Goal: Information Seeking & Learning: Learn about a topic

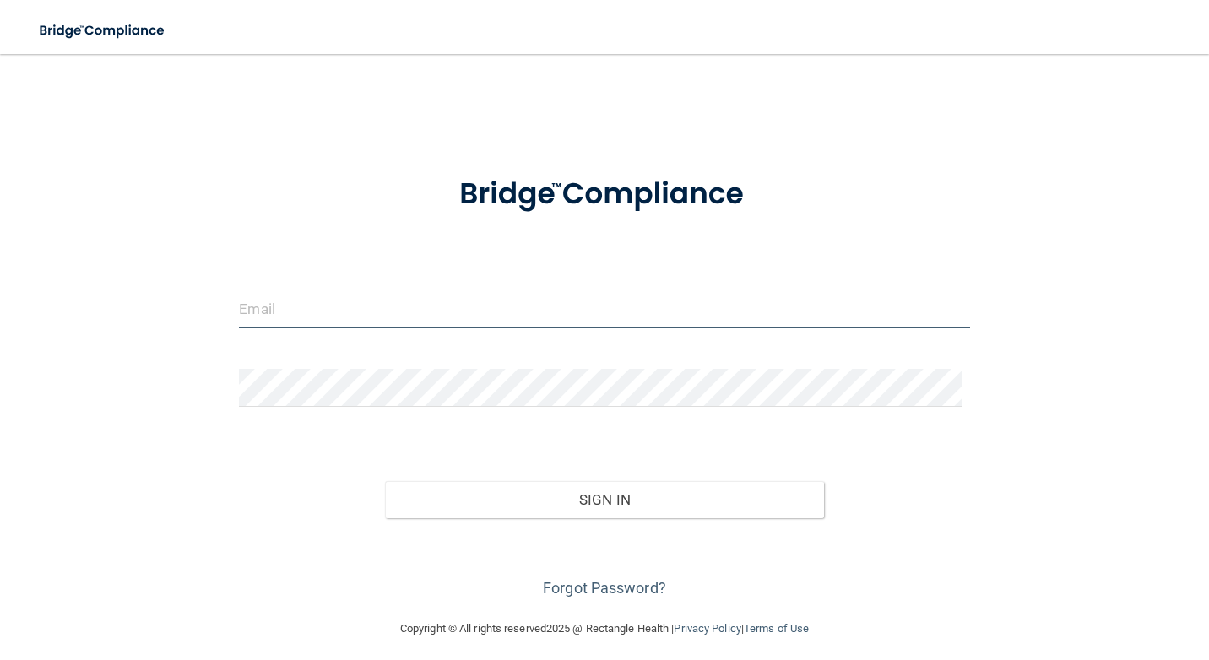
click at [355, 318] on input "email" at bounding box center [604, 309] width 730 height 38
type input "sandra.mcclain@yavapaioms.com"
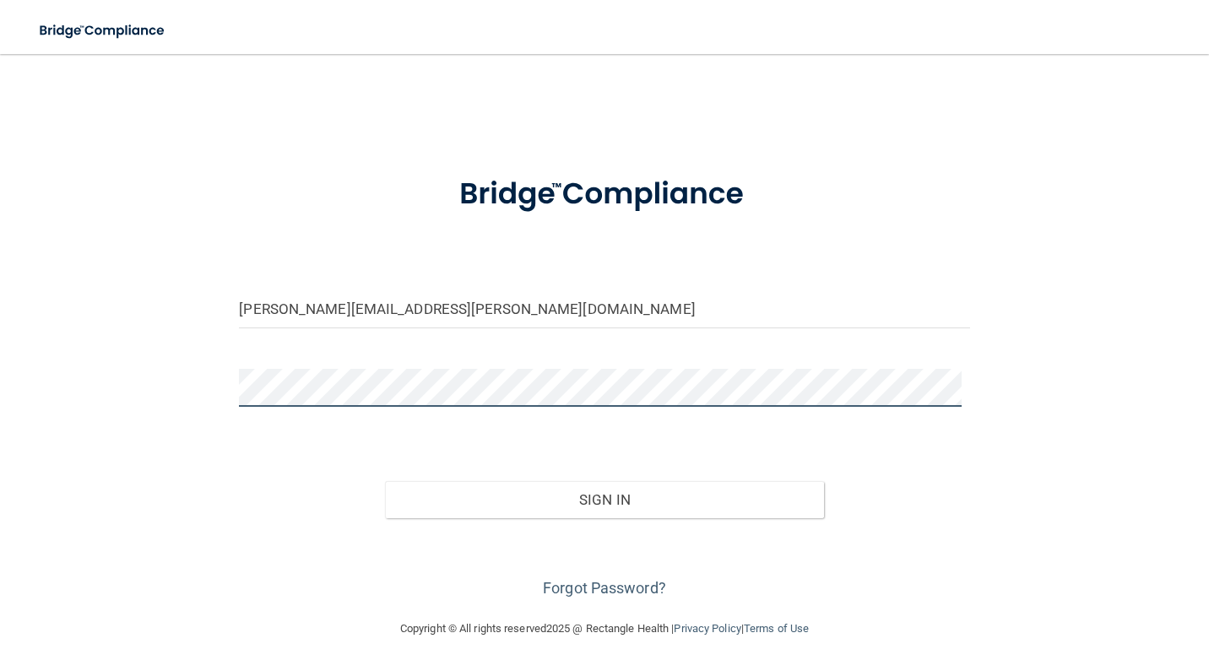
click at [385, 481] on button "Sign In" at bounding box center [604, 499] width 438 height 37
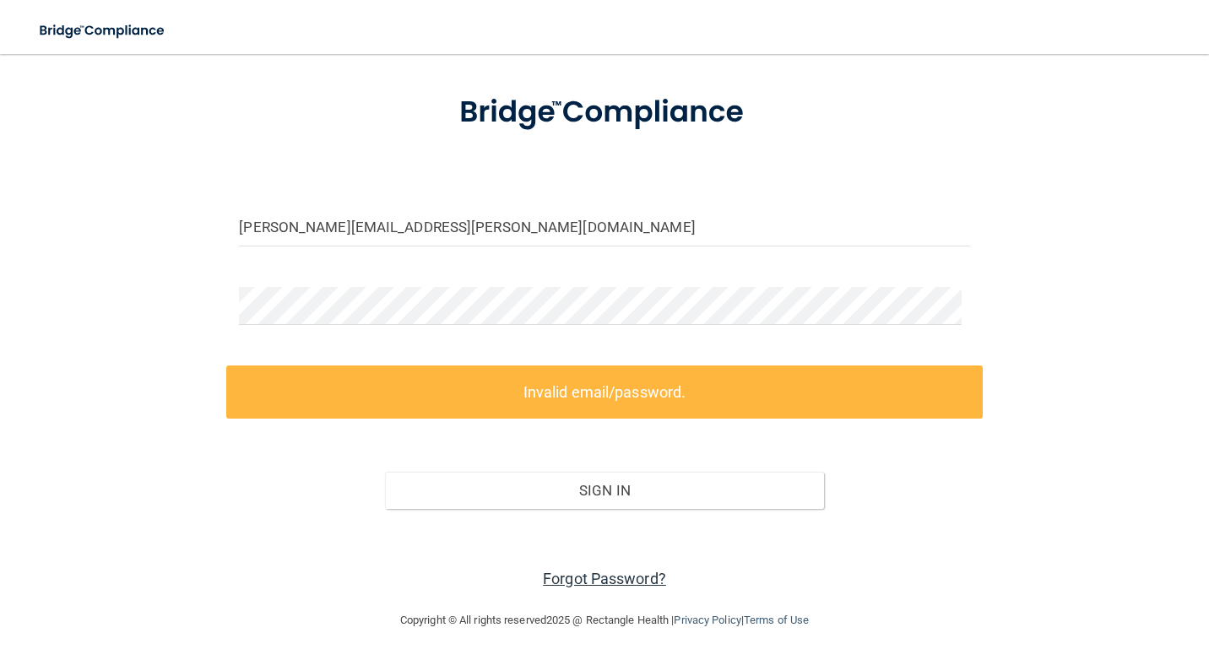
click at [586, 575] on link "Forgot Password?" at bounding box center [604, 579] width 123 height 18
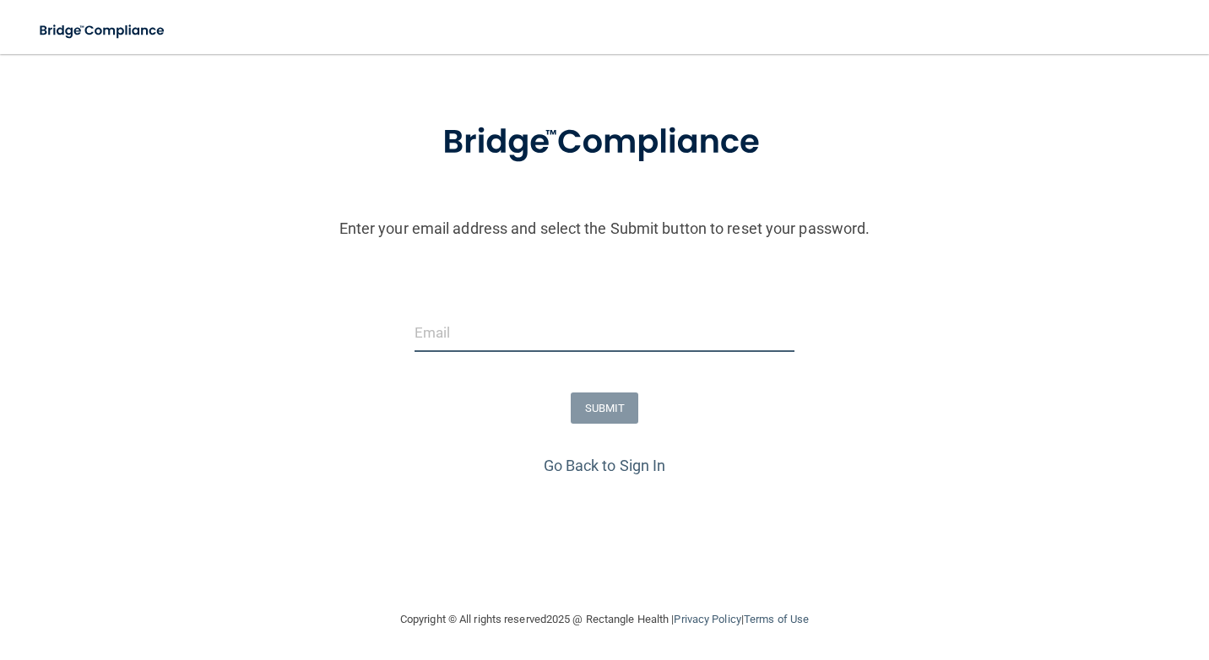
drag, startPoint x: 476, startPoint y: 338, endPoint x: 446, endPoint y: 345, distance: 31.3
click at [475, 338] on input "email" at bounding box center [604, 333] width 381 height 38
type input "S"
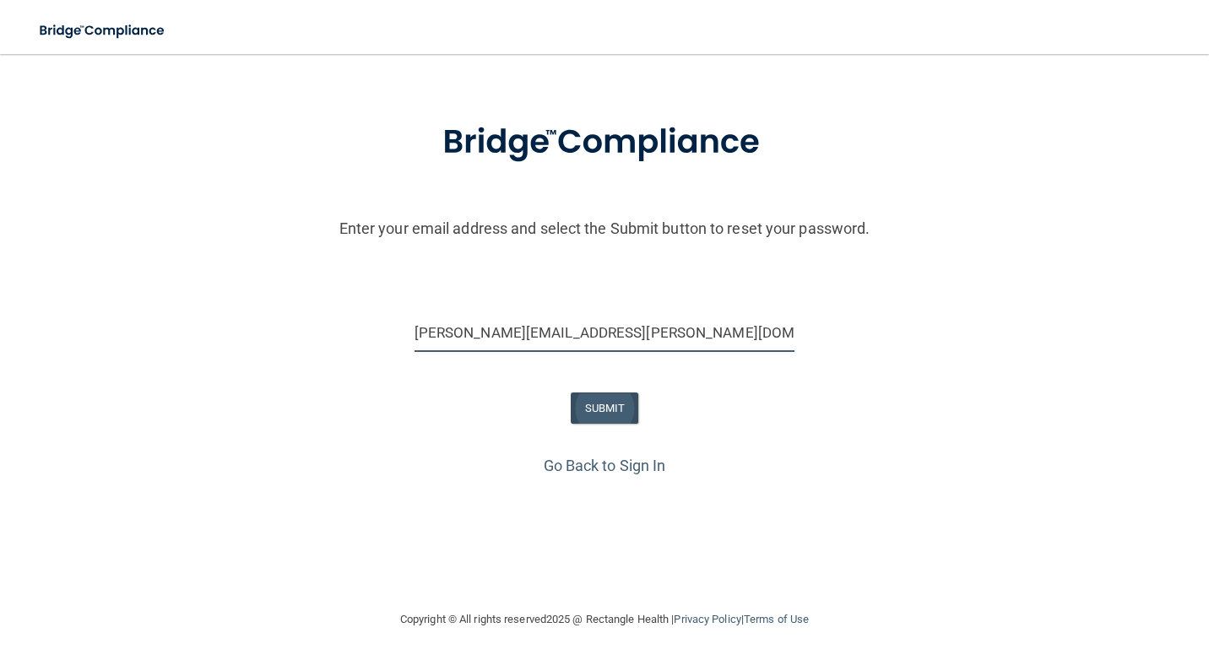
type input "sandra.mcclain@yavapaioms.com"
click at [594, 418] on button "SUBMIT" at bounding box center [605, 408] width 68 height 31
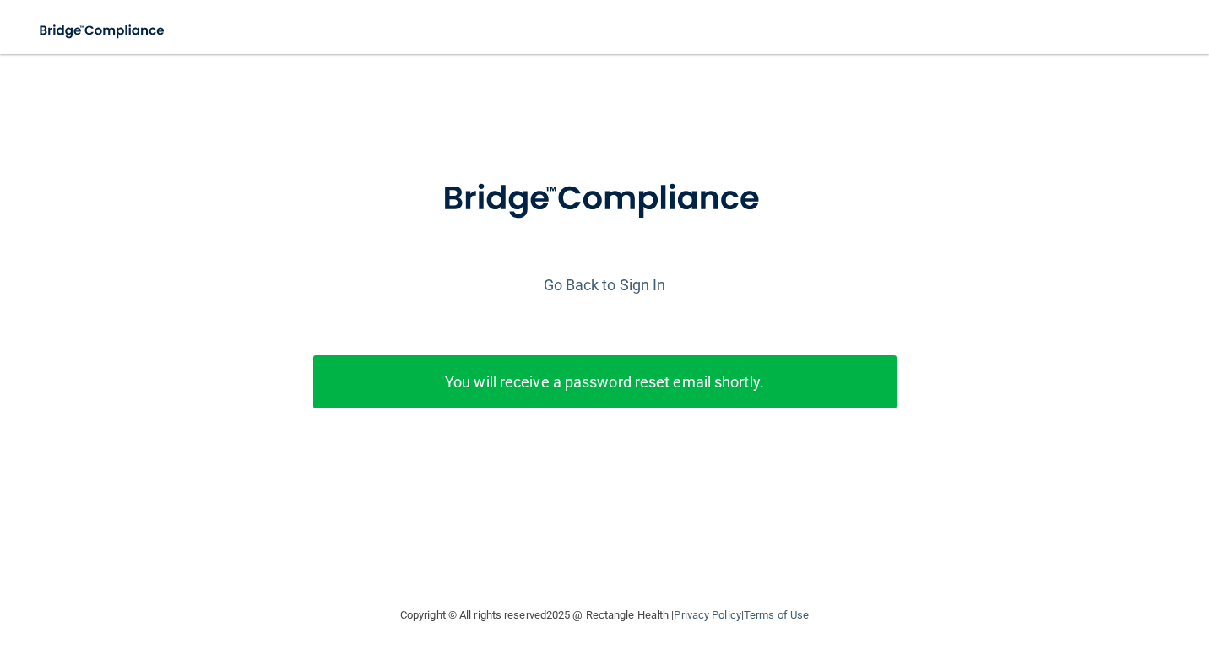
scroll to position [0, 0]
click at [626, 288] on link "Go Back to Sign In" at bounding box center [605, 285] width 122 height 18
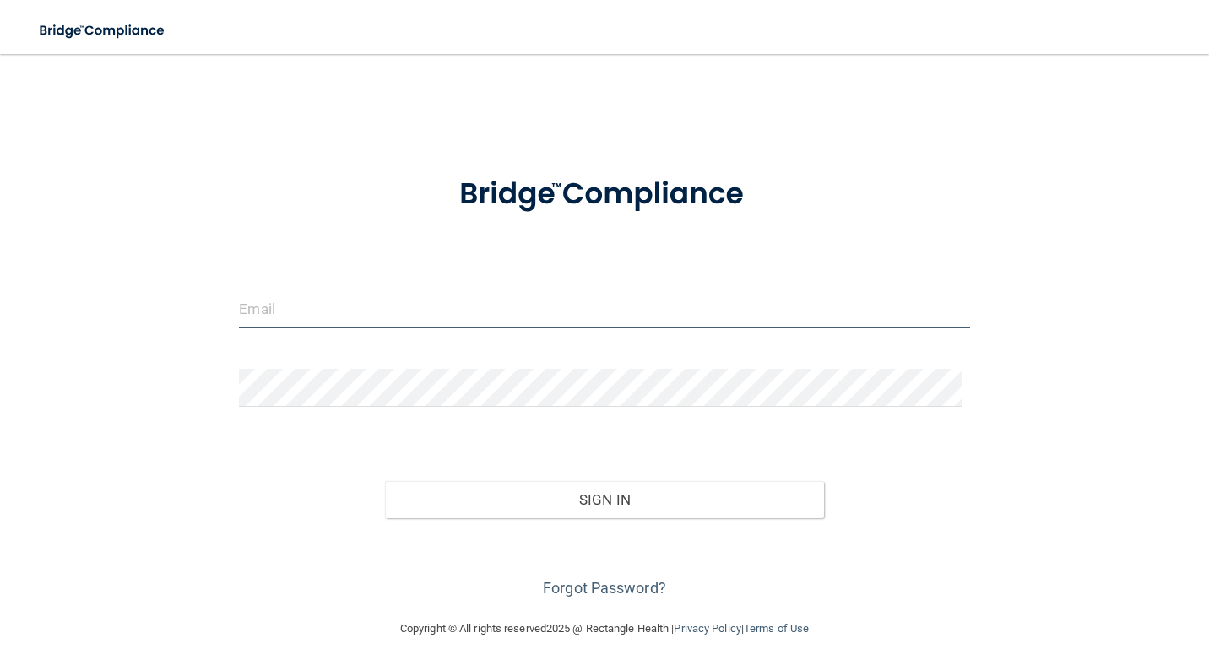
click at [322, 317] on input "email" at bounding box center [604, 309] width 730 height 38
type input "sandra.mcclain@yavapioms.com"
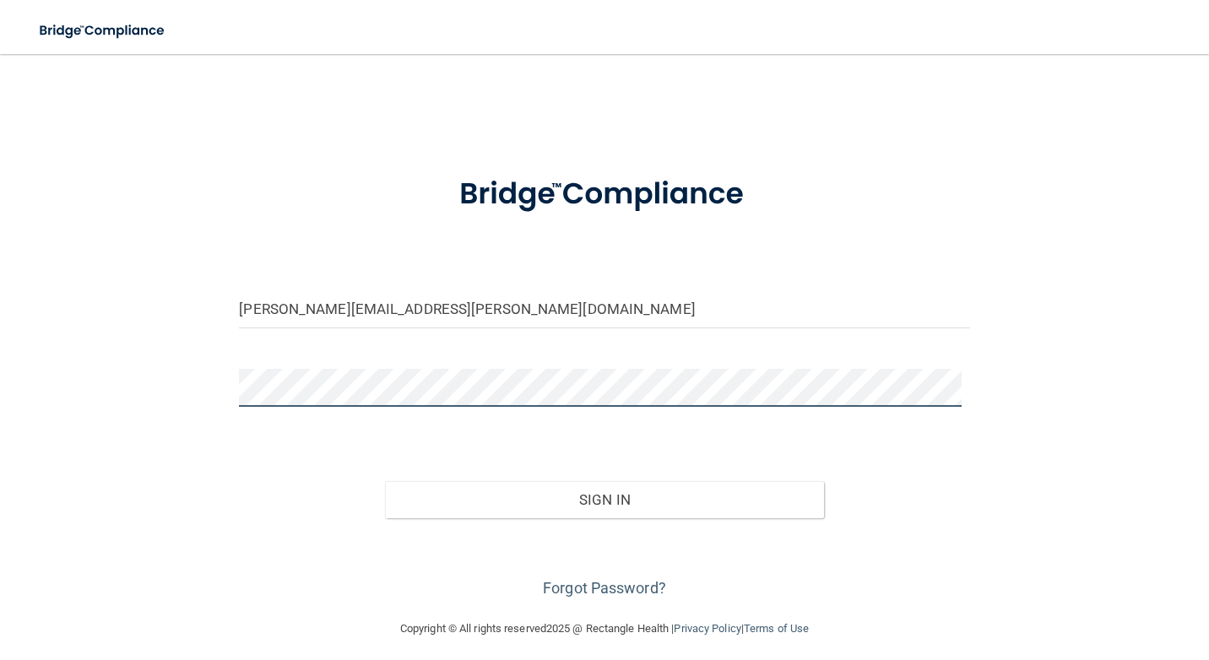
click at [385, 481] on button "Sign In" at bounding box center [604, 499] width 438 height 37
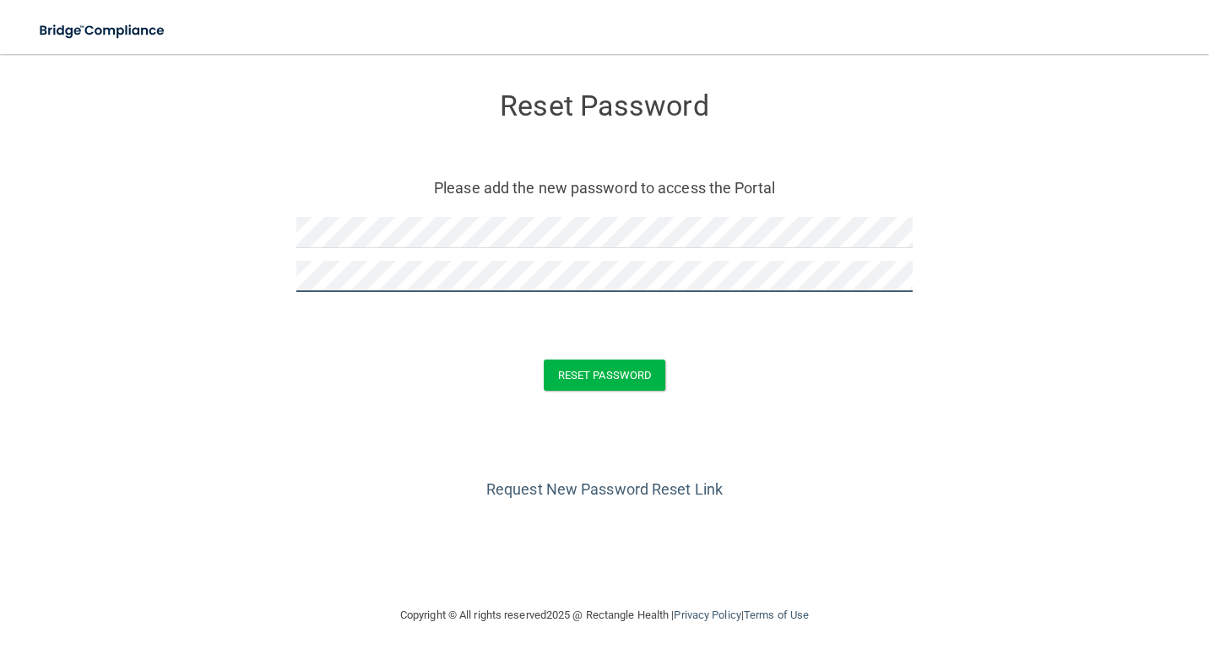
click at [544, 360] on button "Reset Password" at bounding box center [605, 375] width 122 height 31
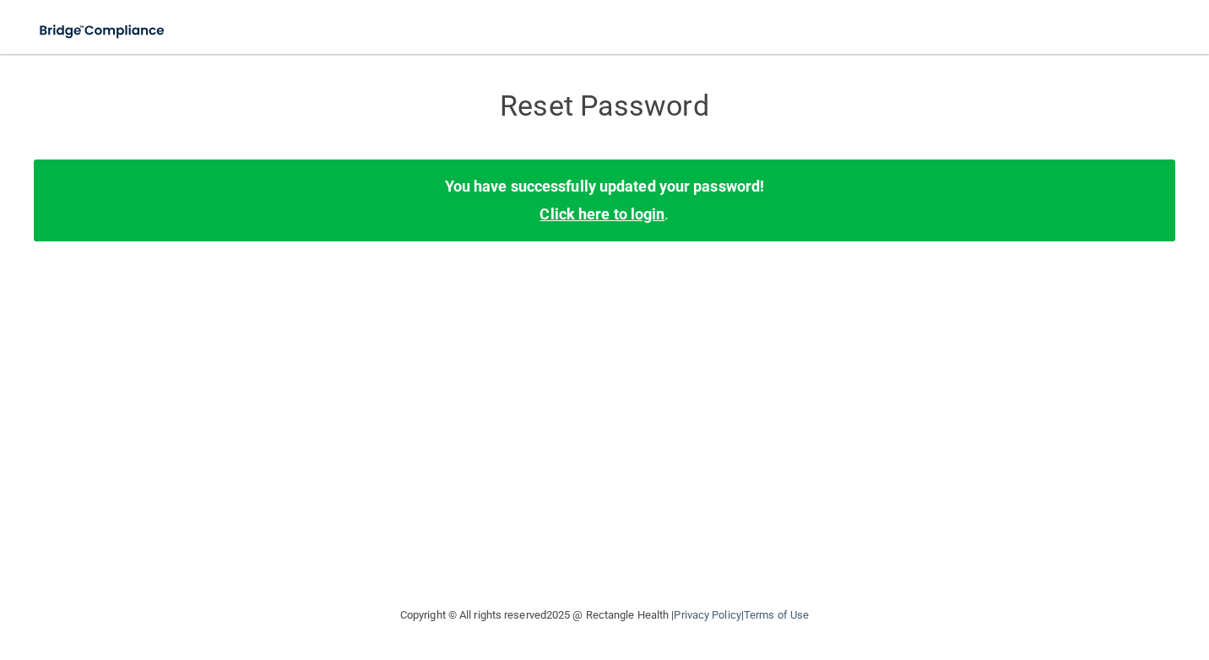
click at [594, 209] on link "Click here to login" at bounding box center [601, 214] width 125 height 18
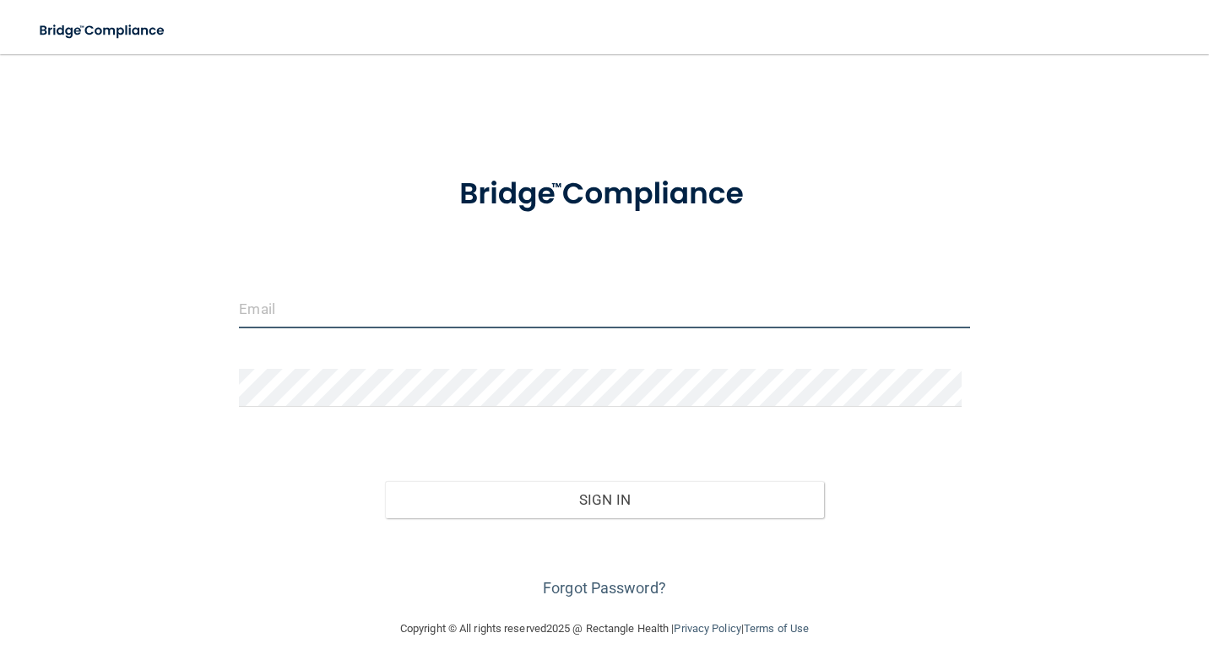
click at [328, 310] on input "email" at bounding box center [604, 309] width 730 height 38
type input "sandra.mcclain@yavapioms.com"
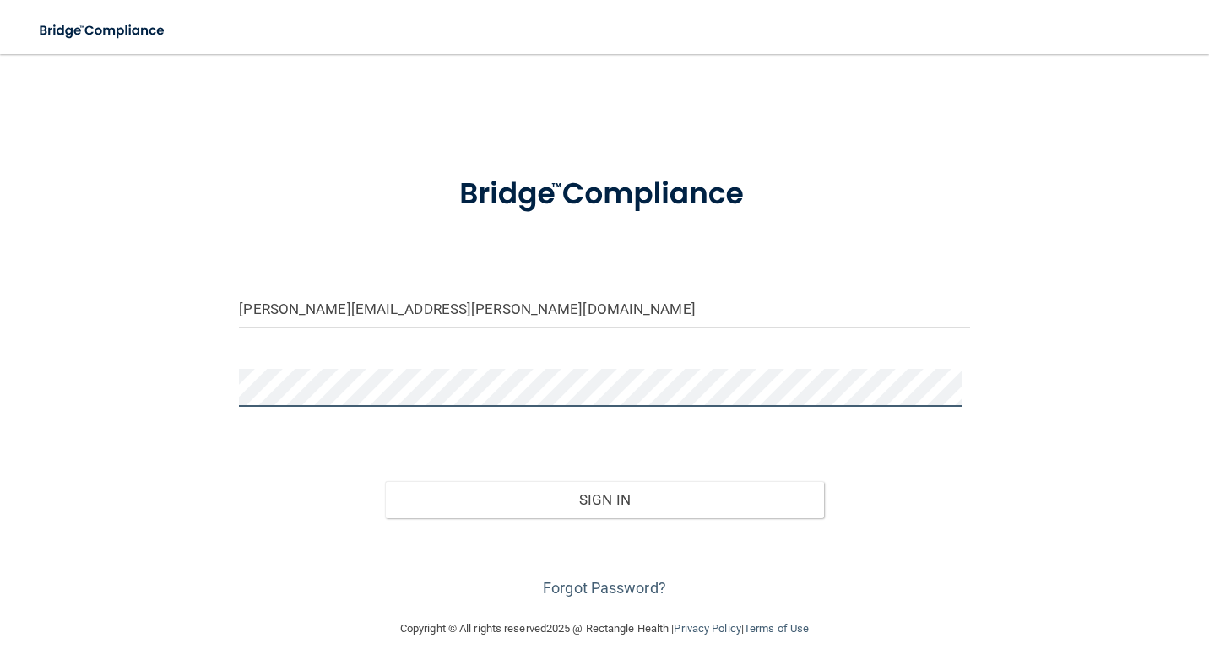
click at [385, 481] on button "Sign In" at bounding box center [604, 499] width 438 height 37
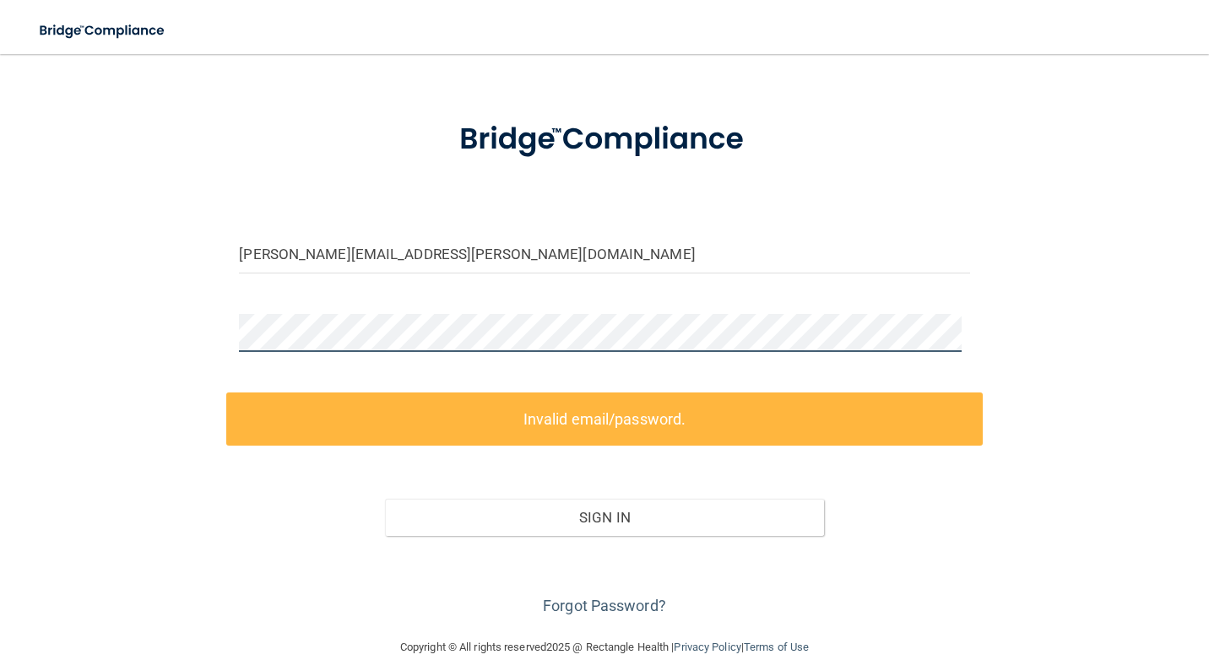
scroll to position [82, 0]
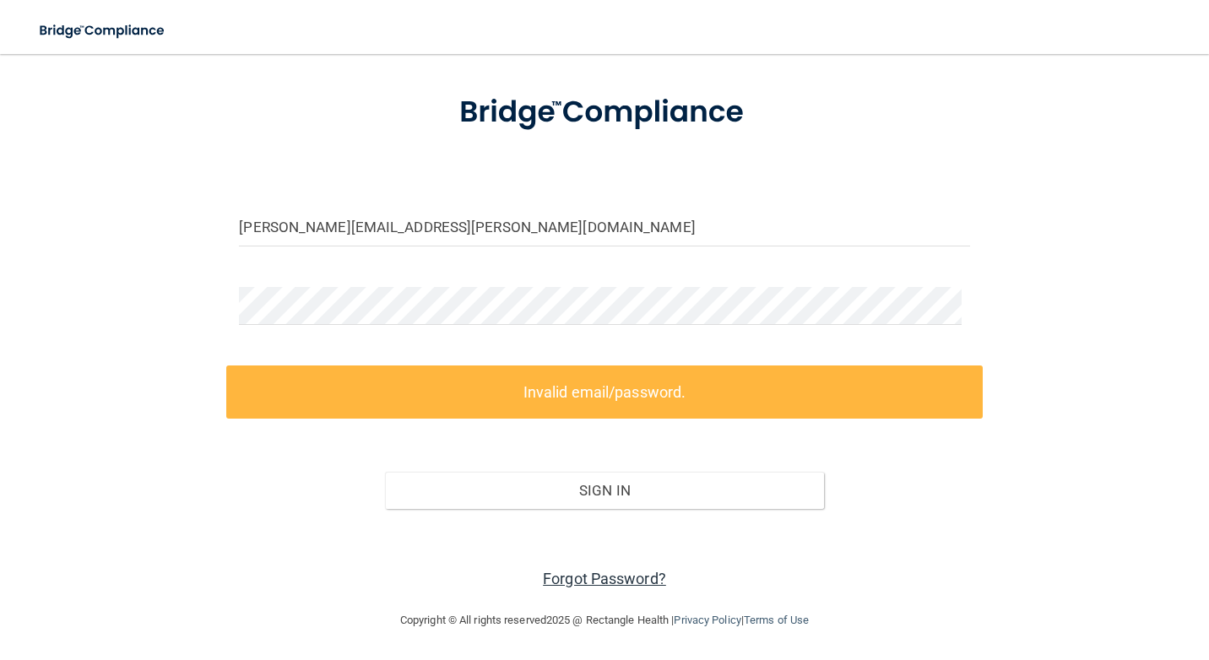
click at [615, 580] on link "Forgot Password?" at bounding box center [604, 579] width 123 height 18
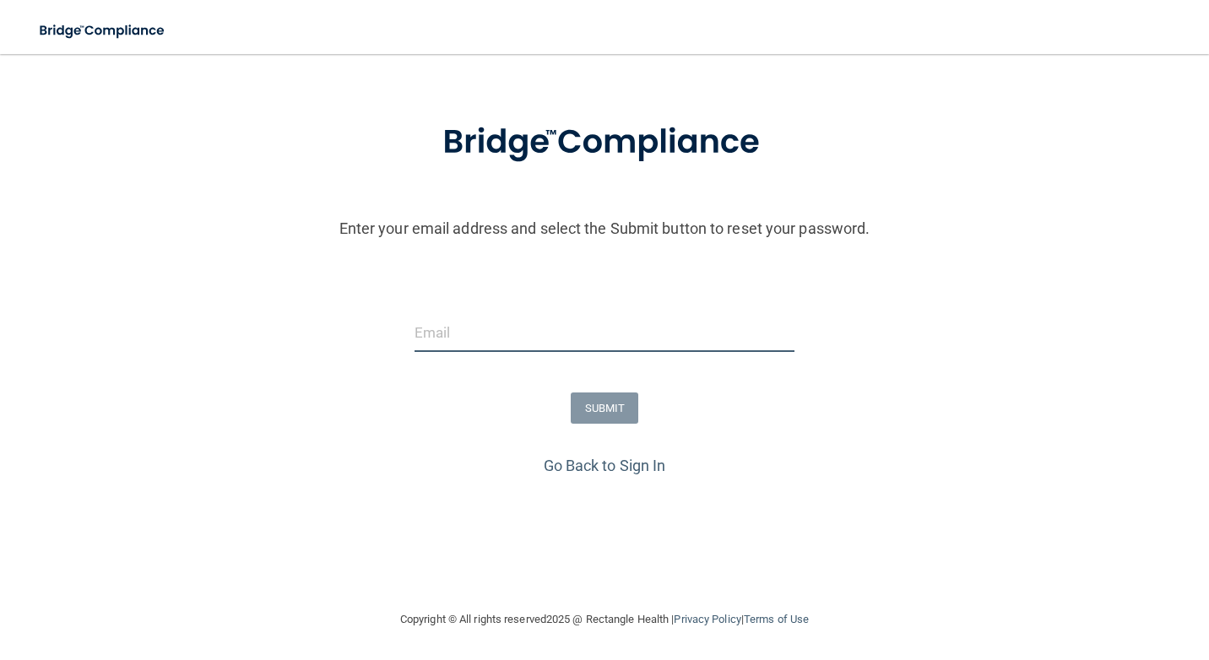
click at [484, 330] on input "email" at bounding box center [604, 333] width 381 height 38
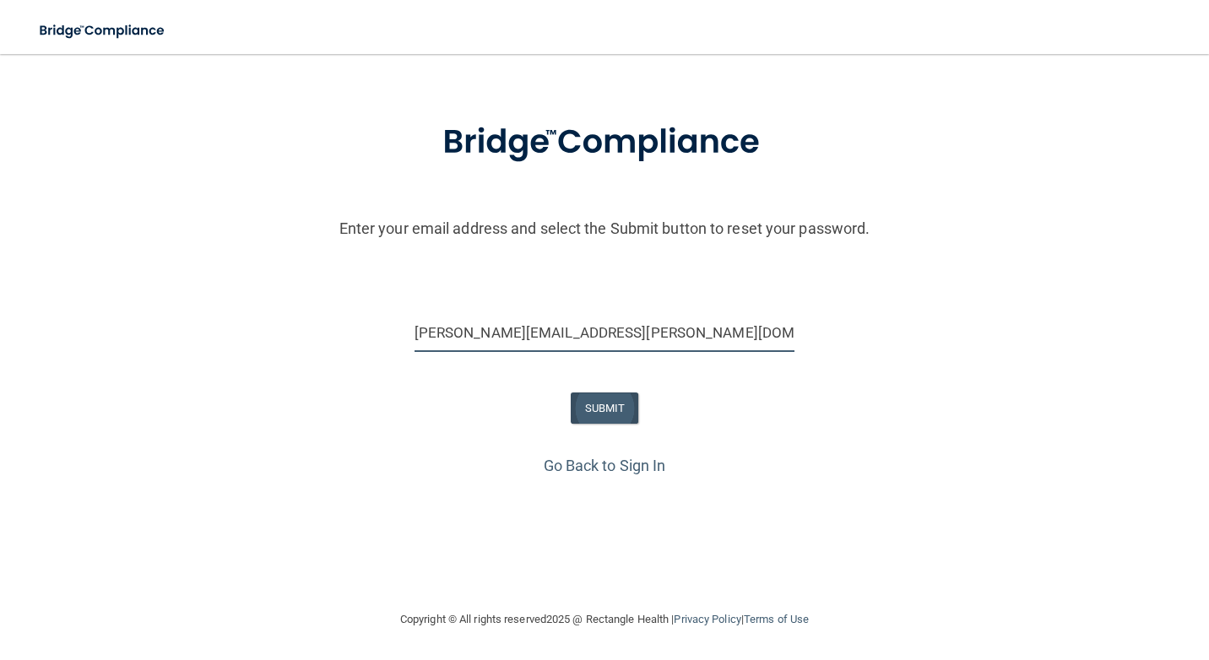
type input "sandra.mcclain@yavapaioms.com"
click at [615, 414] on button "SUBMIT" at bounding box center [605, 408] width 68 height 31
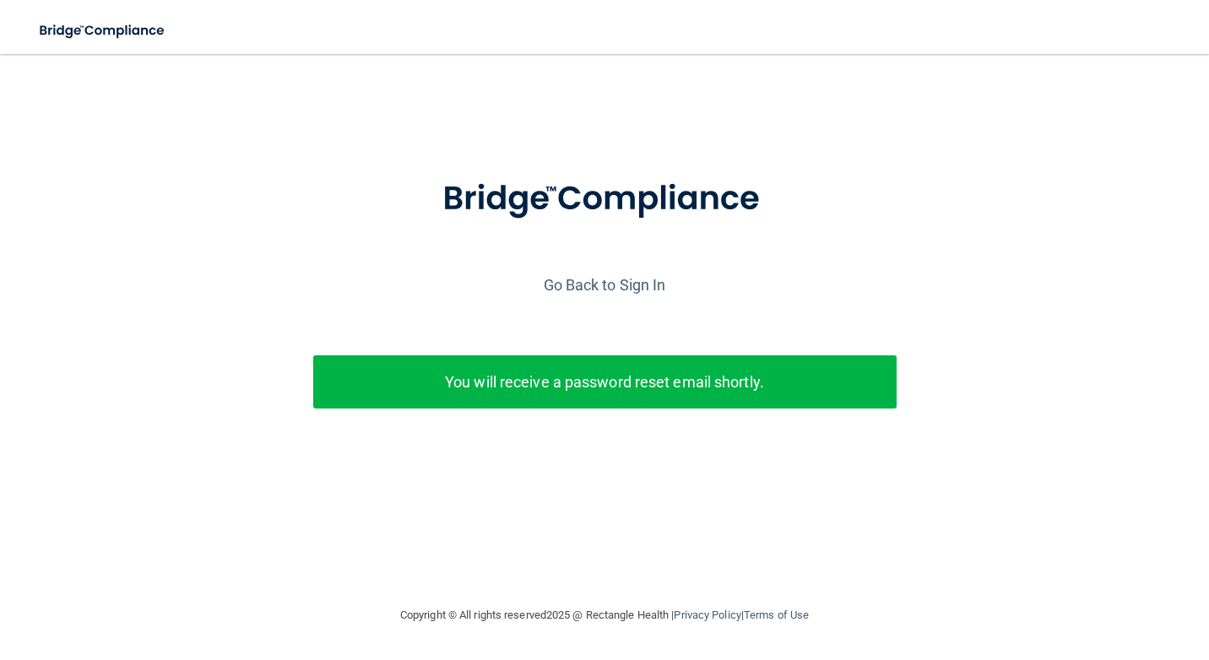
scroll to position [0, 0]
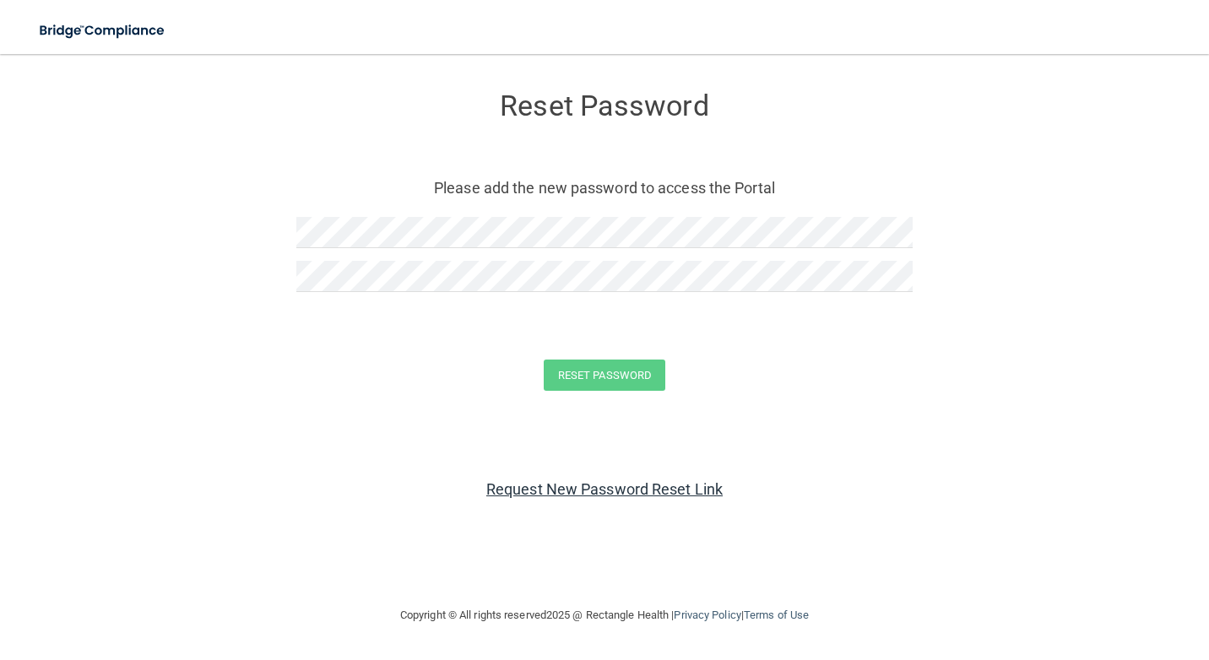
click at [662, 486] on link "Request New Password Reset Link" at bounding box center [604, 489] width 236 height 18
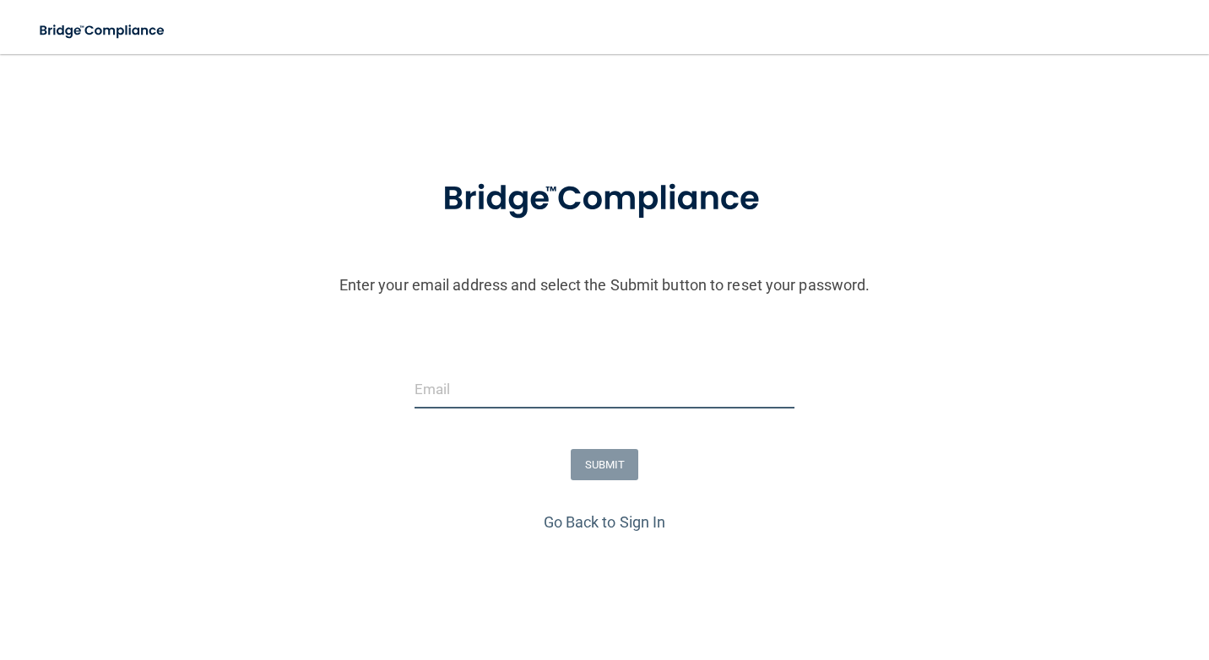
click at [456, 396] on input "email" at bounding box center [604, 390] width 381 height 38
type input "sandra.mcclain@yavapioms.com"
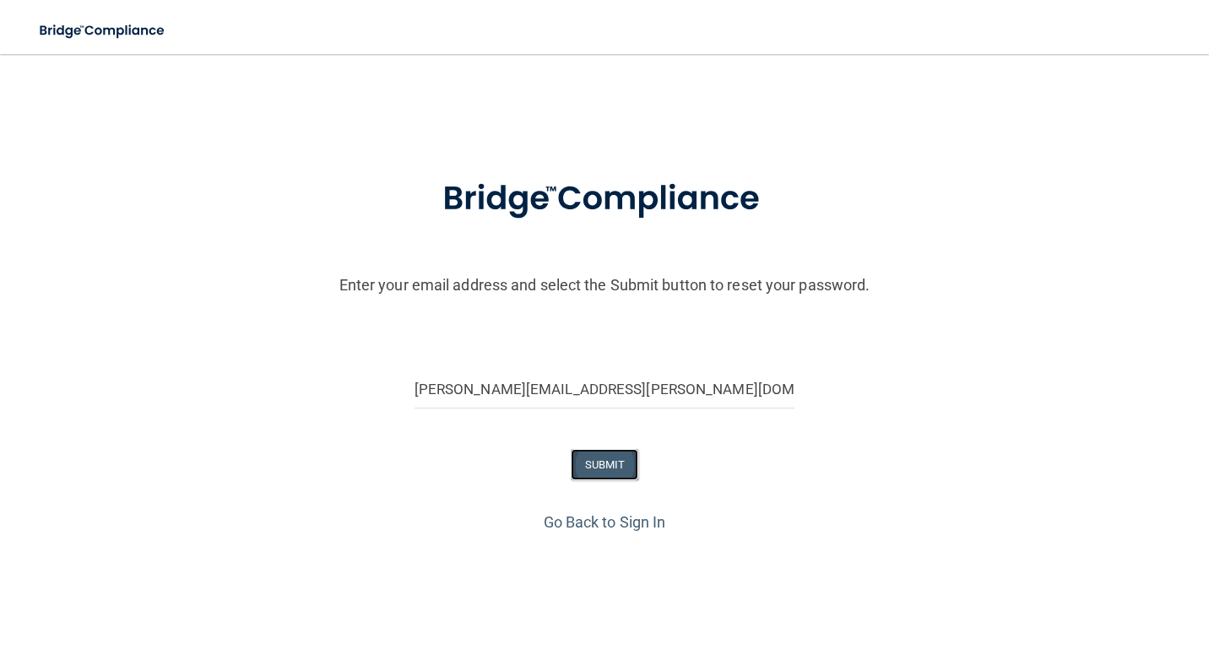
click at [609, 455] on button "SUBMIT" at bounding box center [605, 464] width 68 height 31
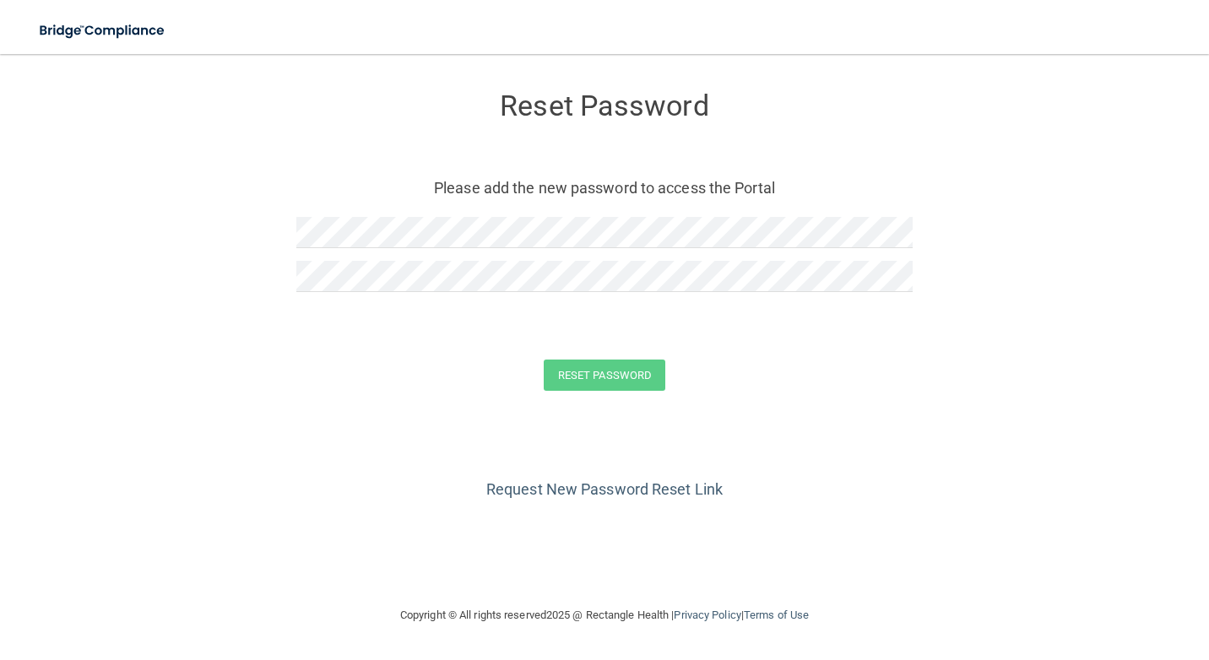
click at [404, 214] on div "Reset Password Please add the new password to access the Portal" at bounding box center [604, 194] width 616 height 246
click at [595, 367] on button "Reset Password" at bounding box center [605, 375] width 122 height 31
click at [612, 376] on button "Reset Password" at bounding box center [605, 375] width 122 height 31
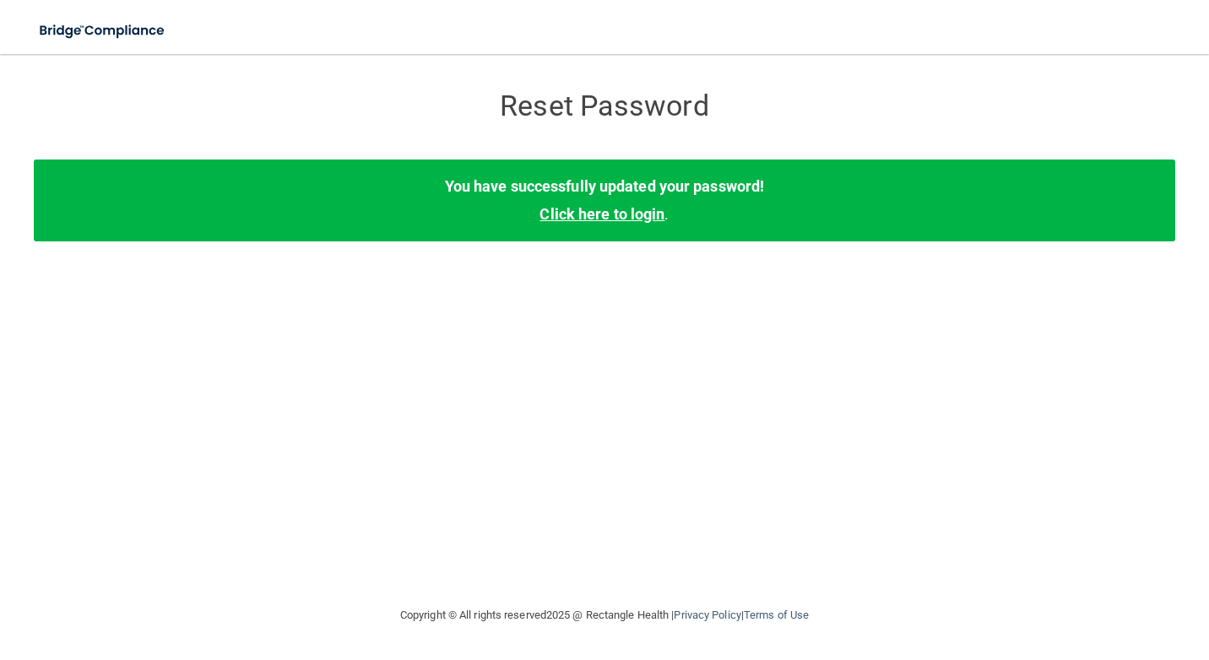
click at [642, 220] on link "Click here to login" at bounding box center [601, 214] width 125 height 18
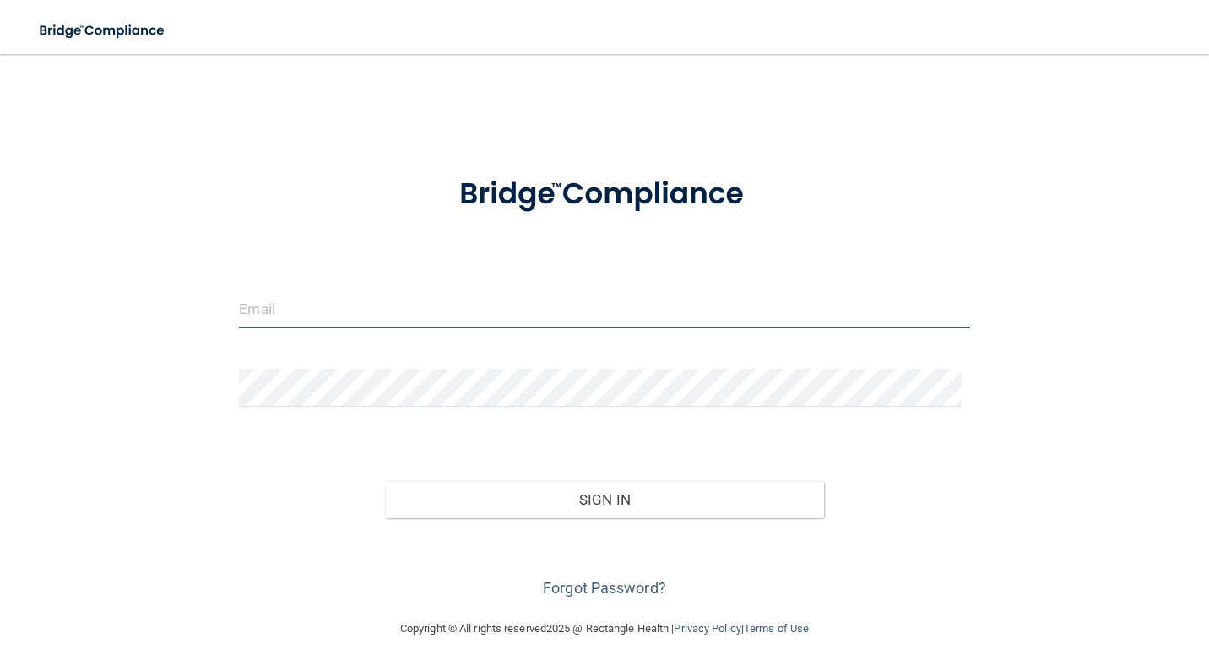
click at [269, 297] on input "email" at bounding box center [604, 309] width 730 height 38
click at [311, 306] on input "email" at bounding box center [604, 309] width 730 height 38
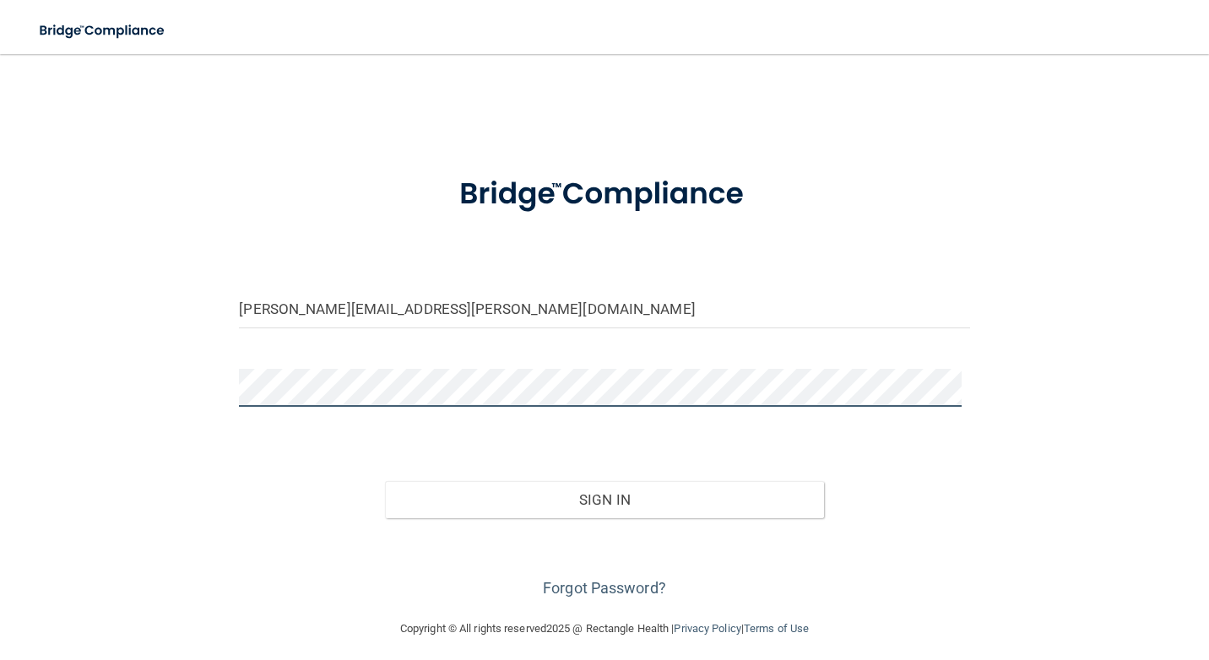
click at [385, 481] on button "Sign In" at bounding box center [604, 499] width 438 height 37
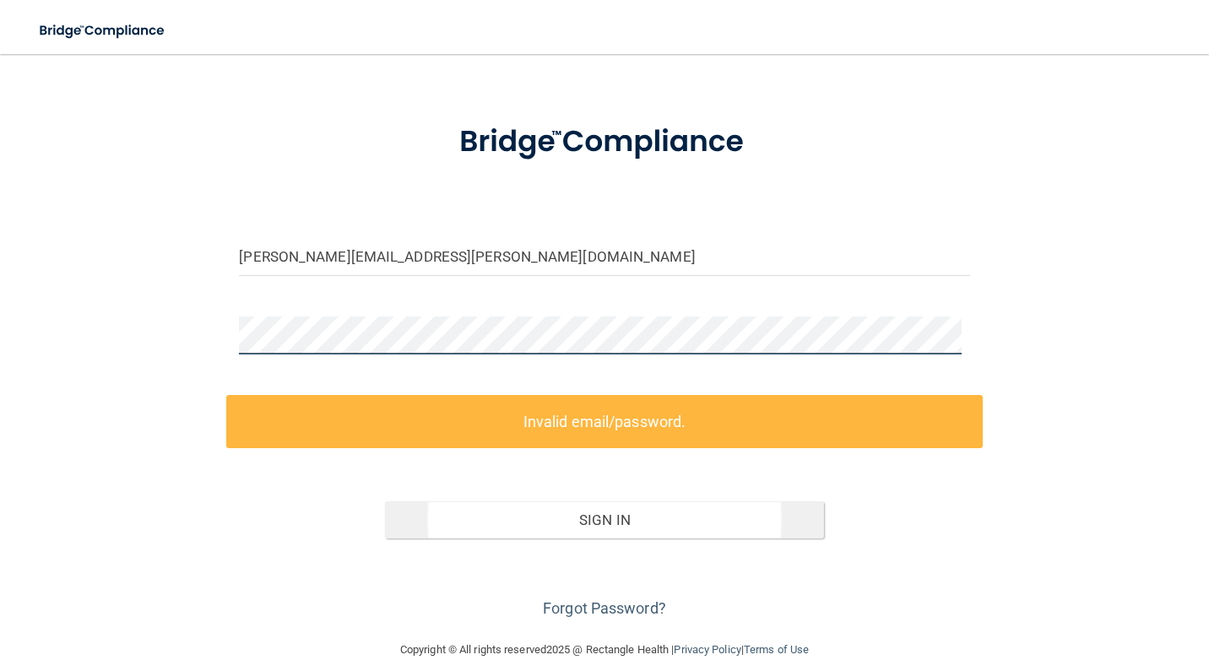
scroll to position [82, 0]
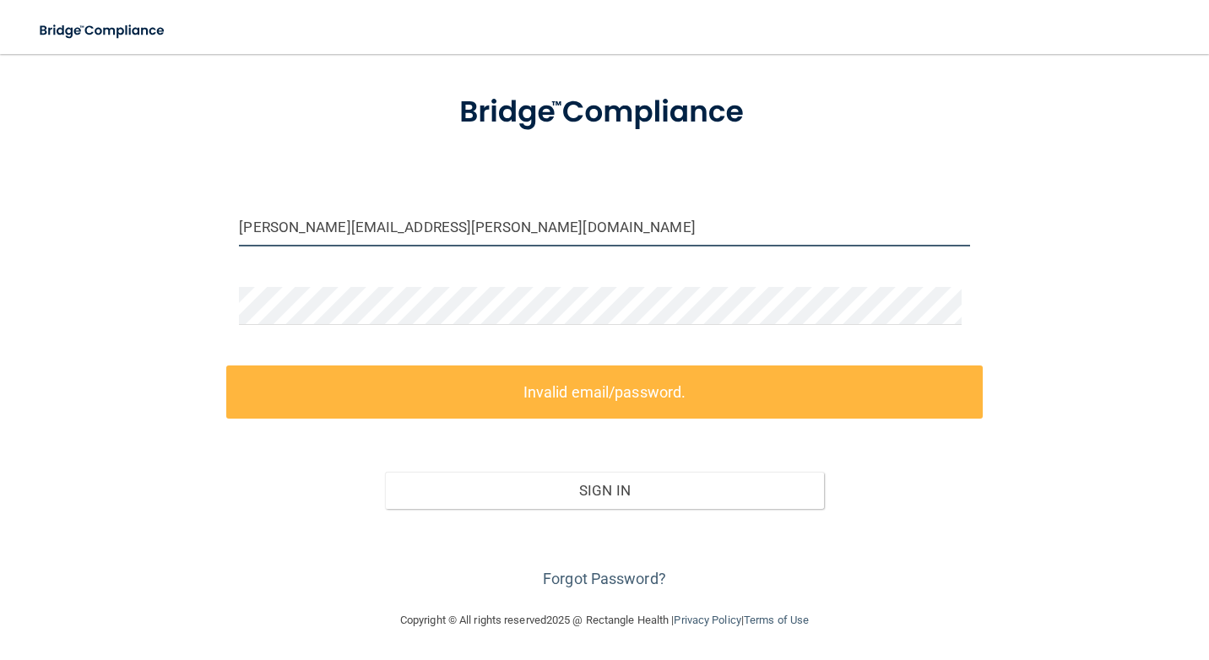
click at [460, 232] on input "sandra.mcclain@yavapioms.com" at bounding box center [604, 228] width 730 height 38
drag, startPoint x: 461, startPoint y: 229, endPoint x: 145, endPoint y: 239, distance: 315.9
click at [145, 242] on div "sandra.mcclain@yavapioms.com Invalid email/password. You don't have permission …" at bounding box center [604, 291] width 1141 height 604
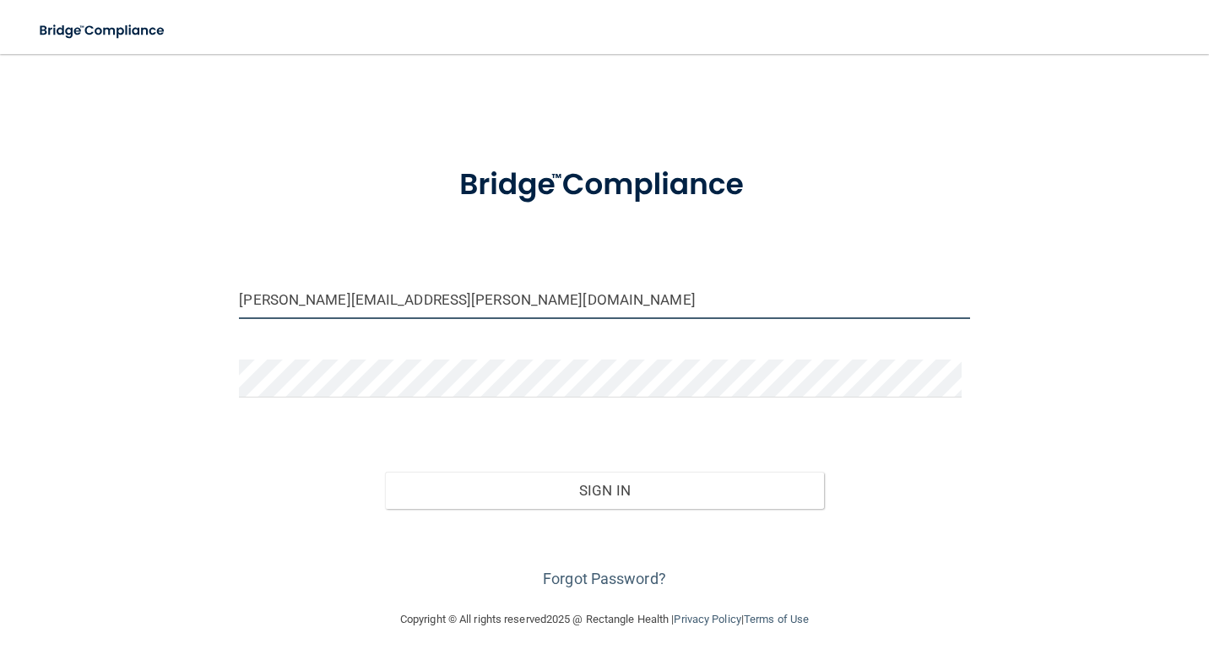
scroll to position [8, 0]
type input "boldt.sandra@yahoo.com"
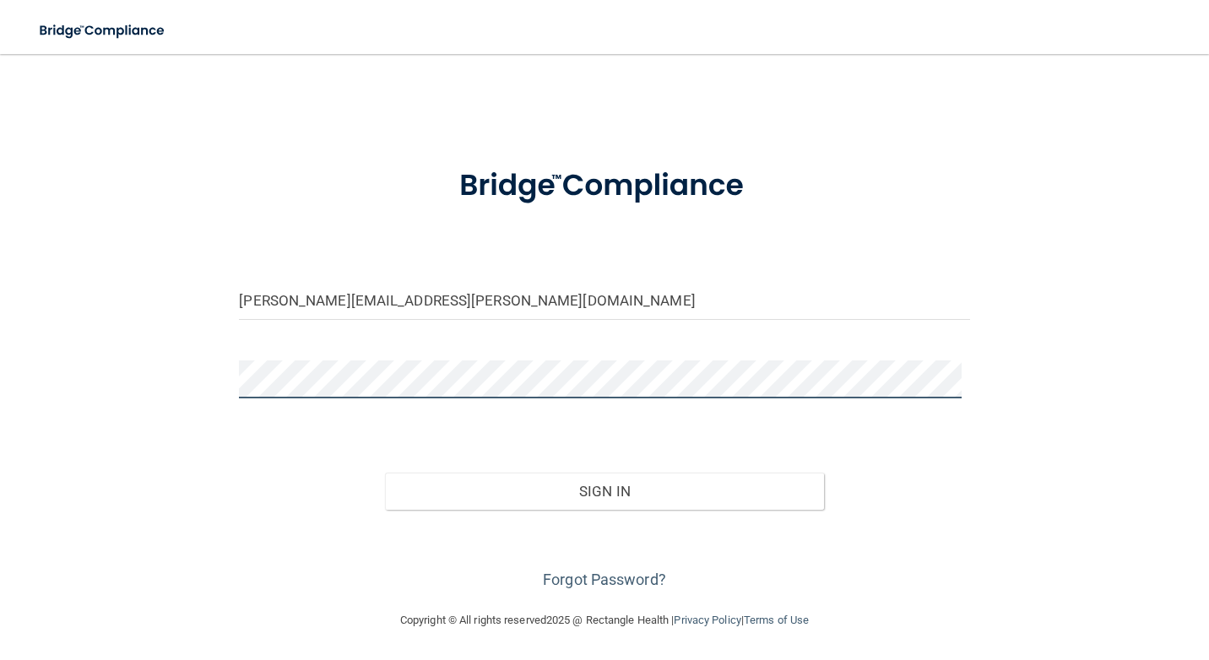
click at [0, 307] on html "Toggle navigation Manage My Enterprise Manage My Location boldt.sandra@yahoo.co…" at bounding box center [604, 330] width 1209 height 660
click at [385, 473] on button "Sign In" at bounding box center [604, 491] width 438 height 37
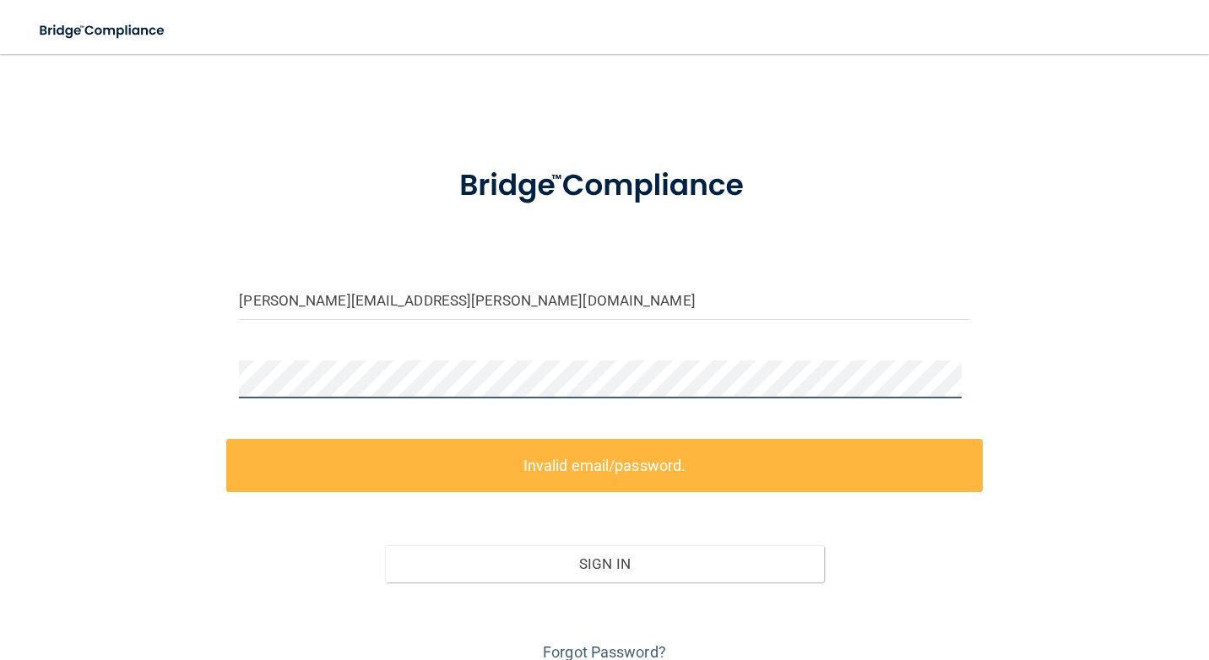
scroll to position [82, 0]
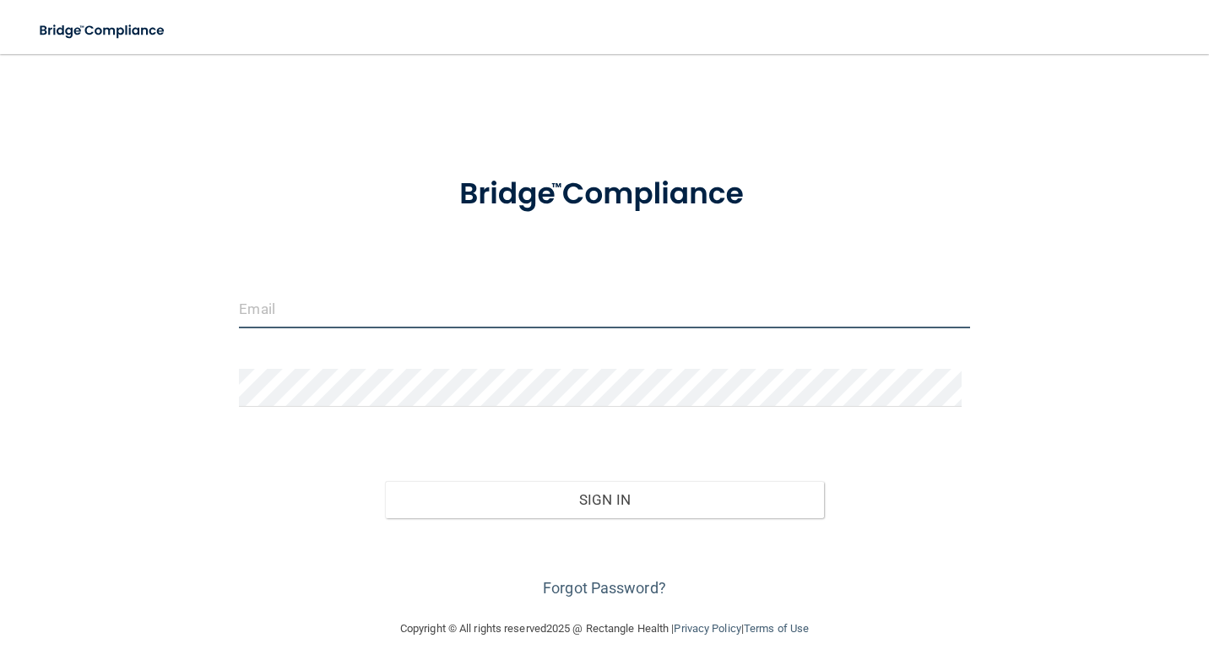
click at [322, 312] on input "email" at bounding box center [604, 309] width 730 height 38
type input "[PERSON_NAME][EMAIL_ADDRESS][PERSON_NAME][DOMAIN_NAME]"
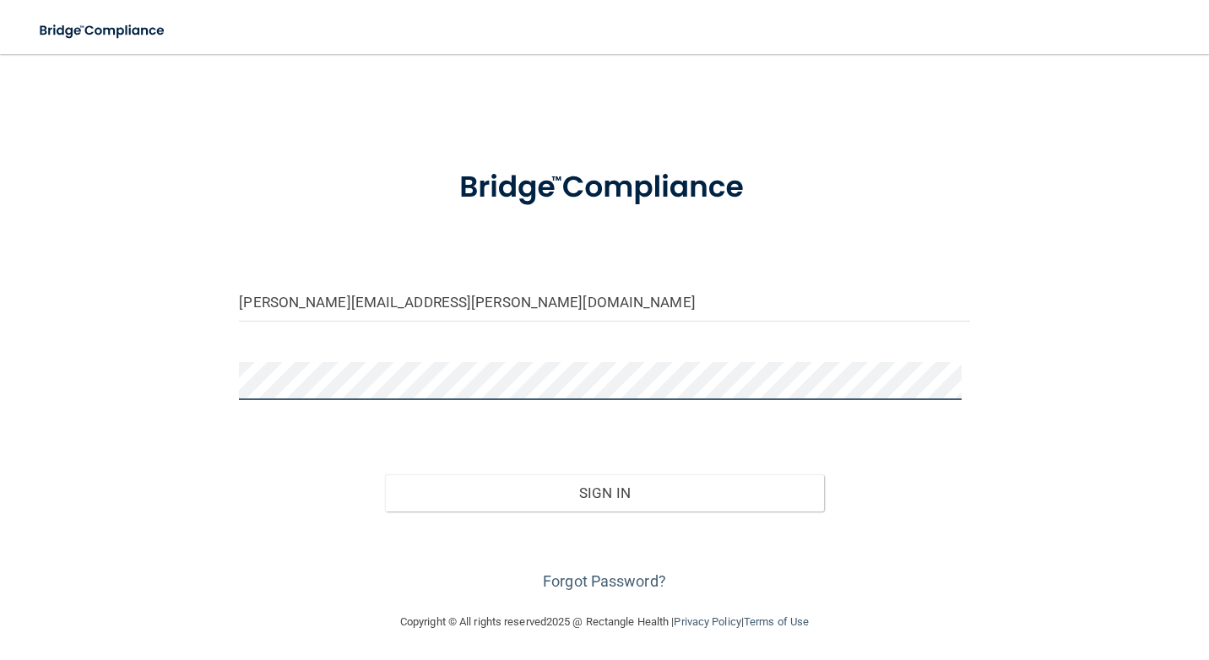
scroll to position [8, 0]
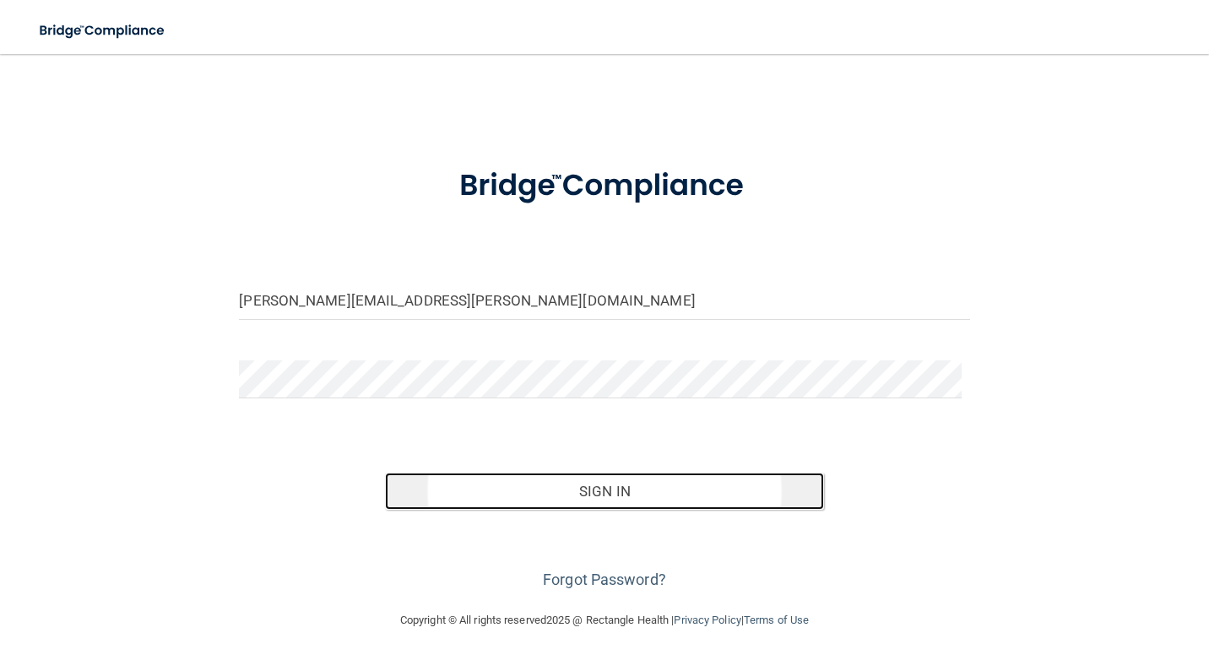
click at [645, 492] on button "Sign In" at bounding box center [604, 491] width 438 height 37
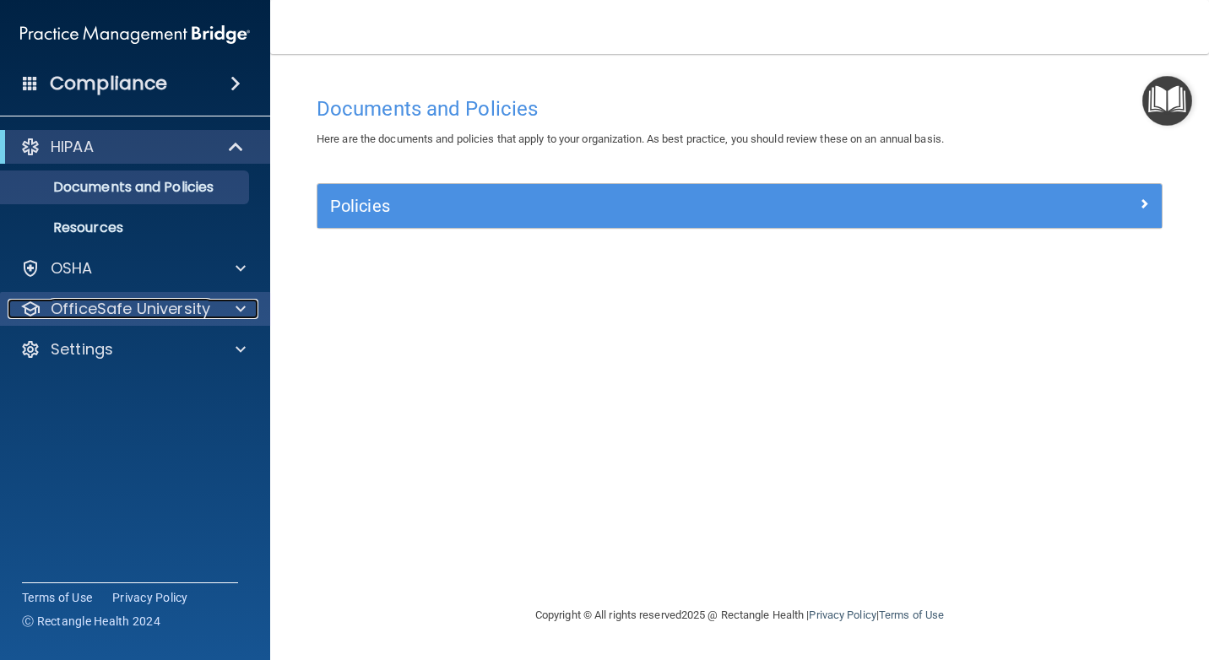
click at [234, 309] on div at bounding box center [238, 309] width 42 height 20
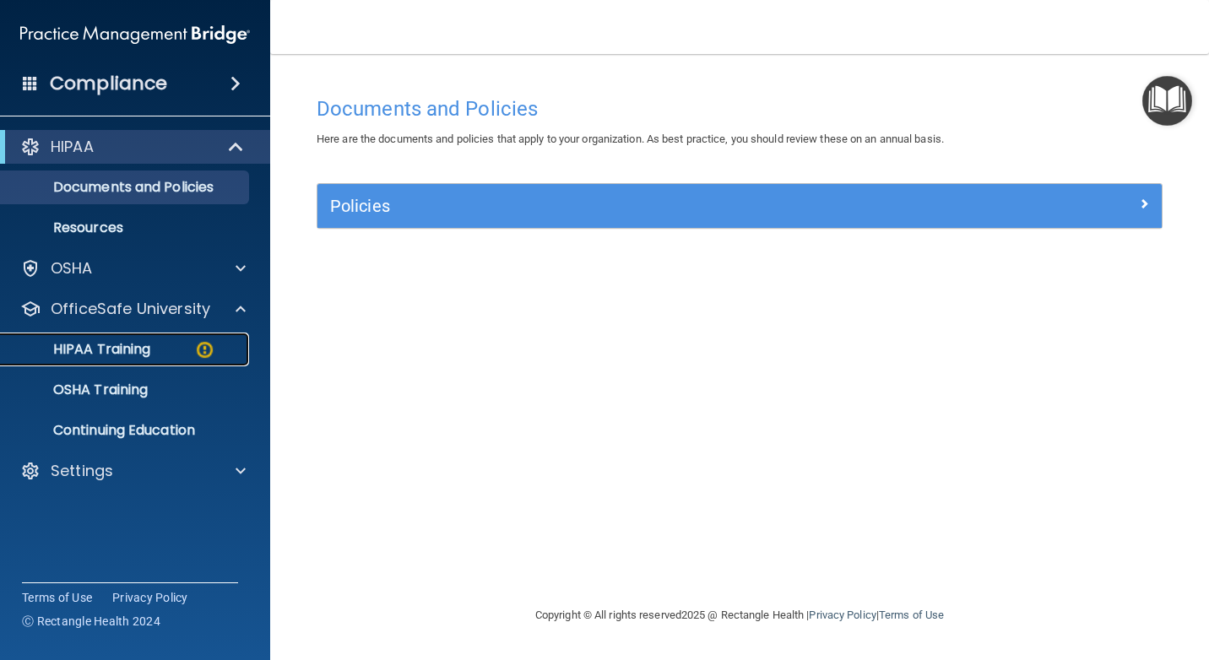
click at [187, 342] on div "HIPAA Training" at bounding box center [126, 349] width 230 height 17
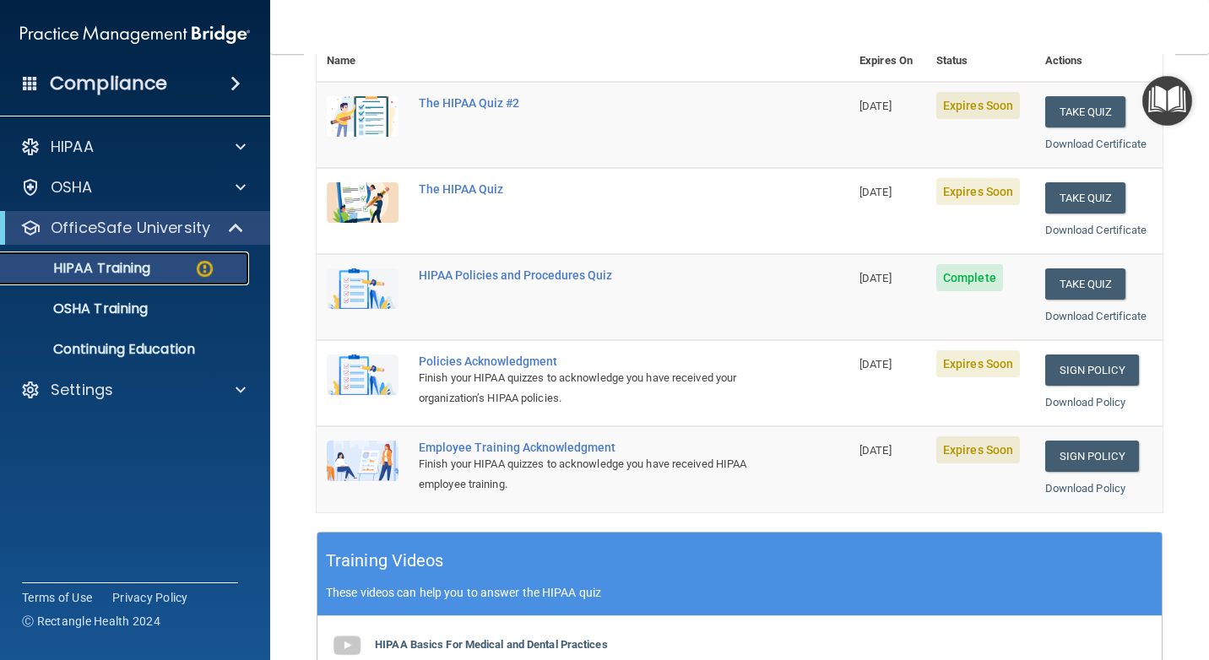
scroll to position [253, 0]
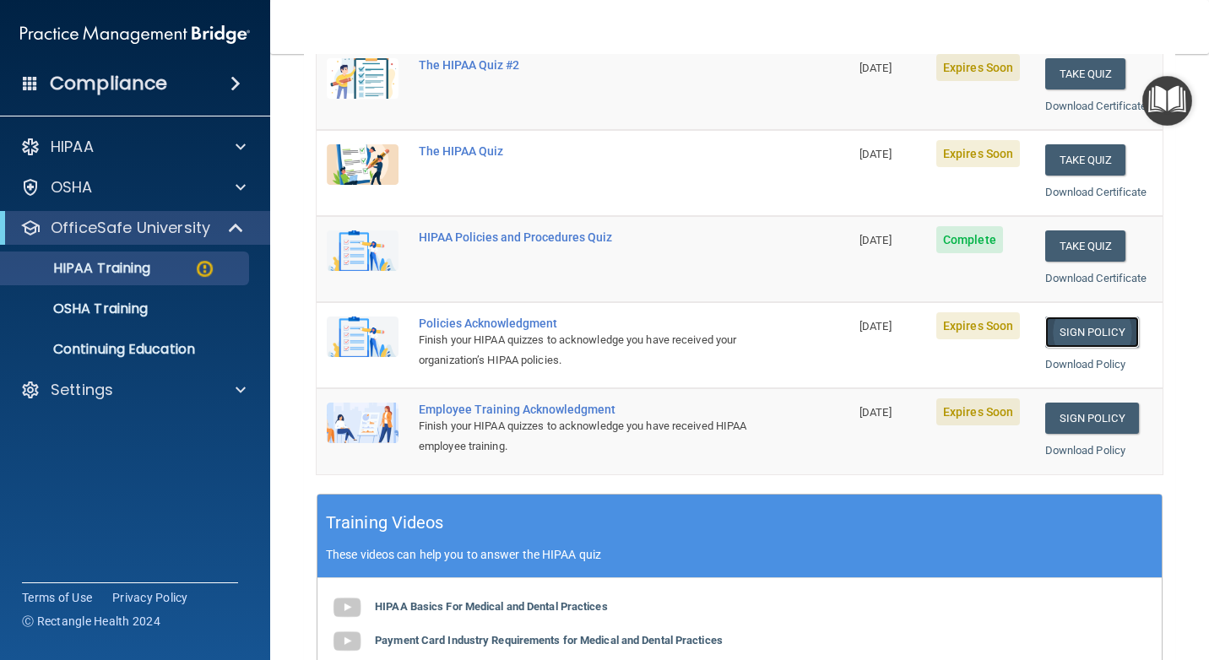
click at [1091, 330] on link "Sign Policy" at bounding box center [1092, 332] width 94 height 31
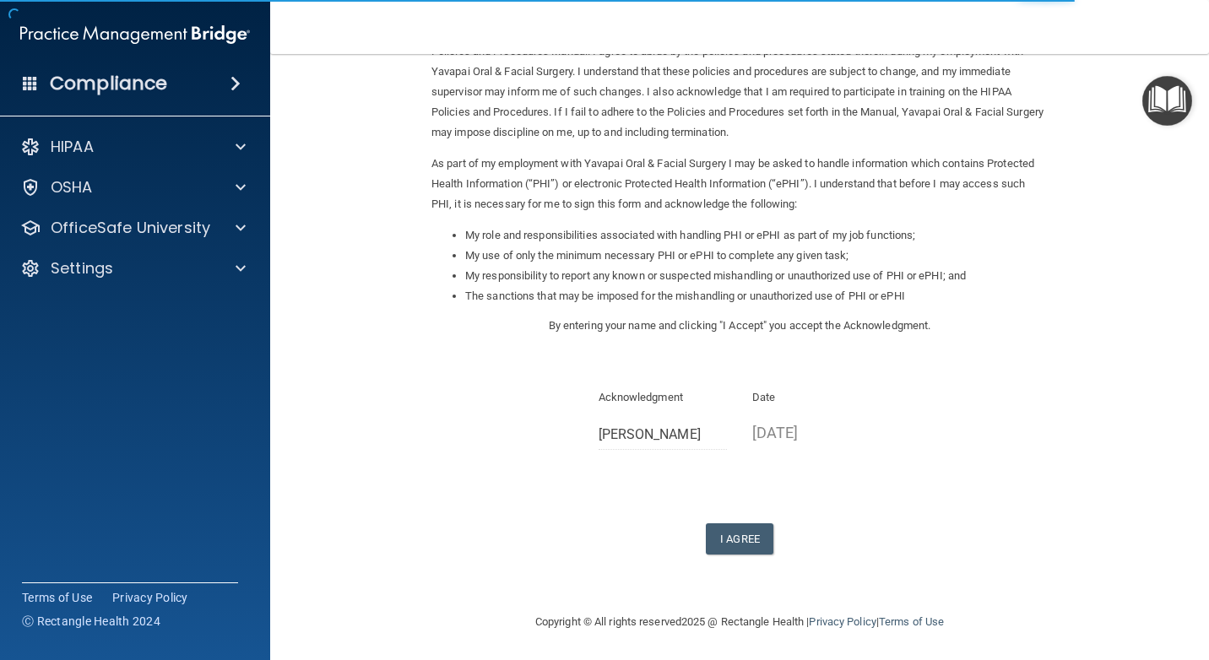
scroll to position [113, 0]
click at [738, 534] on button "I Agree" at bounding box center [740, 536] width 68 height 31
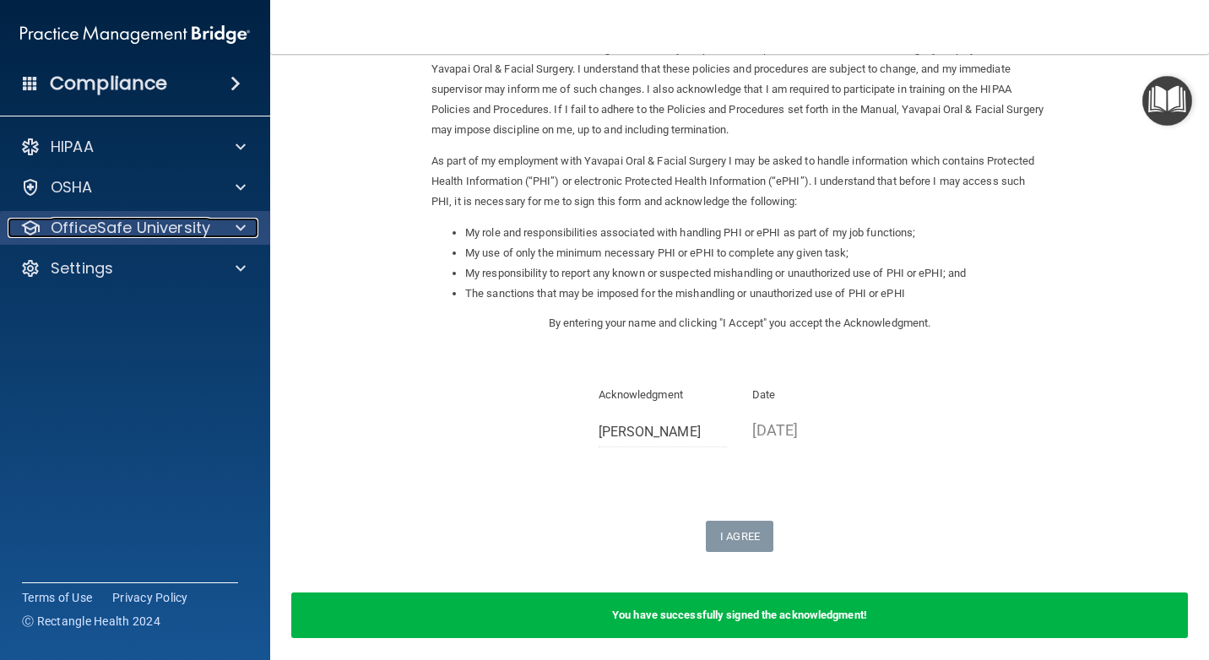
click at [176, 220] on p "OfficeSafe University" at bounding box center [131, 228] width 160 height 20
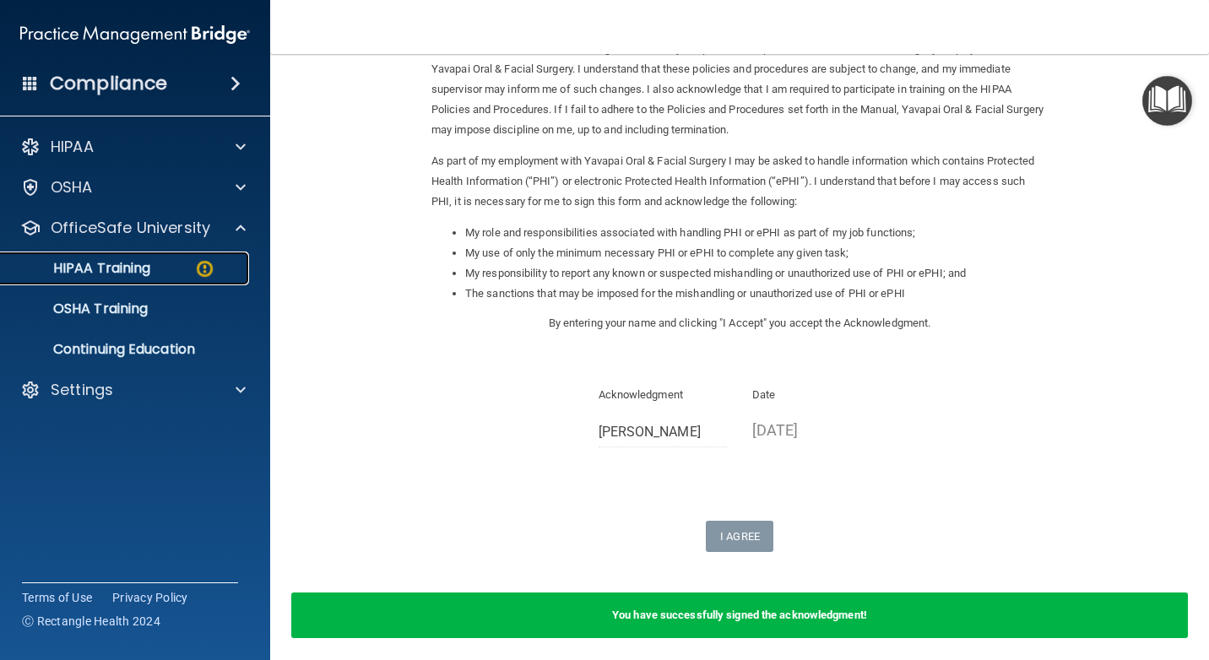
click at [204, 266] on img at bounding box center [204, 268] width 21 height 21
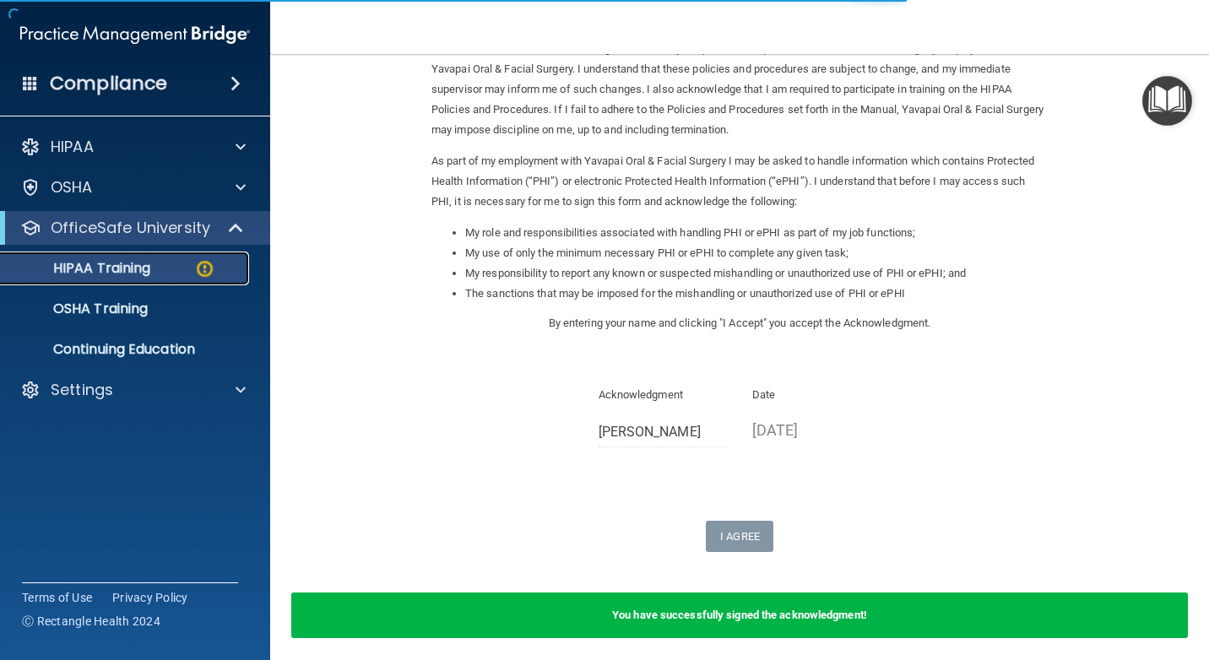
scroll to position [545, 0]
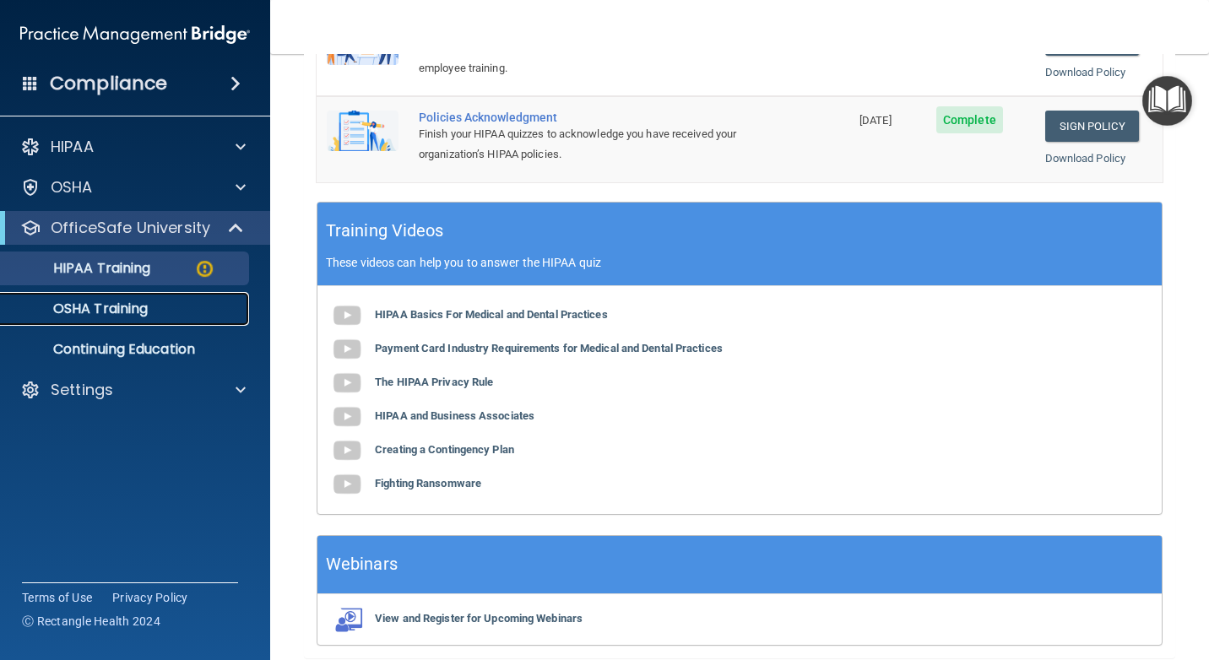
click at [126, 311] on p "OSHA Training" at bounding box center [79, 309] width 137 height 17
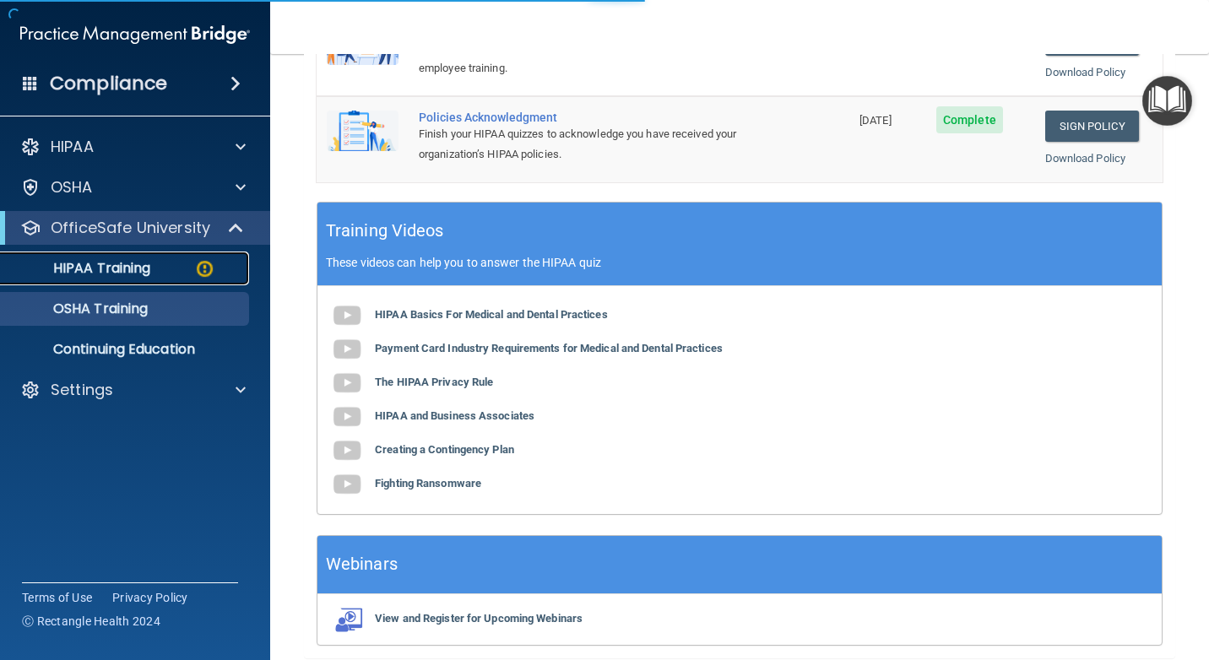
click at [85, 268] on p "HIPAA Training" at bounding box center [80, 268] width 139 height 17
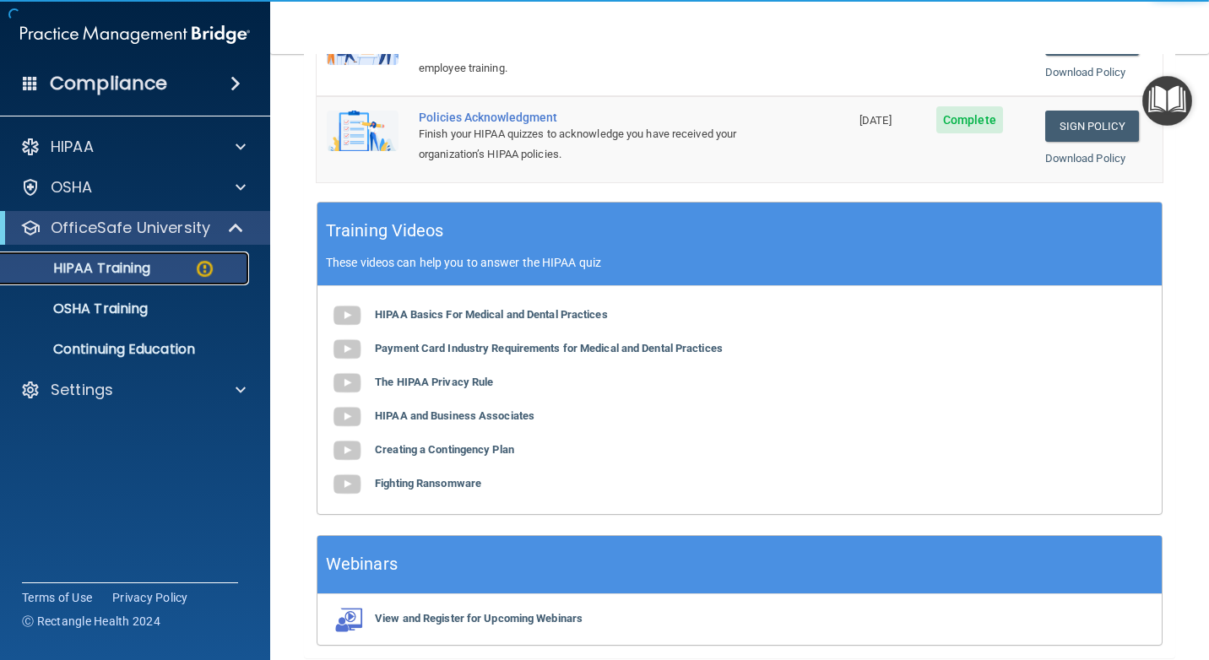
click at [98, 261] on p "HIPAA Training" at bounding box center [80, 268] width 139 height 17
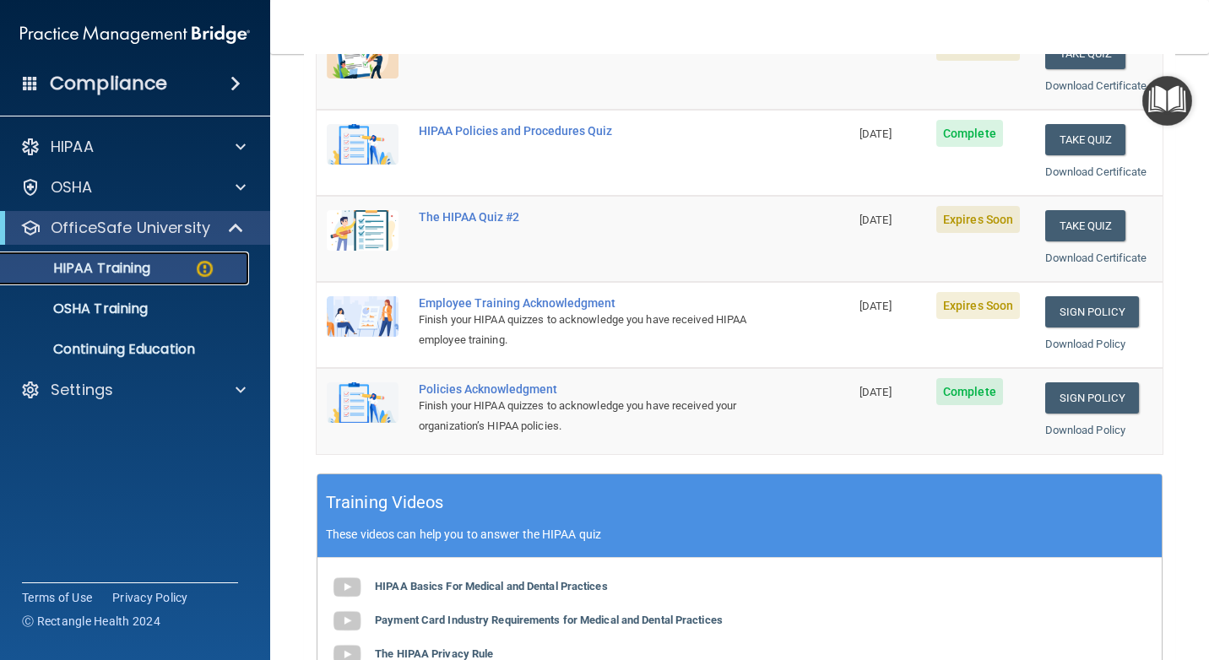
scroll to position [189, 0]
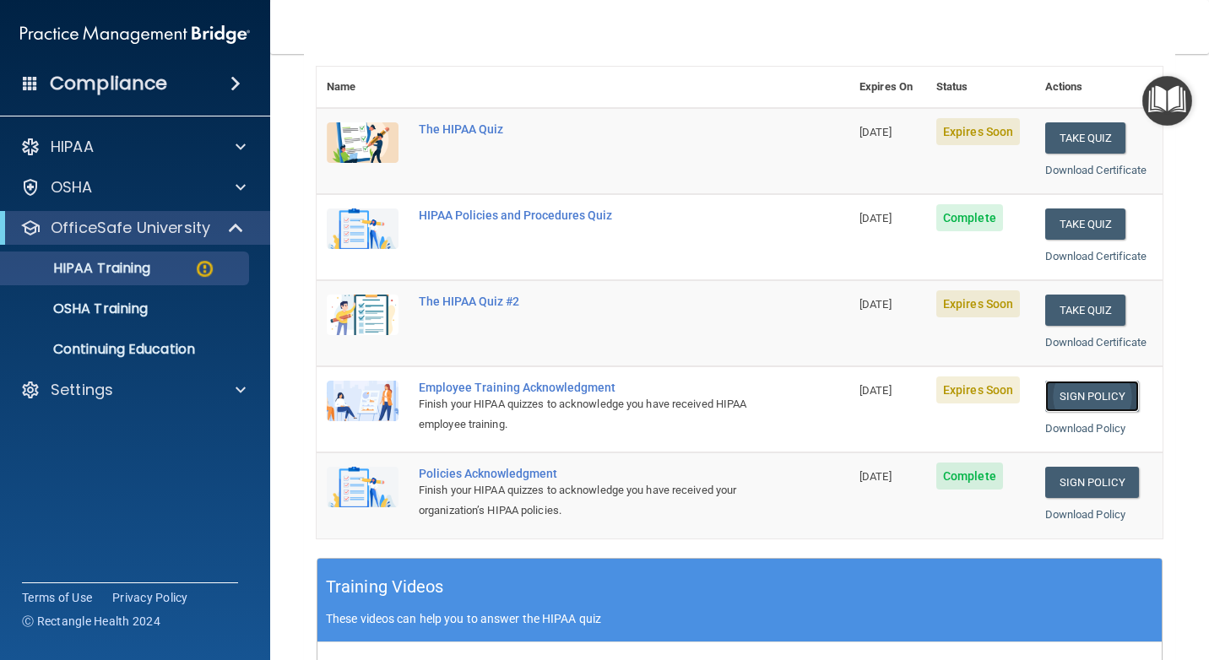
click at [1091, 395] on link "Sign Policy" at bounding box center [1092, 396] width 94 height 31
click at [106, 273] on p "HIPAA Training" at bounding box center [80, 268] width 139 height 17
click at [188, 263] on div "HIPAA Training" at bounding box center [126, 268] width 230 height 17
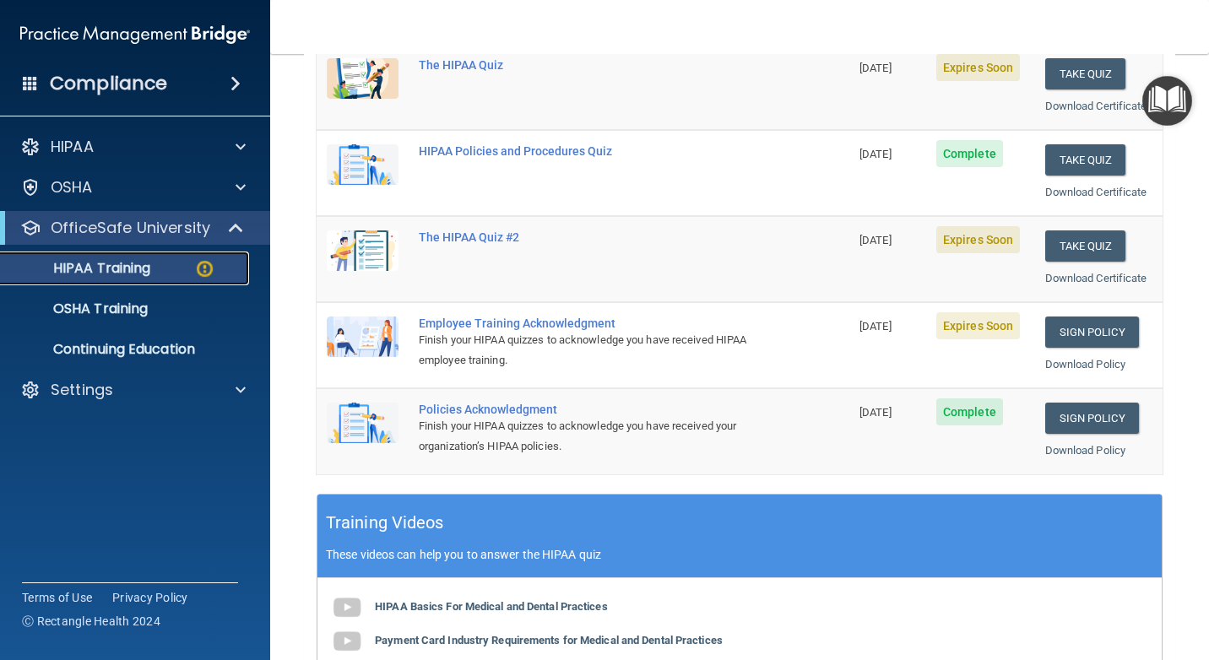
scroll to position [506, 0]
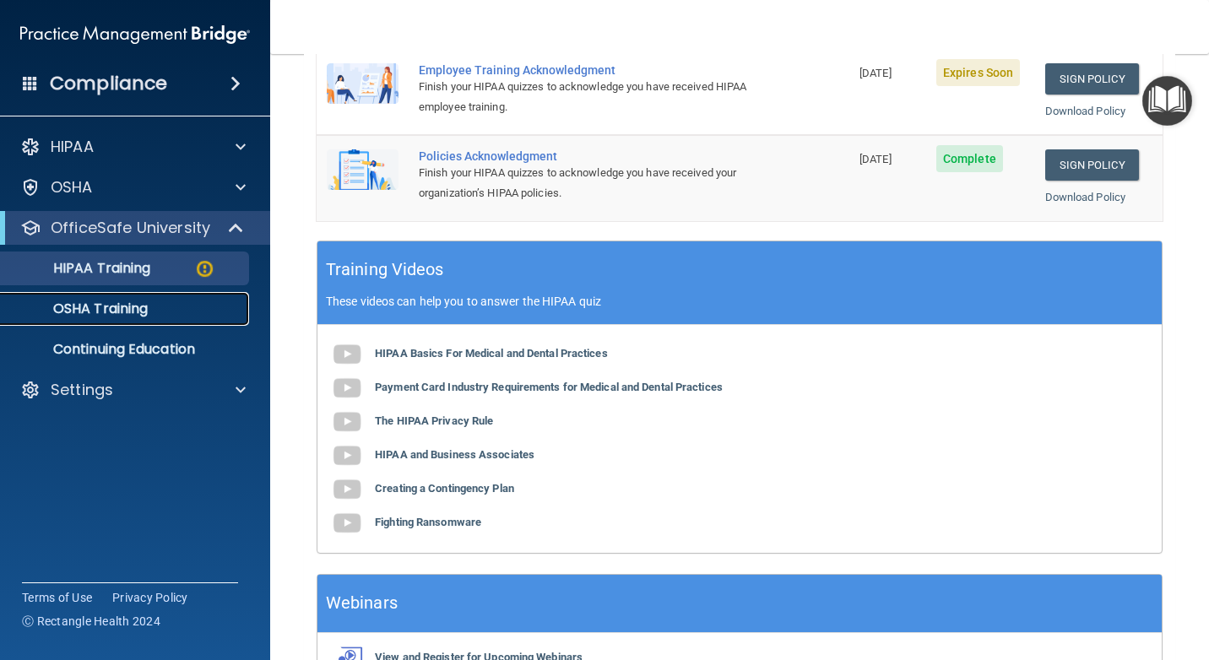
click at [123, 301] on p "OSHA Training" at bounding box center [79, 309] width 137 height 17
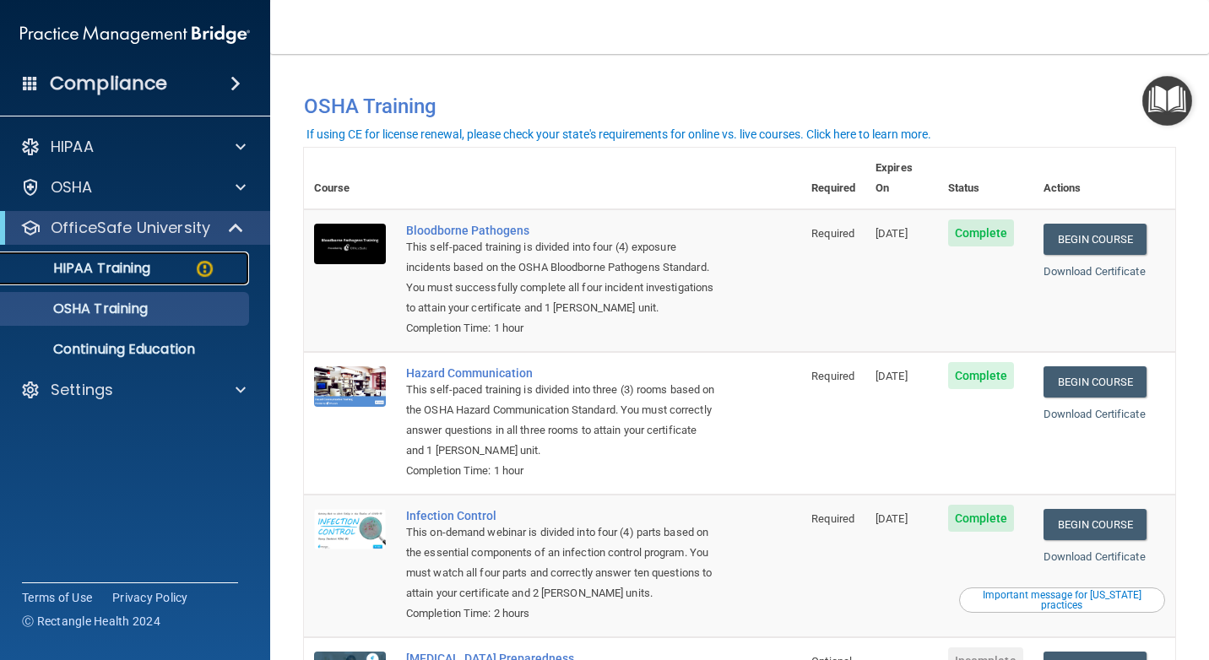
click at [106, 274] on p "HIPAA Training" at bounding box center [80, 268] width 139 height 17
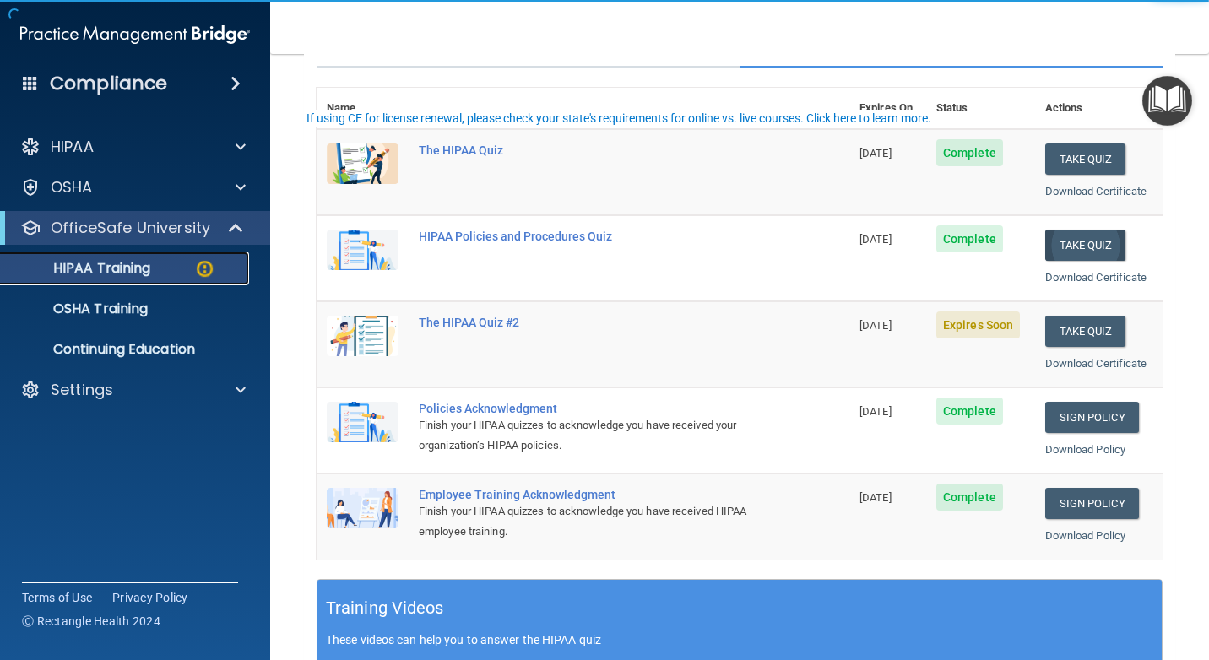
scroll to position [169, 0]
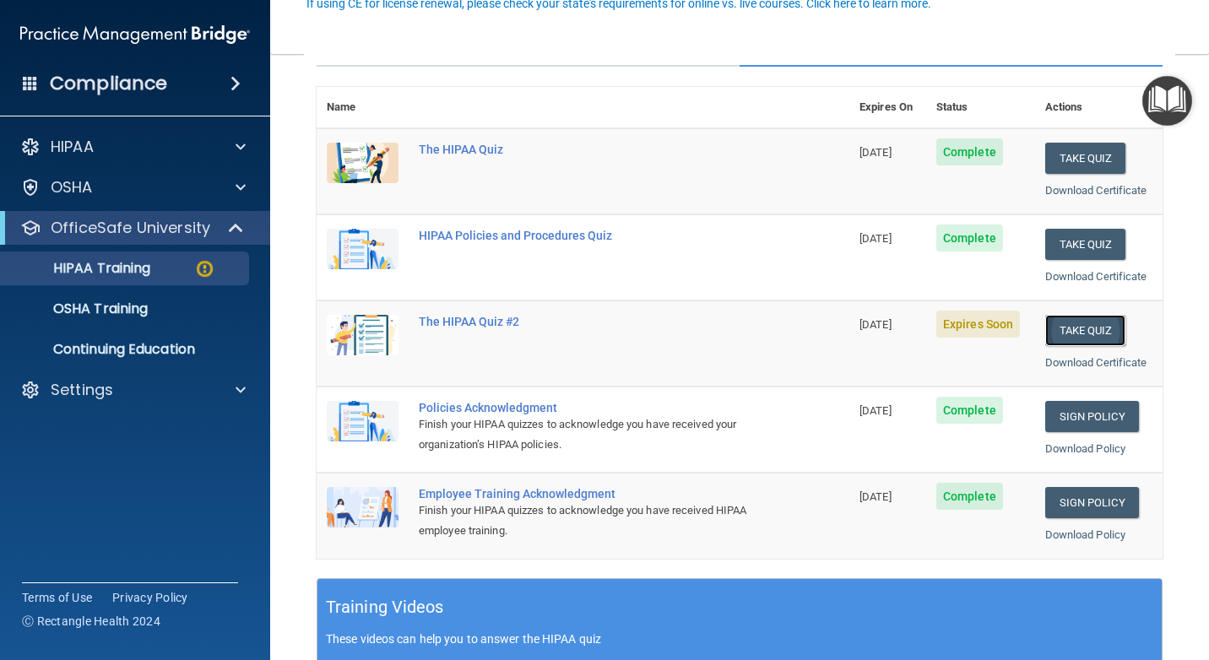
click at [1081, 325] on button "Take Quiz" at bounding box center [1085, 330] width 81 height 31
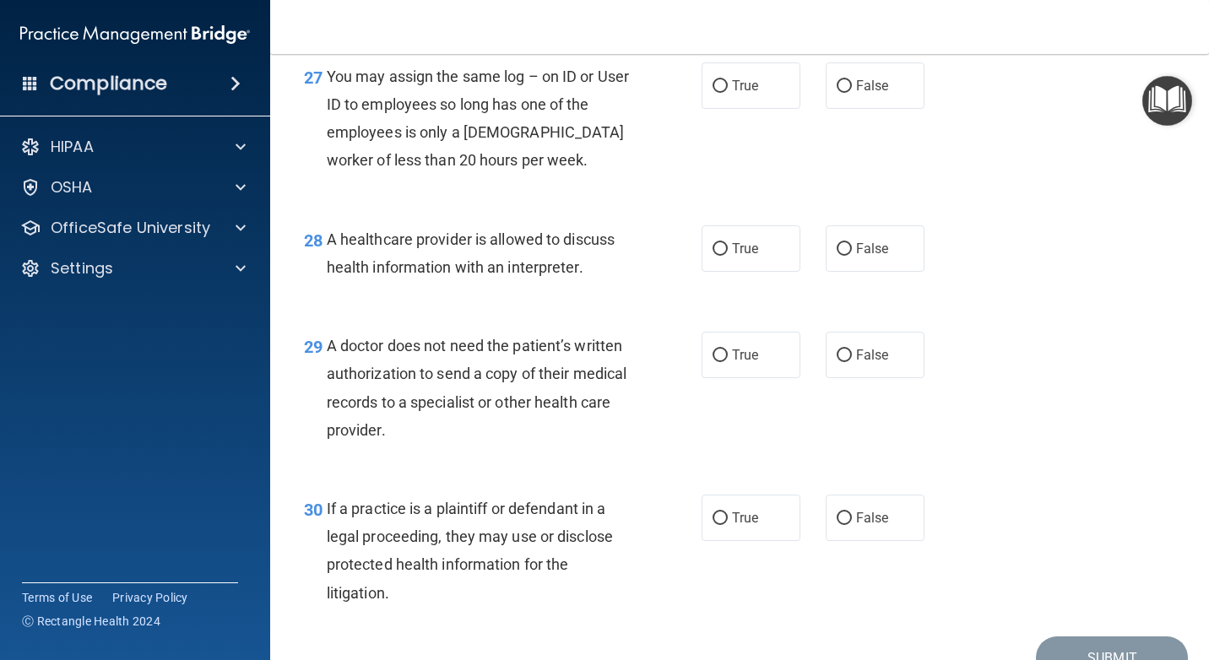
scroll to position [4279, 0]
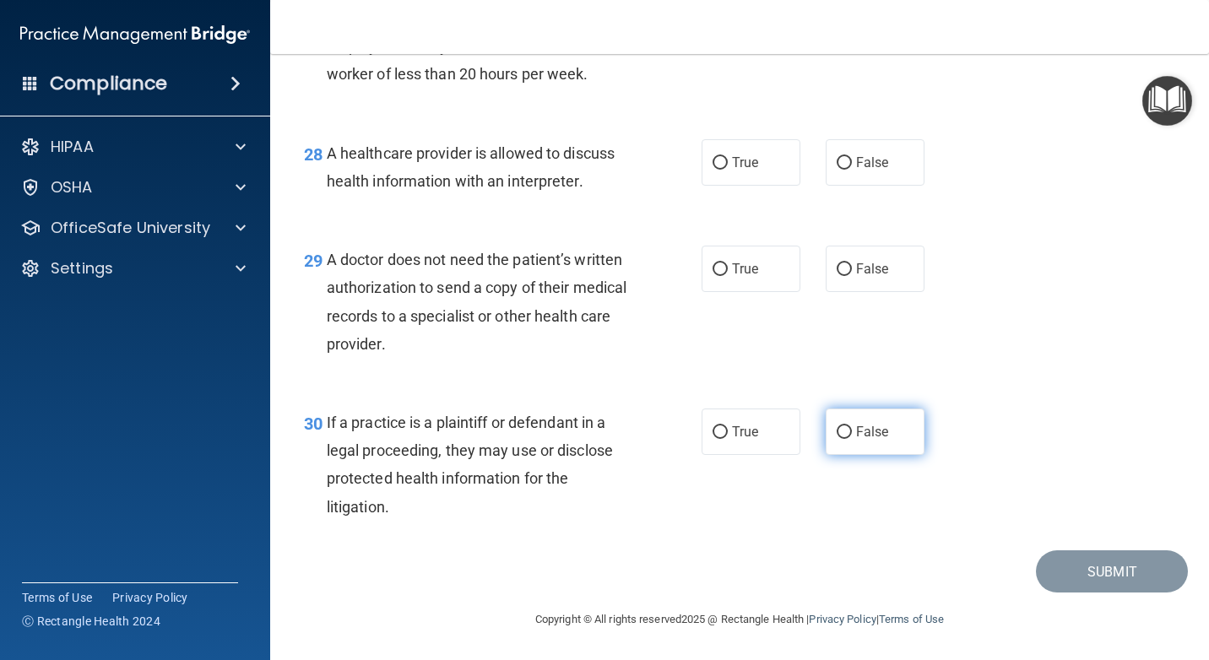
click at [837, 430] on input "False" at bounding box center [844, 432] width 15 height 13
radio input "true"
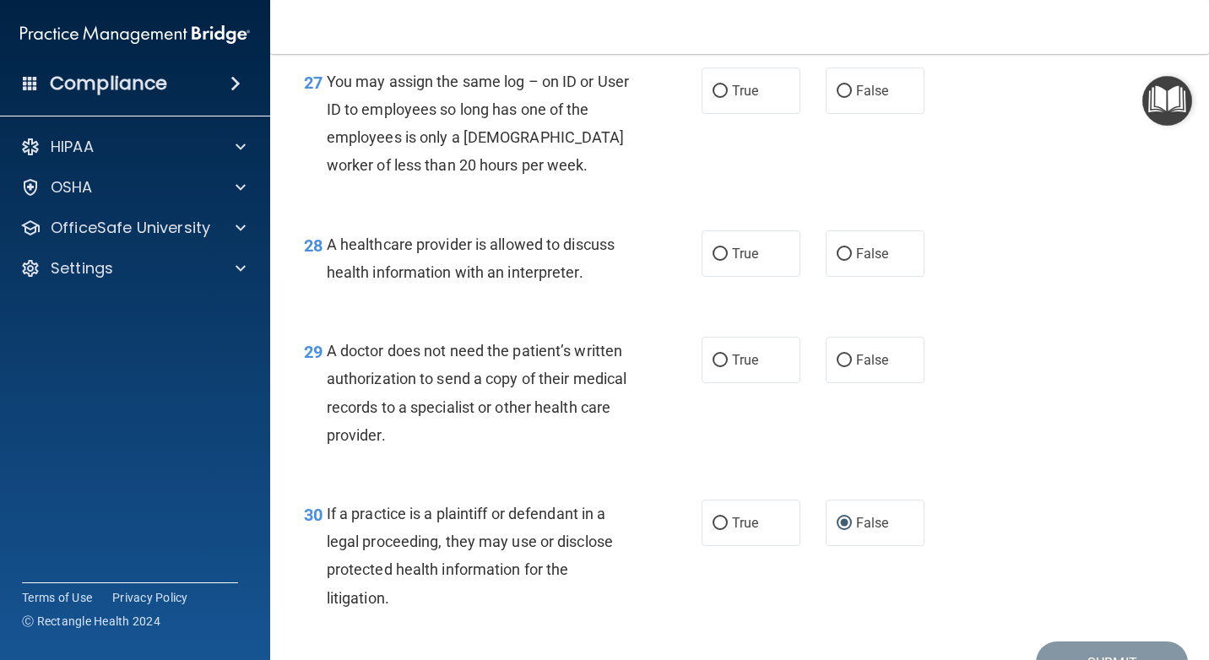
scroll to position [4110, 0]
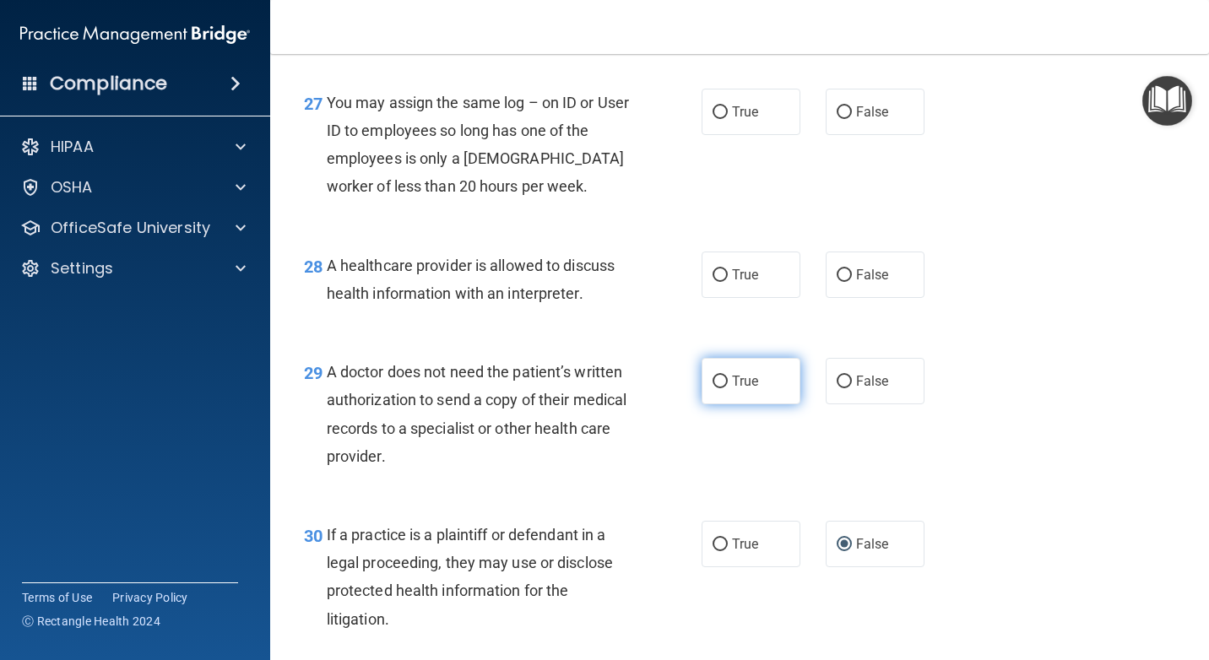
click at [712, 388] on input "True" at bounding box center [719, 382] width 15 height 13
radio input "true"
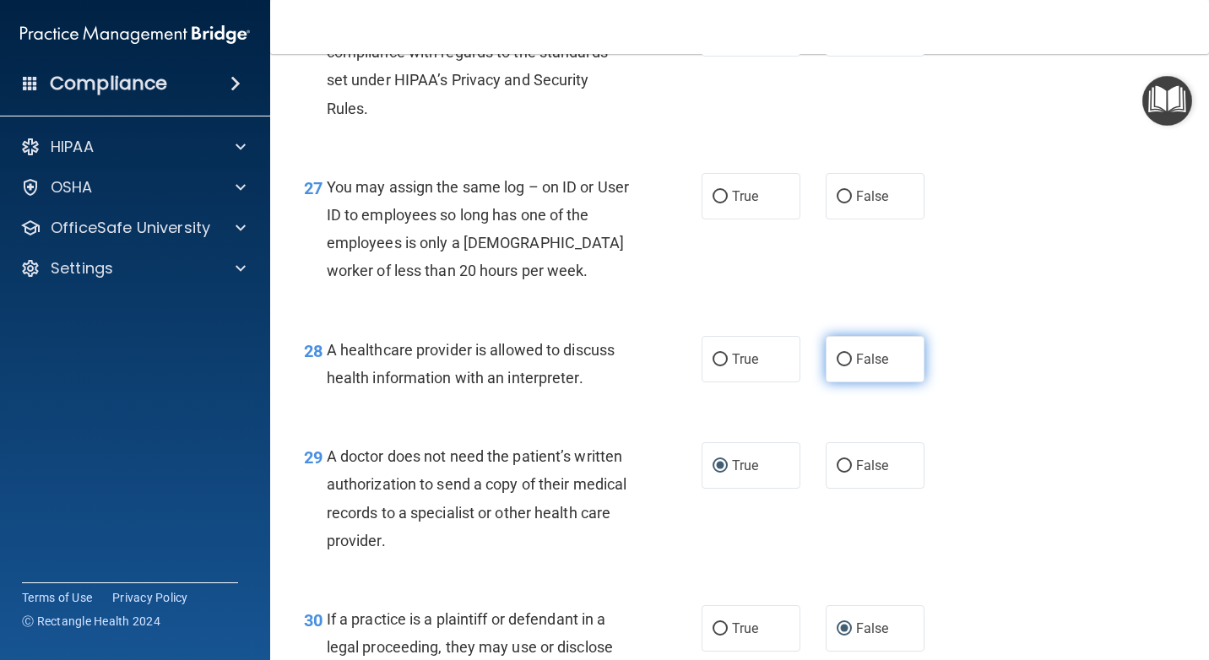
click at [837, 366] on input "False" at bounding box center [844, 360] width 15 height 13
radio input "true"
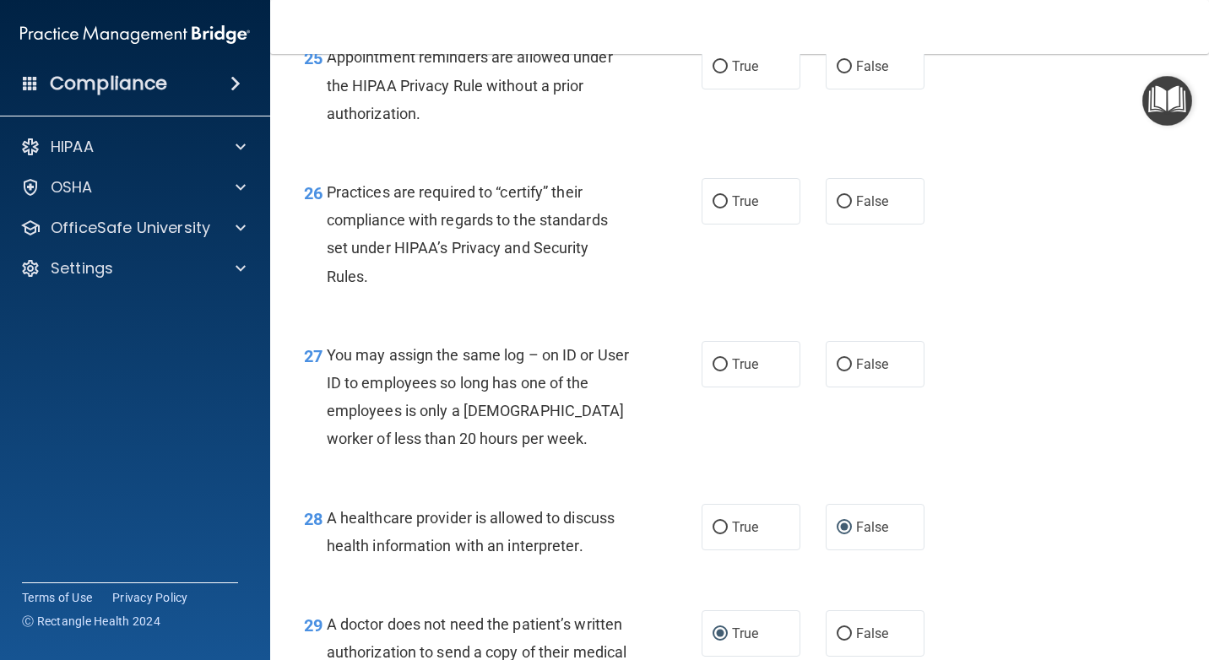
scroll to position [3857, 0]
click at [837, 372] on input "False" at bounding box center [844, 366] width 15 height 13
radio input "true"
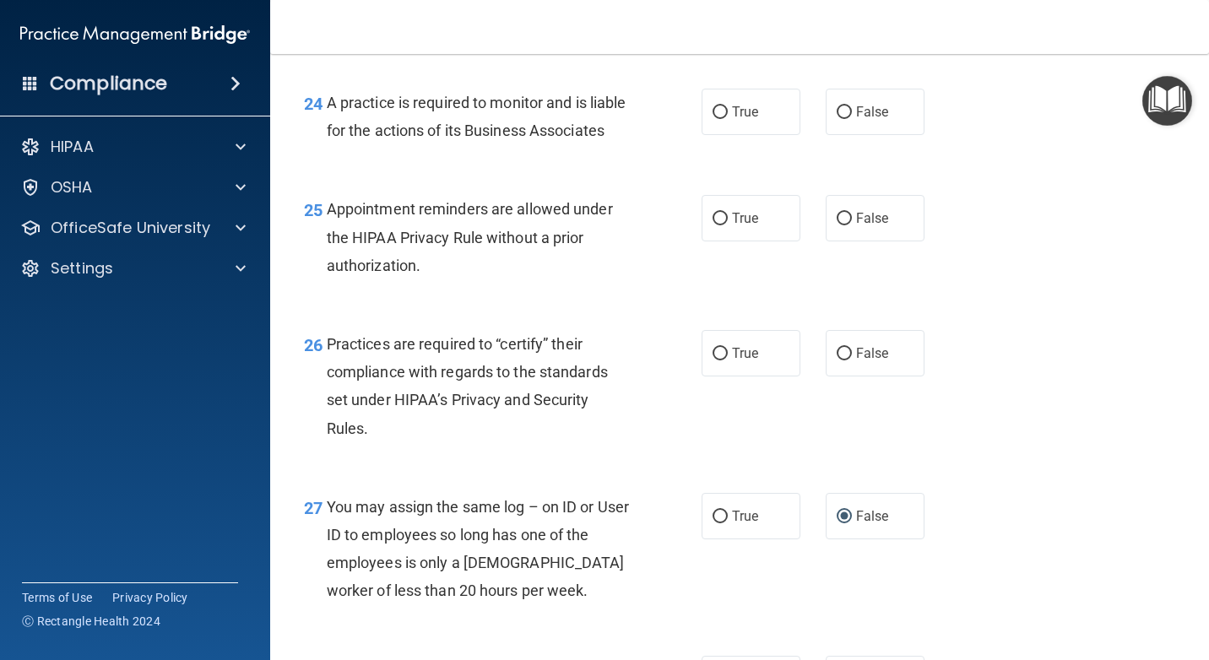
scroll to position [3688, 0]
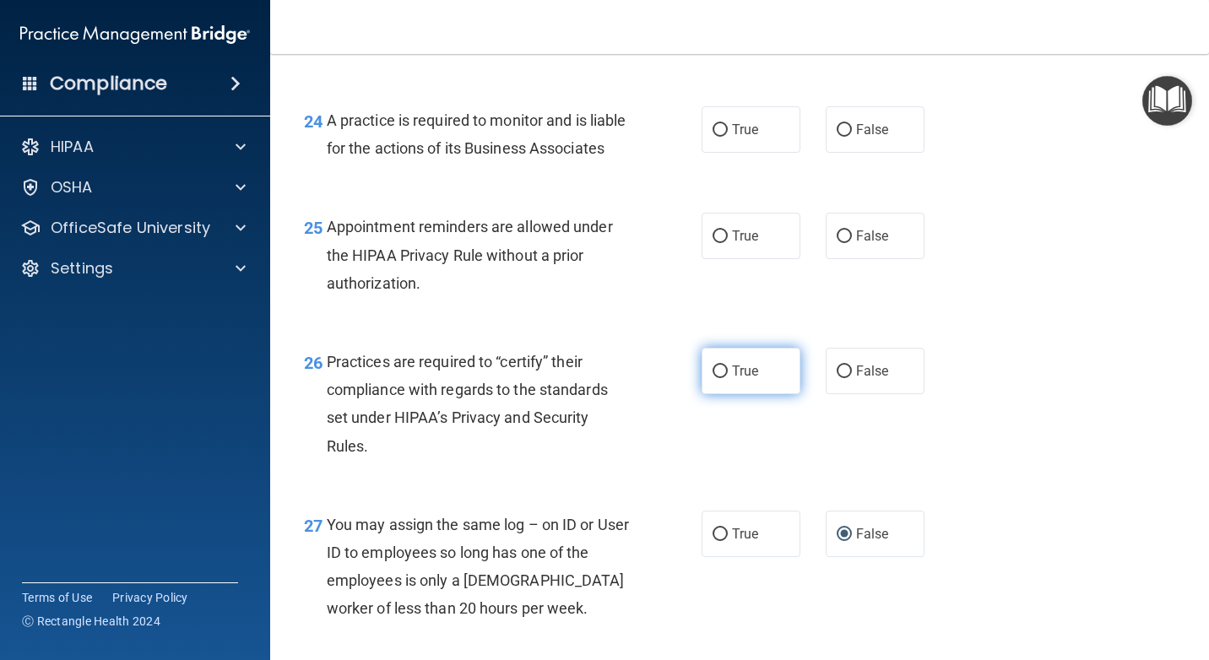
click at [712, 378] on input "True" at bounding box center [719, 372] width 15 height 13
radio input "true"
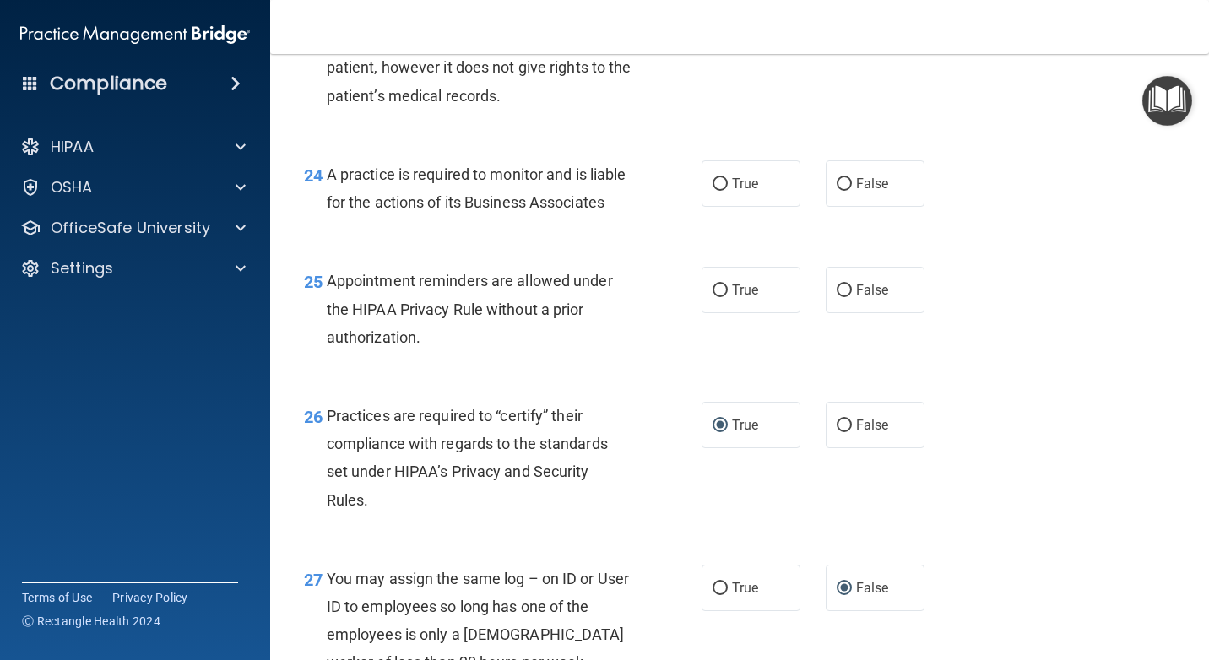
scroll to position [3604, 0]
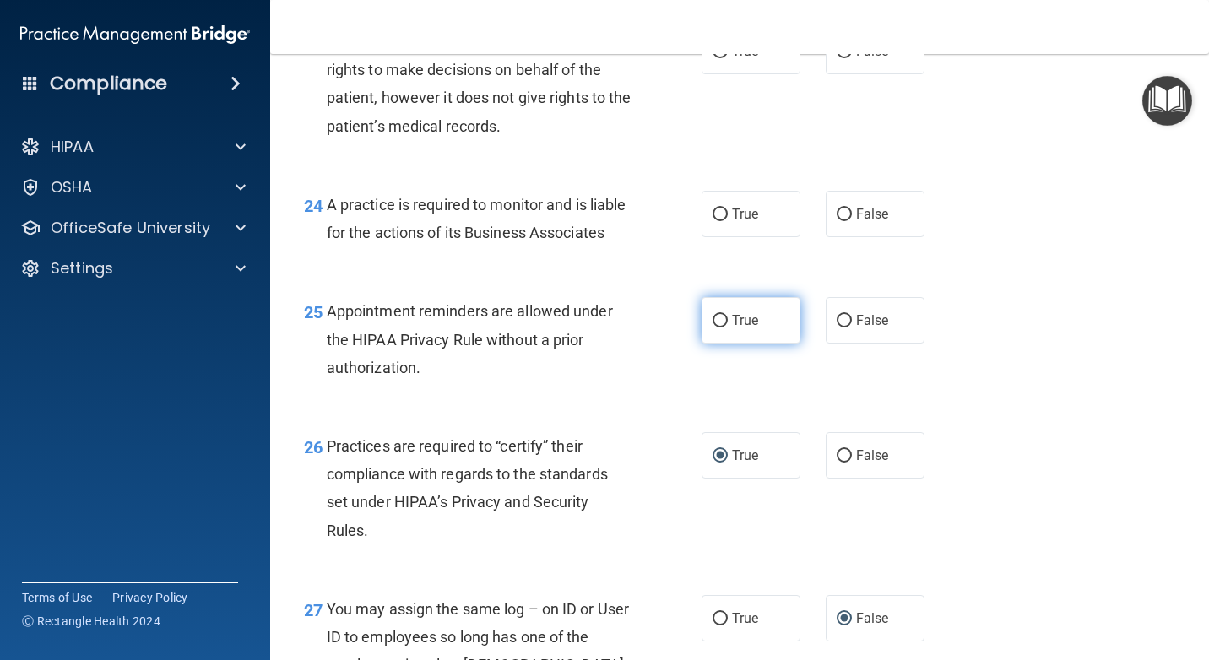
click at [715, 328] on input "True" at bounding box center [719, 321] width 15 height 13
radio input "true"
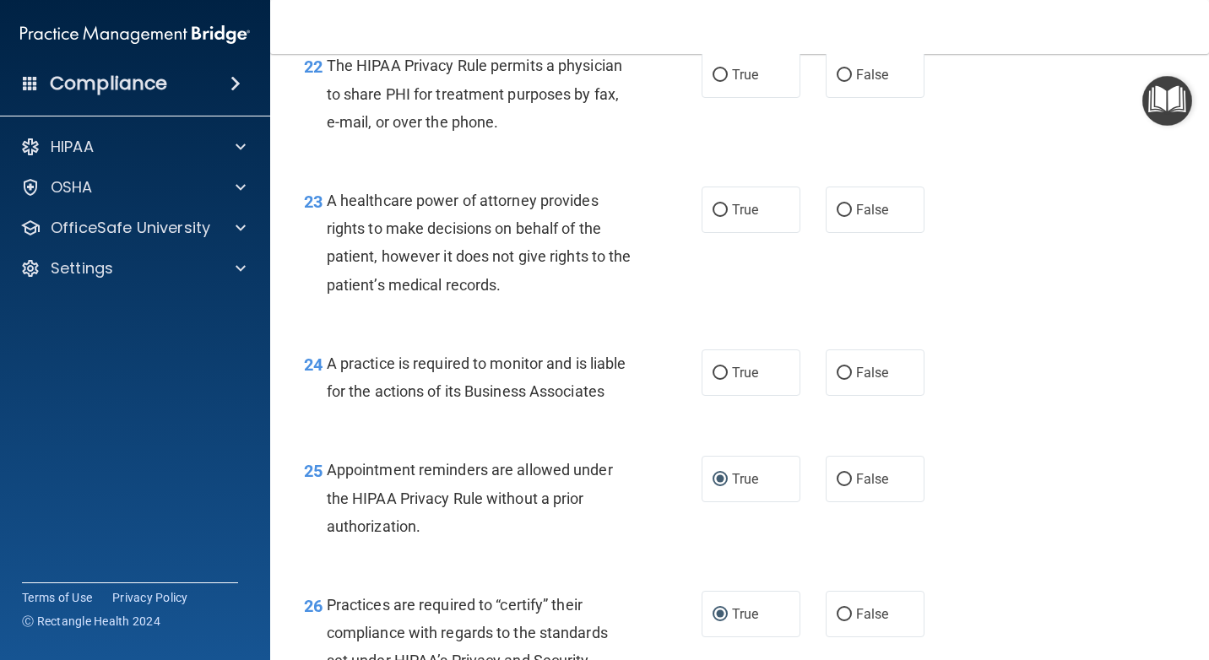
scroll to position [3435, 0]
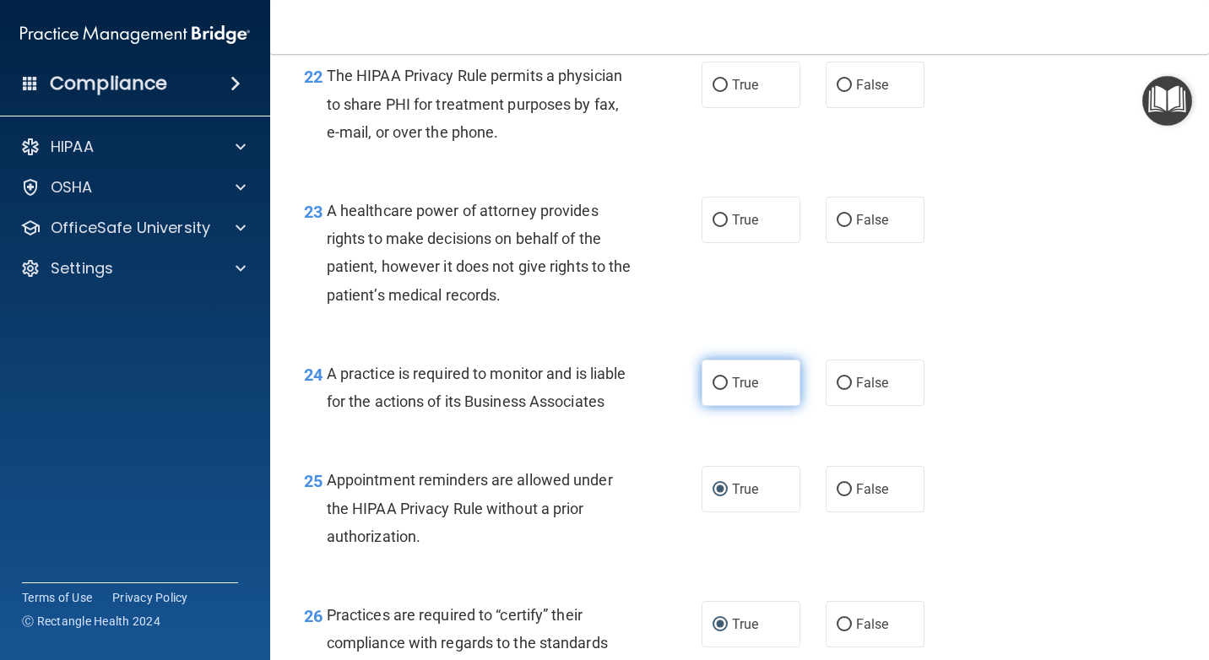
click at [718, 390] on input "True" at bounding box center [719, 383] width 15 height 13
radio input "true"
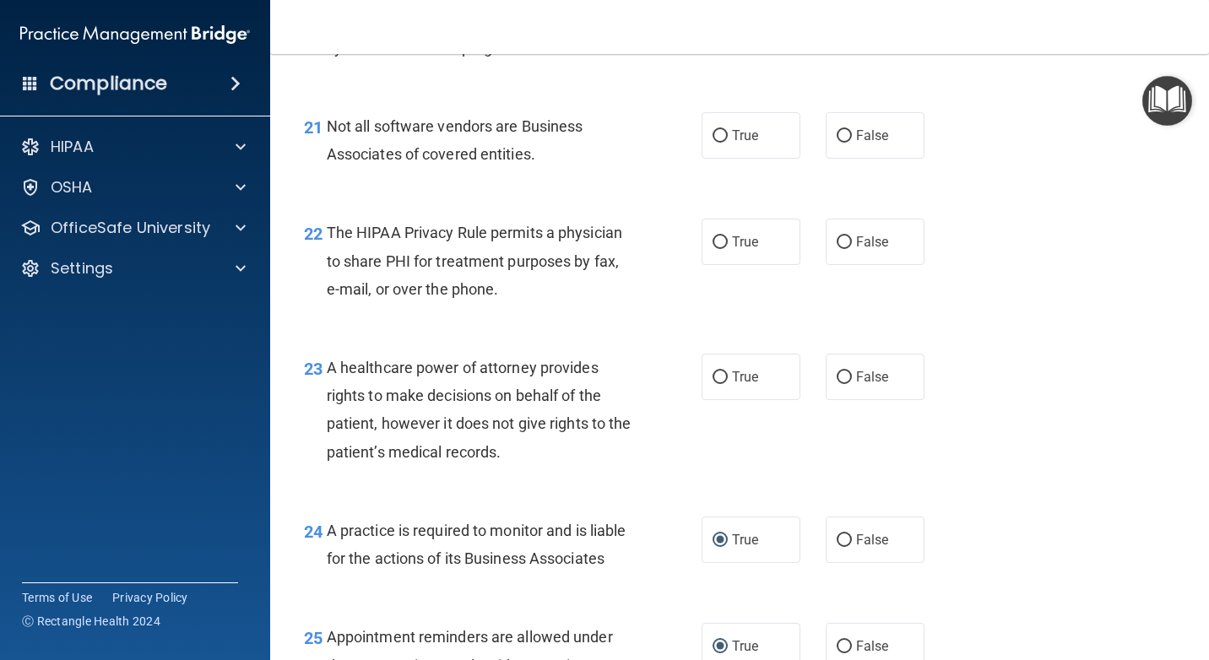
scroll to position [3266, 0]
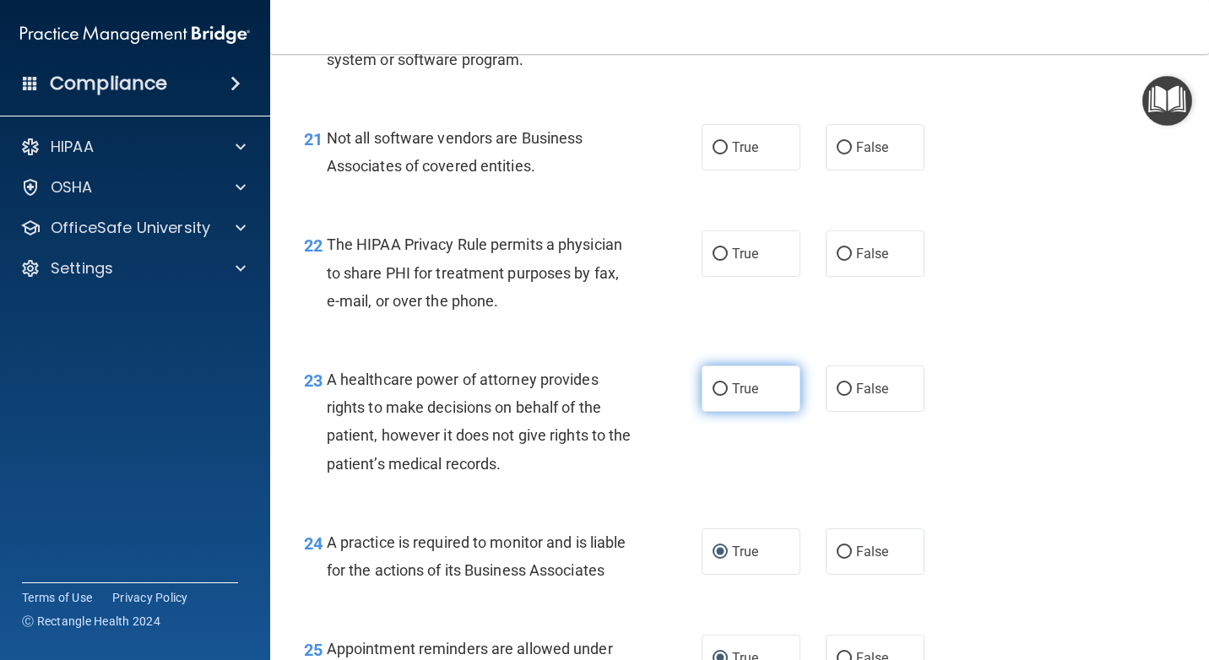
click at [712, 396] on input "True" at bounding box center [719, 389] width 15 height 13
radio input "true"
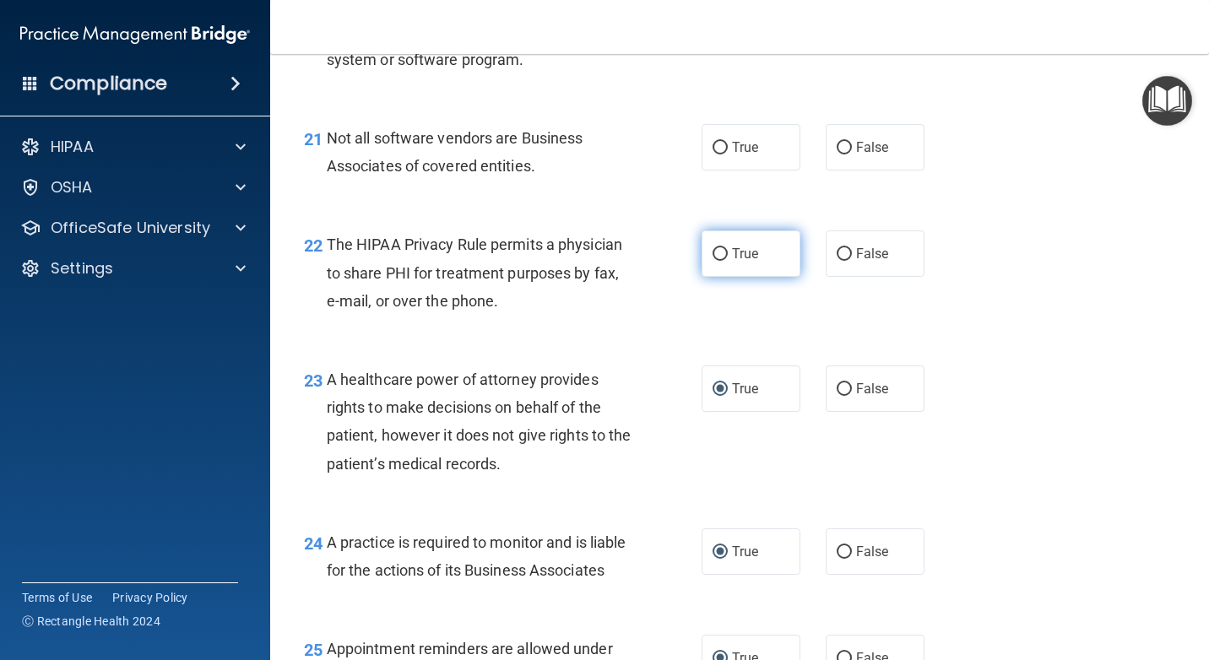
click at [718, 261] on input "True" at bounding box center [719, 254] width 15 height 13
radio input "true"
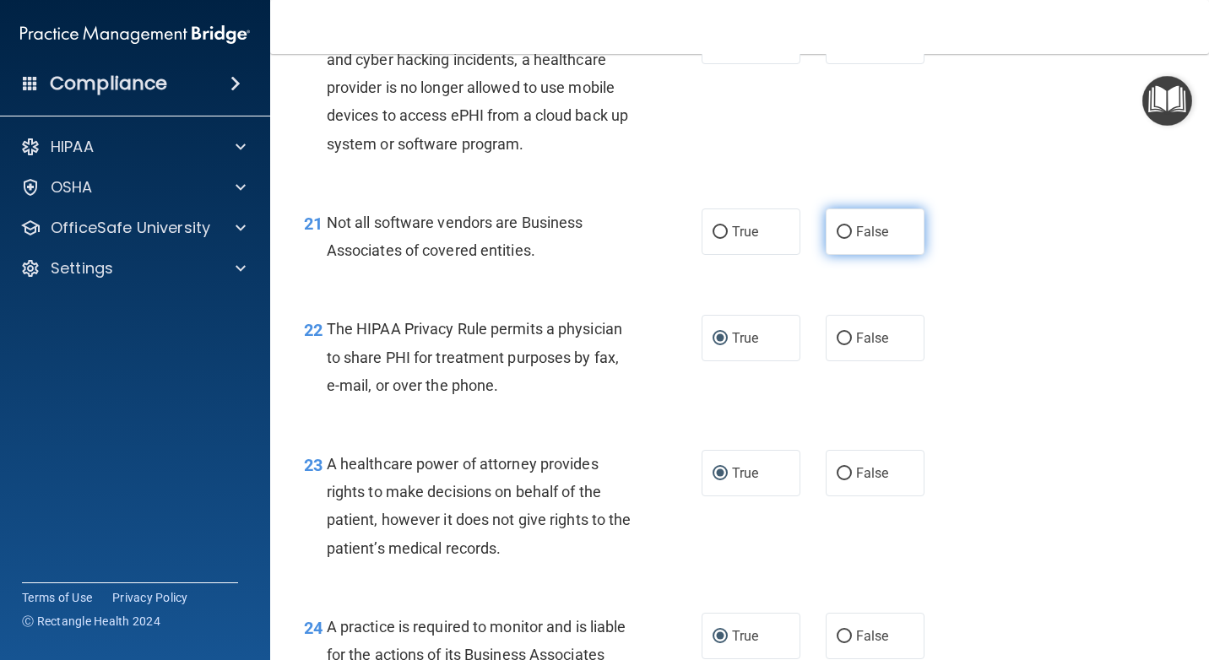
click at [839, 239] on input "False" at bounding box center [844, 232] width 15 height 13
radio input "true"
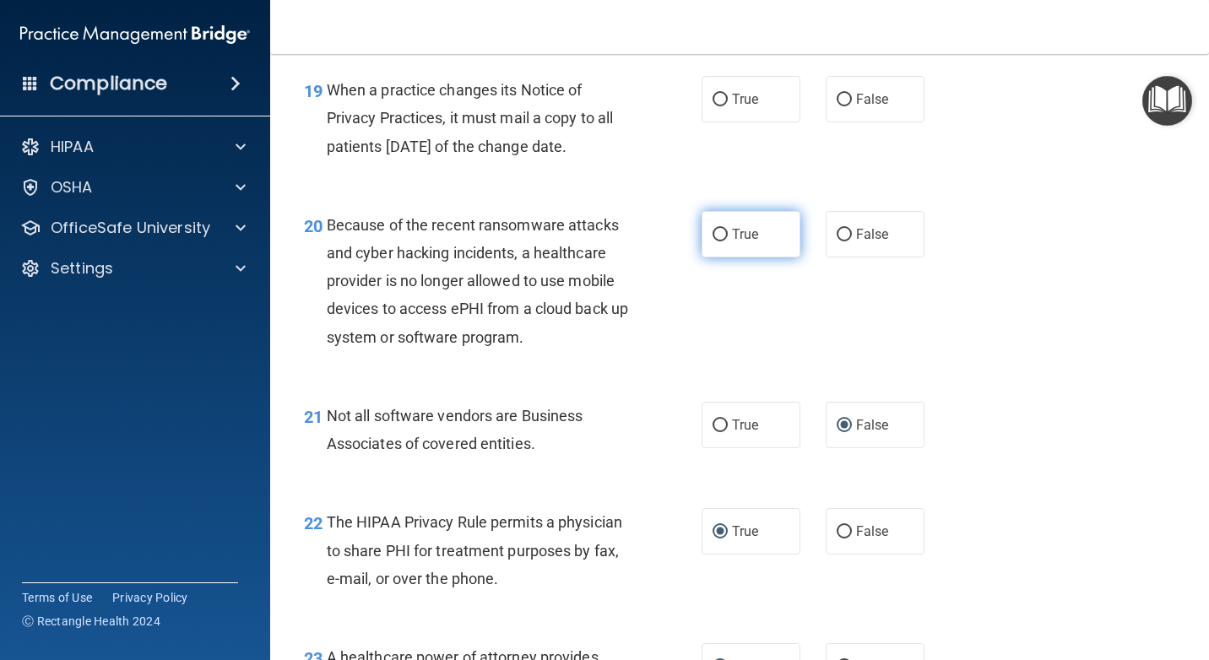
scroll to position [2928, 0]
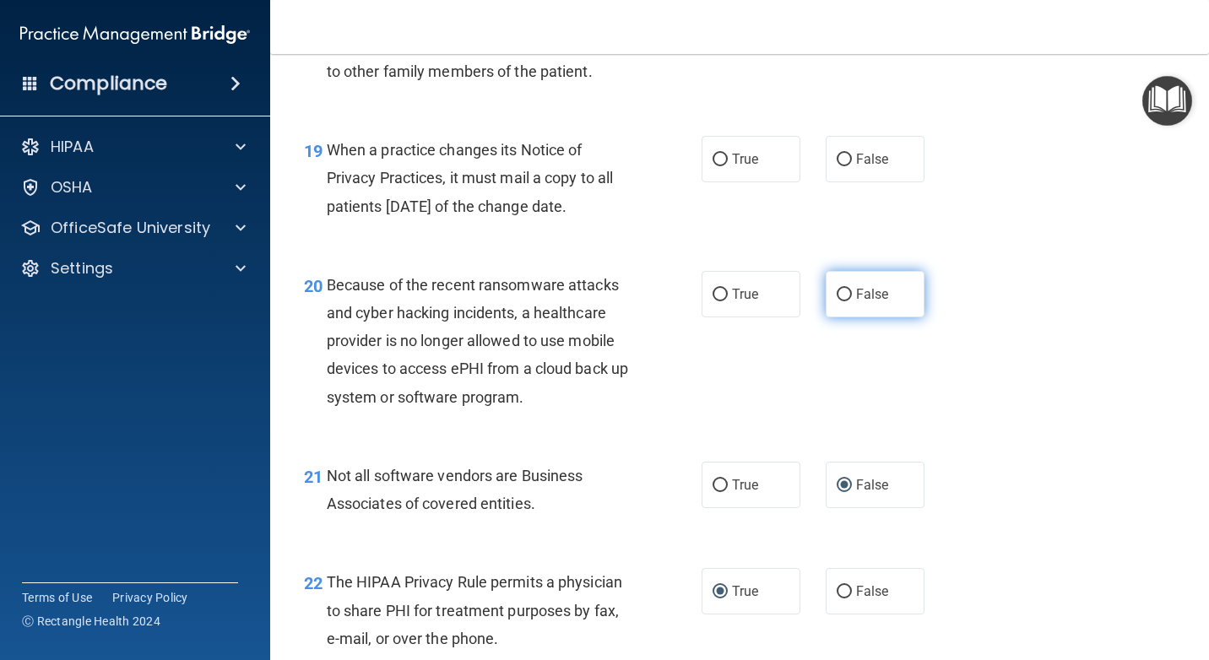
click at [837, 301] on input "False" at bounding box center [844, 295] width 15 height 13
radio input "true"
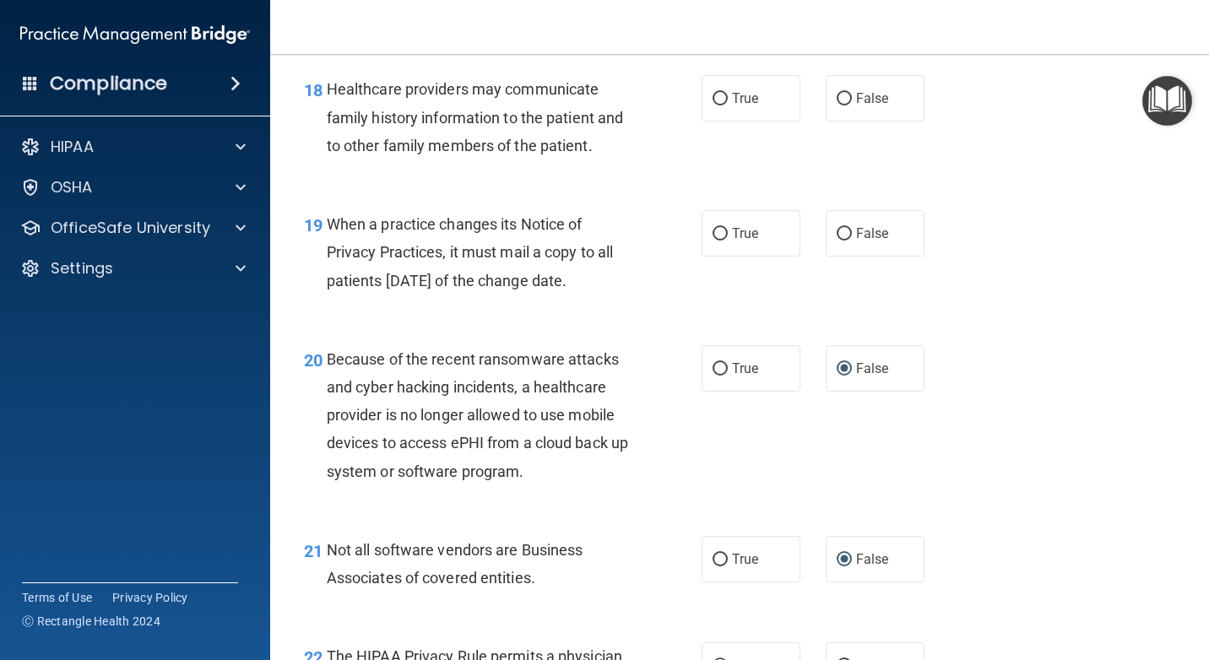
scroll to position [2760, 0]
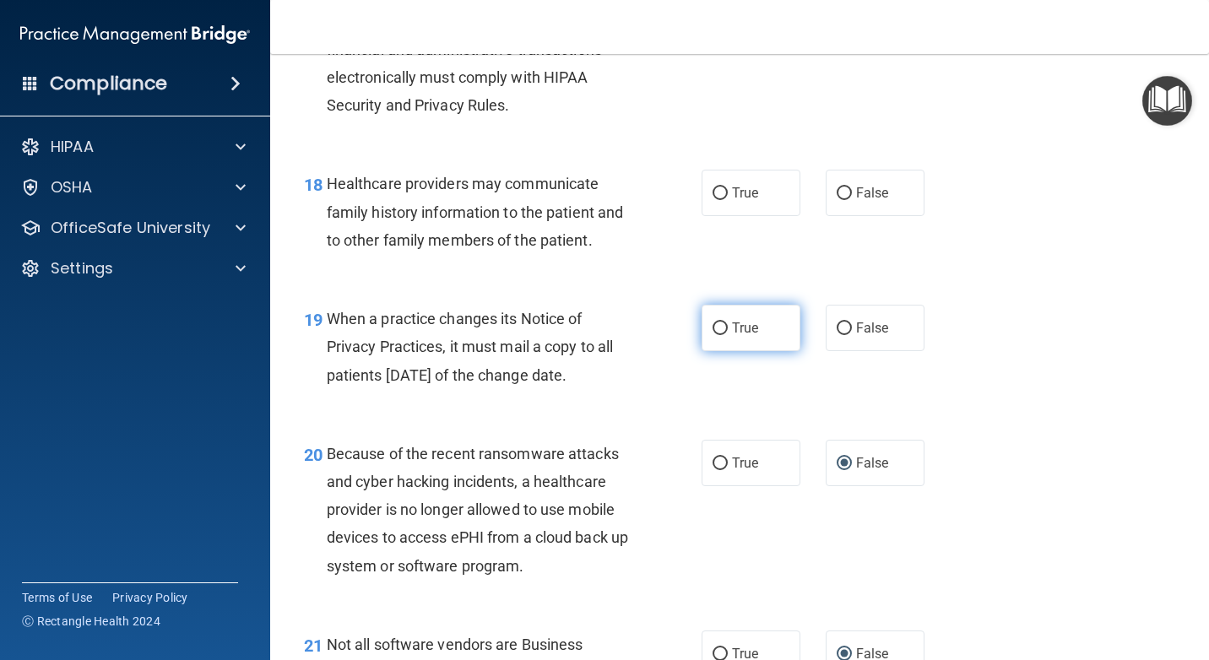
click at [712, 335] on input "True" at bounding box center [719, 328] width 15 height 13
radio input "true"
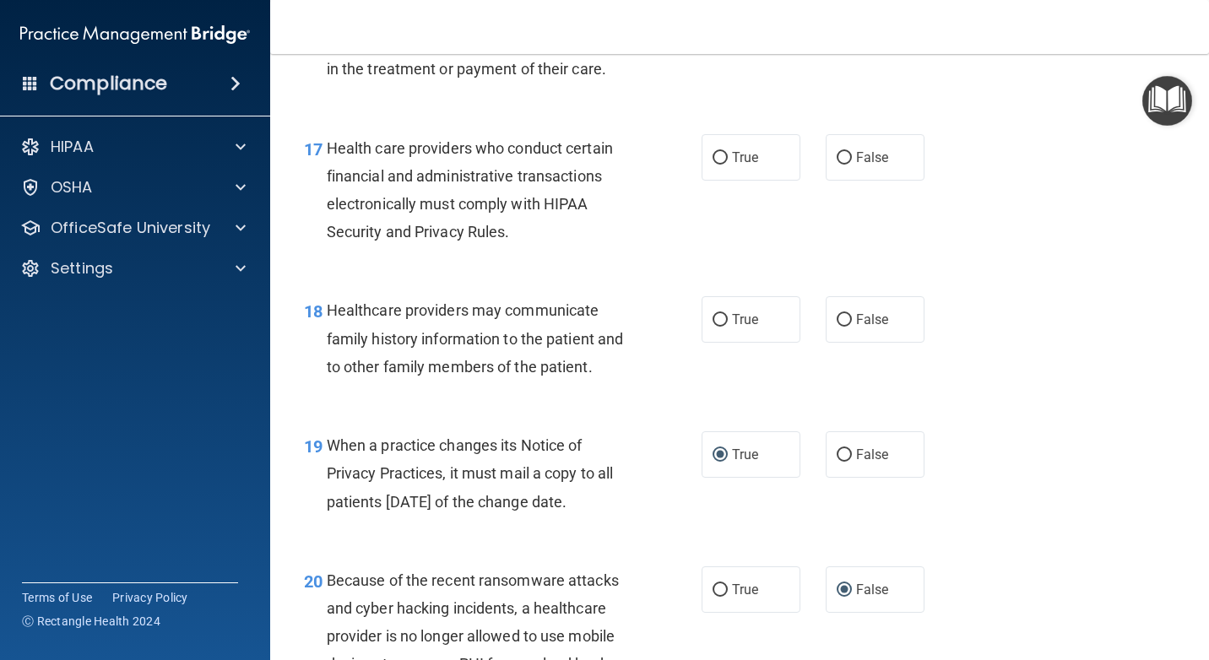
scroll to position [2591, 0]
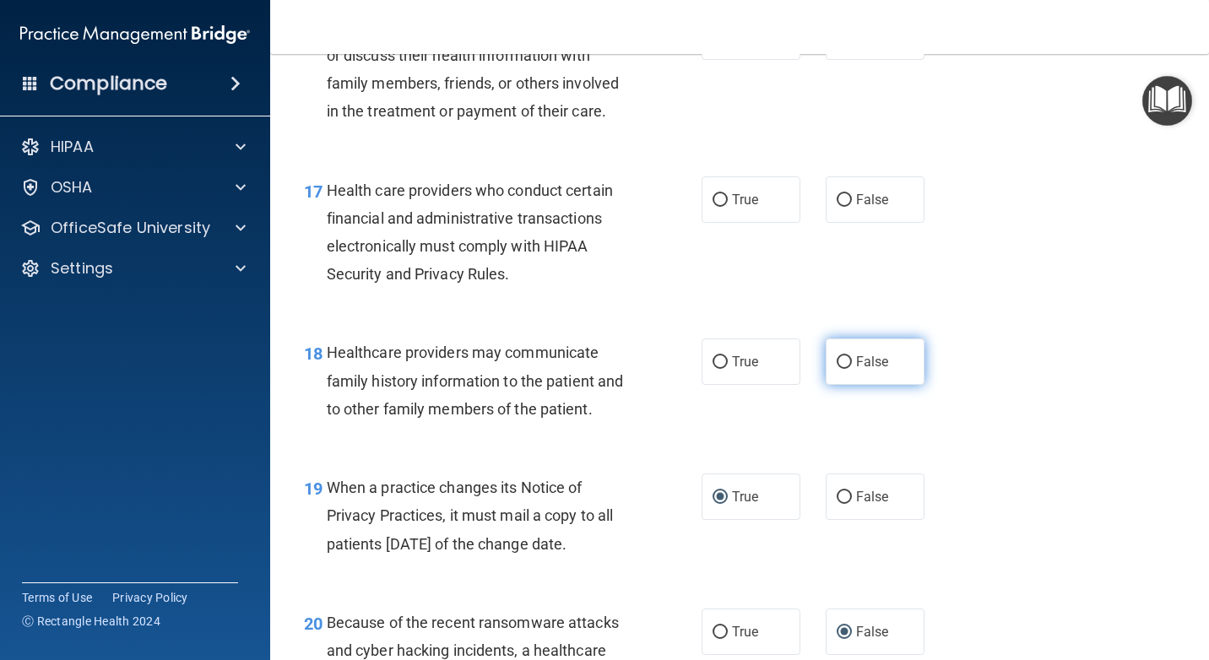
click at [838, 369] on input "False" at bounding box center [844, 362] width 15 height 13
radio input "true"
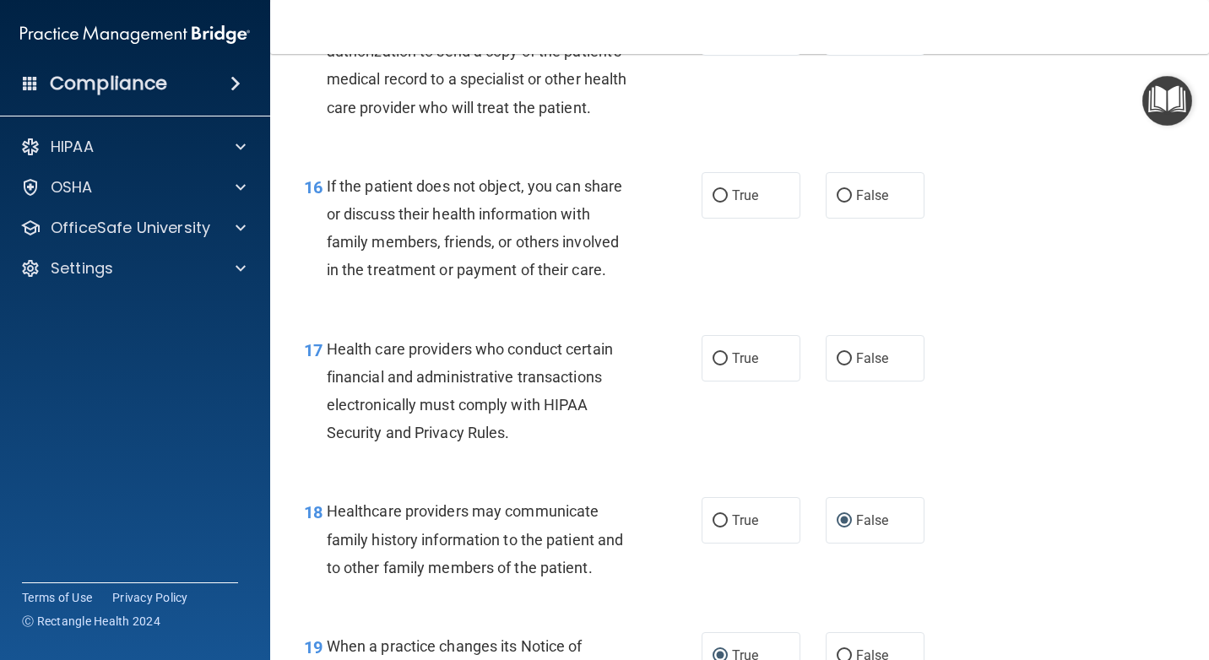
scroll to position [2422, 0]
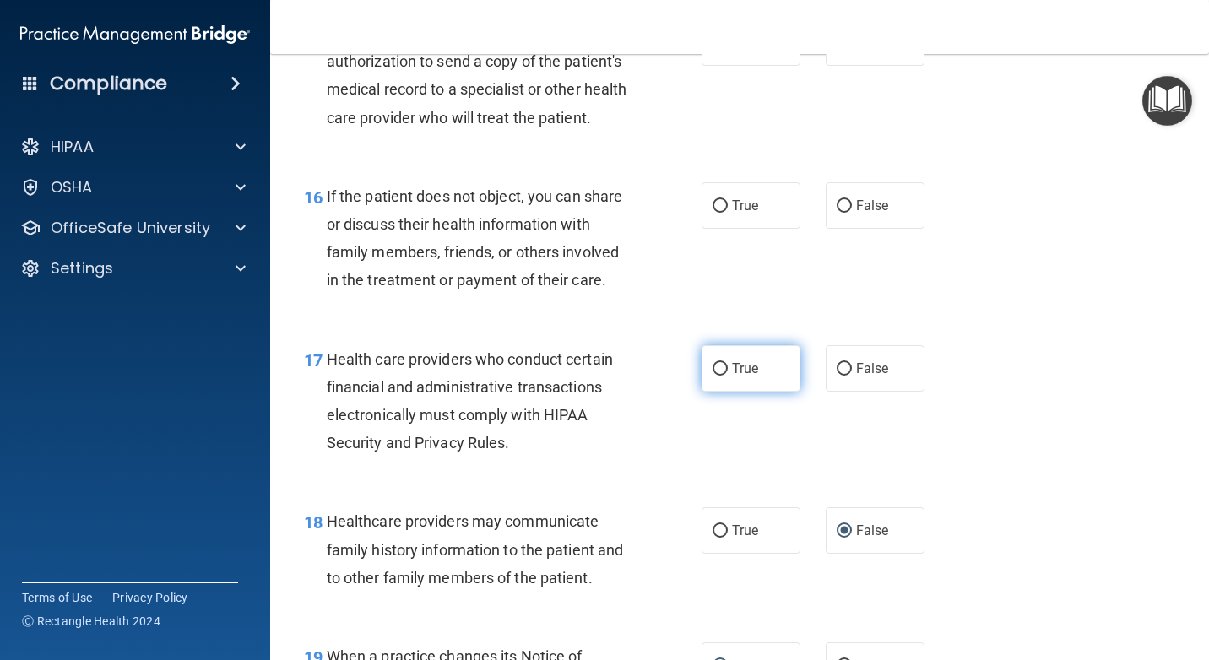
click at [712, 376] on input "True" at bounding box center [719, 369] width 15 height 13
radio input "true"
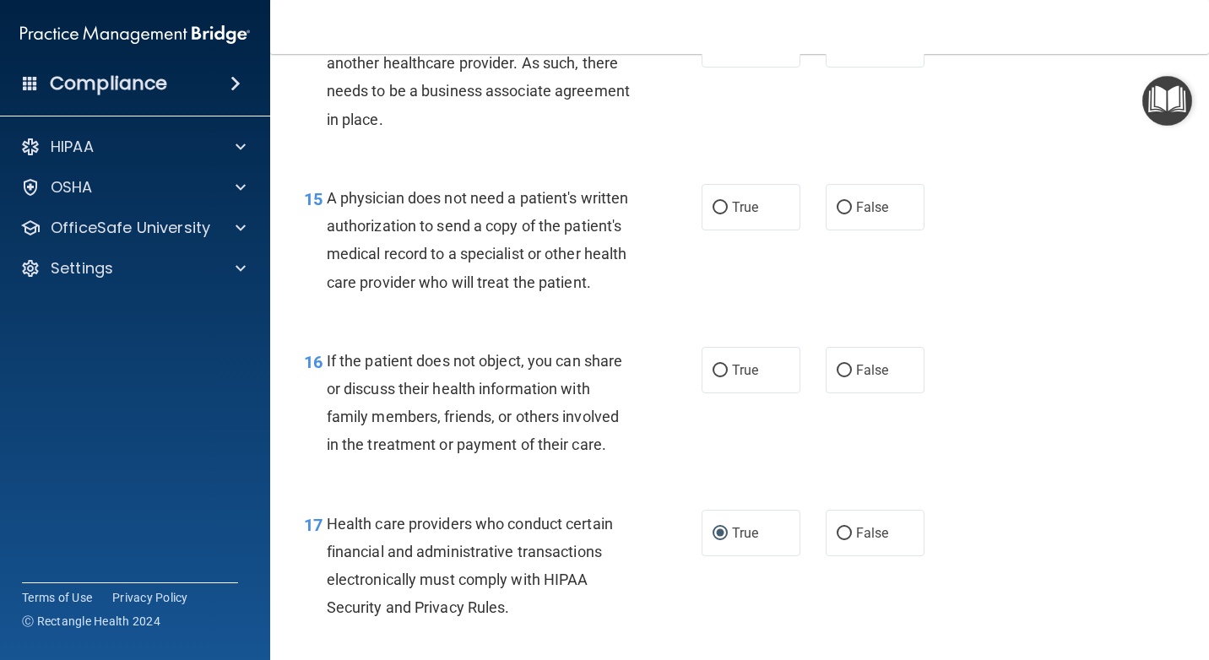
scroll to position [2253, 0]
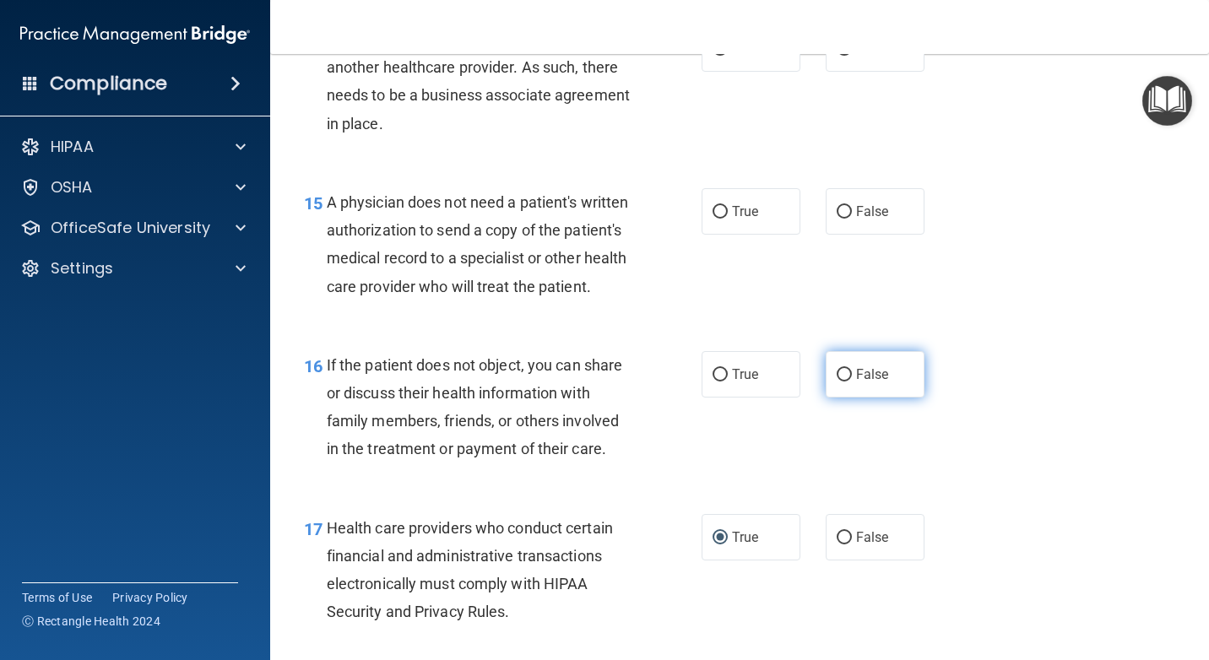
click at [841, 382] on input "False" at bounding box center [844, 375] width 15 height 13
radio input "true"
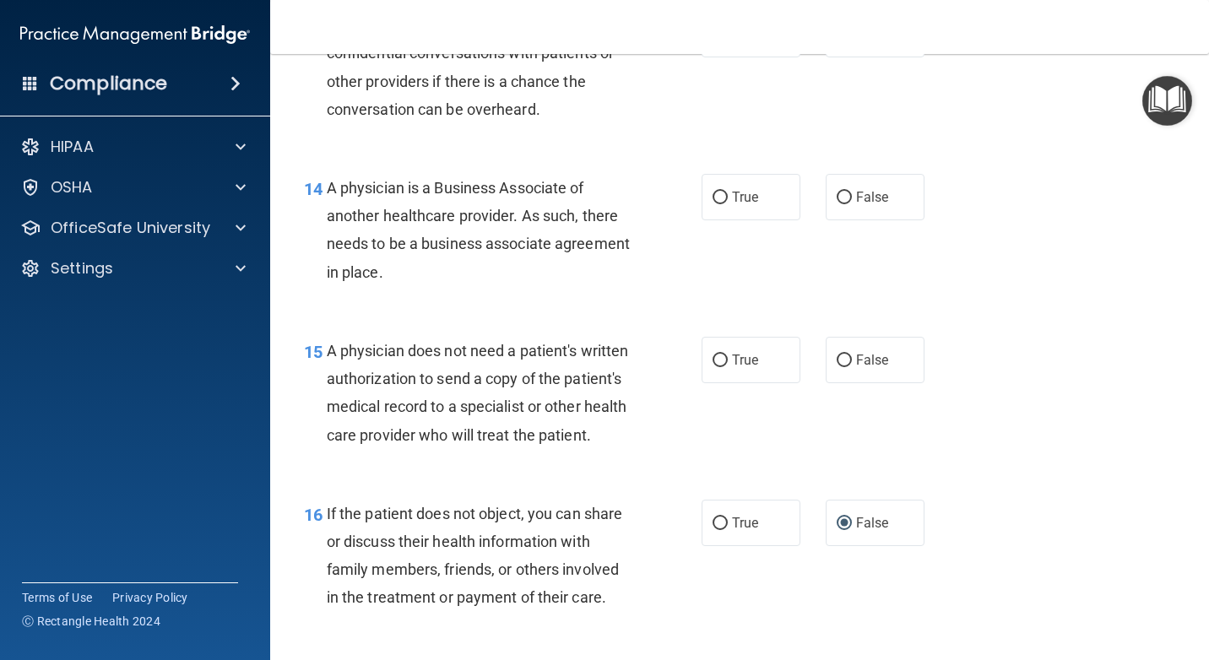
scroll to position [2084, 0]
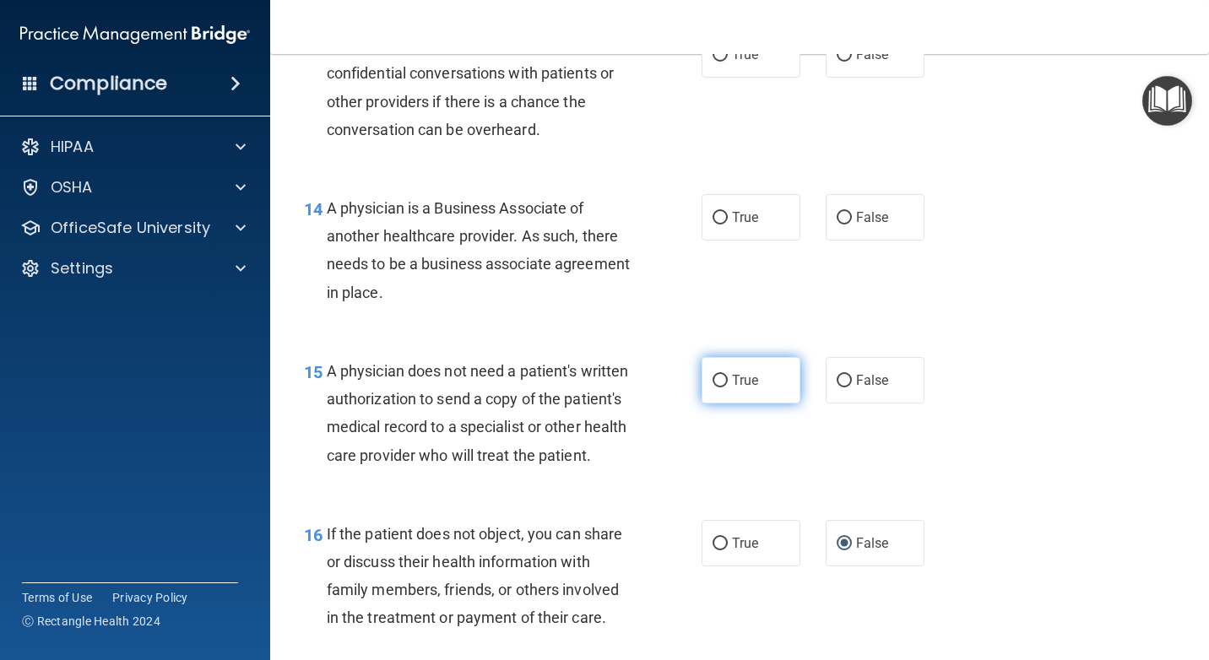
click at [712, 380] on input "True" at bounding box center [719, 381] width 15 height 13
radio input "true"
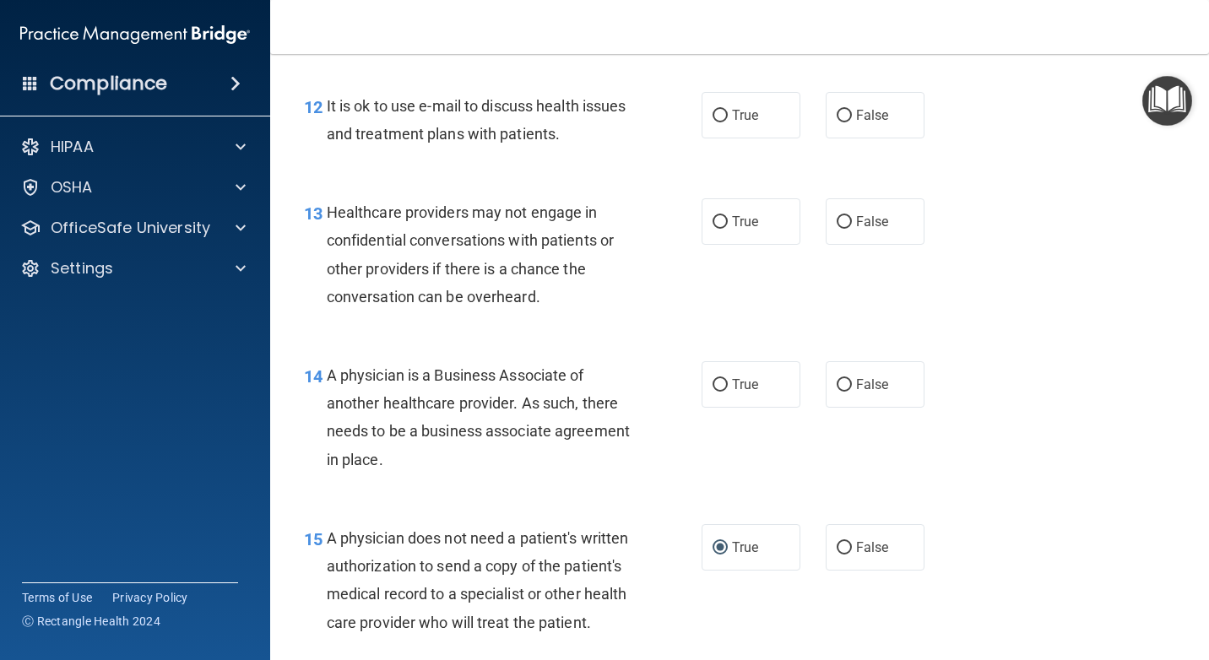
scroll to position [1915, 0]
click at [712, 383] on input "True" at bounding box center [719, 387] width 15 height 13
radio input "true"
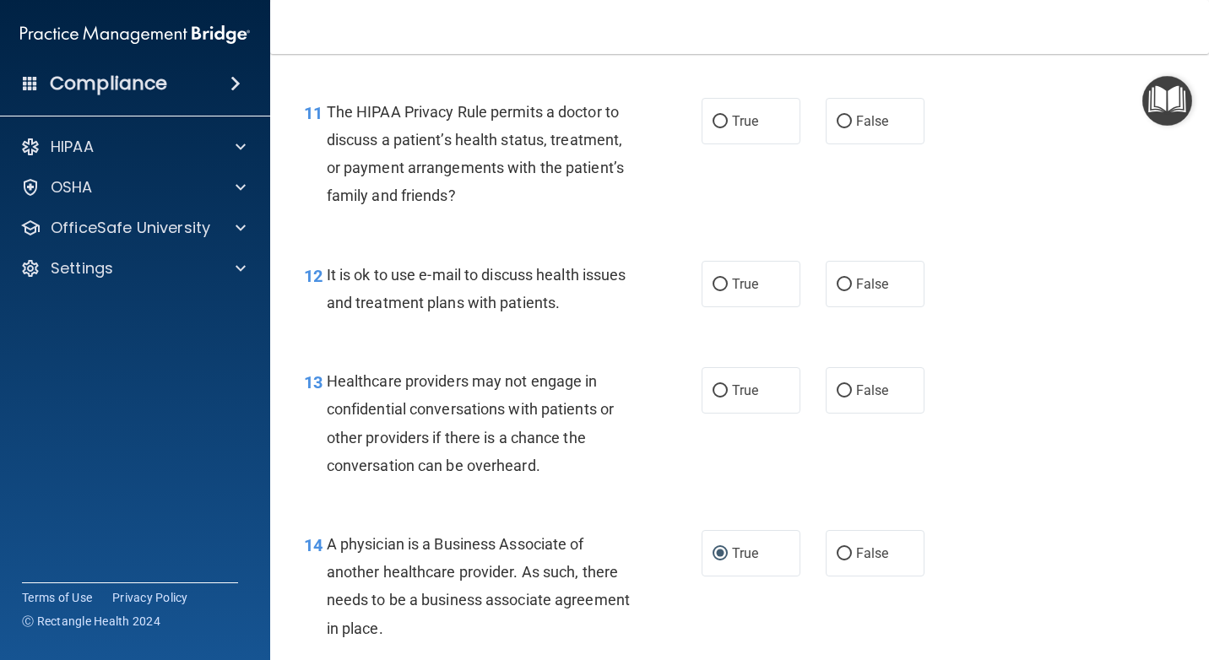
scroll to position [1747, 0]
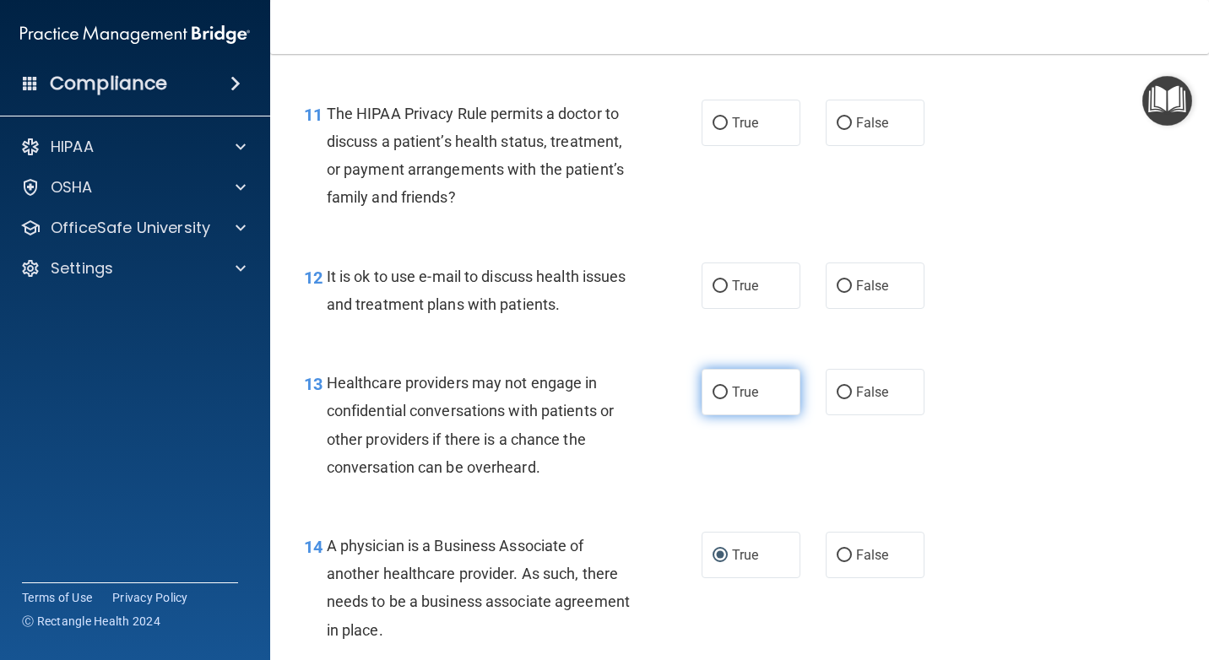
click at [715, 390] on input "True" at bounding box center [719, 393] width 15 height 13
radio input "true"
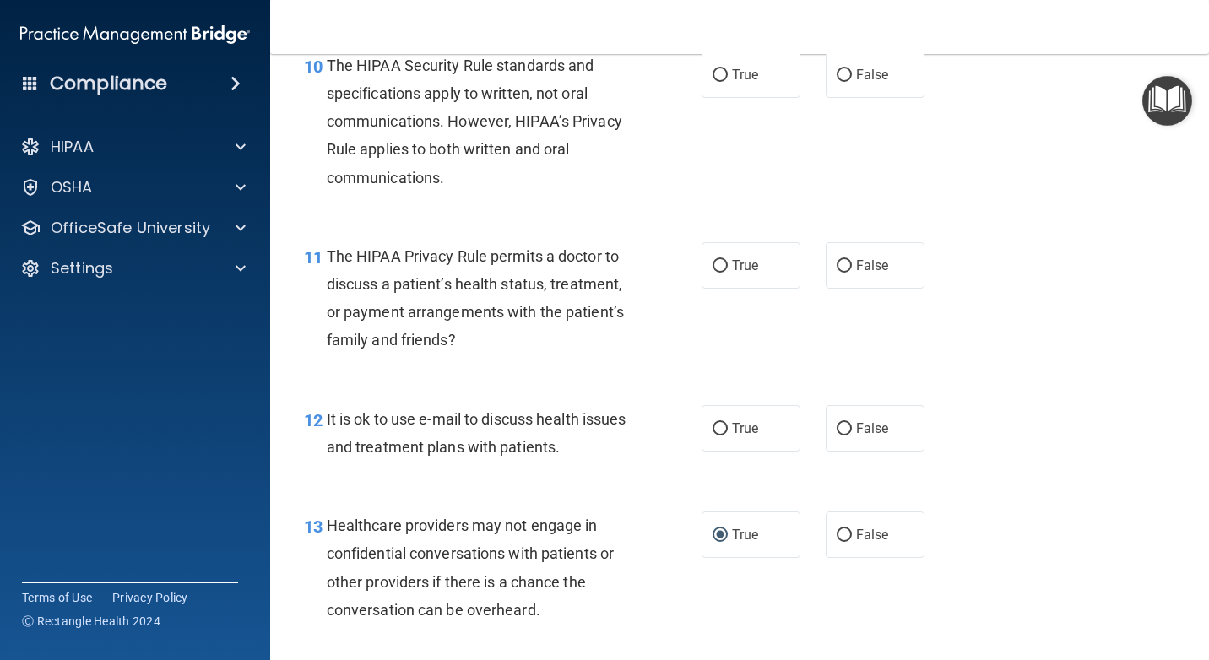
scroll to position [1578, 0]
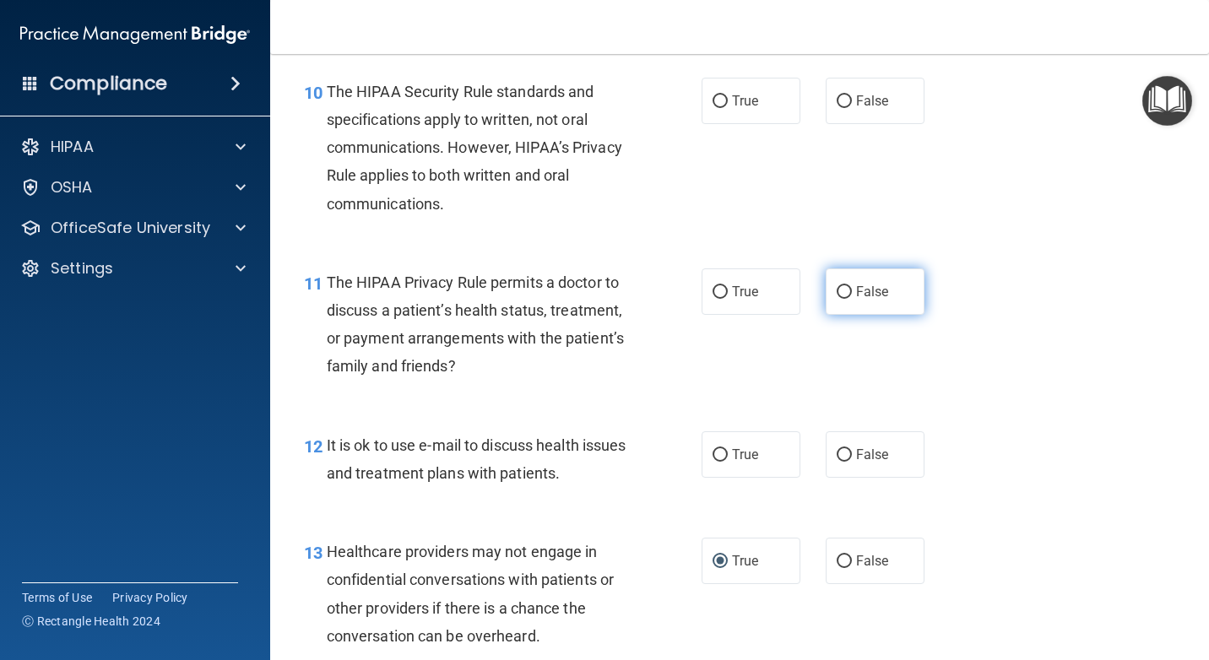
click at [837, 290] on input "False" at bounding box center [844, 292] width 15 height 13
radio input "true"
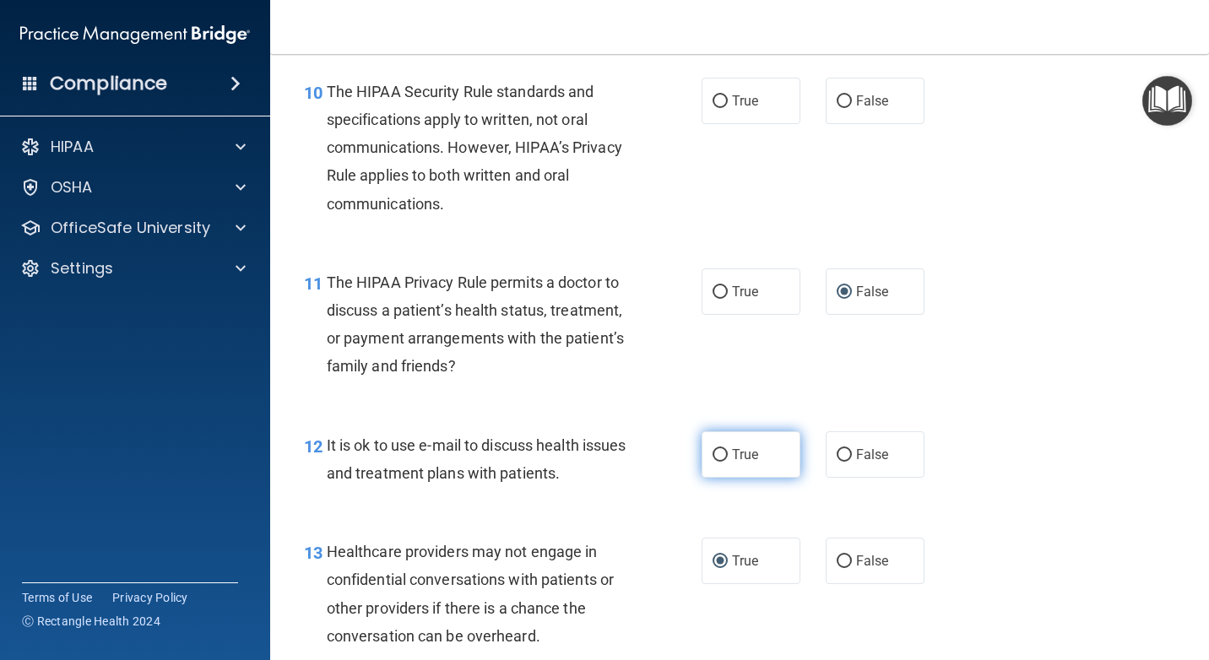
click at [712, 450] on input "True" at bounding box center [719, 455] width 15 height 13
radio input "true"
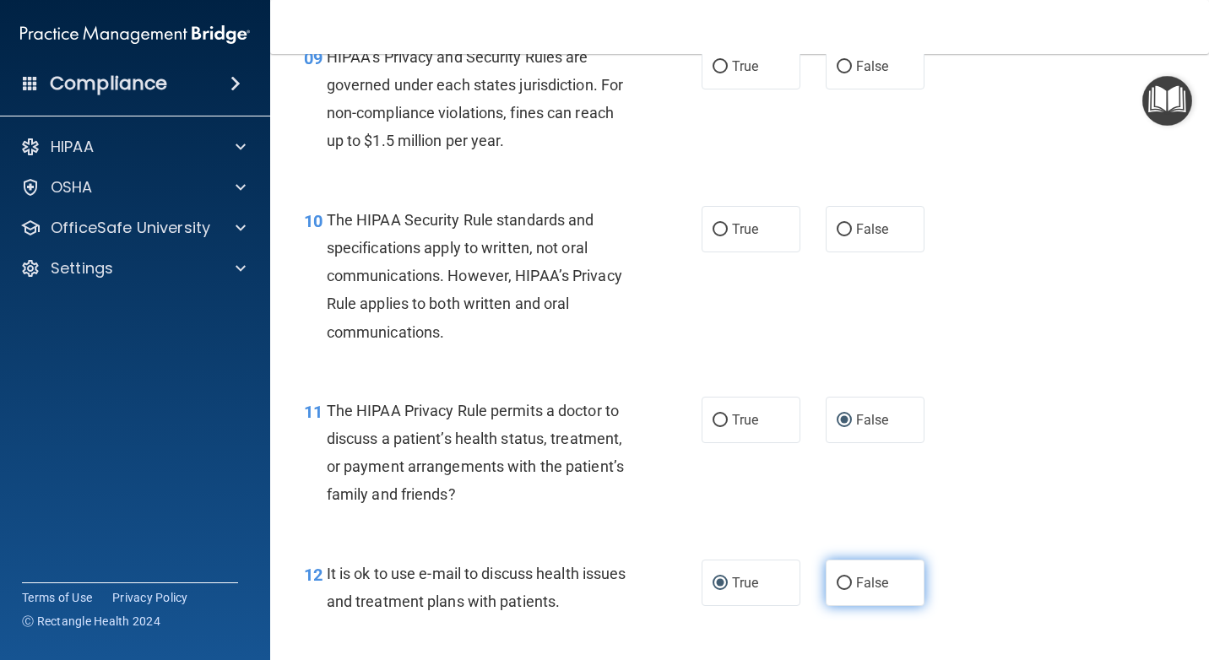
scroll to position [1409, 0]
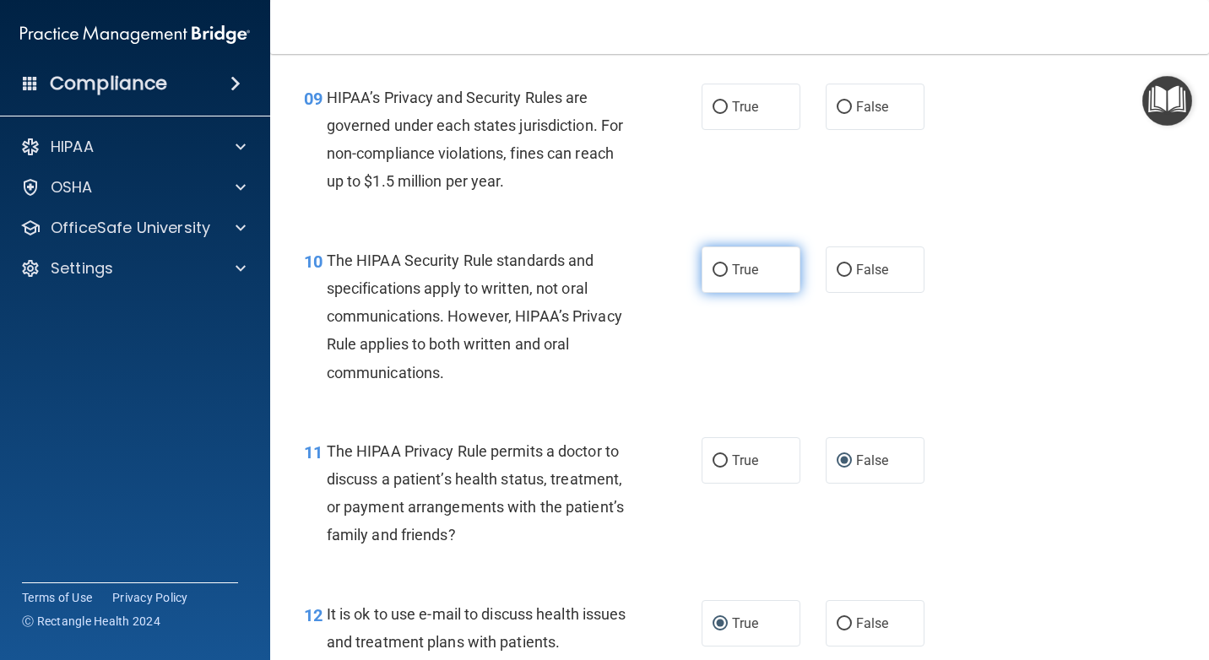
drag, startPoint x: 714, startPoint y: 267, endPoint x: 711, endPoint y: 292, distance: 25.5
click at [714, 267] on input "True" at bounding box center [719, 270] width 15 height 13
radio input "true"
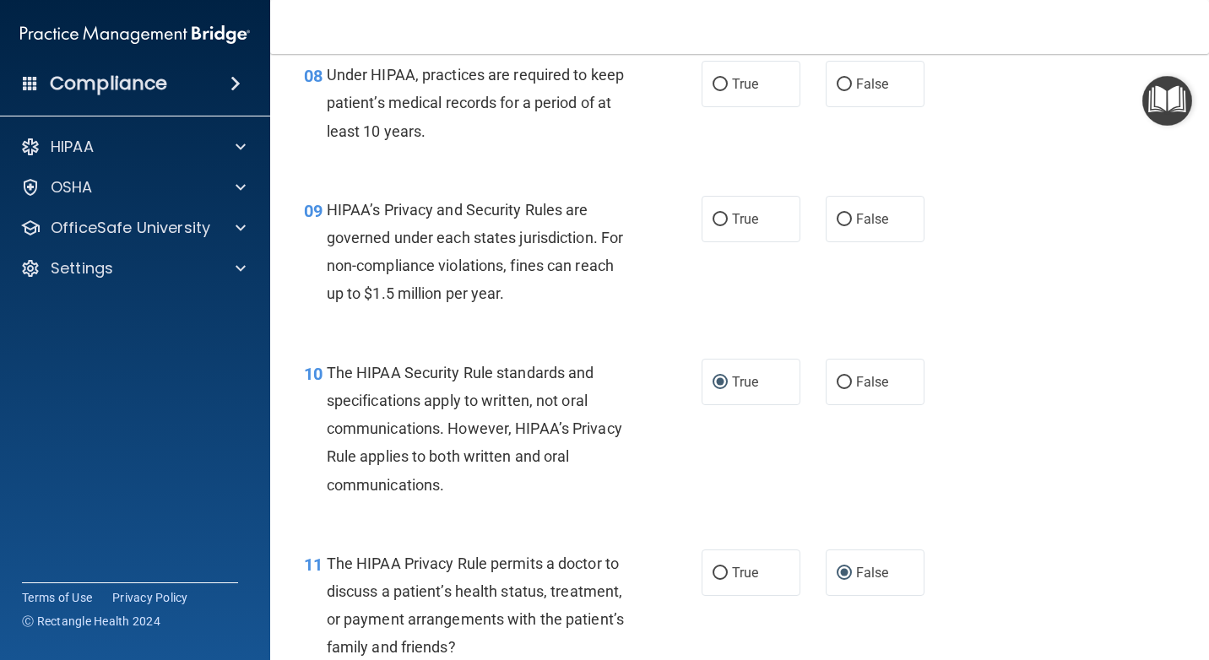
scroll to position [1240, 0]
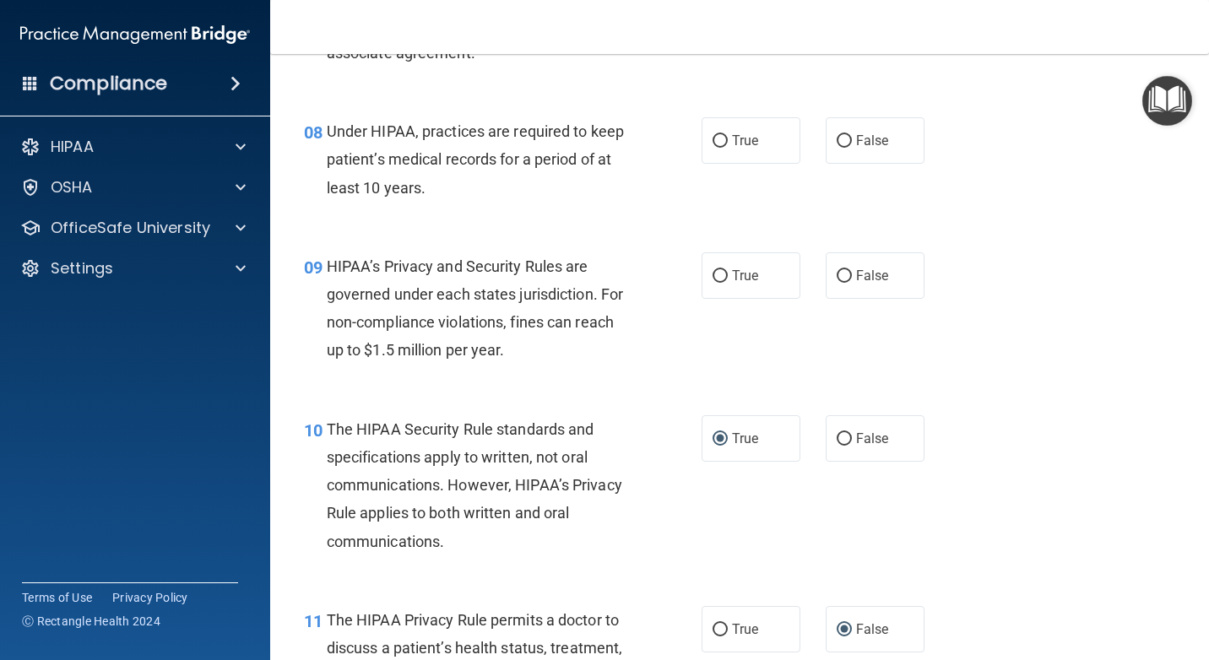
drag, startPoint x: 715, startPoint y: 274, endPoint x: 693, endPoint y: 323, distance: 54.4
click at [713, 275] on input "True" at bounding box center [719, 276] width 15 height 13
radio input "true"
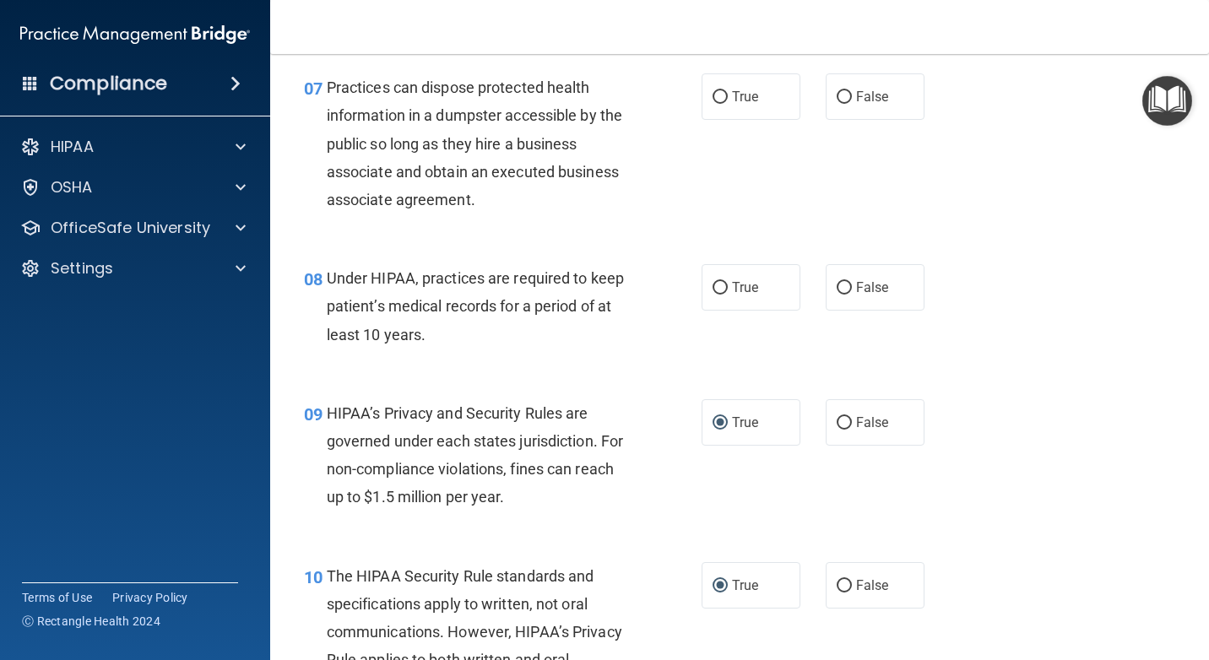
scroll to position [1071, 0]
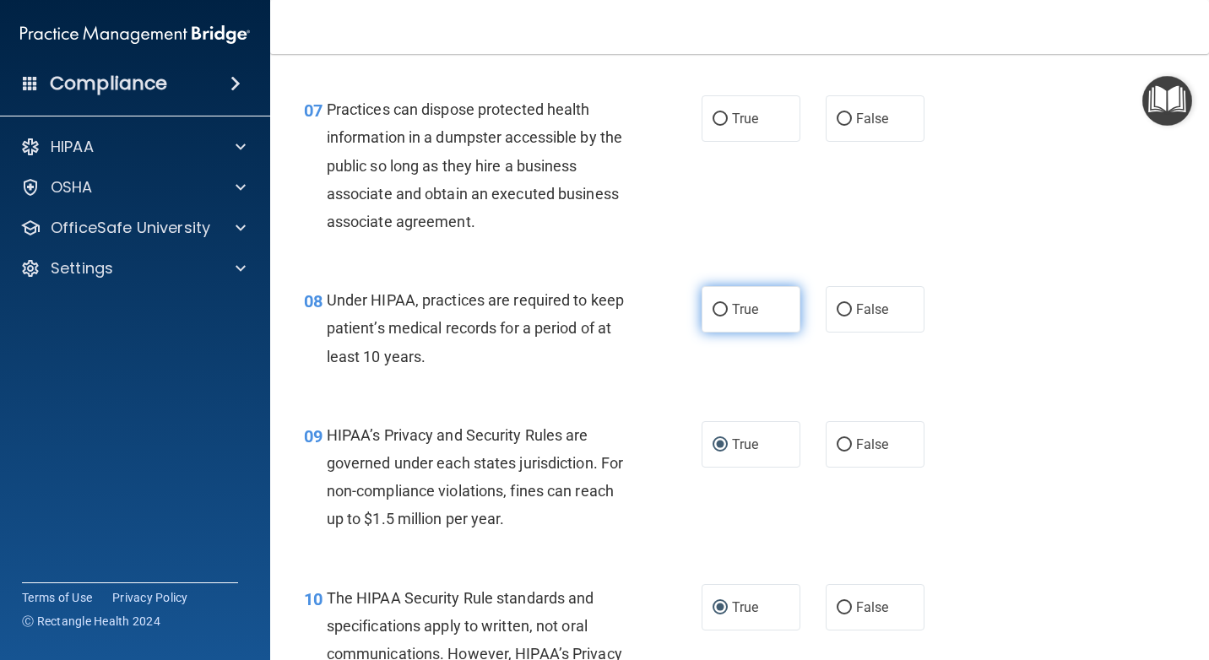
click at [712, 309] on input "True" at bounding box center [719, 310] width 15 height 13
radio input "true"
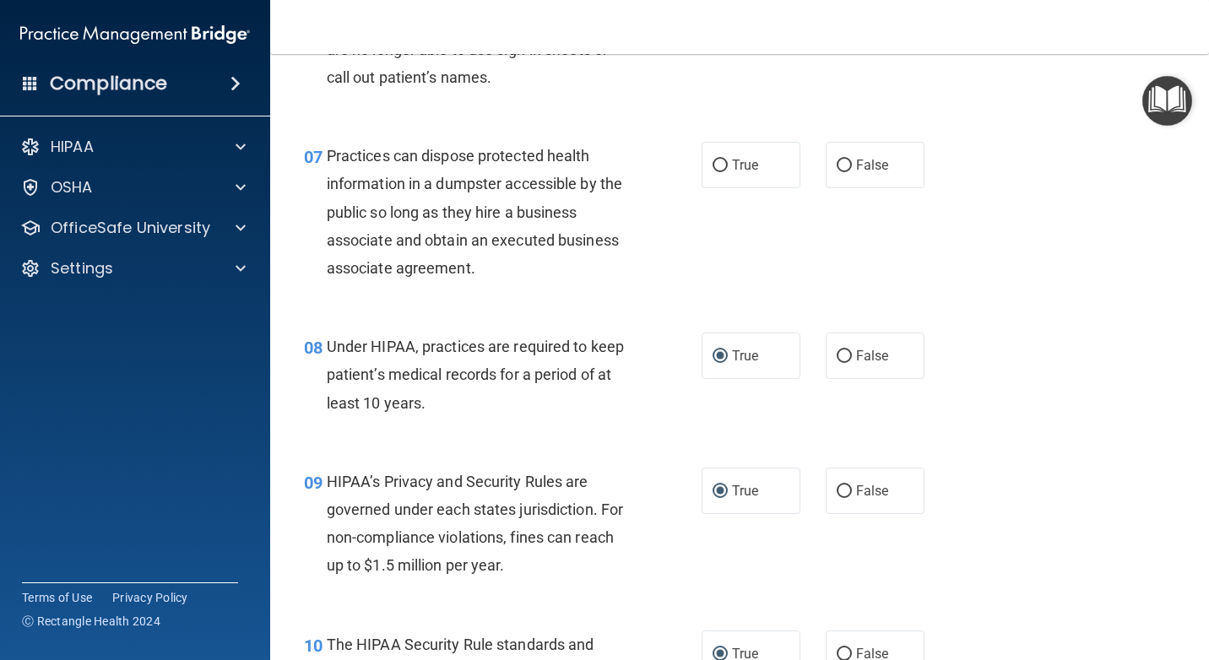
scroll to position [987, 0]
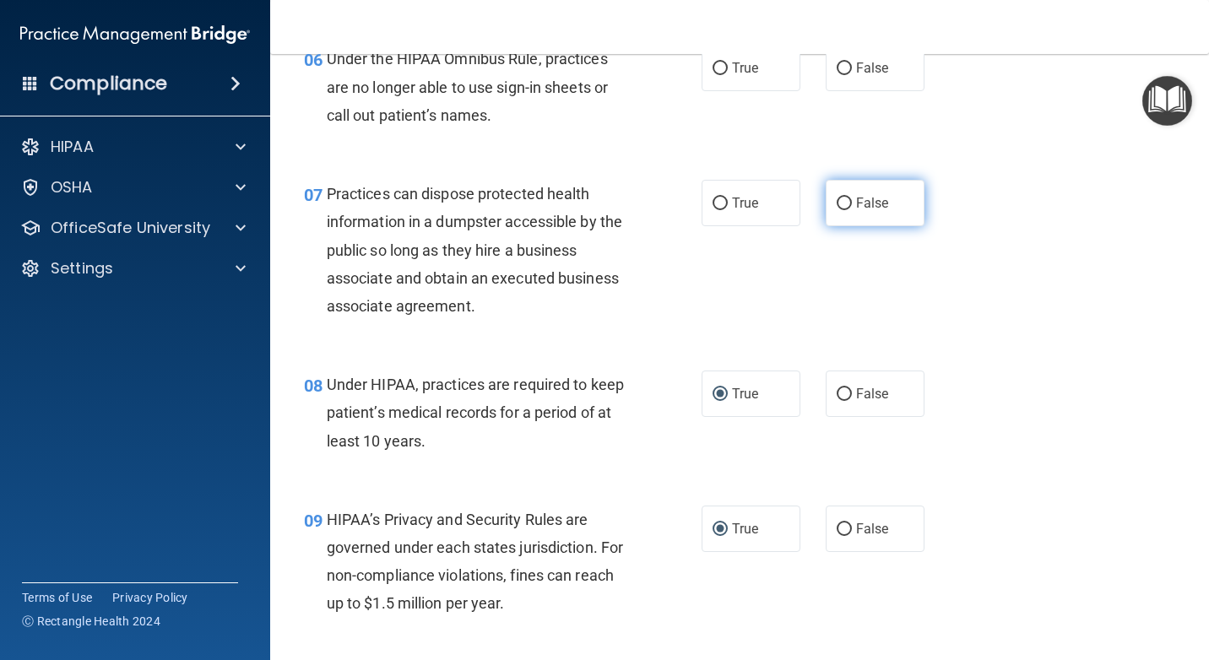
click at [837, 203] on input "False" at bounding box center [844, 204] width 15 height 13
radio input "true"
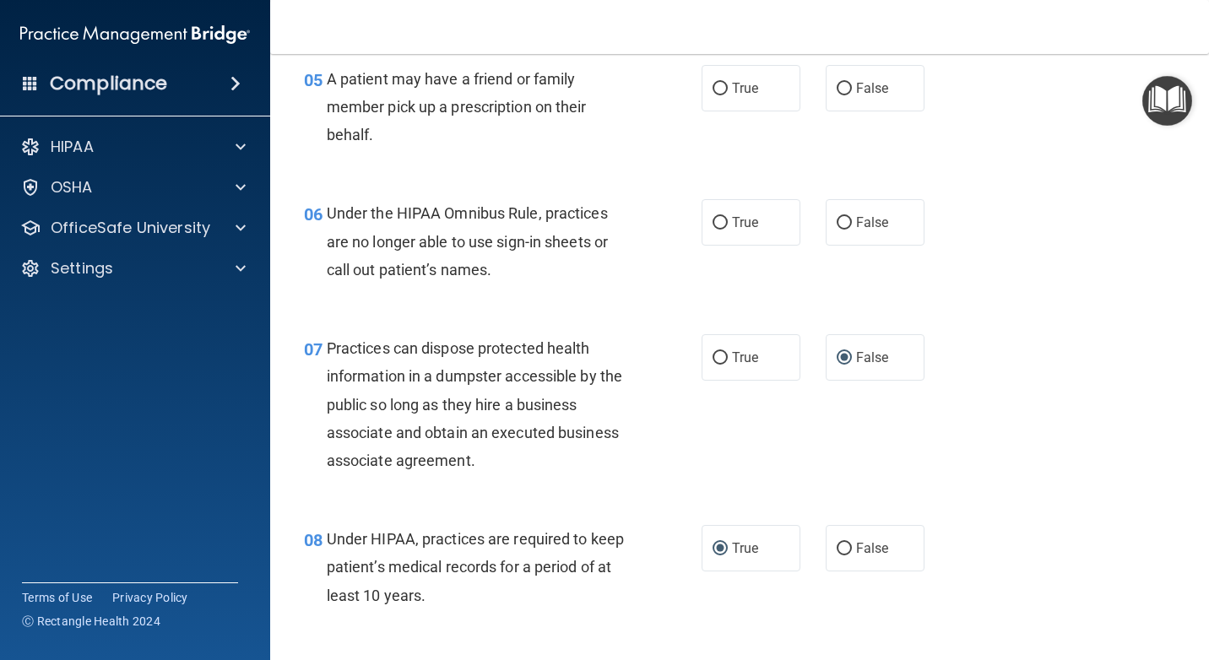
scroll to position [818, 0]
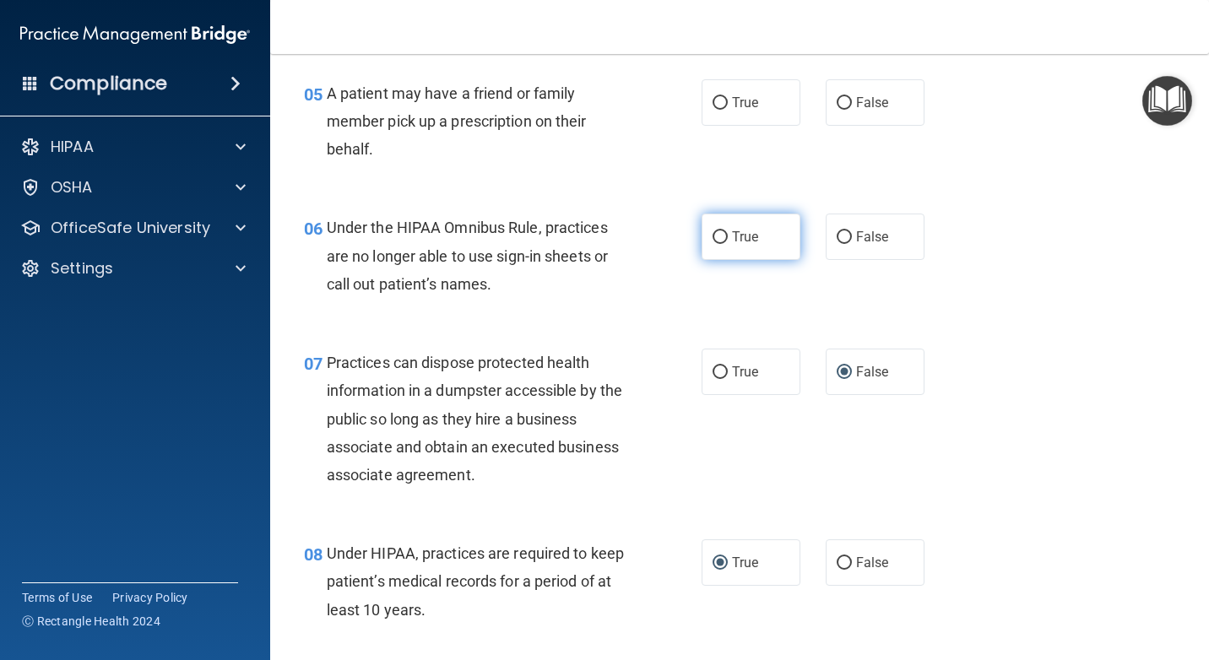
click at [712, 235] on input "True" at bounding box center [719, 237] width 15 height 13
radio input "true"
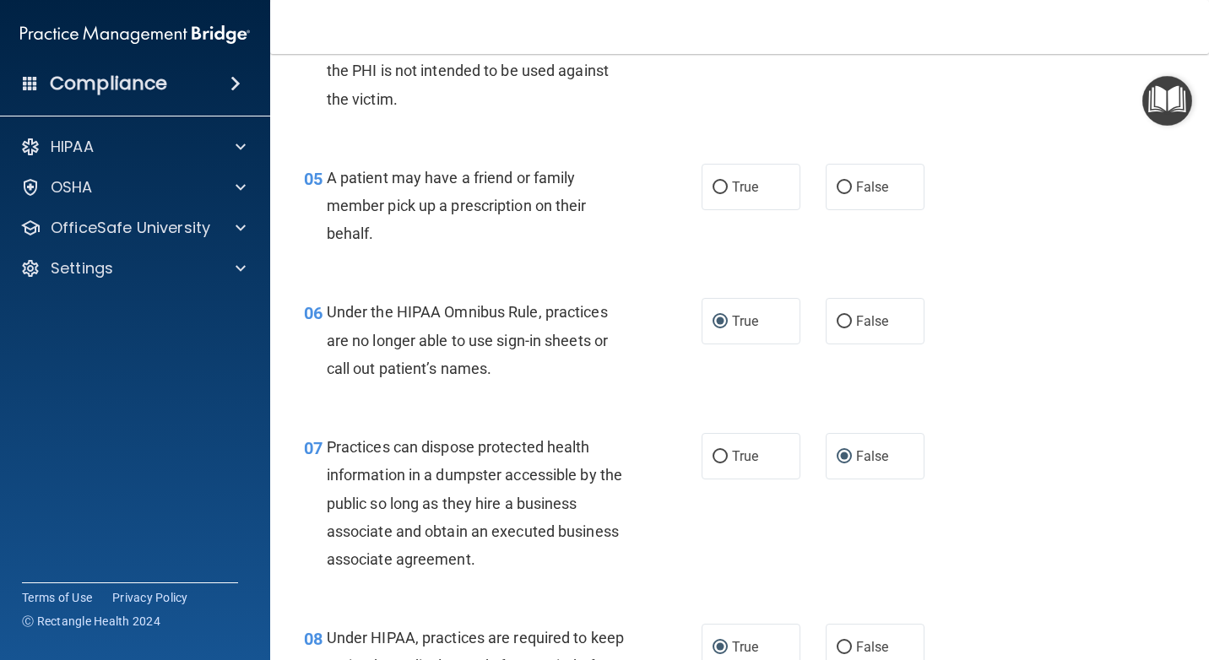
scroll to position [649, 0]
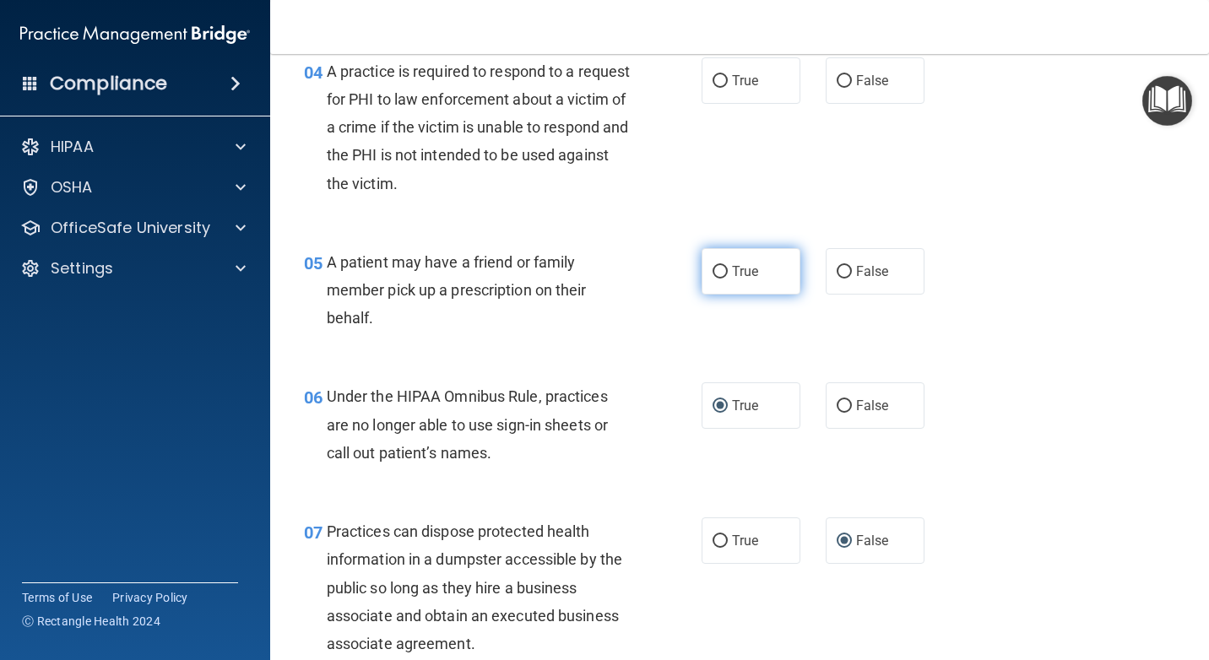
click at [712, 272] on input "True" at bounding box center [719, 272] width 15 height 13
radio input "true"
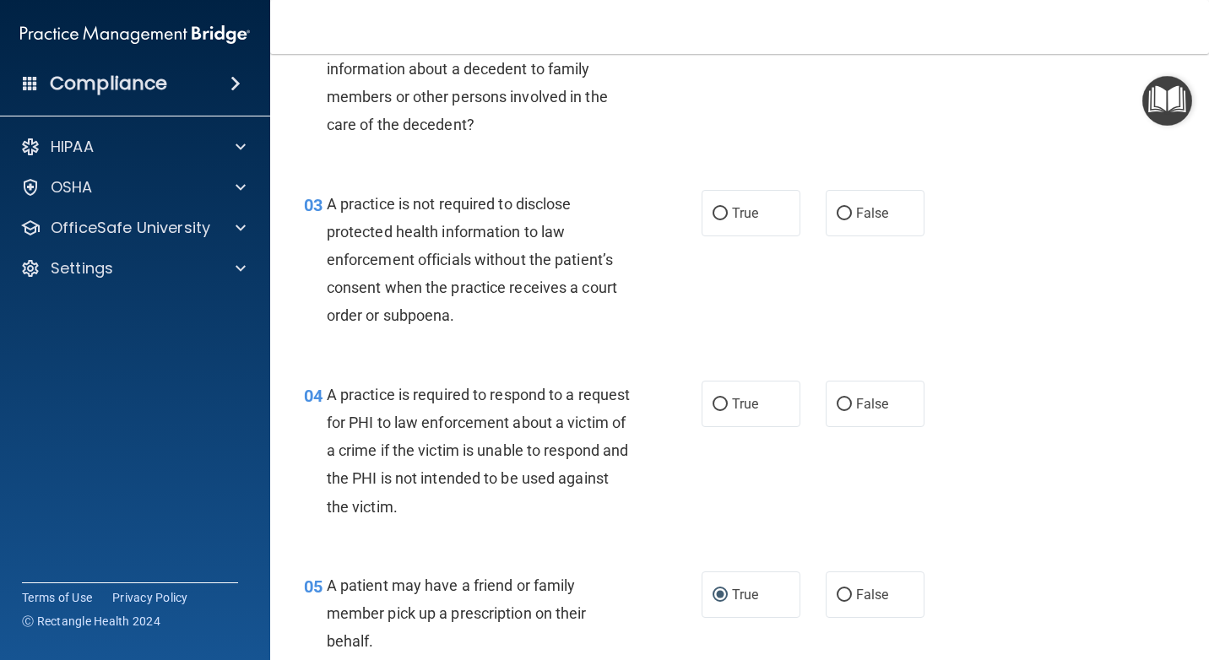
scroll to position [311, 0]
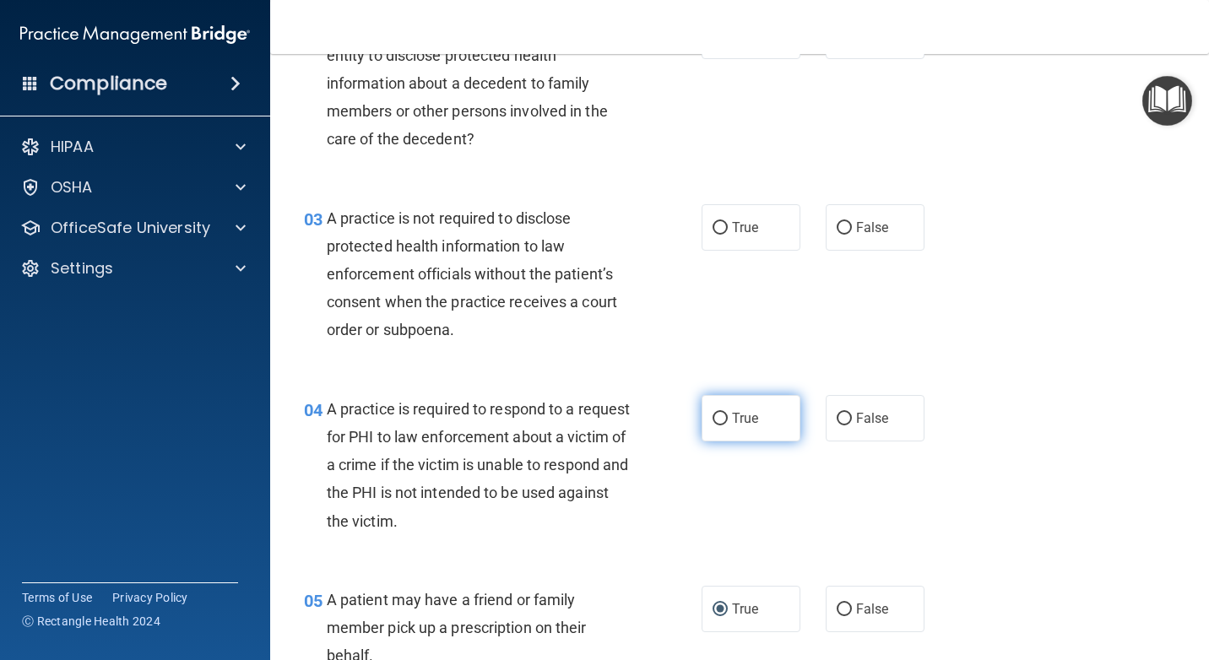
click at [719, 417] on input "True" at bounding box center [719, 419] width 15 height 13
radio input "true"
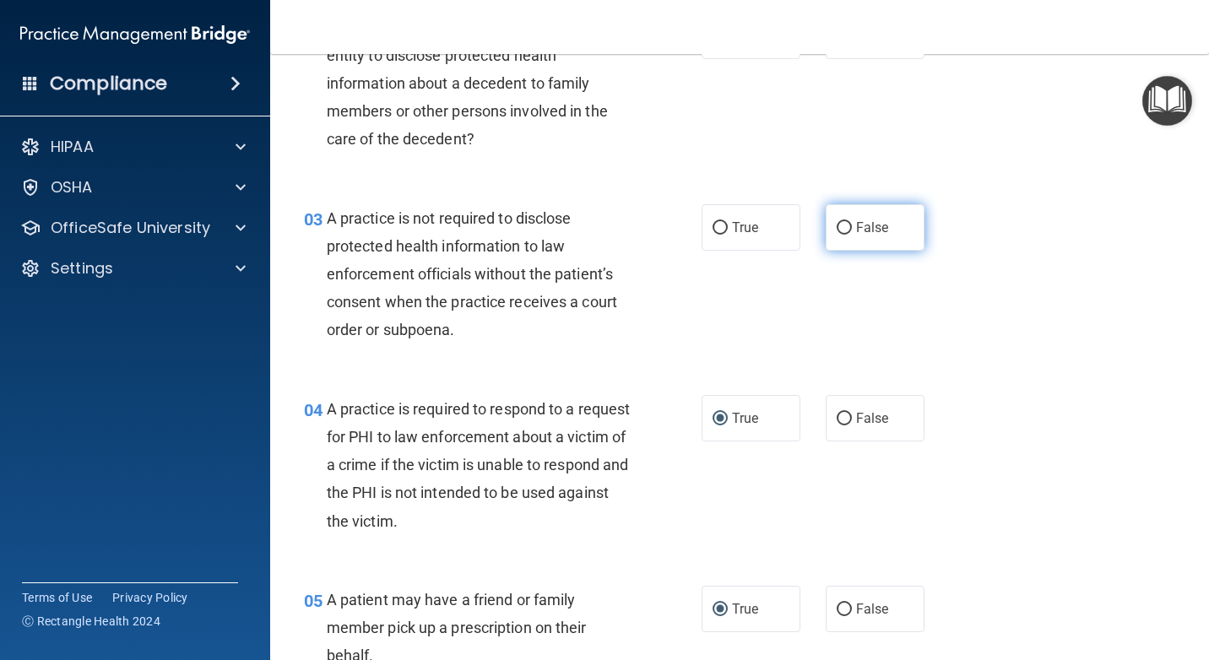
click at [837, 222] on input "False" at bounding box center [844, 228] width 15 height 13
radio input "true"
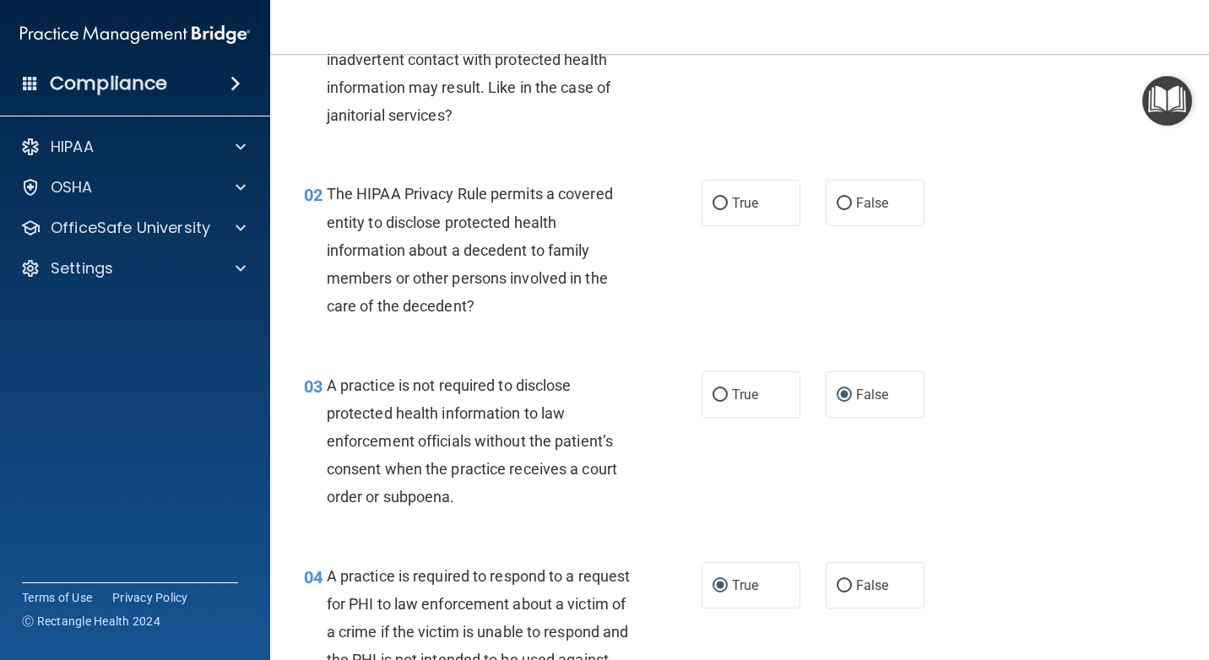
scroll to position [143, 0]
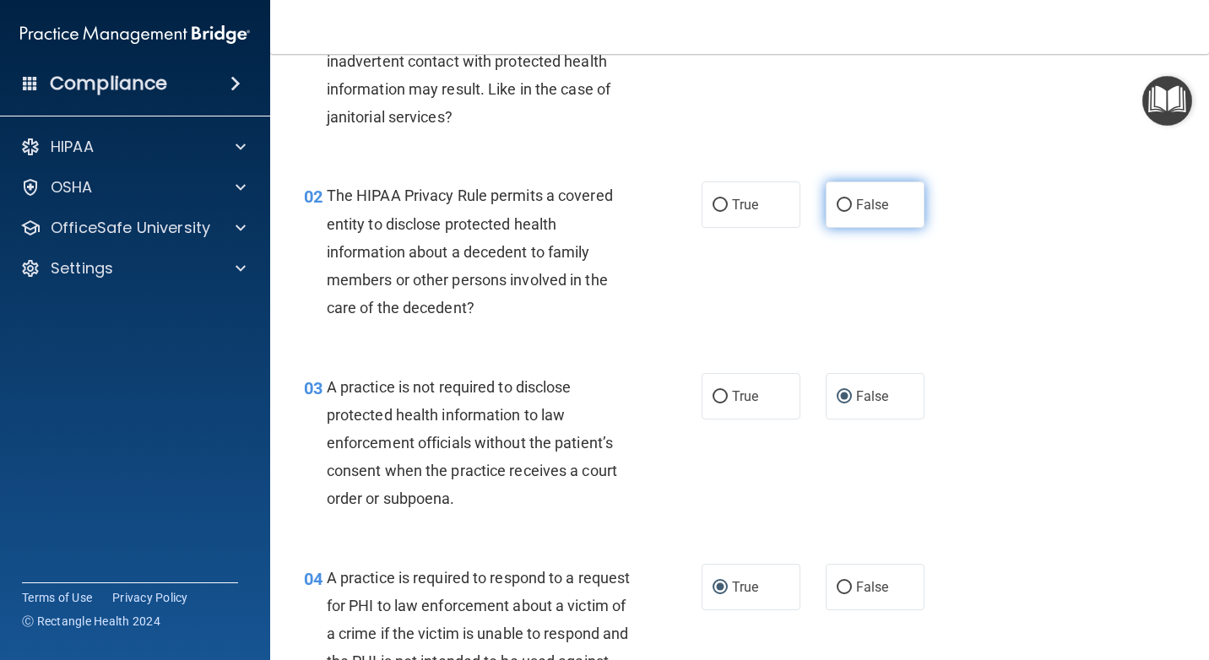
drag, startPoint x: 835, startPoint y: 203, endPoint x: 829, endPoint y: 225, distance: 23.5
click at [837, 203] on input "False" at bounding box center [844, 205] width 15 height 13
radio input "true"
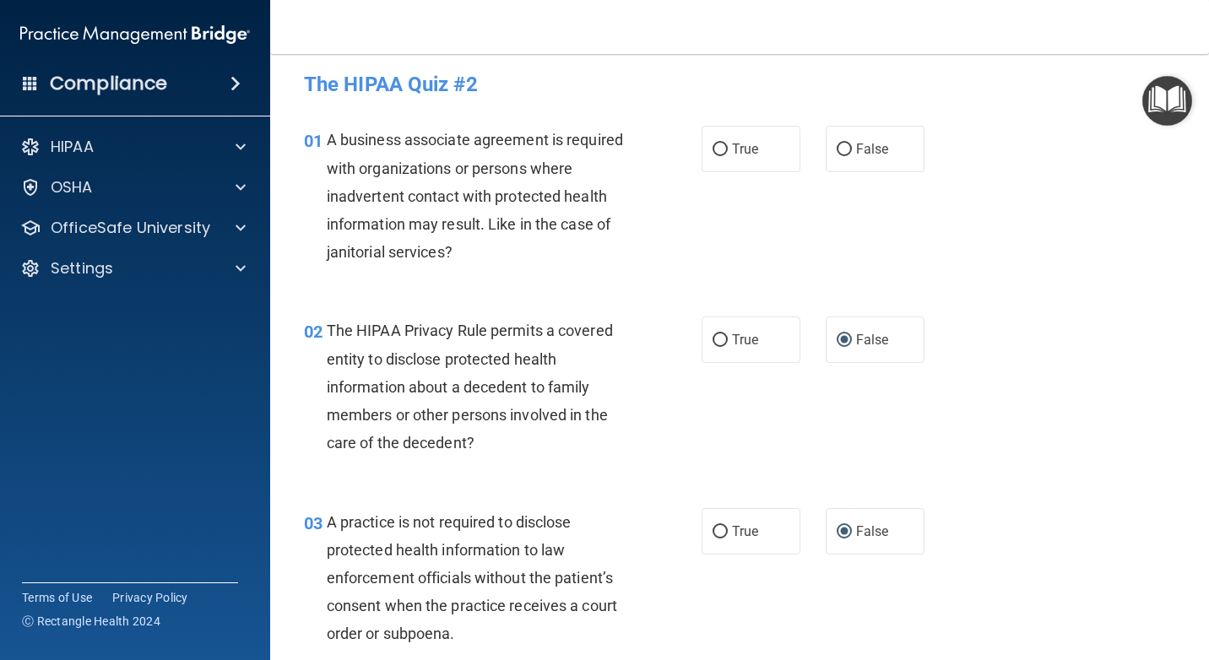
scroll to position [0, 0]
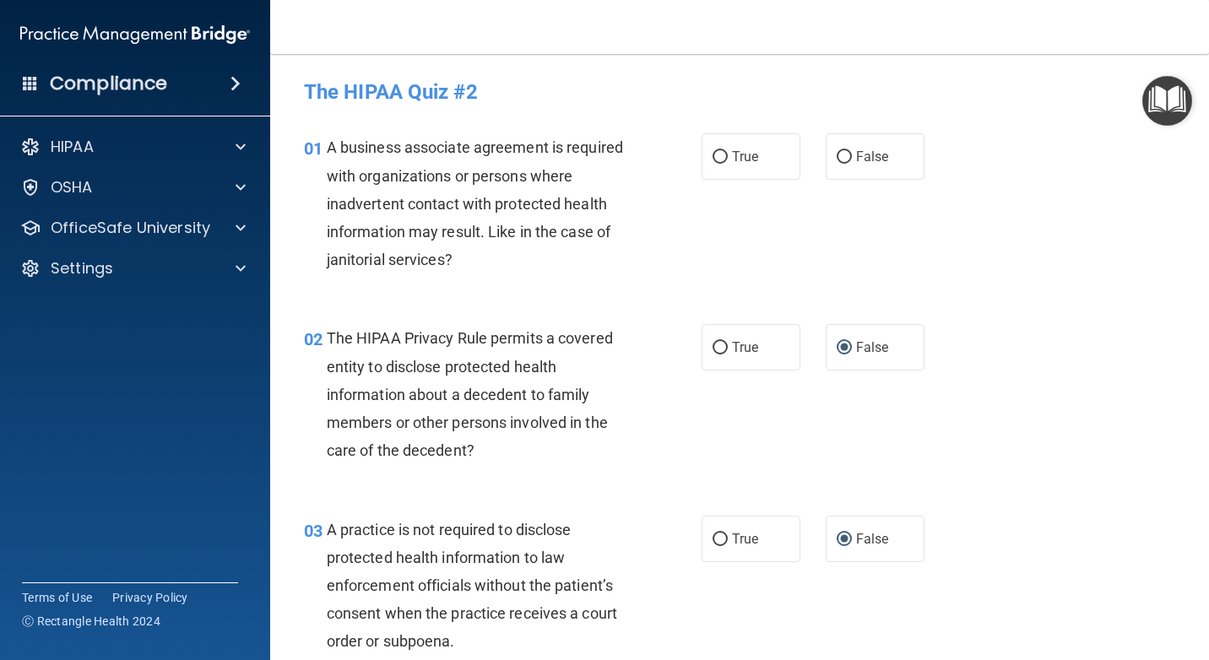
drag, startPoint x: 831, startPoint y: 156, endPoint x: 810, endPoint y: 182, distance: 34.2
click at [837, 157] on input "False" at bounding box center [844, 157] width 15 height 13
radio input "true"
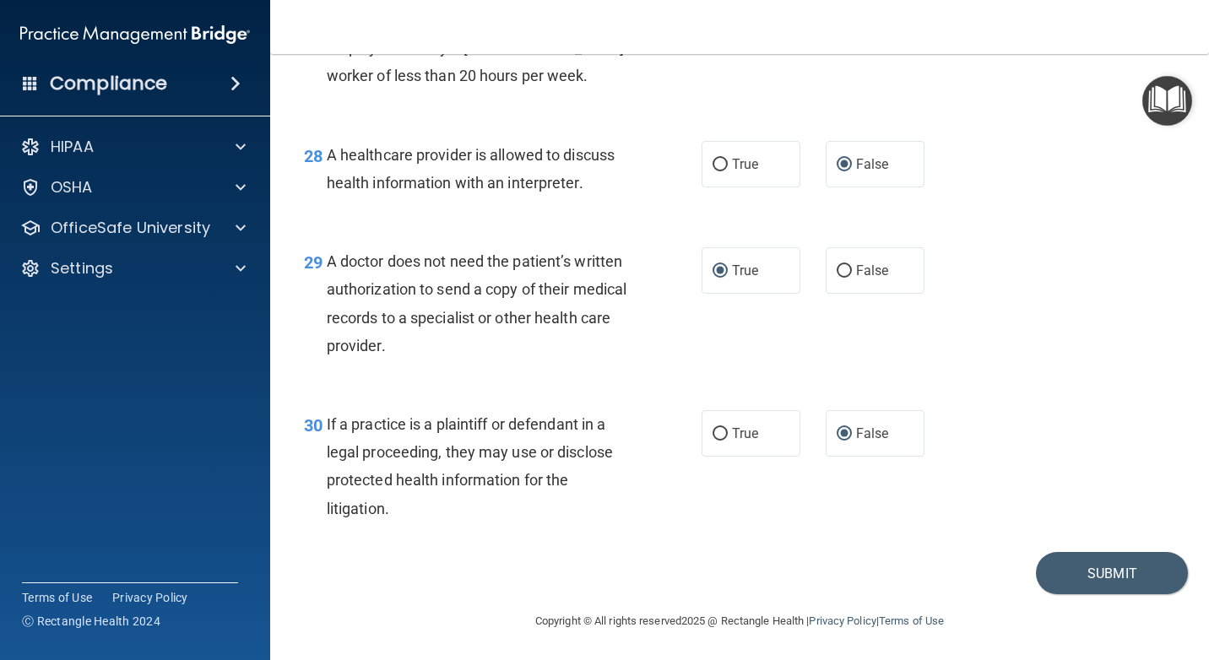
scroll to position [4279, 0]
drag, startPoint x: 1083, startPoint y: 566, endPoint x: 1063, endPoint y: 558, distance: 21.6
click at [1083, 567] on button "Submit" at bounding box center [1112, 571] width 152 height 43
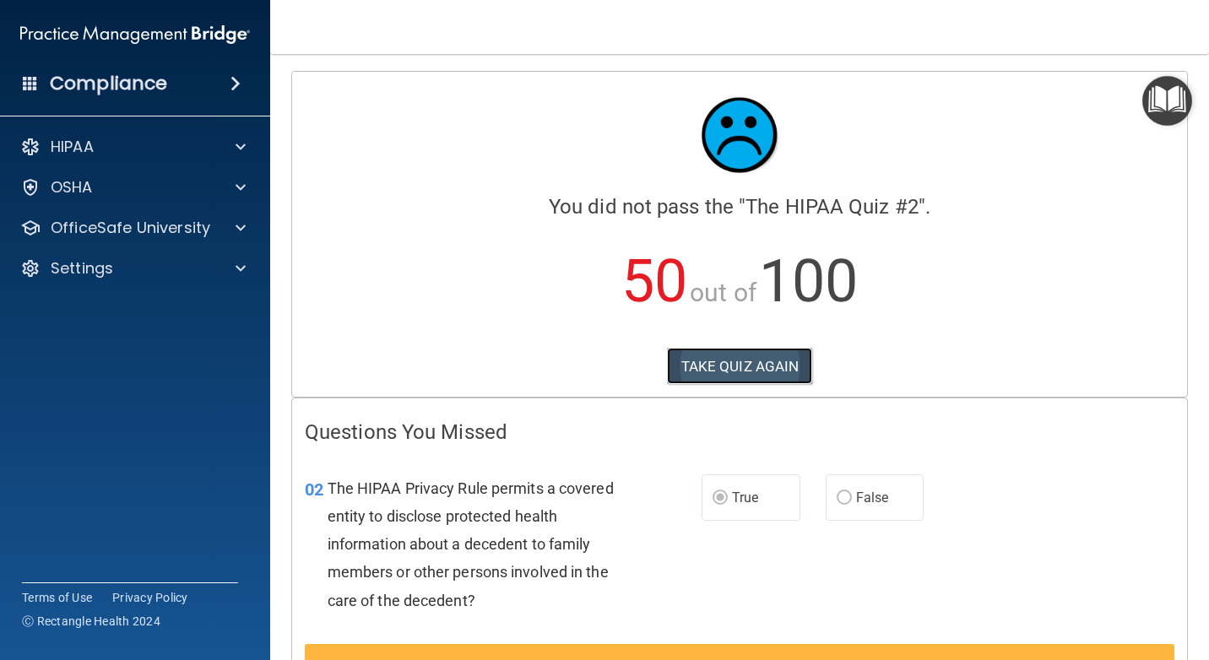
click at [771, 355] on button "TAKE QUIZ AGAIN" at bounding box center [740, 366] width 146 height 37
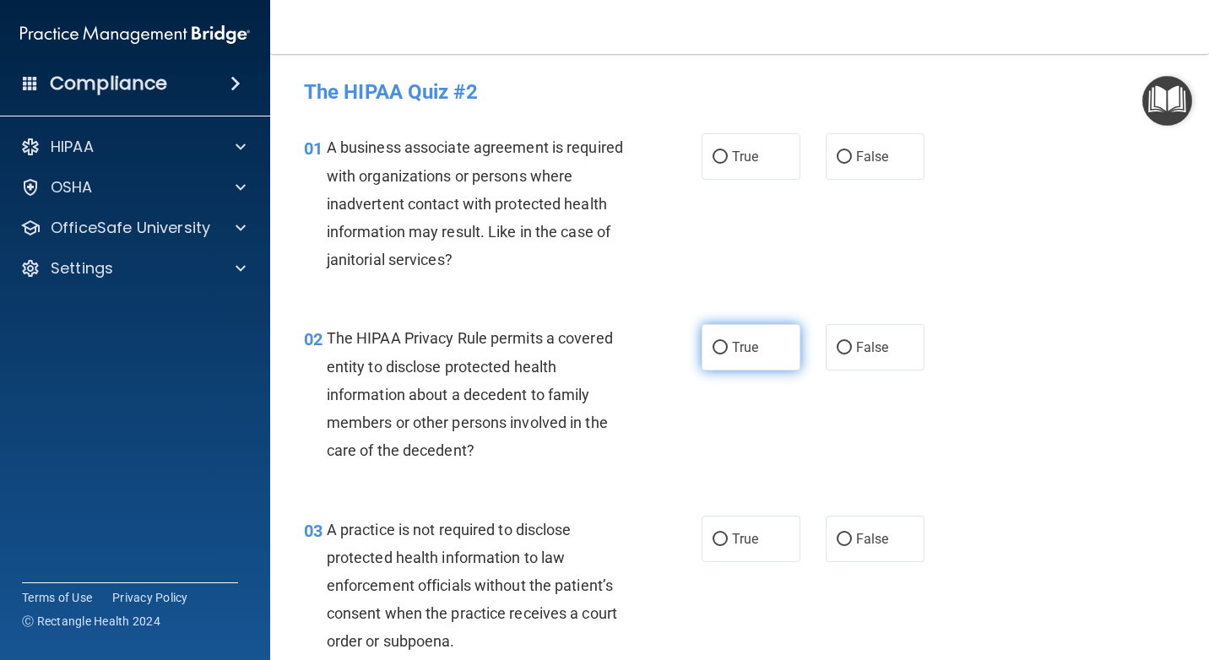
click at [712, 349] on input "True" at bounding box center [719, 348] width 15 height 13
radio input "true"
drag, startPoint x: 834, startPoint y: 153, endPoint x: 857, endPoint y: 197, distance: 49.5
click at [837, 153] on input "False" at bounding box center [844, 157] width 15 height 13
radio input "true"
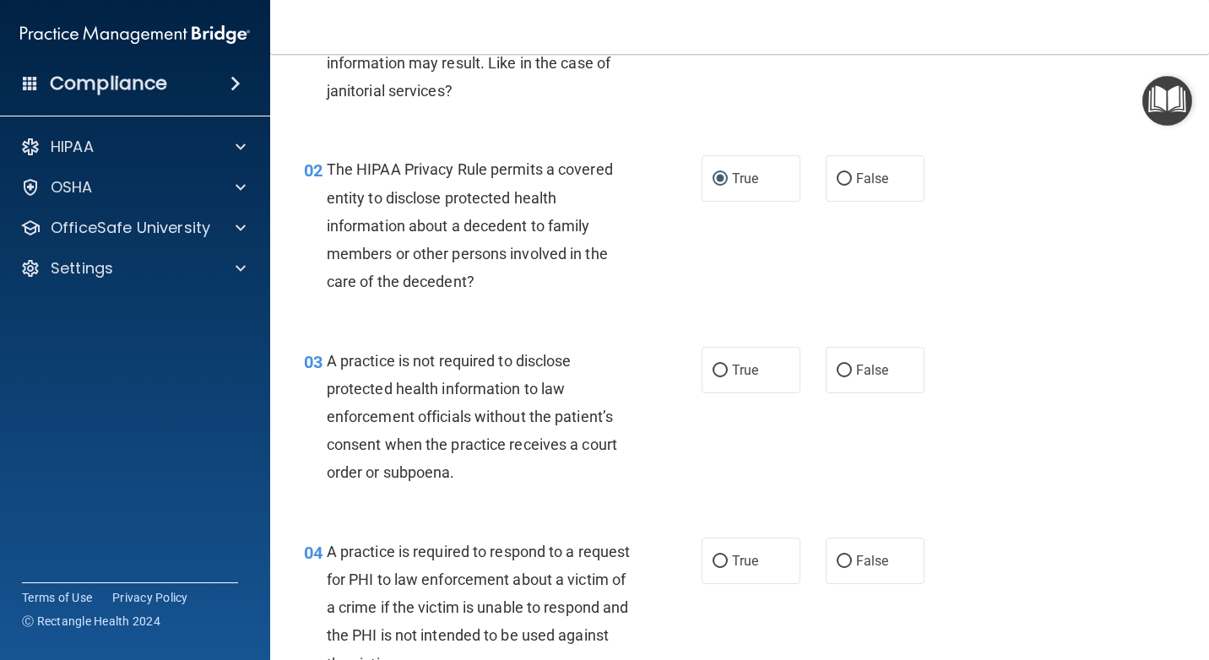
scroll to position [253, 0]
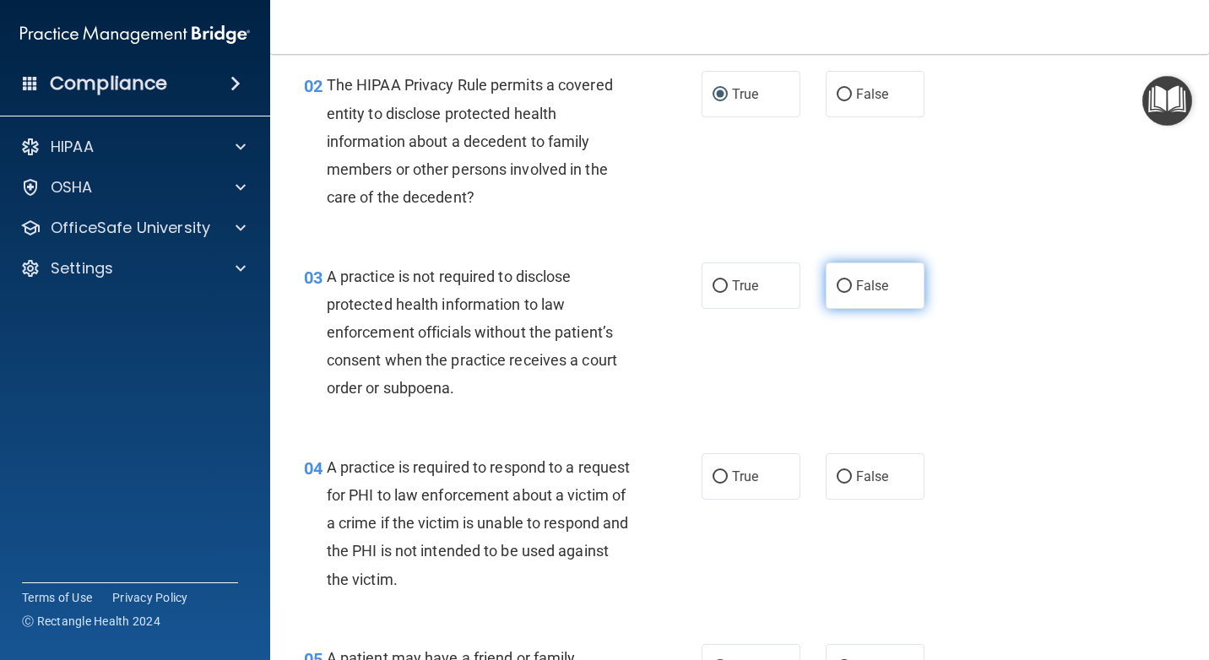
click at [837, 283] on input "False" at bounding box center [844, 286] width 15 height 13
radio input "true"
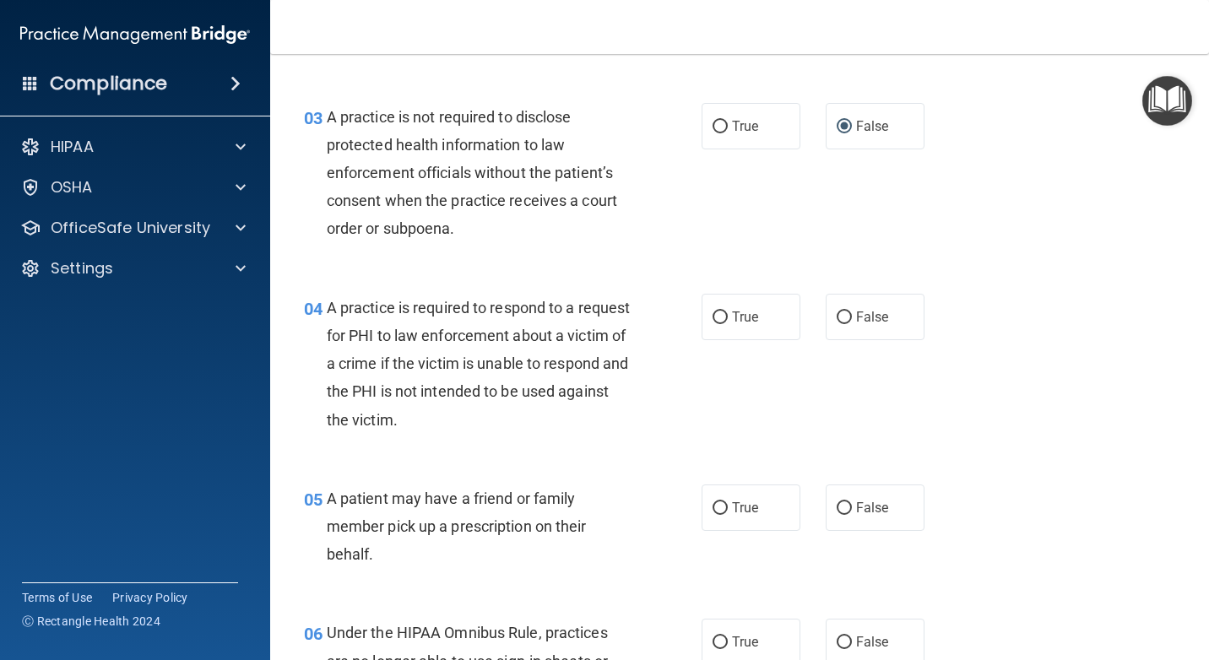
scroll to position [422, 0]
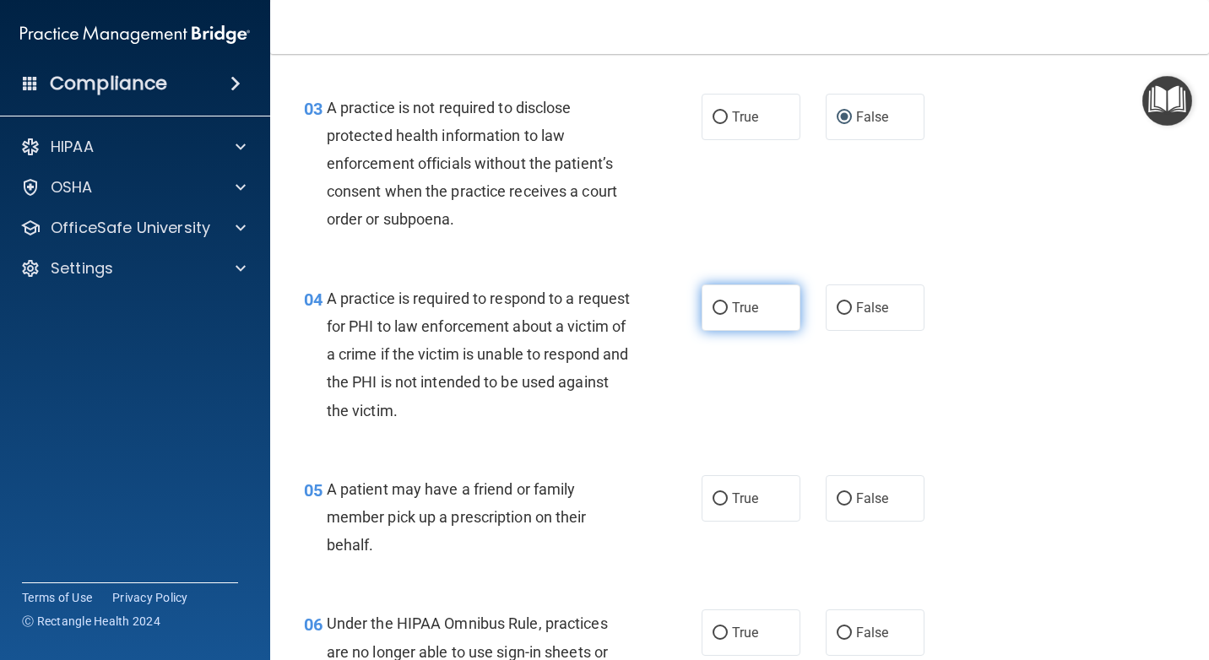
click at [712, 306] on input "True" at bounding box center [719, 308] width 15 height 13
radio input "true"
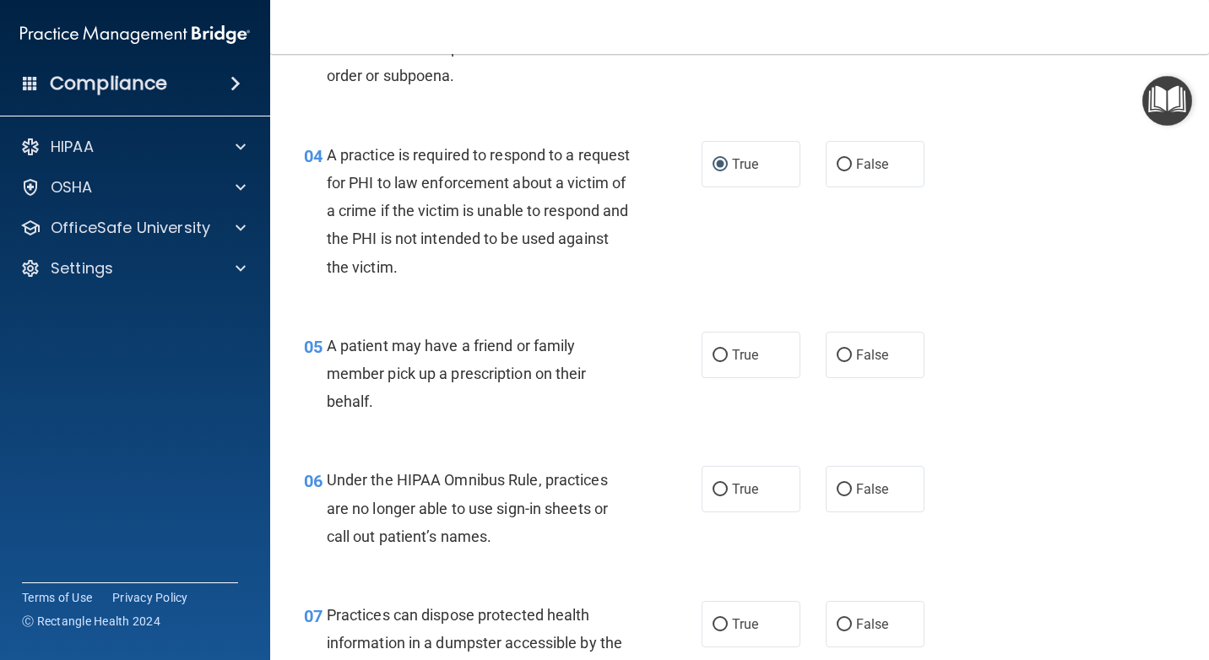
scroll to position [591, 0]
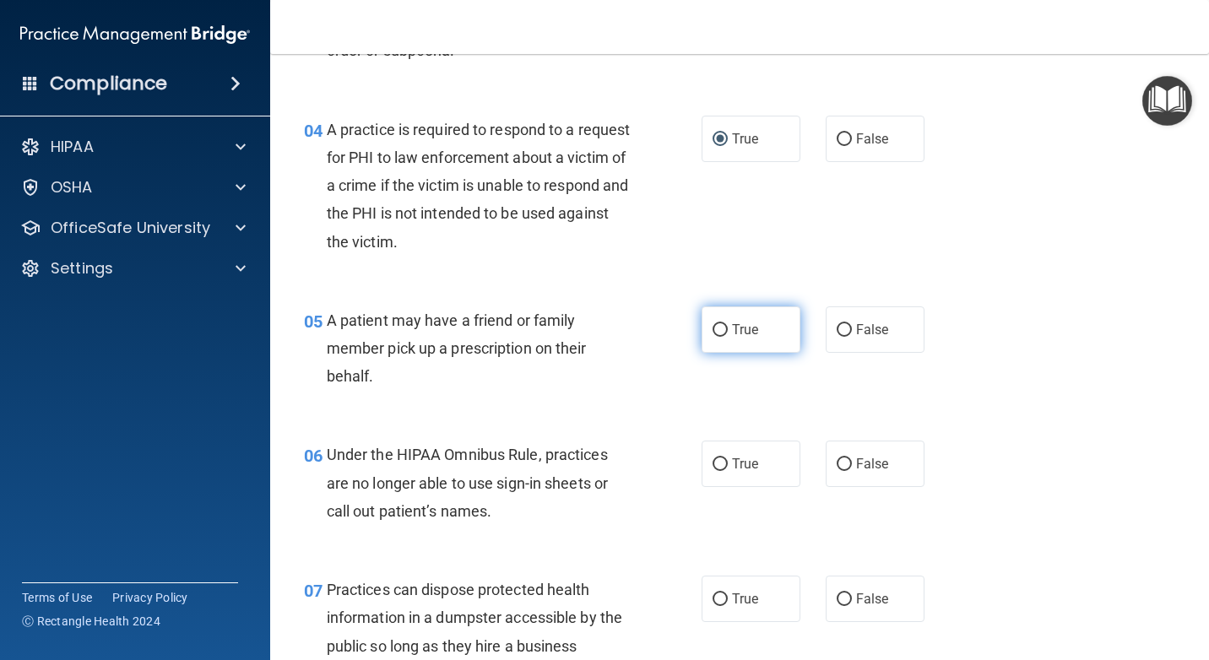
click at [712, 326] on input "True" at bounding box center [719, 330] width 15 height 13
radio input "true"
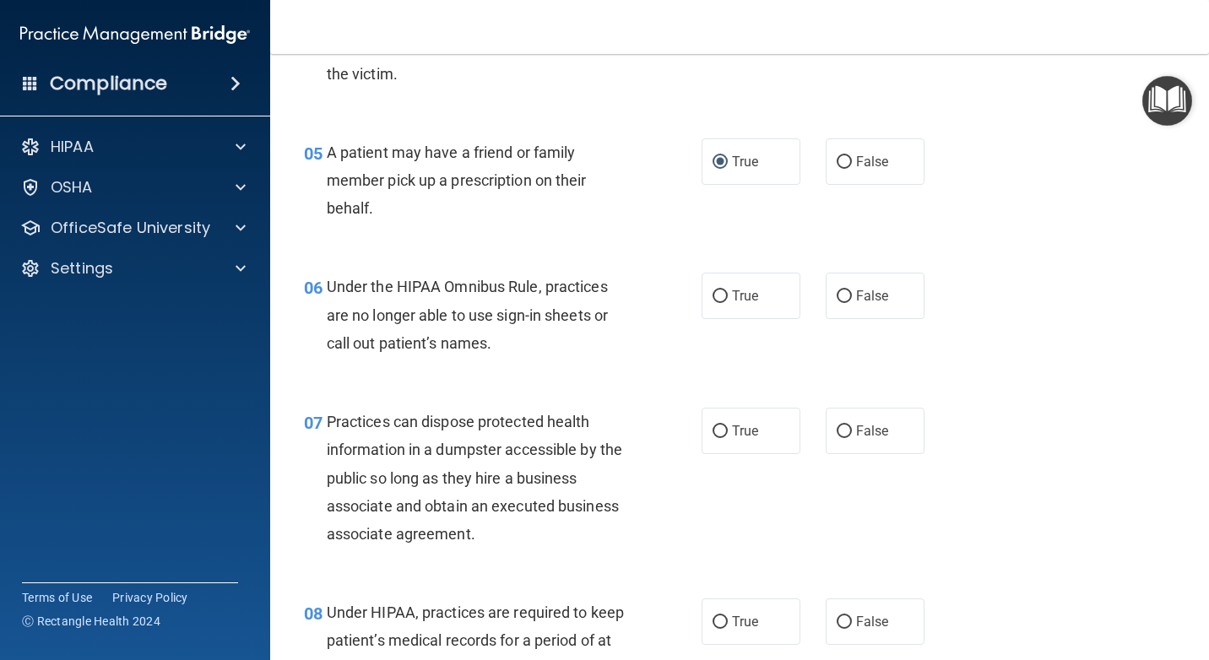
scroll to position [760, 0]
click at [837, 295] on input "False" at bounding box center [844, 296] width 15 height 13
radio input "true"
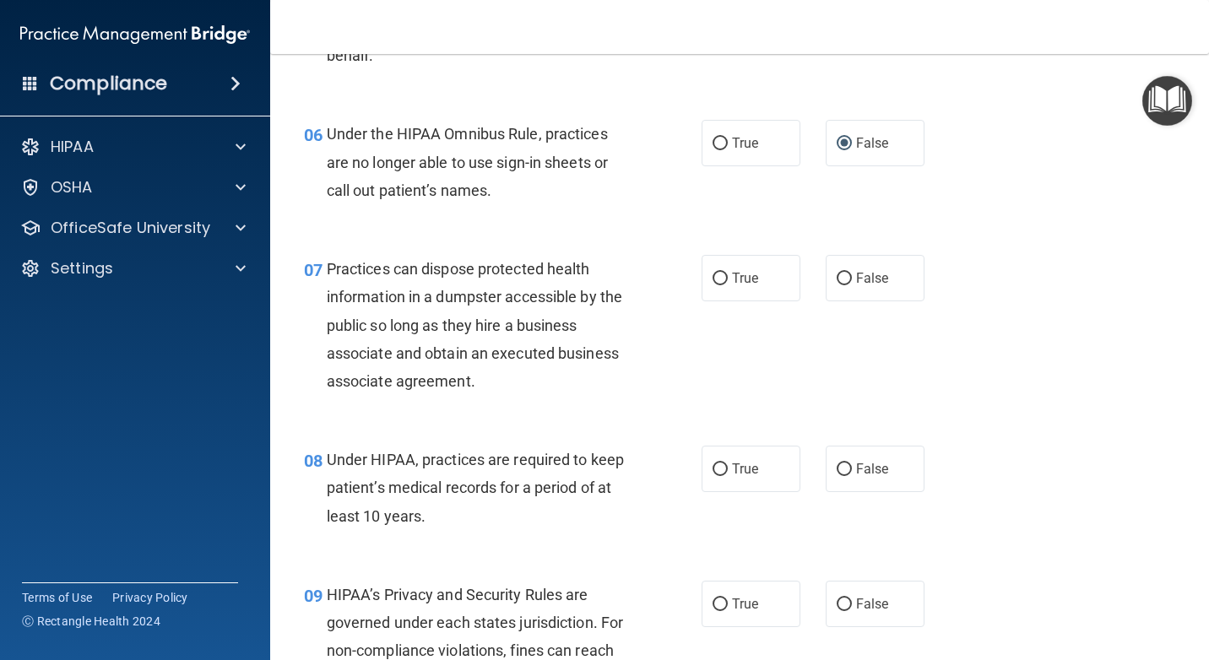
scroll to position [929, 0]
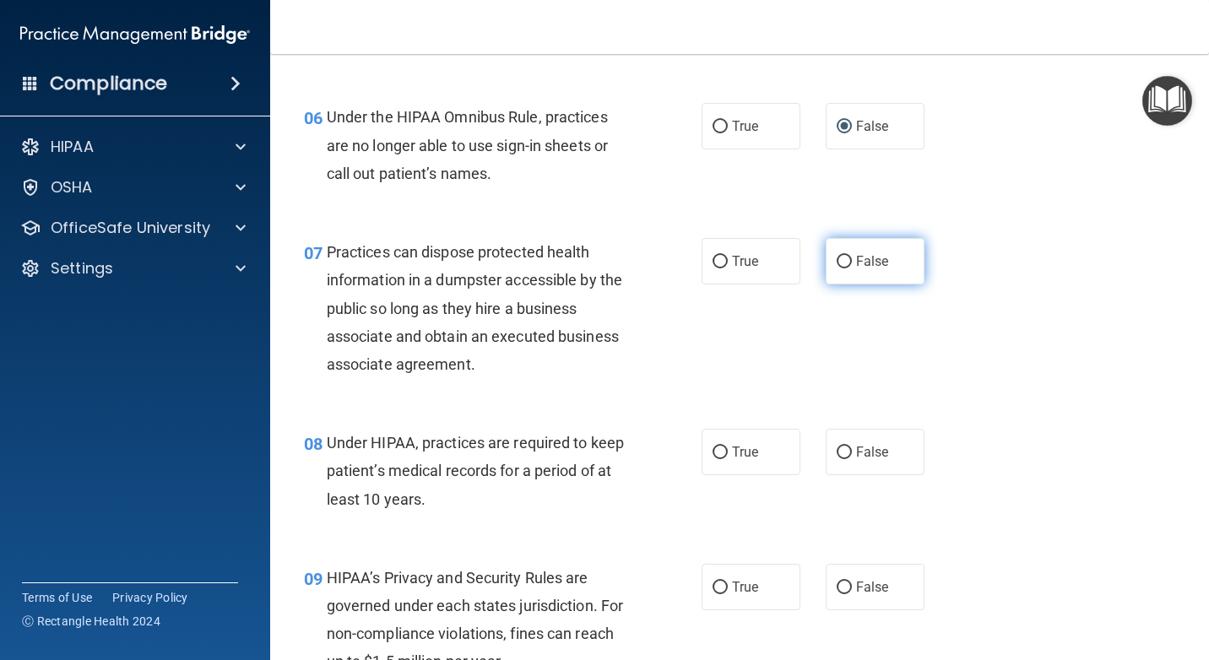
click at [838, 260] on input "False" at bounding box center [844, 262] width 15 height 13
radio input "true"
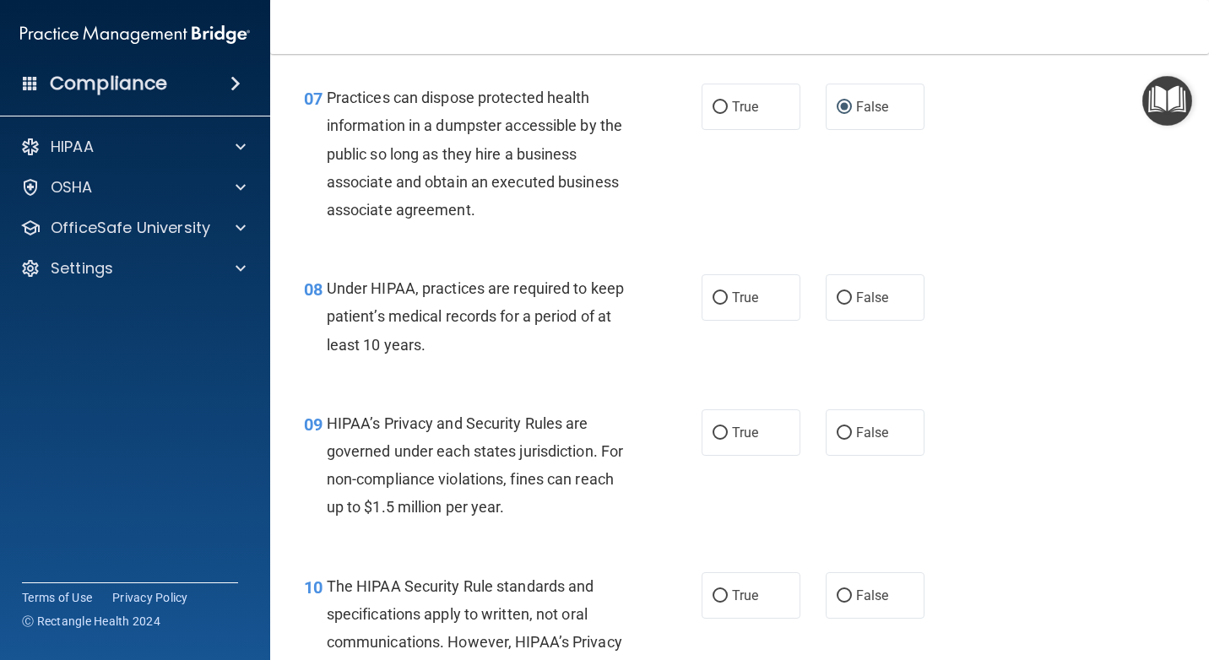
scroll to position [1097, 0]
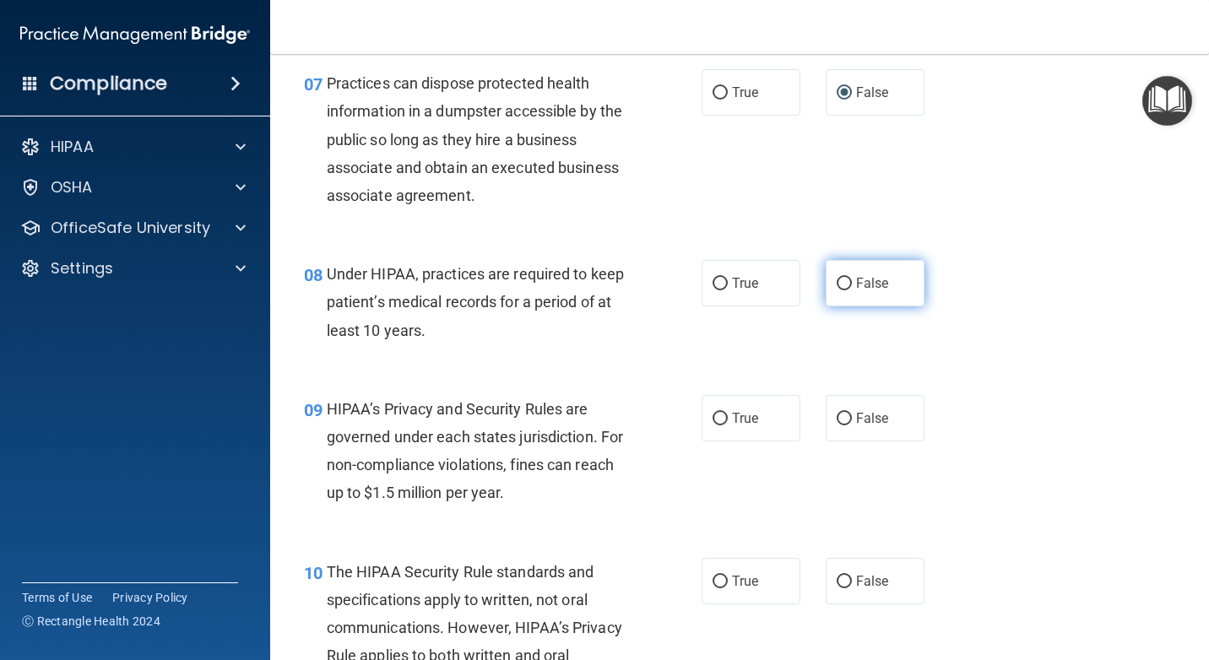
click at [837, 284] on input "False" at bounding box center [844, 284] width 15 height 13
radio input "true"
click at [837, 414] on input "False" at bounding box center [844, 419] width 15 height 13
radio input "true"
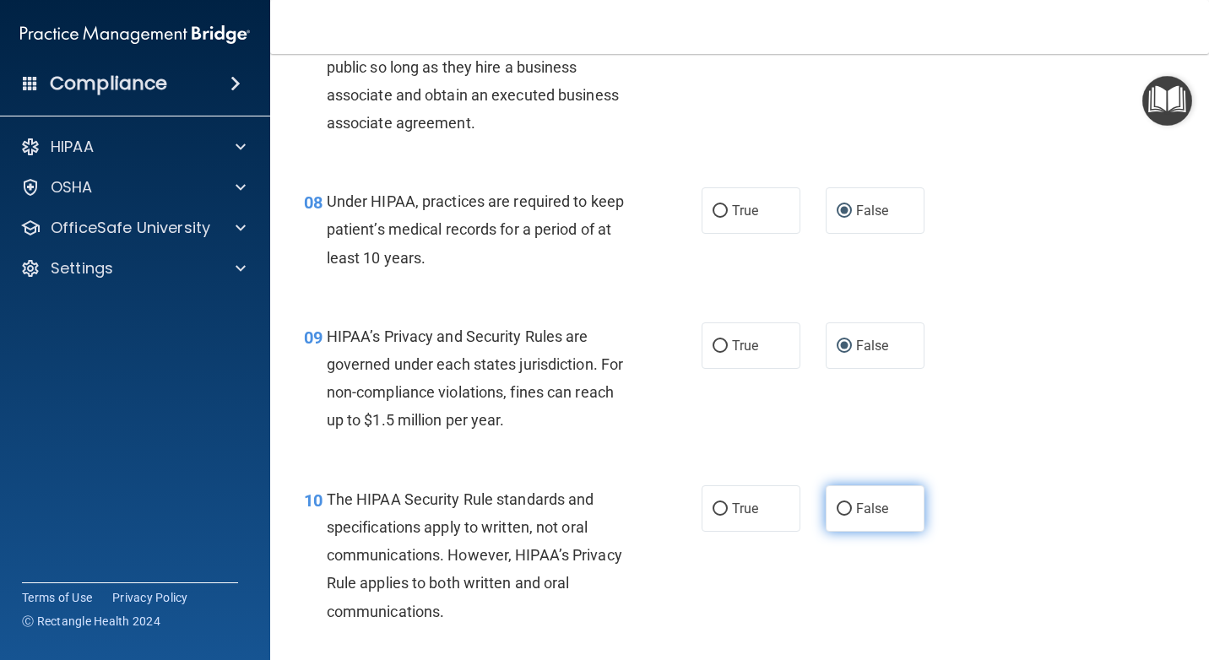
scroll to position [1266, 0]
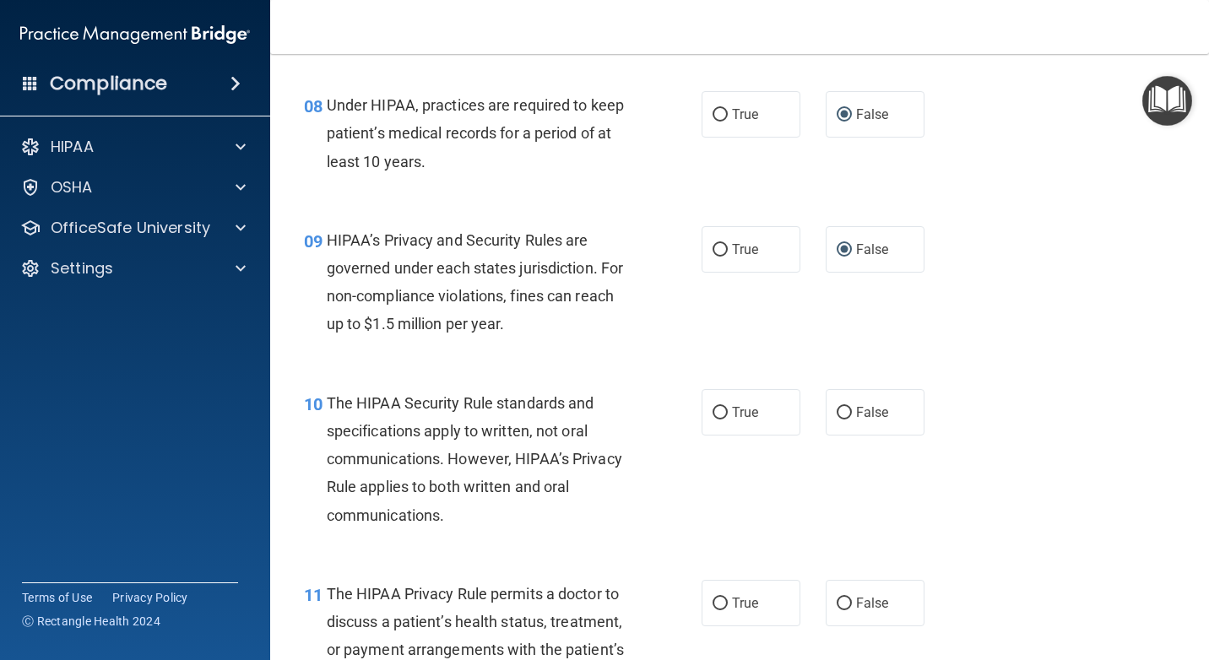
drag, startPoint x: 716, startPoint y: 411, endPoint x: 1208, endPoint y: 528, distance: 505.7
click at [718, 412] on input "True" at bounding box center [719, 413] width 15 height 13
radio input "true"
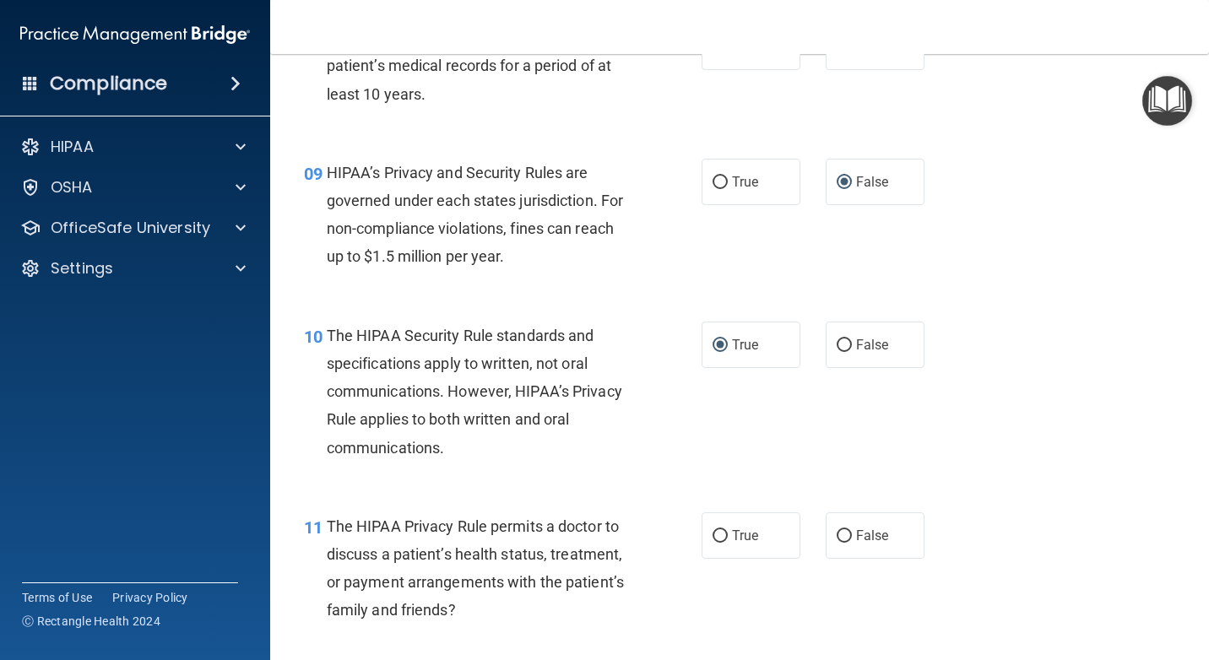
scroll to position [1604, 0]
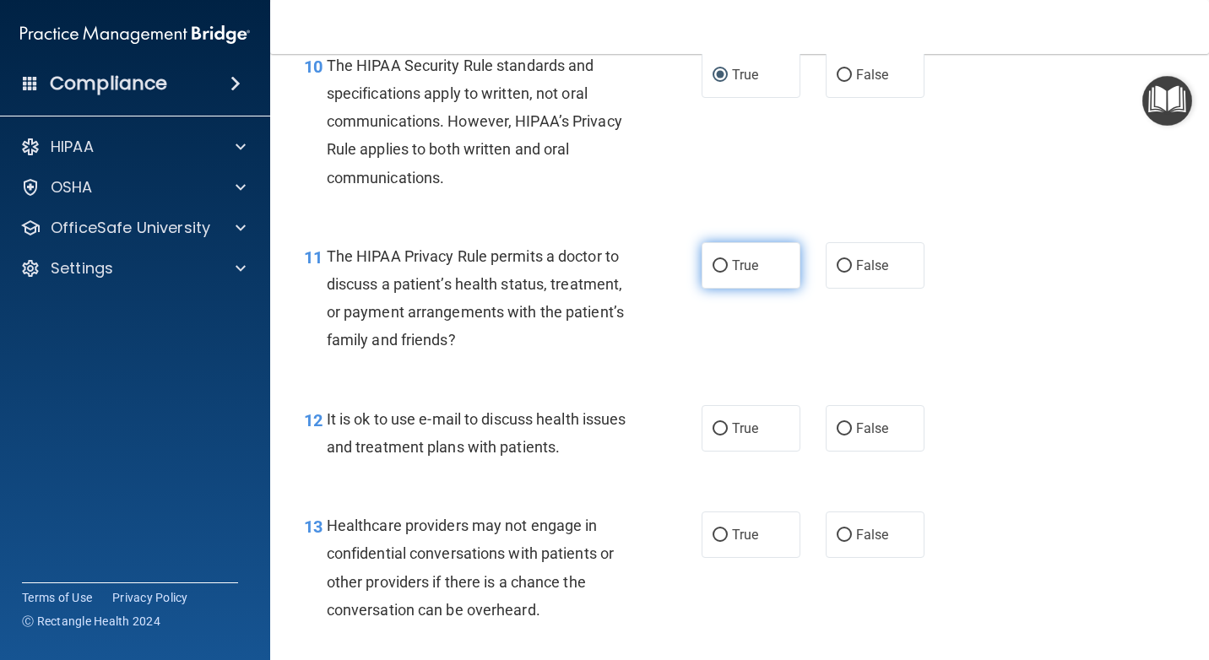
click at [713, 263] on input "True" at bounding box center [719, 266] width 15 height 13
radio input "true"
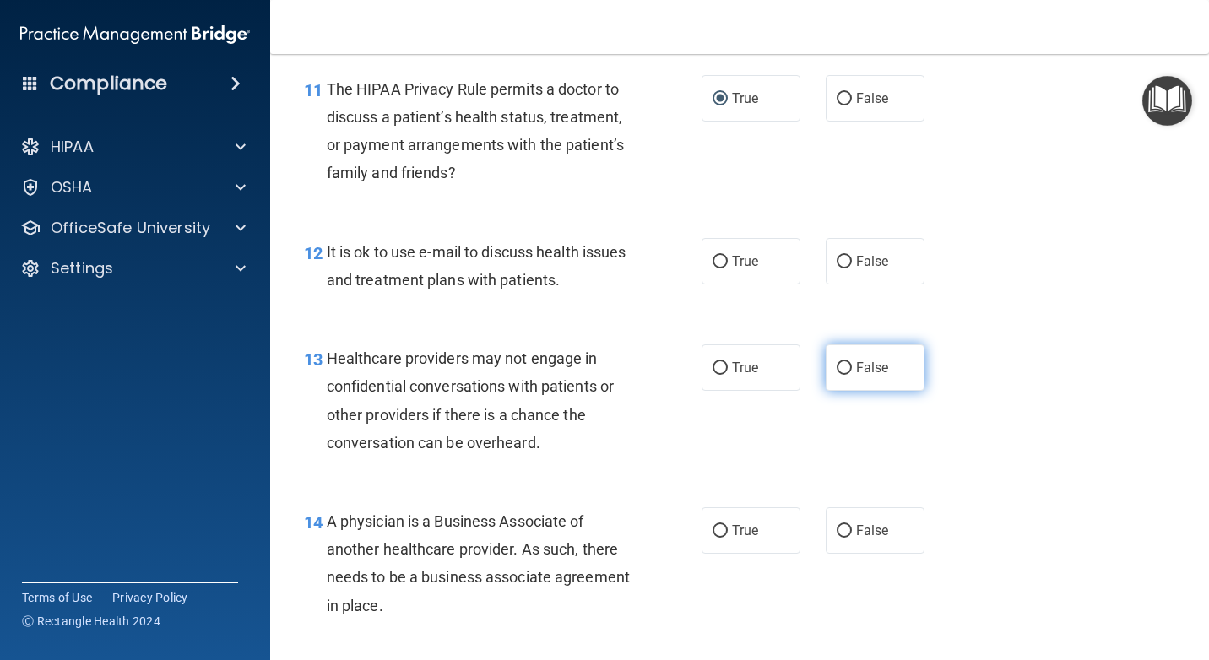
scroll to position [1773, 0]
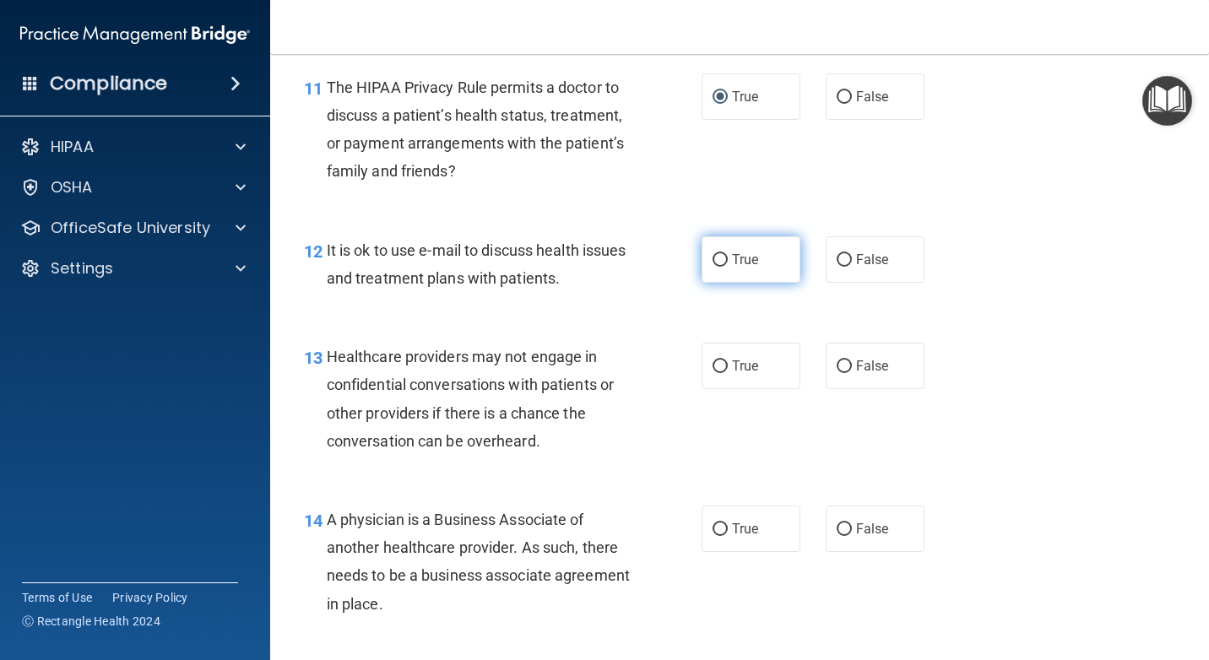
click at [712, 263] on input "True" at bounding box center [719, 260] width 15 height 13
radio input "true"
click at [837, 361] on input "False" at bounding box center [844, 366] width 15 height 13
radio input "true"
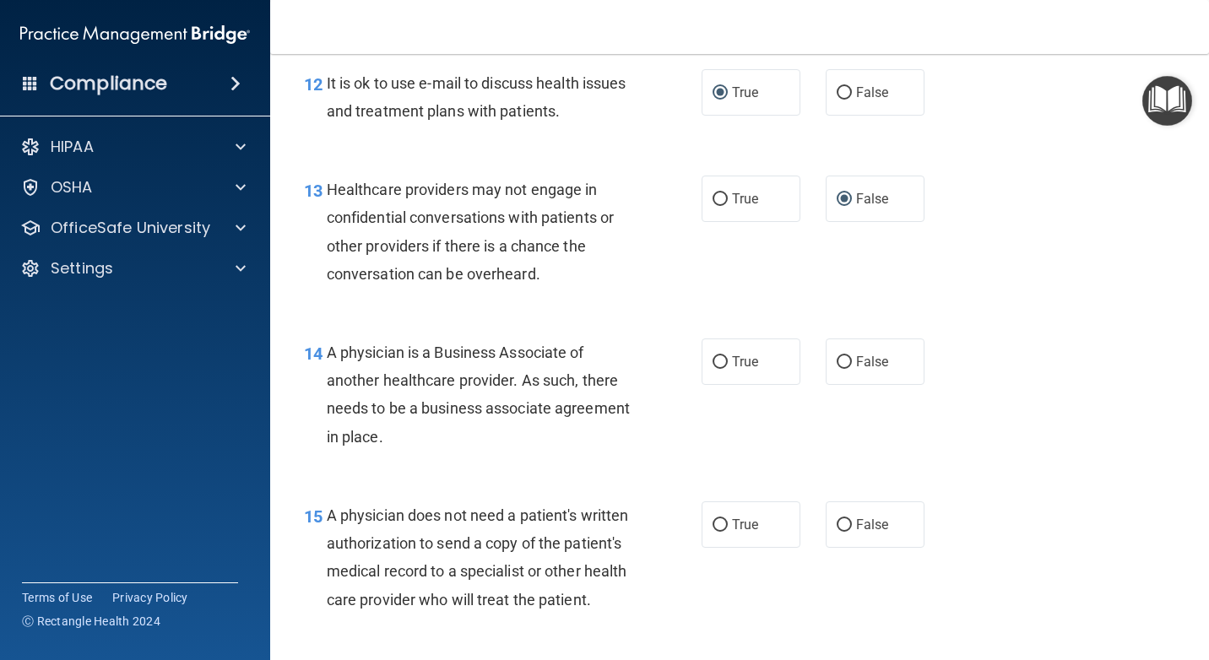
scroll to position [1942, 0]
click at [837, 359] on input "False" at bounding box center [844, 361] width 15 height 13
radio input "true"
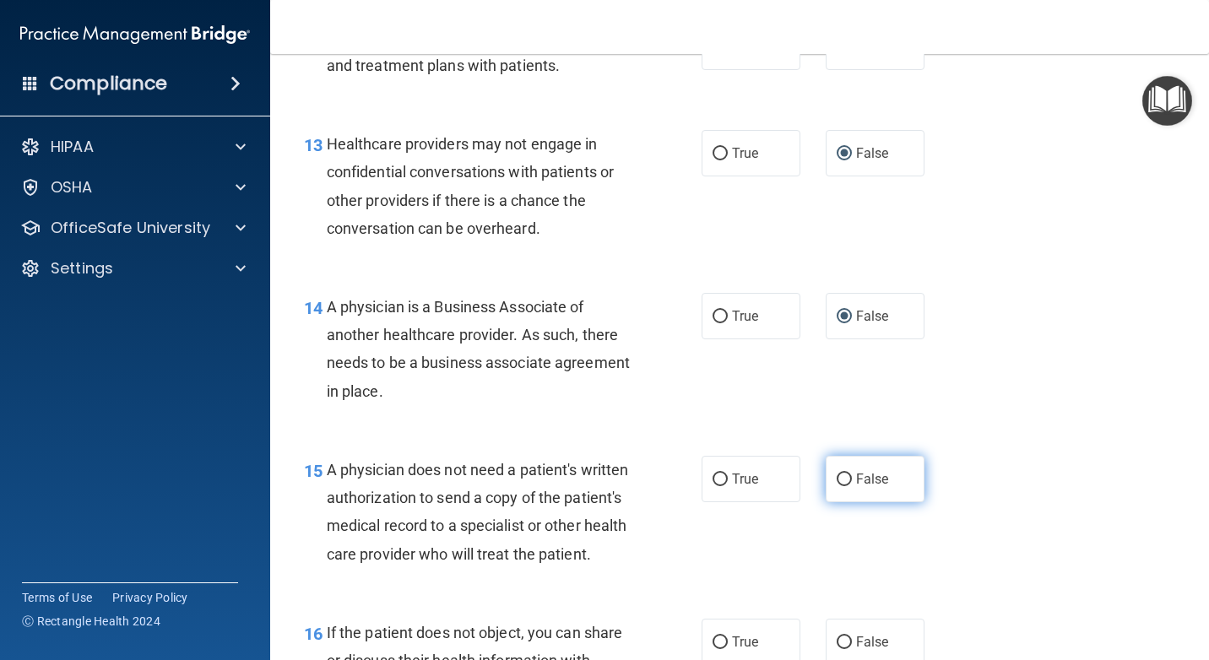
scroll to position [2026, 0]
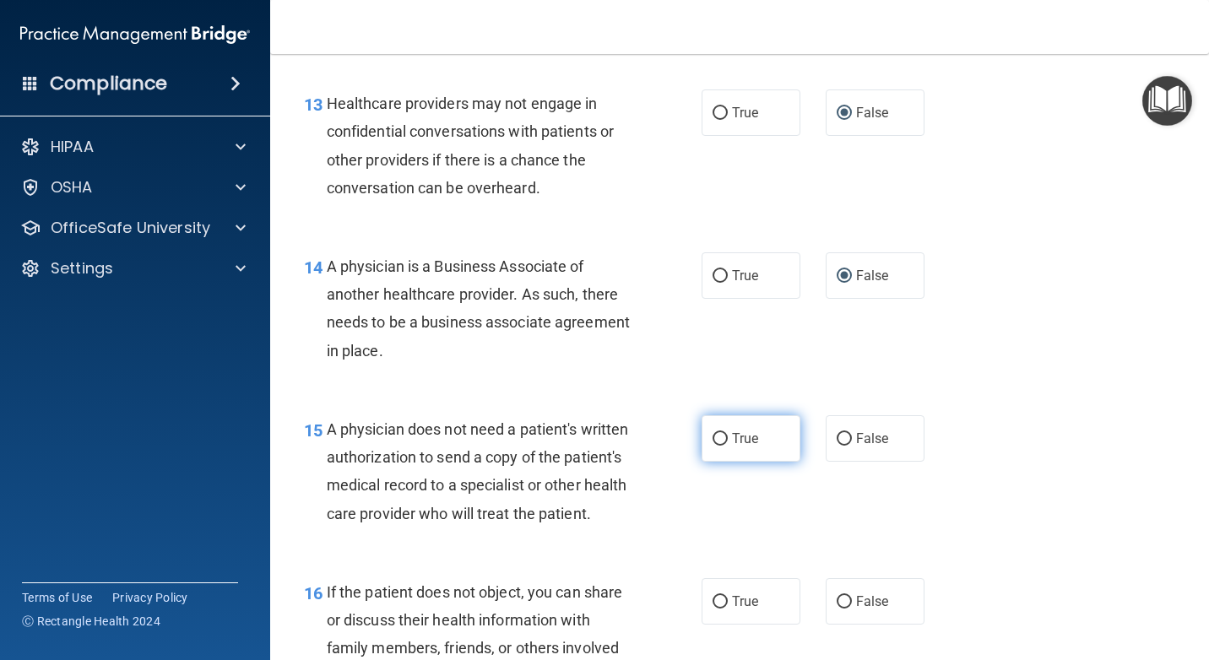
click at [712, 436] on input "True" at bounding box center [719, 439] width 15 height 13
radio input "true"
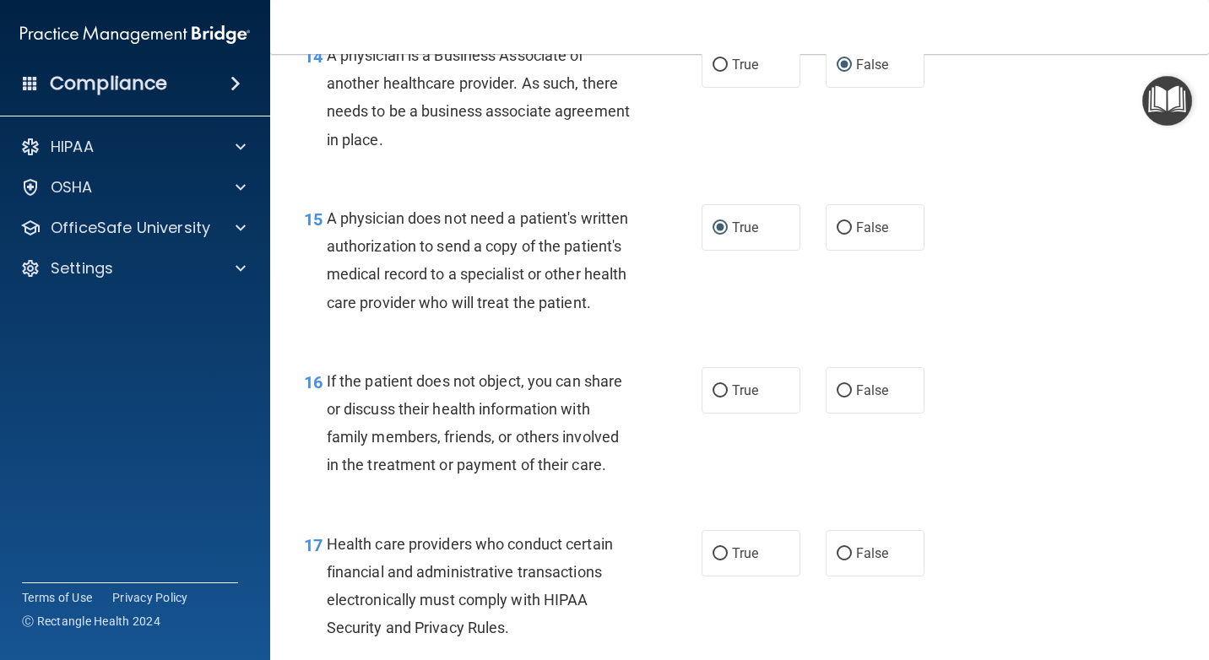
scroll to position [2279, 0]
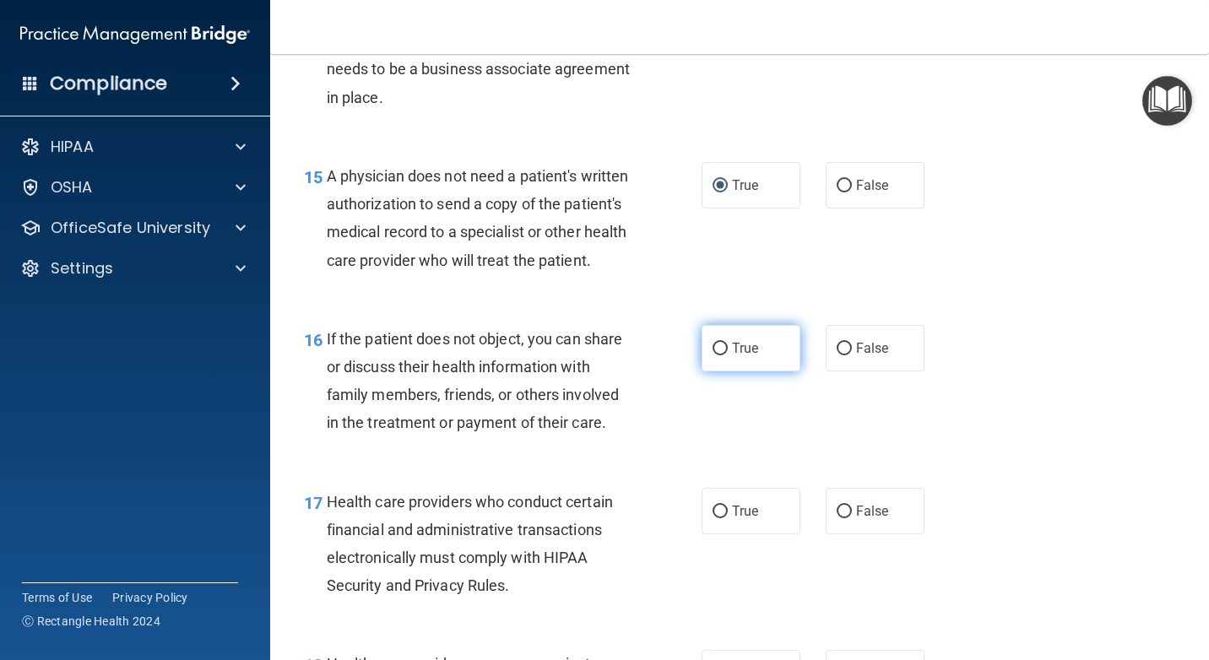
click at [713, 355] on input "True" at bounding box center [719, 349] width 15 height 13
radio input "true"
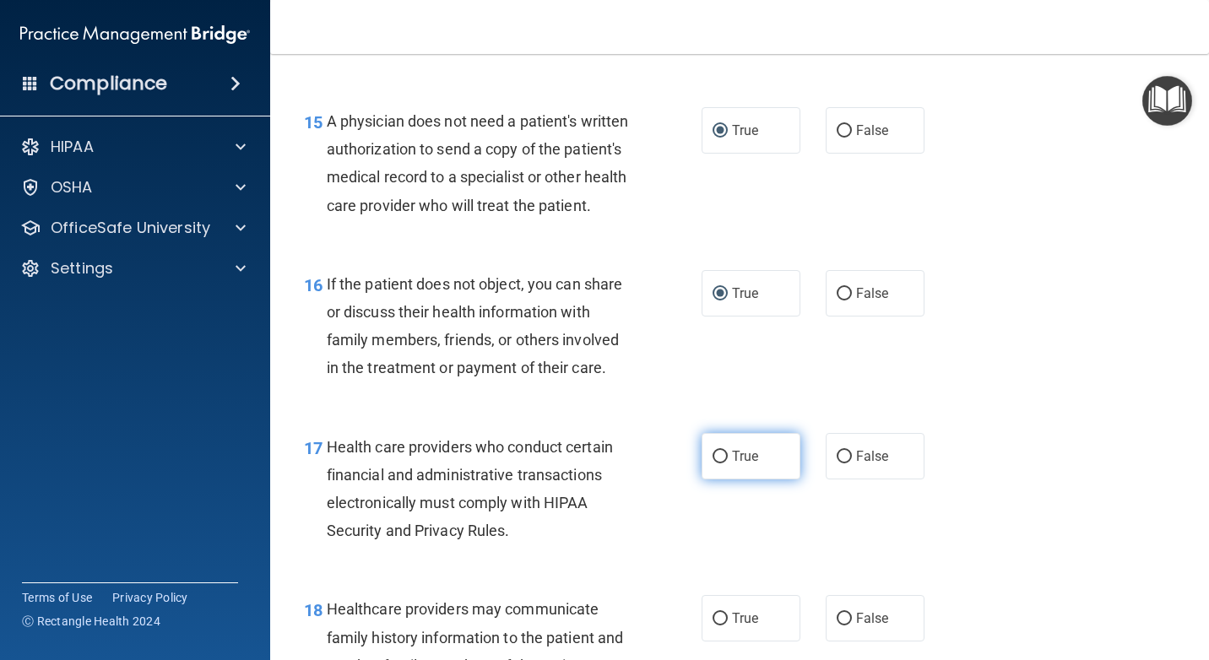
scroll to position [2364, 0]
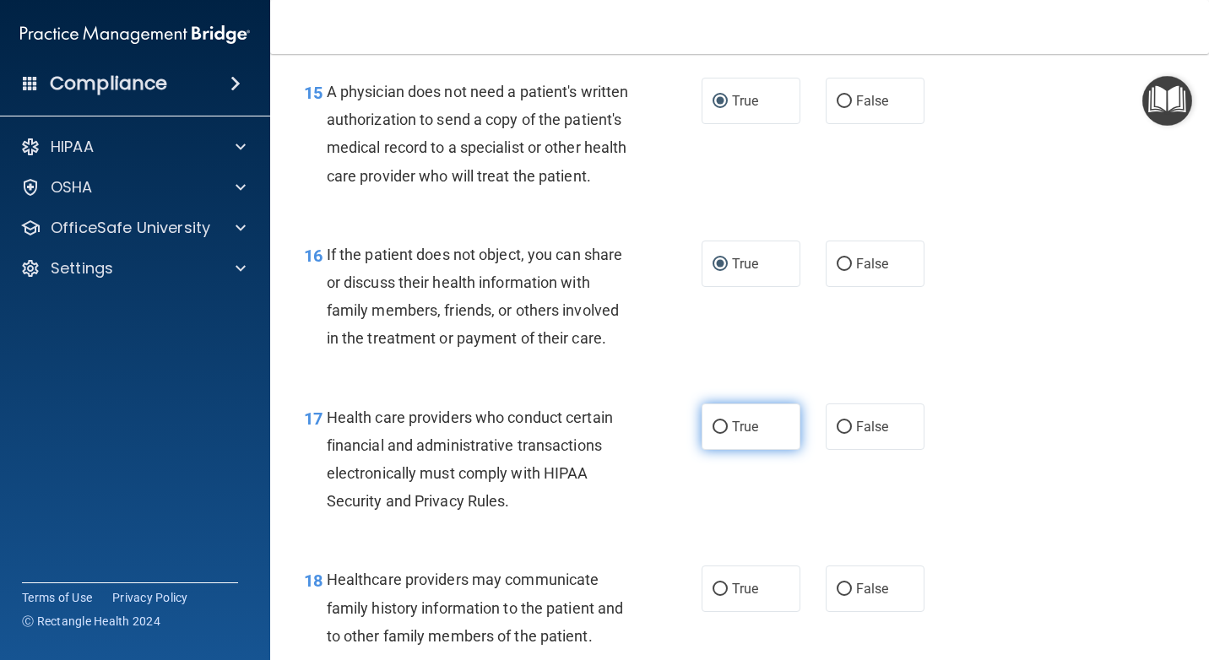
click at [712, 434] on input "True" at bounding box center [719, 427] width 15 height 13
radio input "true"
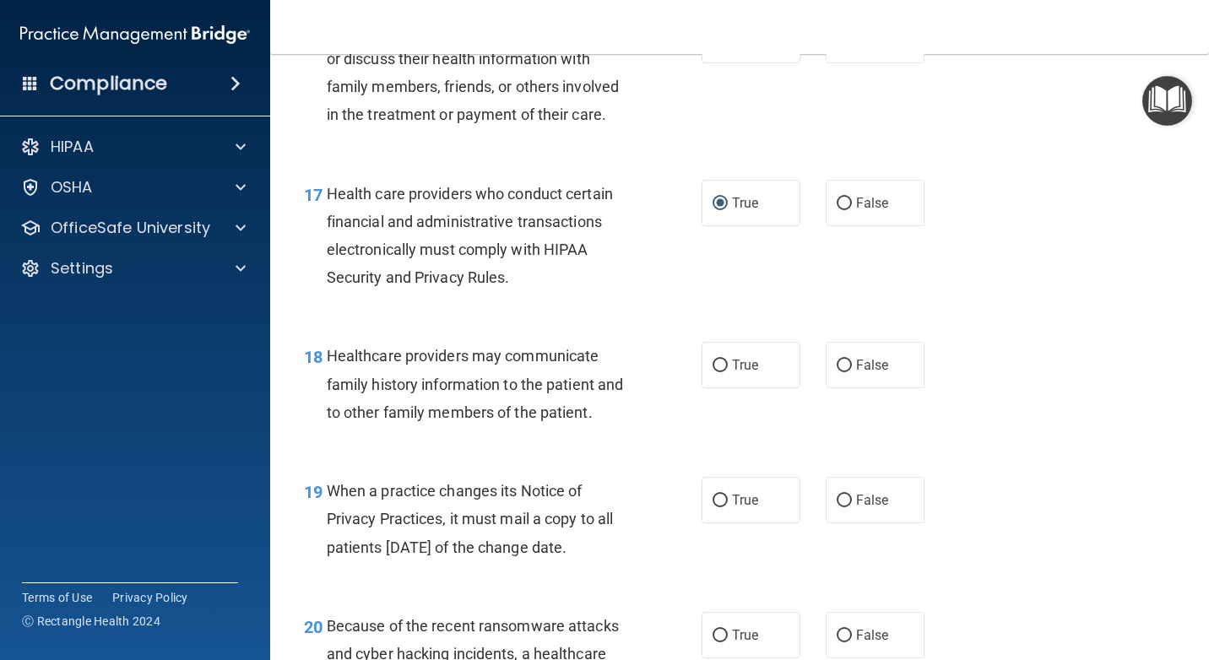
scroll to position [2617, 0]
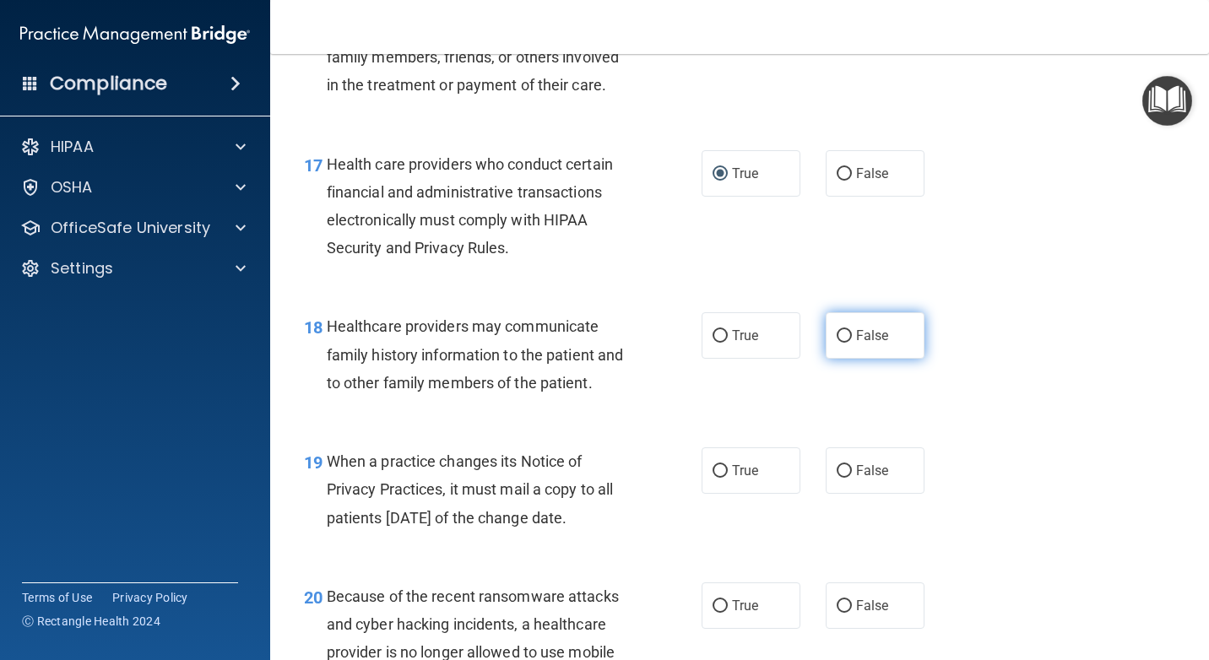
click at [837, 343] on input "False" at bounding box center [844, 336] width 15 height 13
radio input "true"
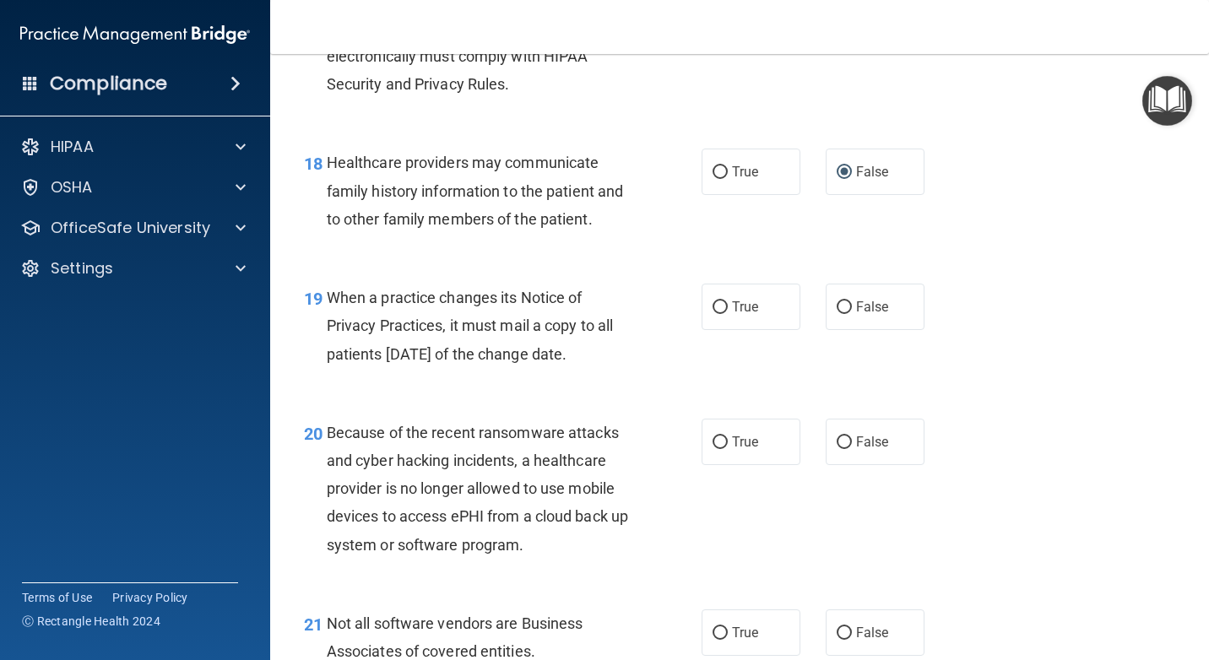
scroll to position [2786, 0]
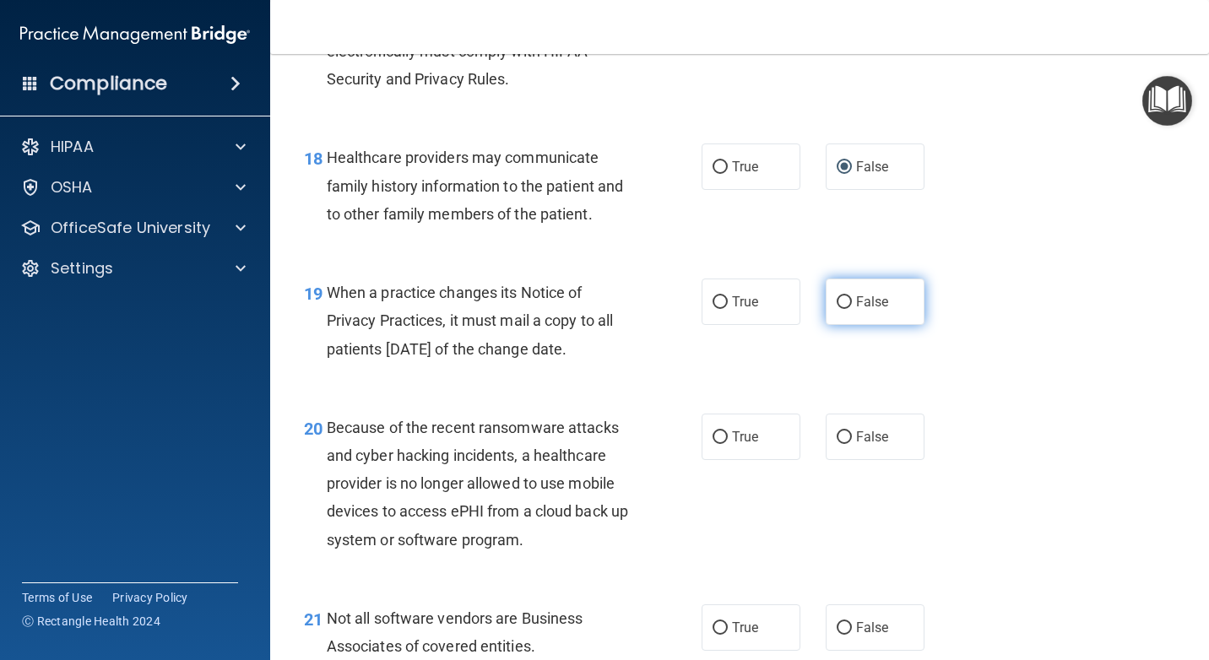
click at [829, 323] on label "False" at bounding box center [875, 302] width 99 height 46
click at [837, 309] on input "False" at bounding box center [844, 302] width 15 height 13
radio input "true"
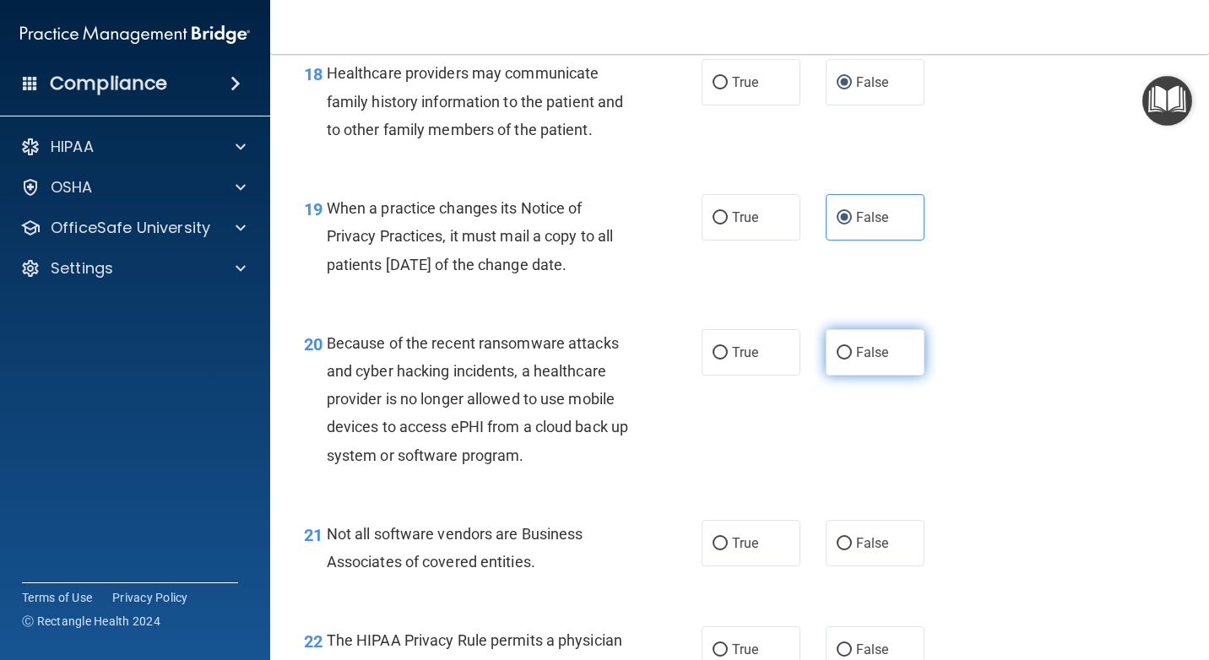
click at [837, 360] on input "False" at bounding box center [844, 353] width 15 height 13
radio input "true"
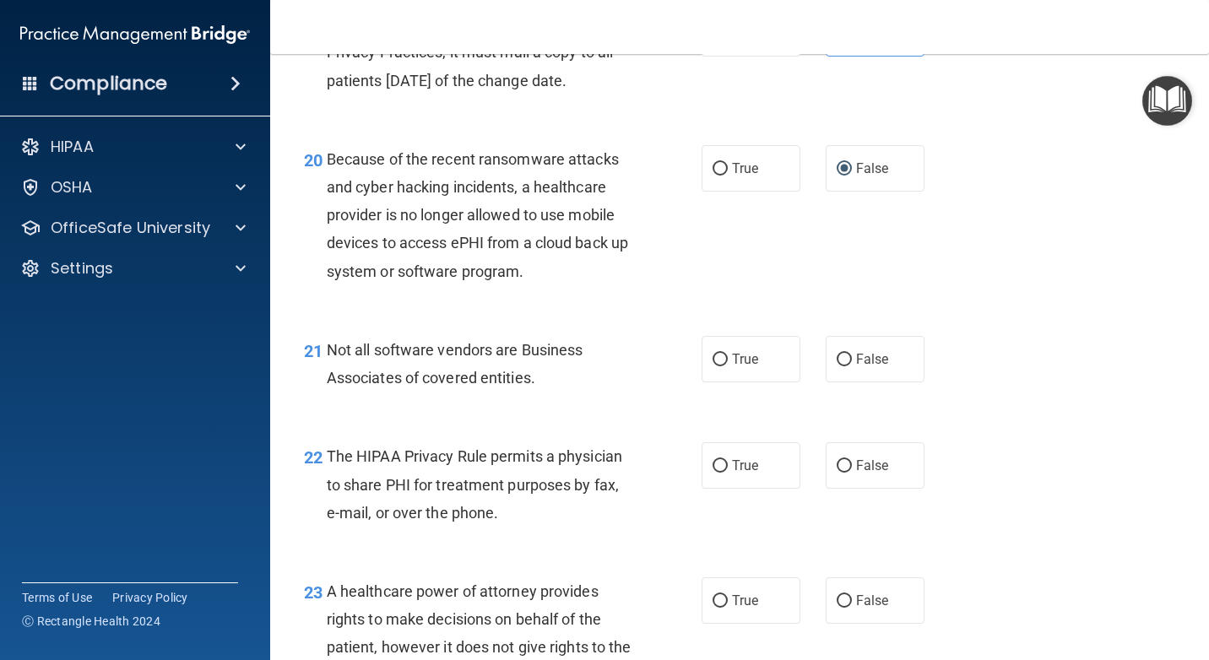
scroll to position [3123, 0]
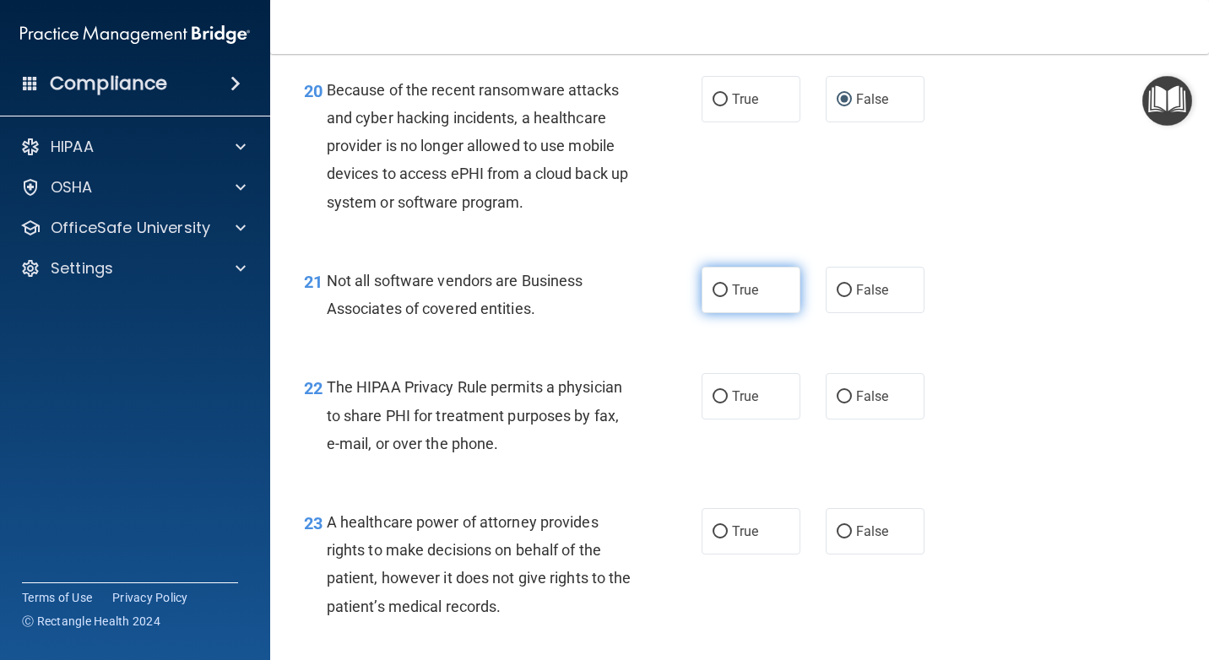
click at [713, 297] on input "True" at bounding box center [719, 290] width 15 height 13
radio input "true"
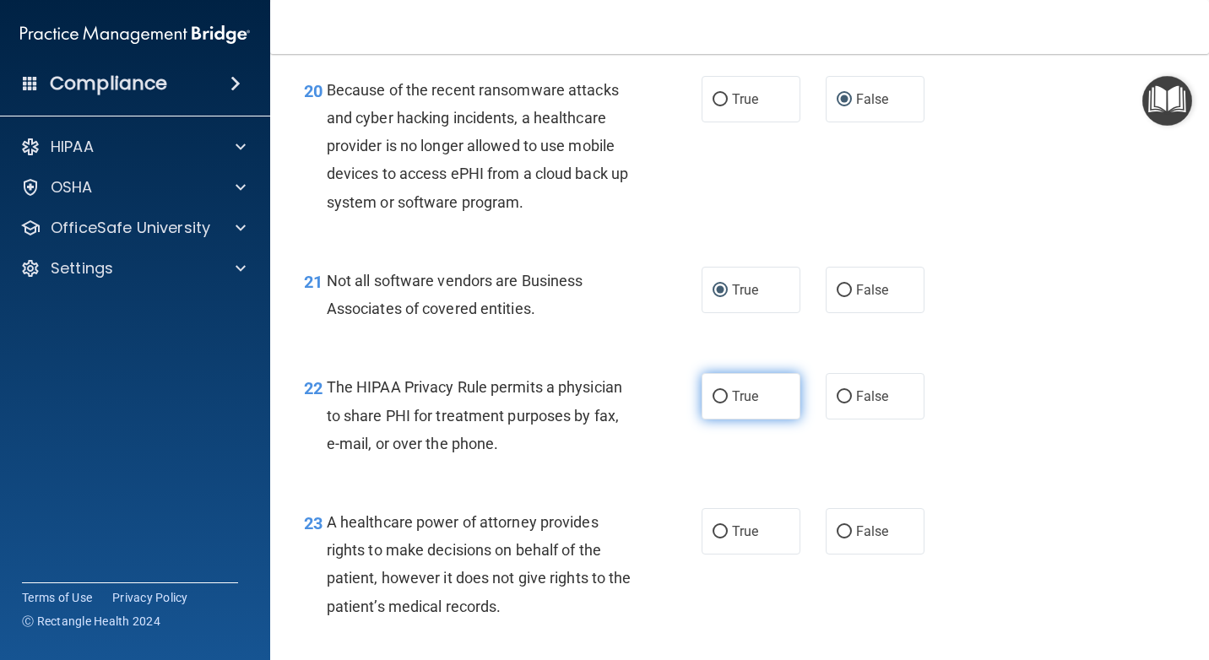
click at [715, 404] on input "True" at bounding box center [719, 397] width 15 height 13
radio input "true"
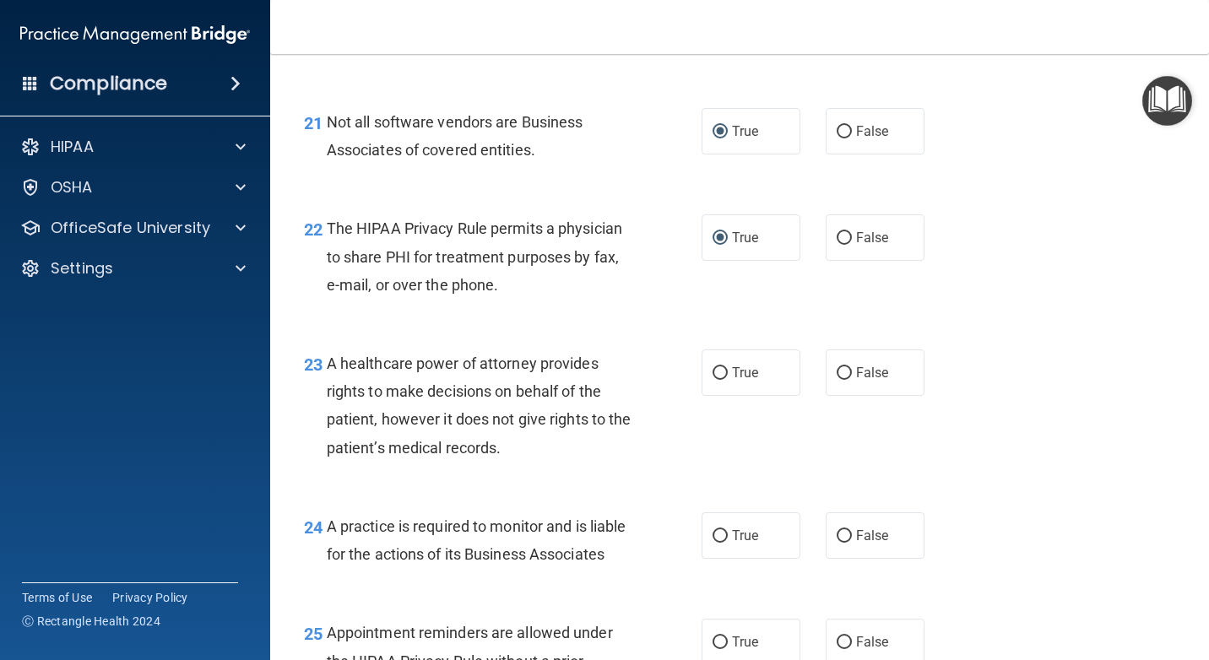
scroll to position [3292, 0]
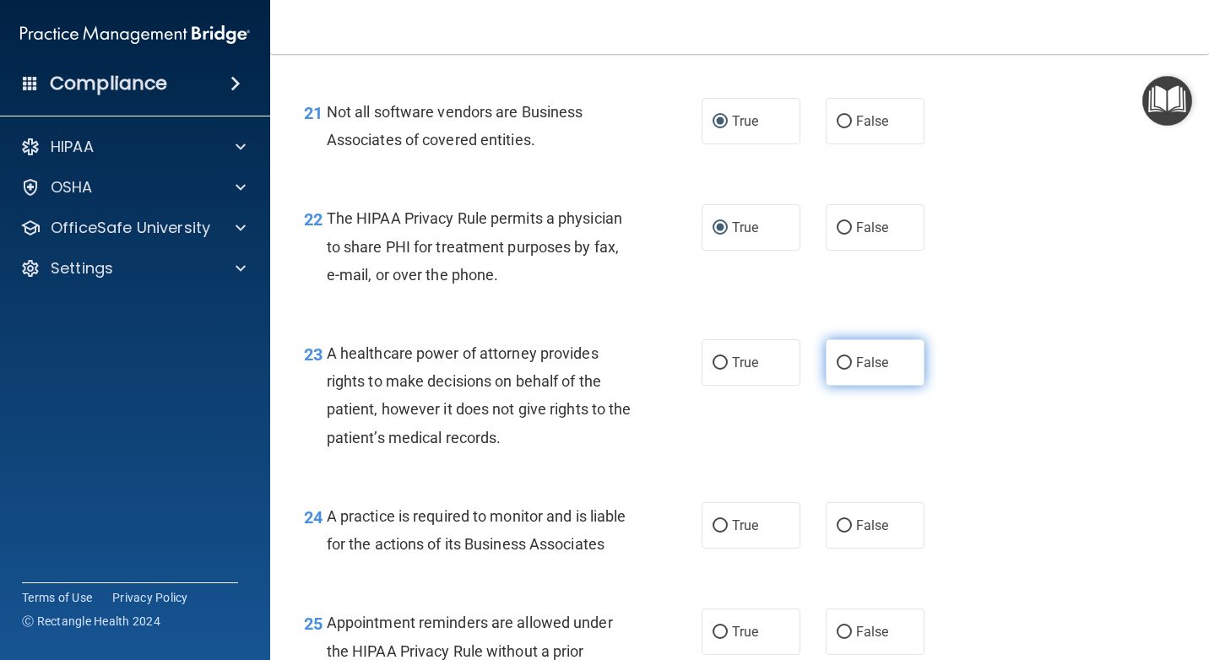
click at [837, 370] on input "False" at bounding box center [844, 363] width 15 height 13
radio input "true"
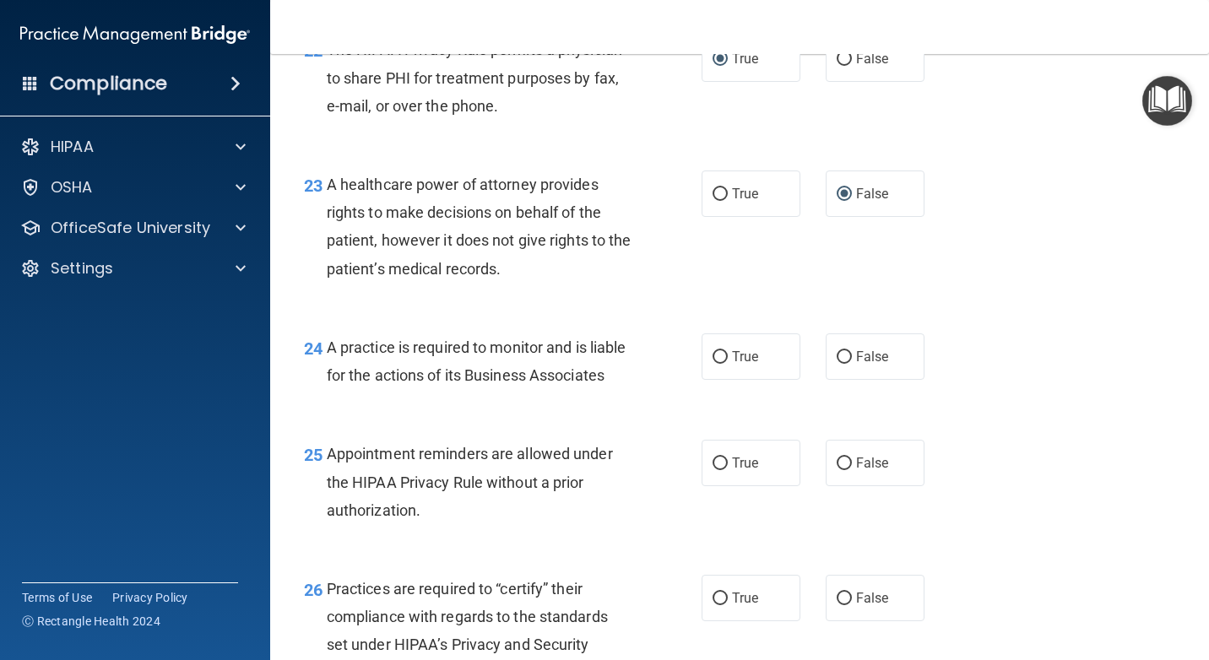
drag, startPoint x: 836, startPoint y: 383, endPoint x: 893, endPoint y: 410, distance: 63.4
click at [837, 364] on input "False" at bounding box center [844, 357] width 15 height 13
radio input "true"
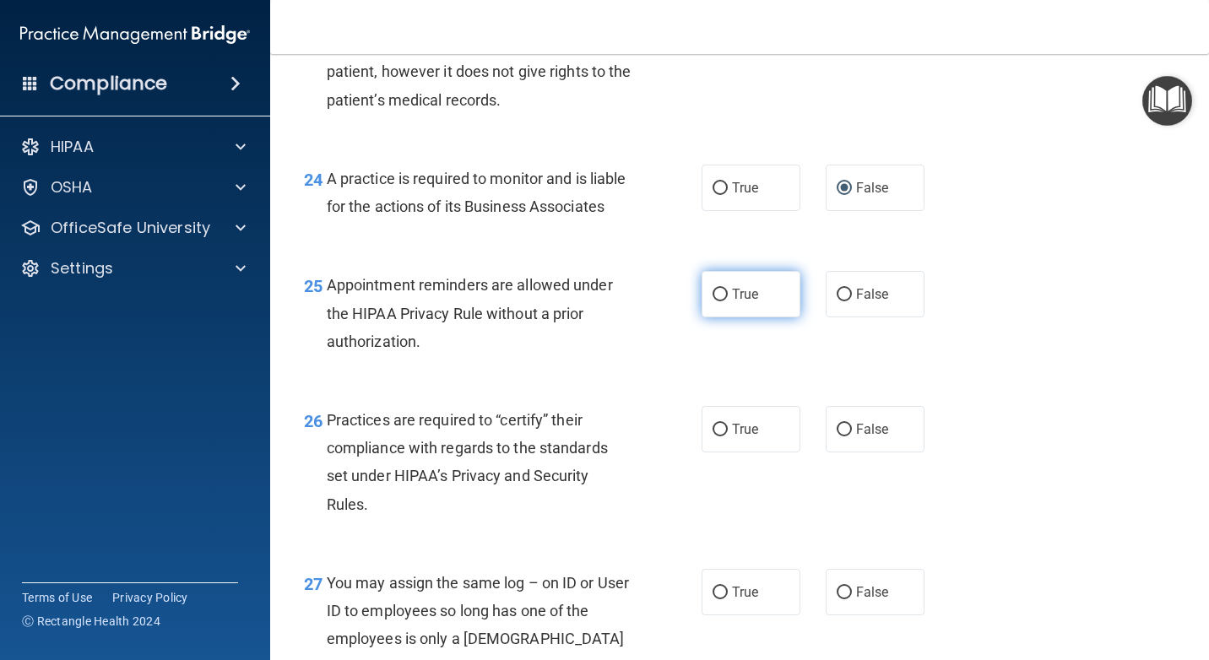
click at [716, 301] on input "True" at bounding box center [719, 295] width 15 height 13
radio input "true"
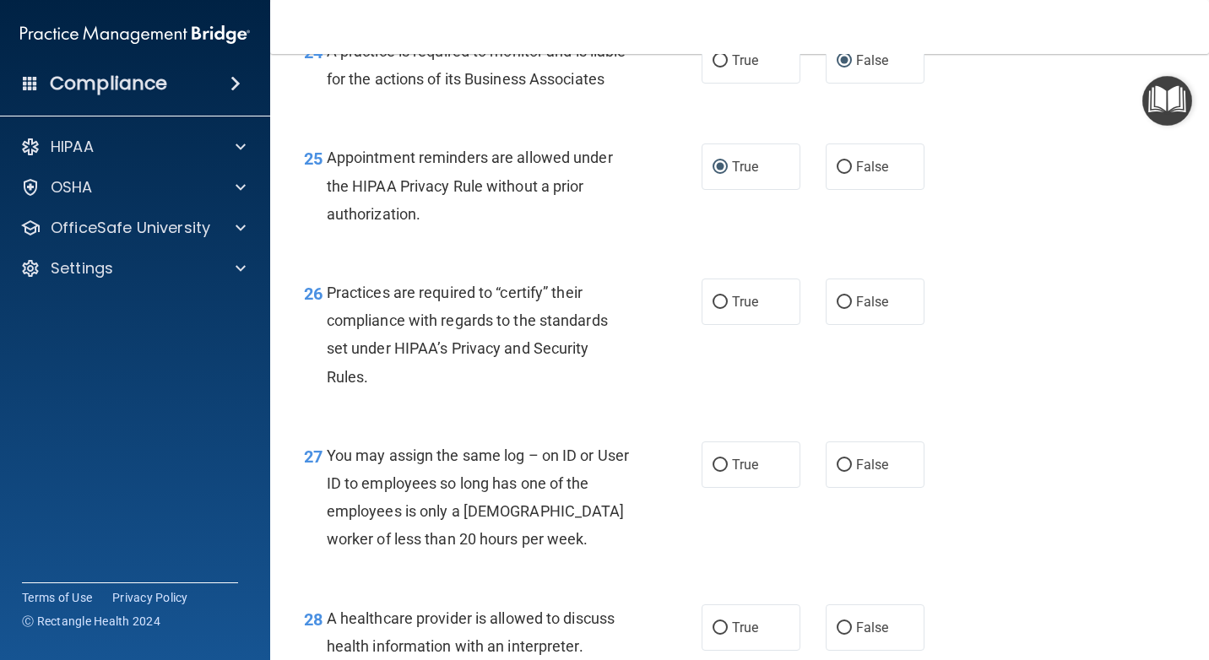
scroll to position [3799, 0]
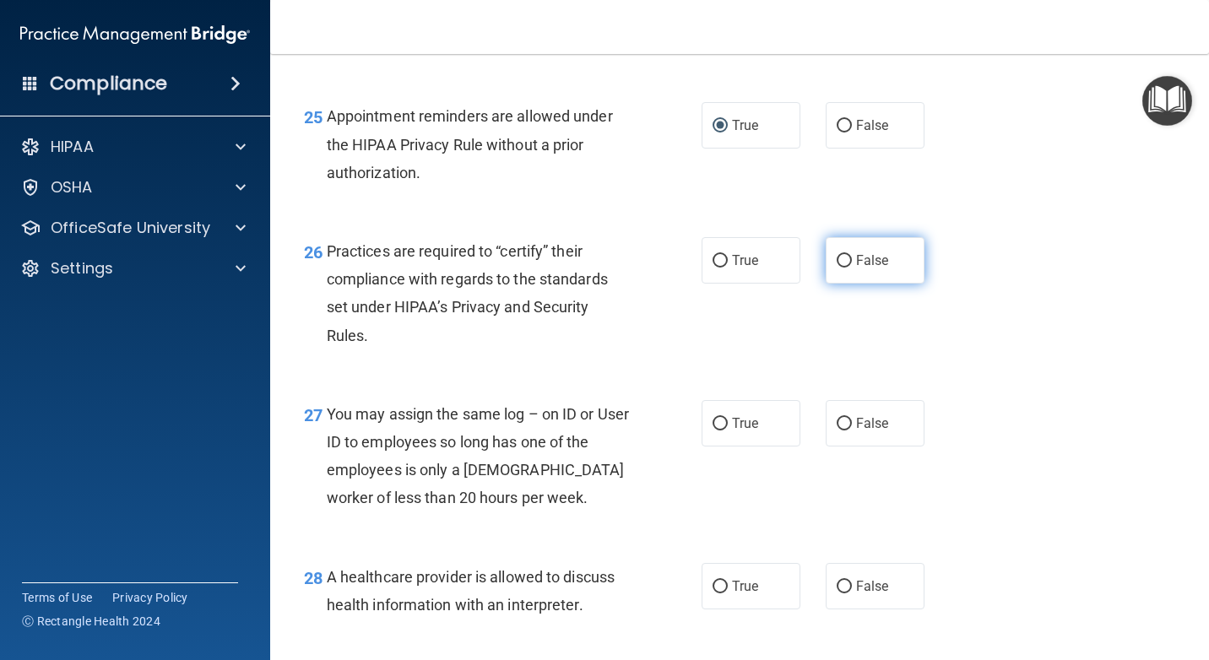
click at [838, 268] on input "False" at bounding box center [844, 261] width 15 height 13
radio input "true"
click at [837, 431] on input "False" at bounding box center [844, 424] width 15 height 13
radio input "true"
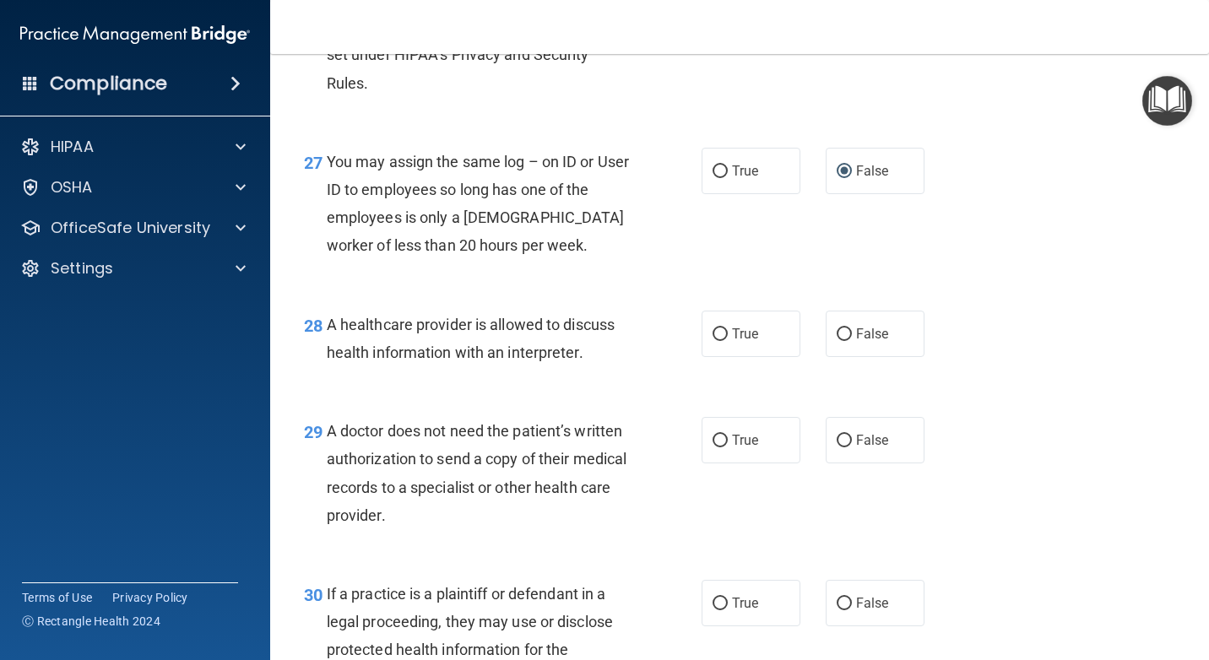
scroll to position [4052, 0]
click at [712, 340] on input "True" at bounding box center [719, 334] width 15 height 13
radio input "true"
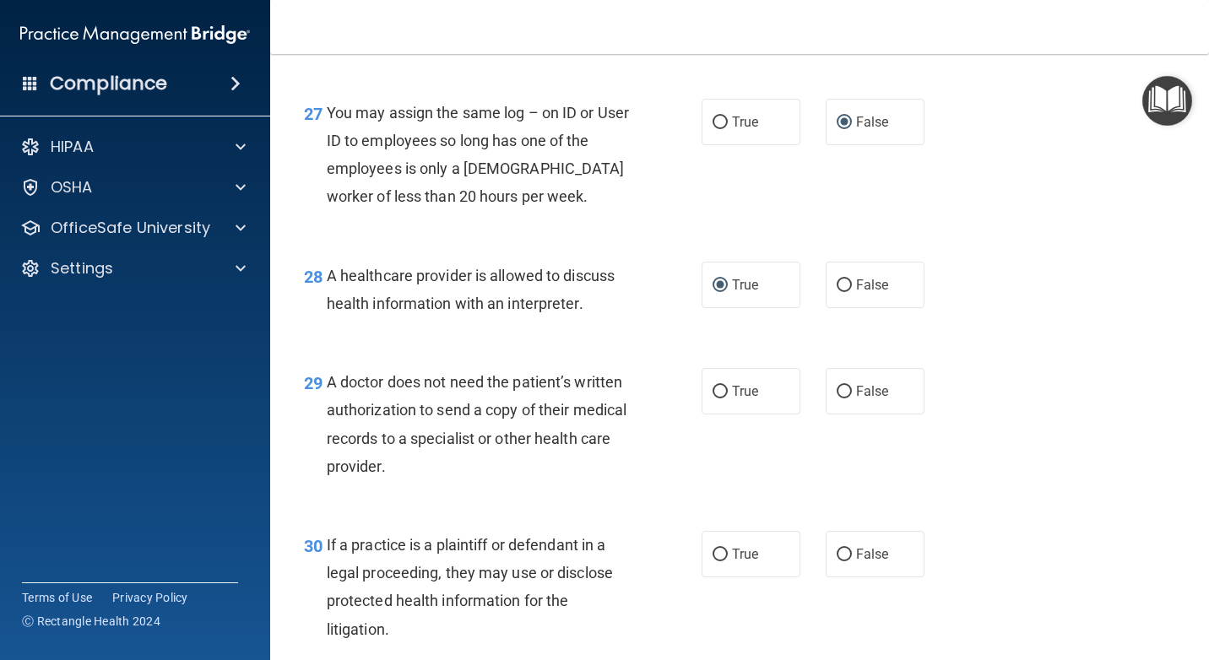
scroll to position [4136, 0]
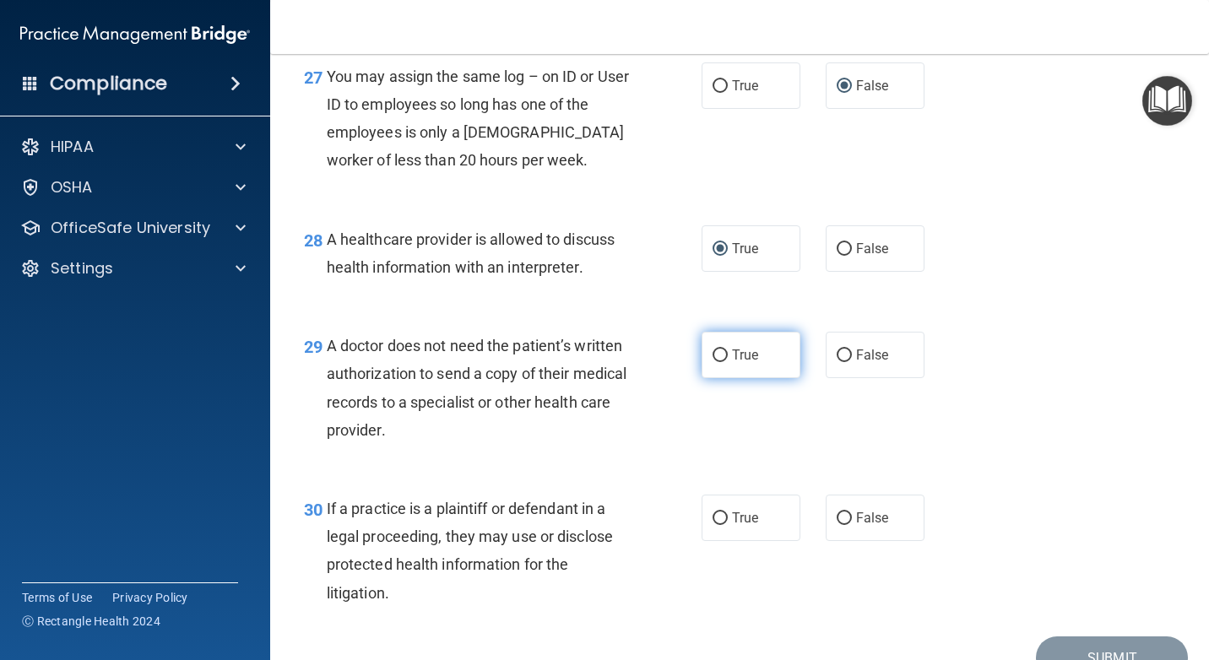
click at [718, 362] on input "True" at bounding box center [719, 355] width 15 height 13
radio input "true"
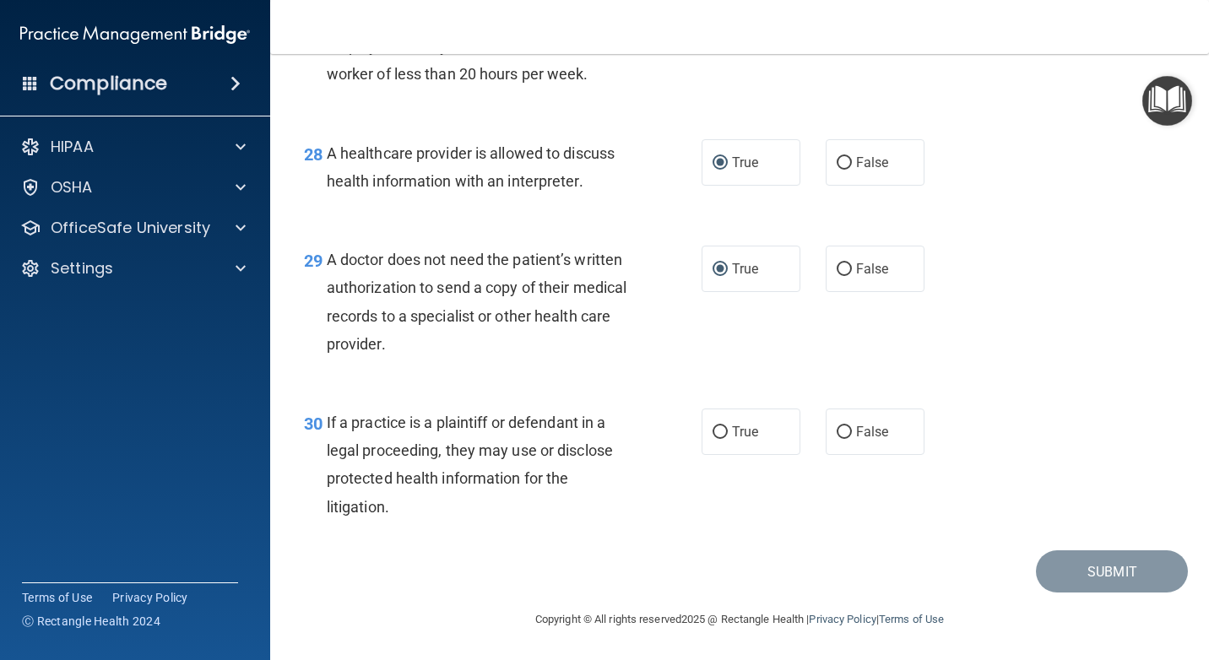
scroll to position [4279, 0]
click at [713, 431] on input "True" at bounding box center [719, 432] width 15 height 13
radio input "true"
drag, startPoint x: 1079, startPoint y: 565, endPoint x: 1020, endPoint y: 560, distance: 59.3
click at [1080, 565] on button "Submit" at bounding box center [1112, 571] width 152 height 43
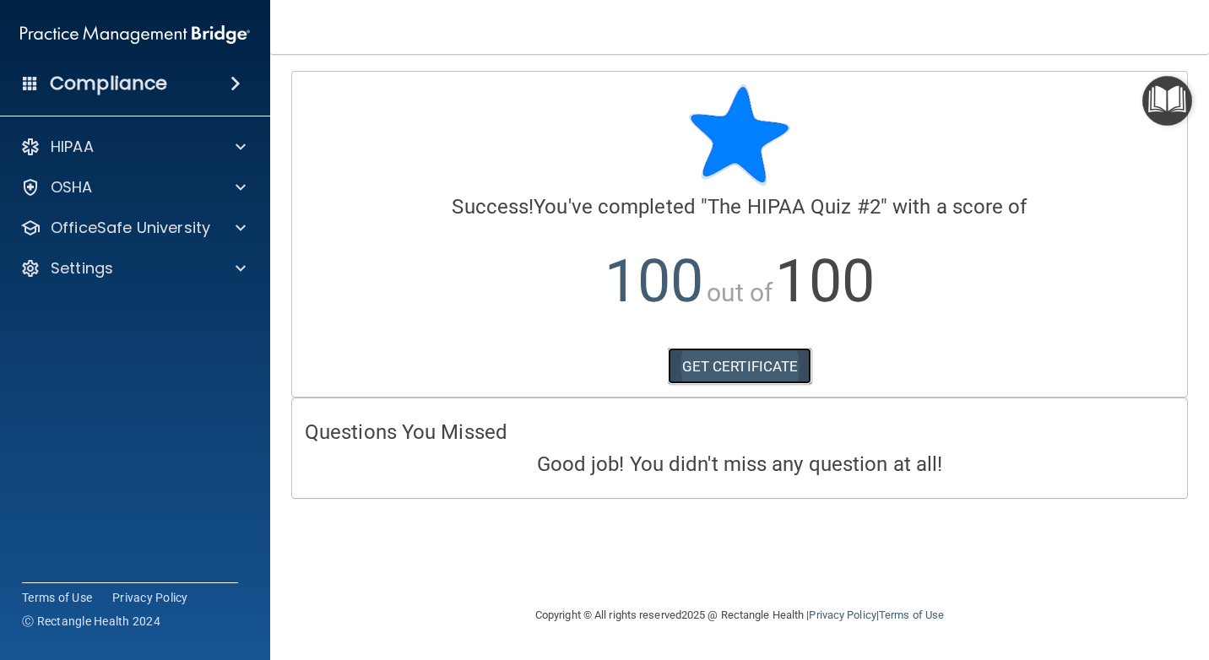
click at [723, 368] on link "GET CERTIFICATE" at bounding box center [740, 366] width 144 height 37
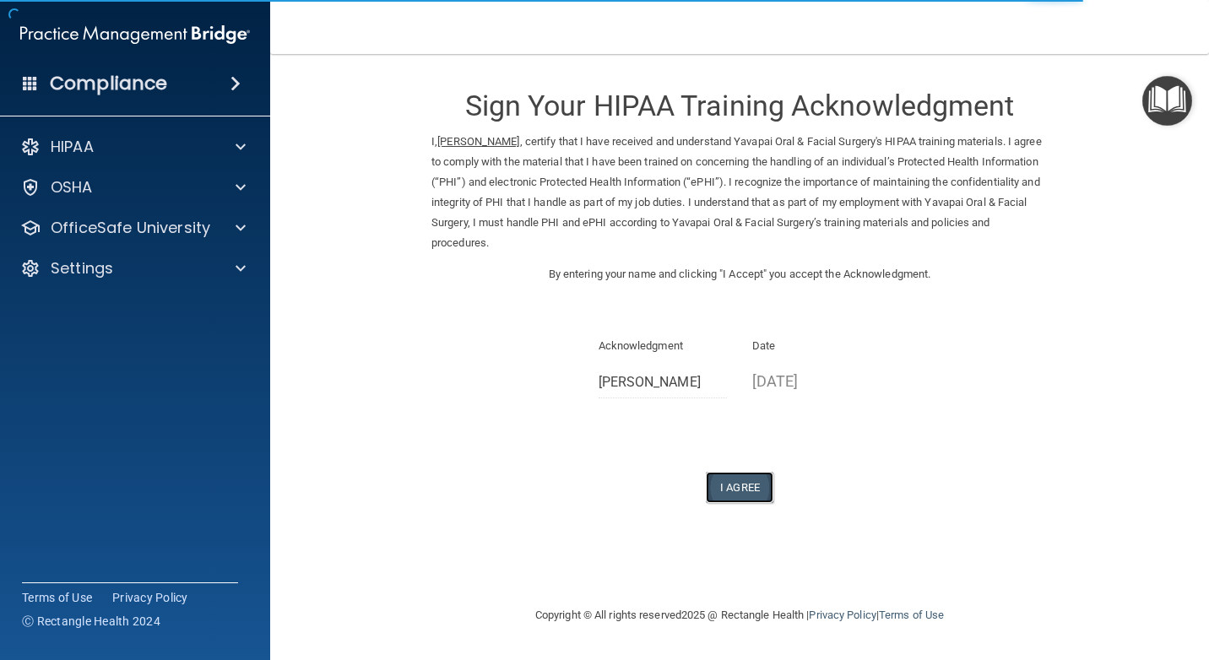
click at [757, 490] on button "I Agree" at bounding box center [740, 487] width 68 height 31
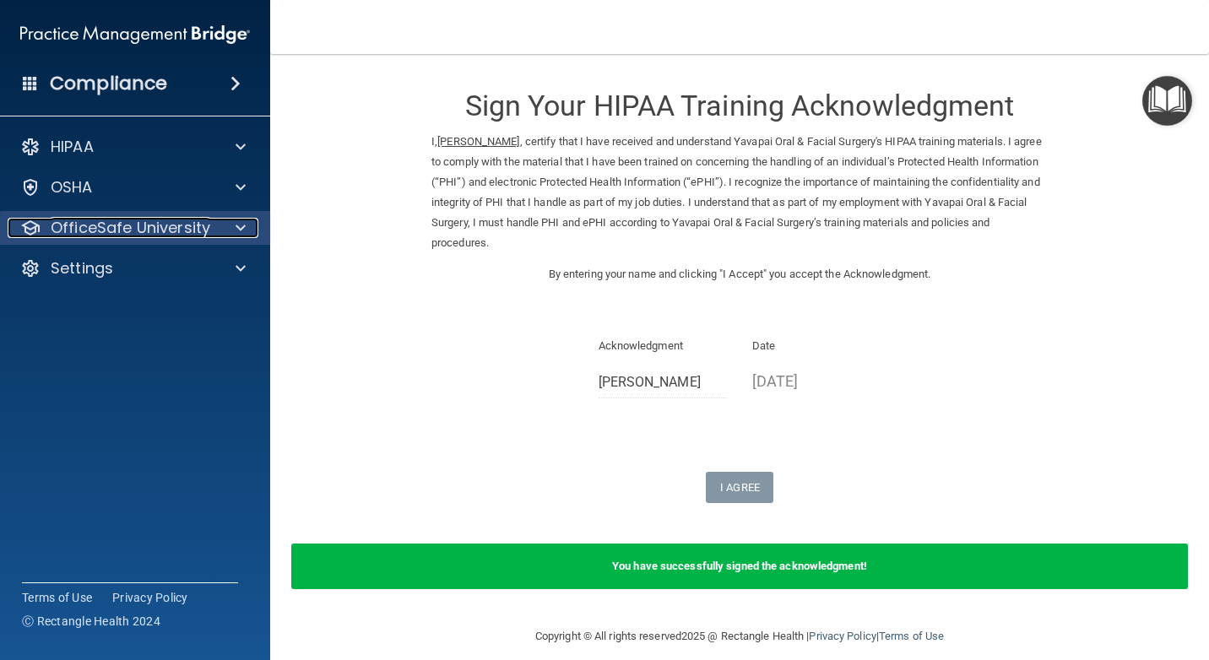
click at [157, 230] on p "OfficeSafe University" at bounding box center [131, 228] width 160 height 20
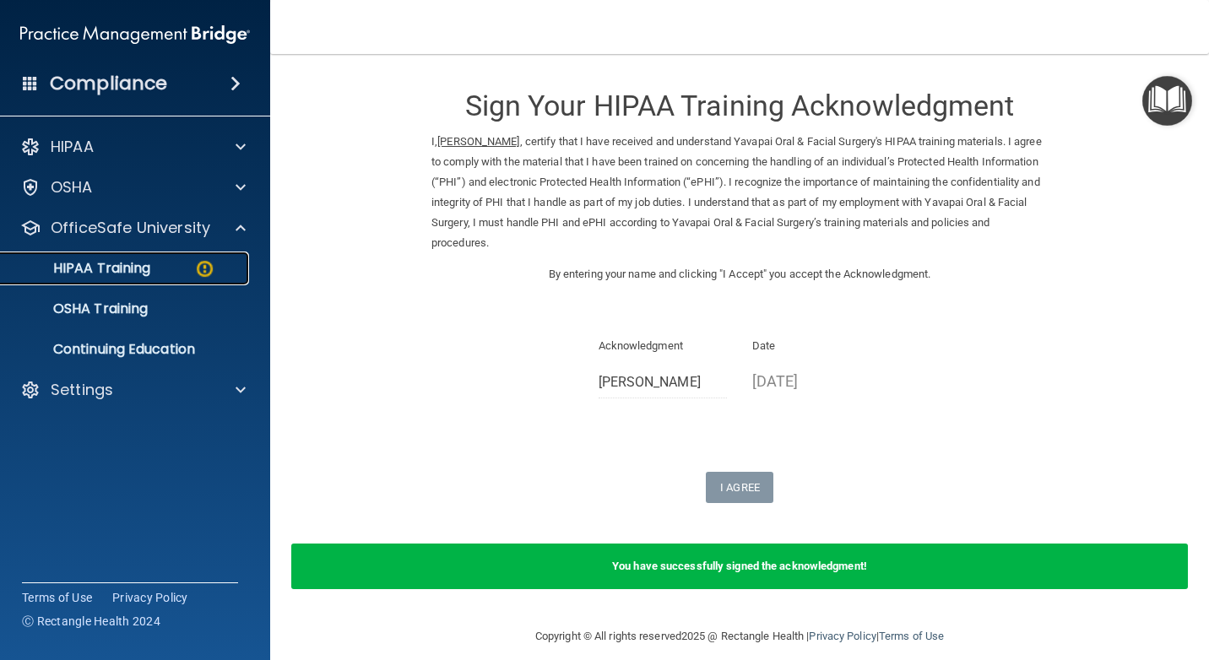
click at [120, 257] on link "HIPAA Training" at bounding box center [116, 269] width 266 height 34
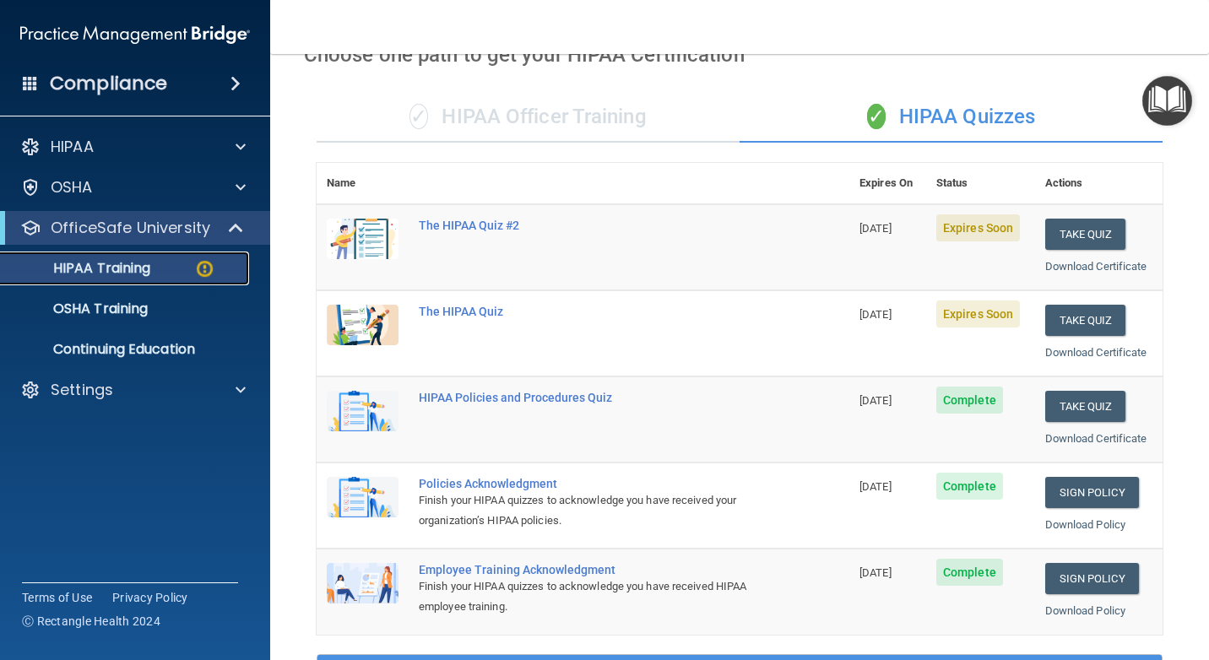
scroll to position [84, 0]
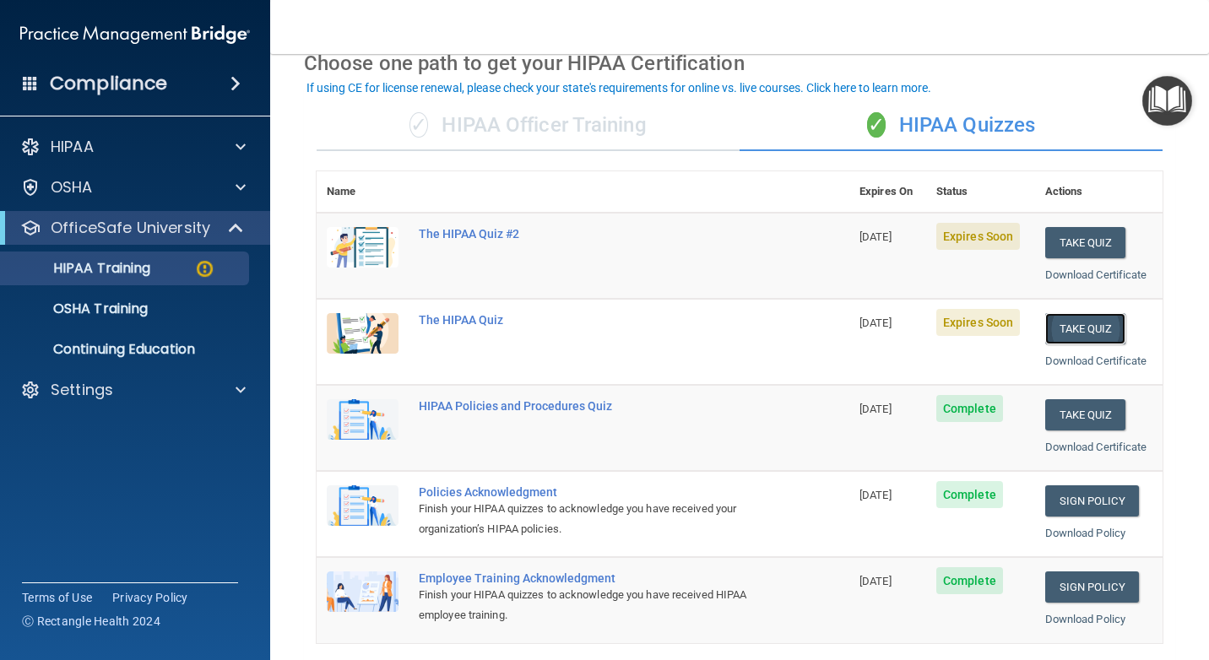
click at [1071, 326] on button "Take Quiz" at bounding box center [1085, 328] width 81 height 31
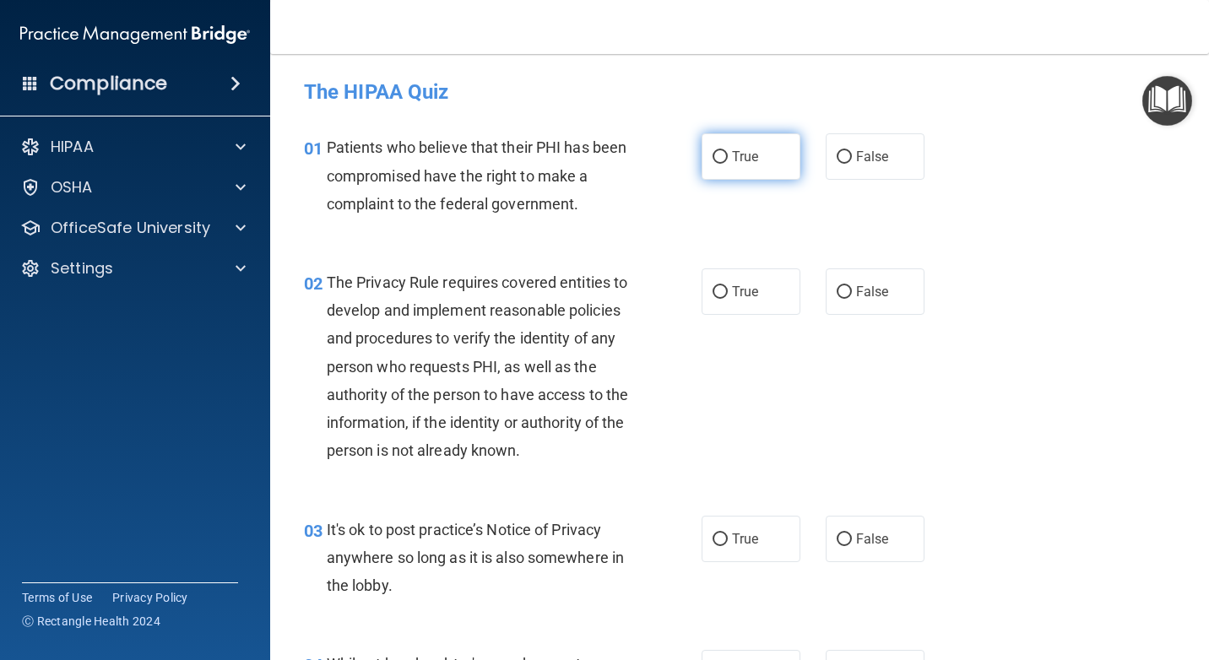
drag, startPoint x: 714, startPoint y: 155, endPoint x: 706, endPoint y: 171, distance: 17.4
click at [714, 155] on input "True" at bounding box center [719, 157] width 15 height 13
radio input "true"
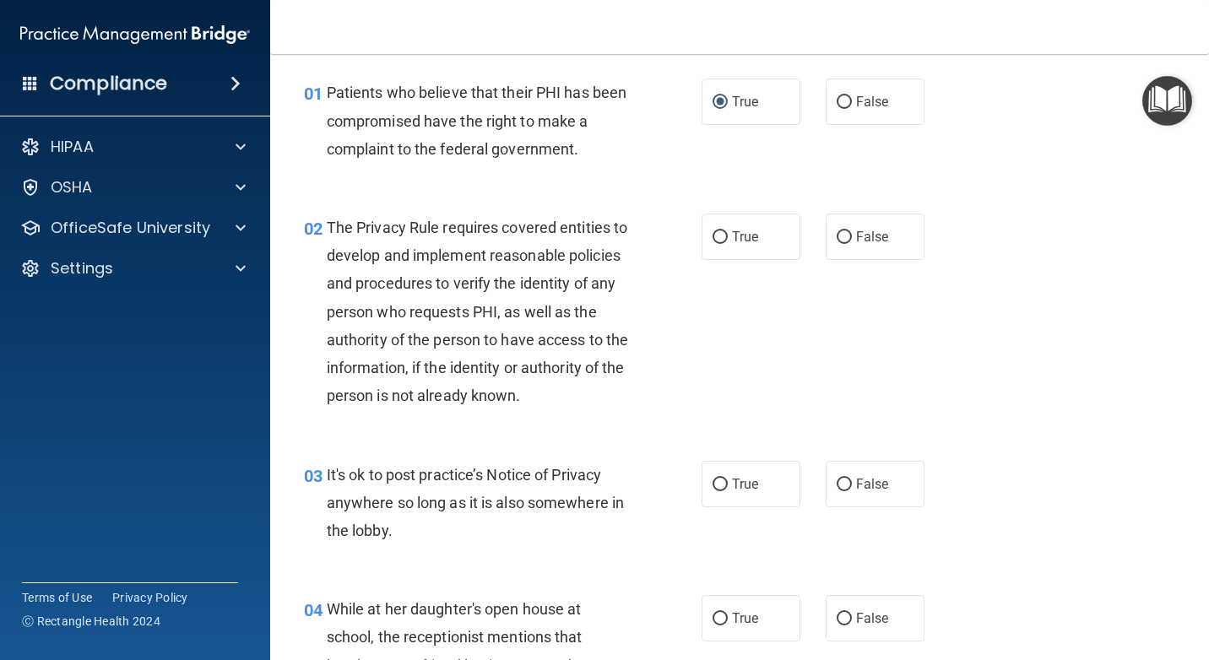
scroll to position [84, 0]
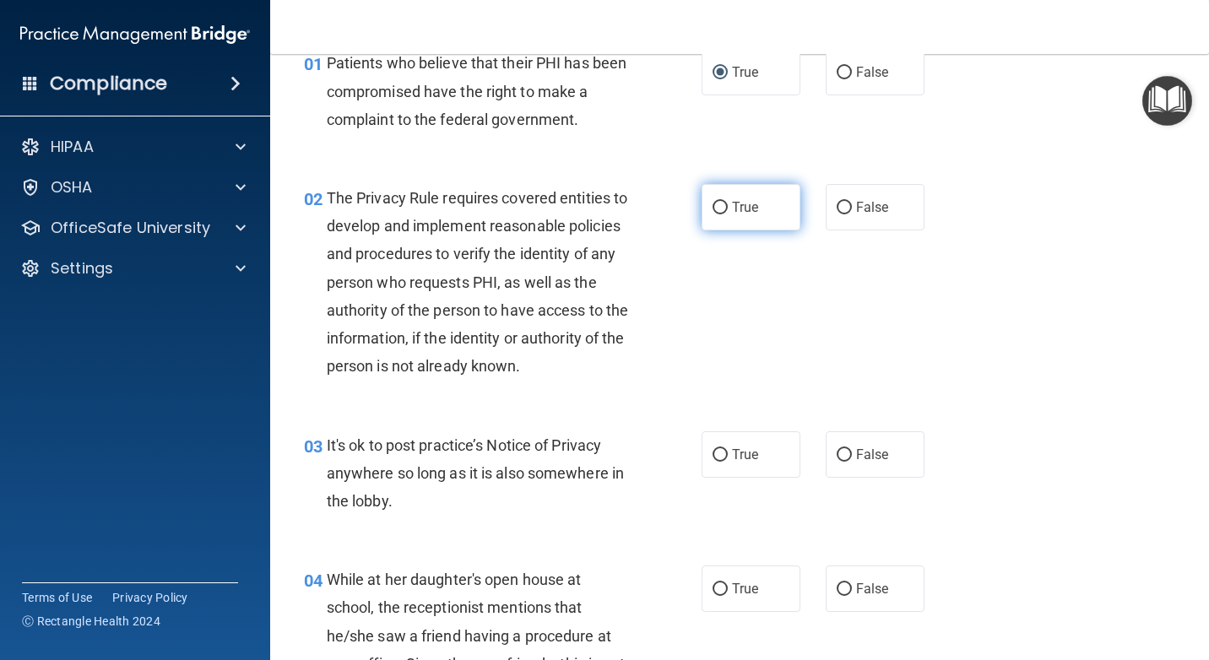
click at [712, 210] on input "True" at bounding box center [719, 208] width 15 height 13
radio input "true"
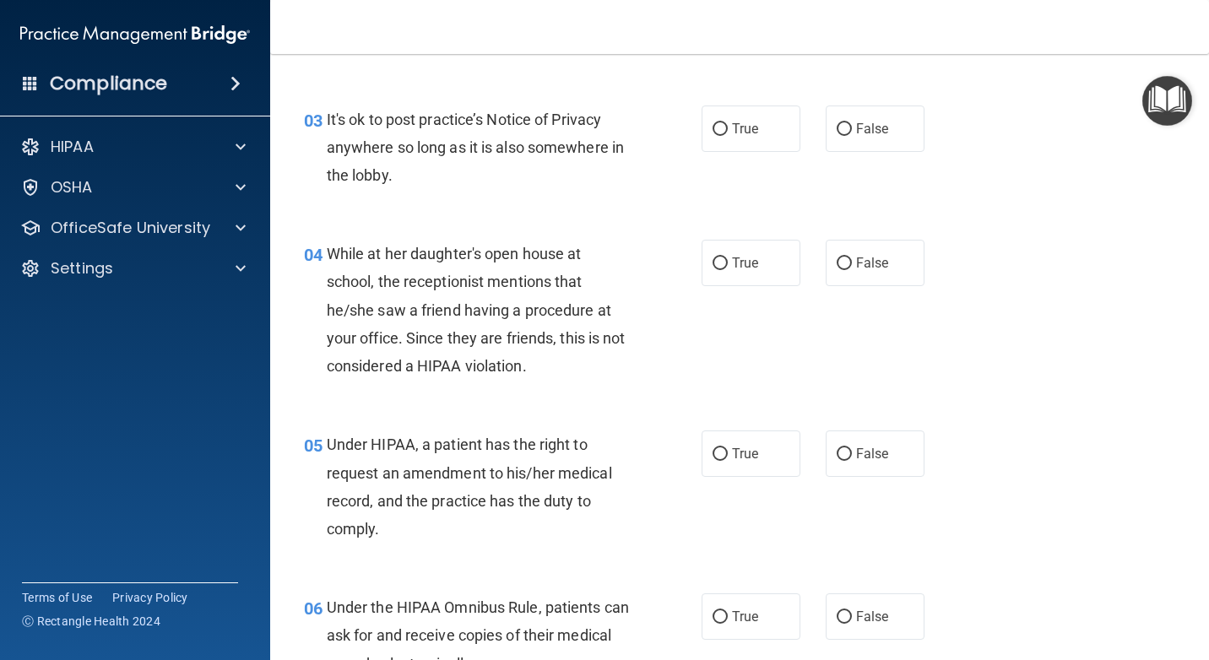
scroll to position [422, 0]
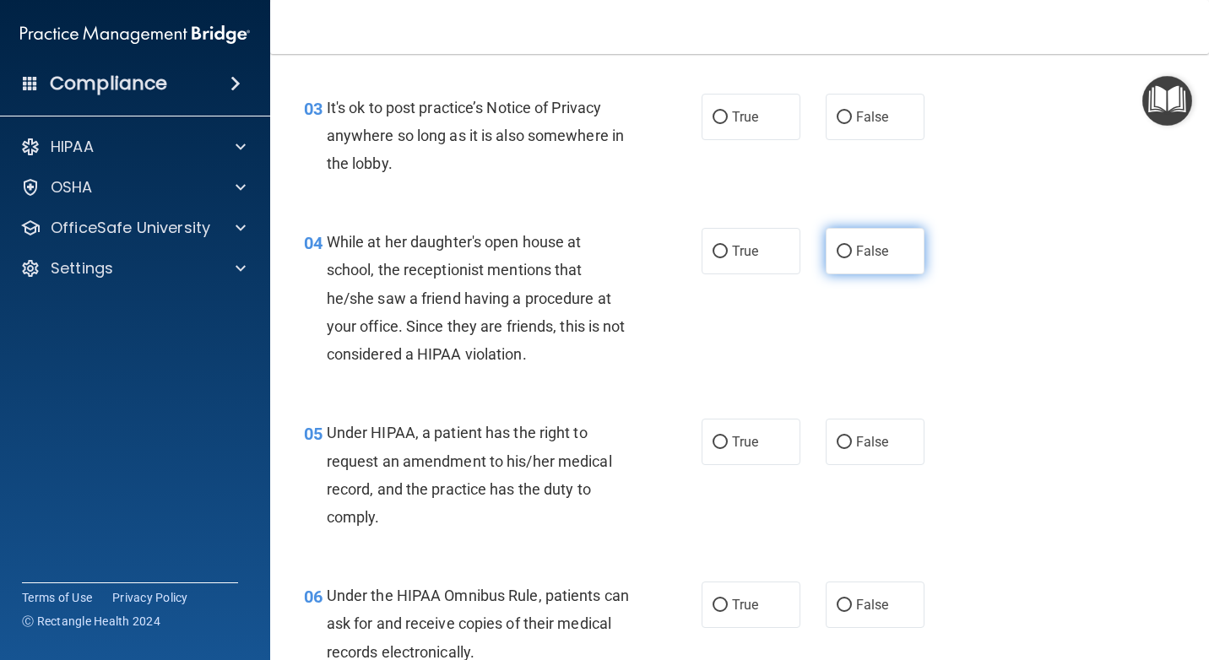
click at [837, 258] on input "False" at bounding box center [844, 252] width 15 height 13
radio input "true"
click at [712, 124] on input "True" at bounding box center [719, 117] width 15 height 13
radio input "true"
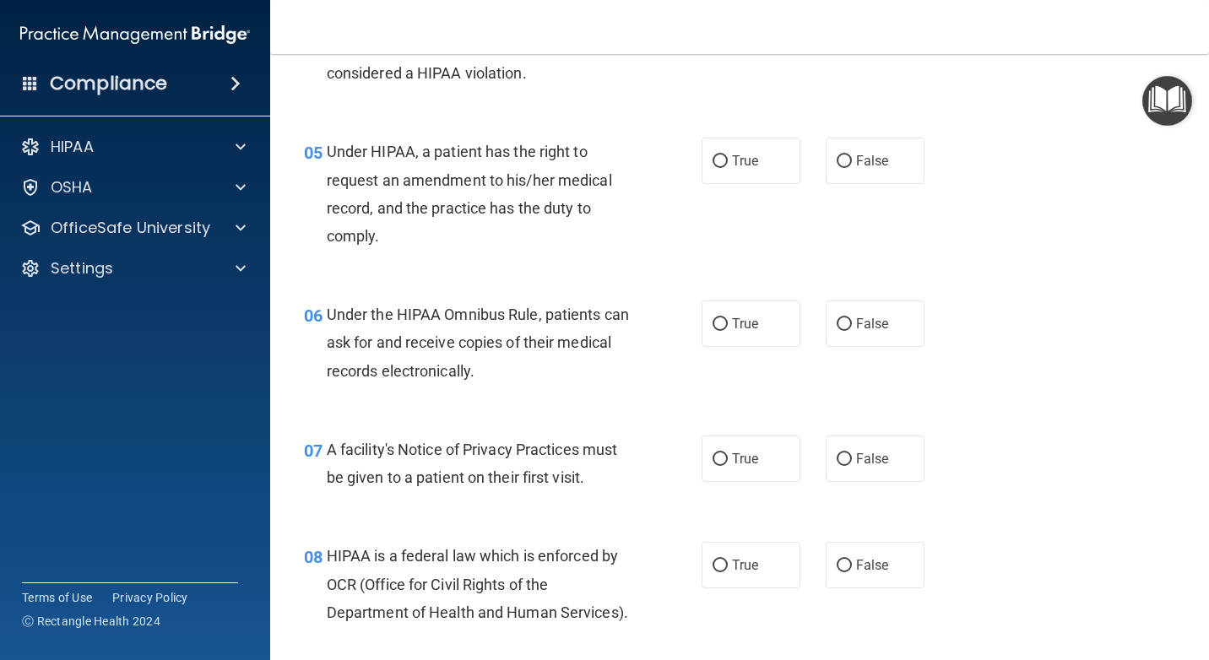
scroll to position [760, 0]
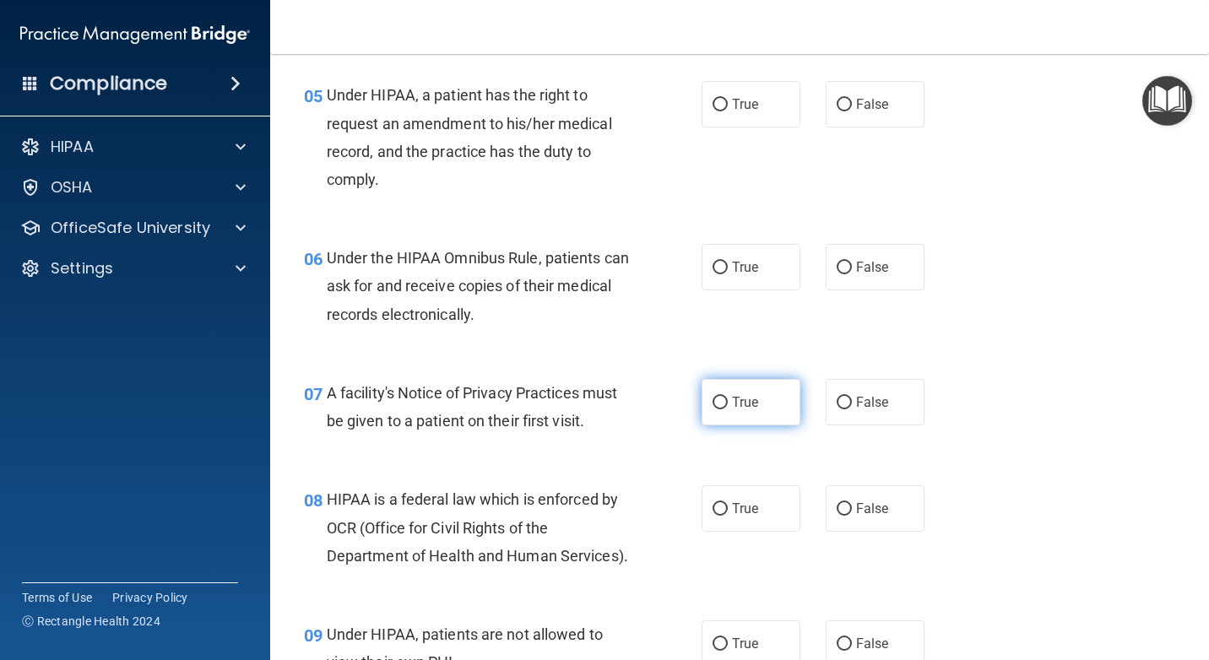
click at [713, 409] on input "True" at bounding box center [719, 403] width 15 height 13
radio input "true"
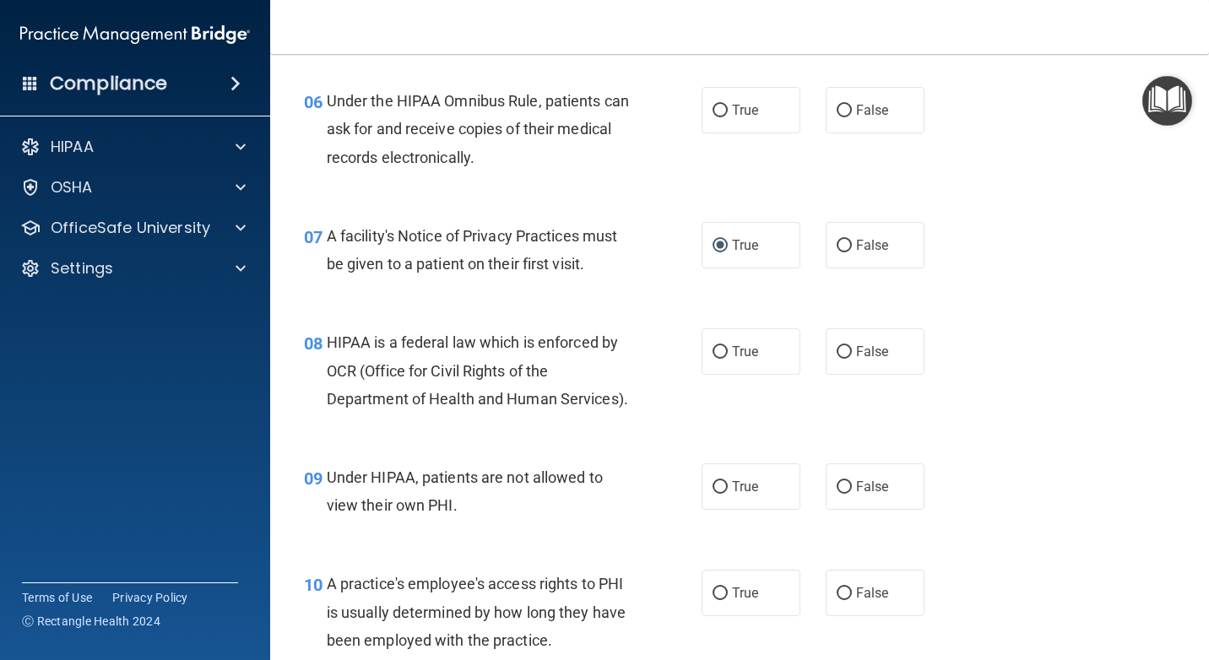
scroll to position [929, 0]
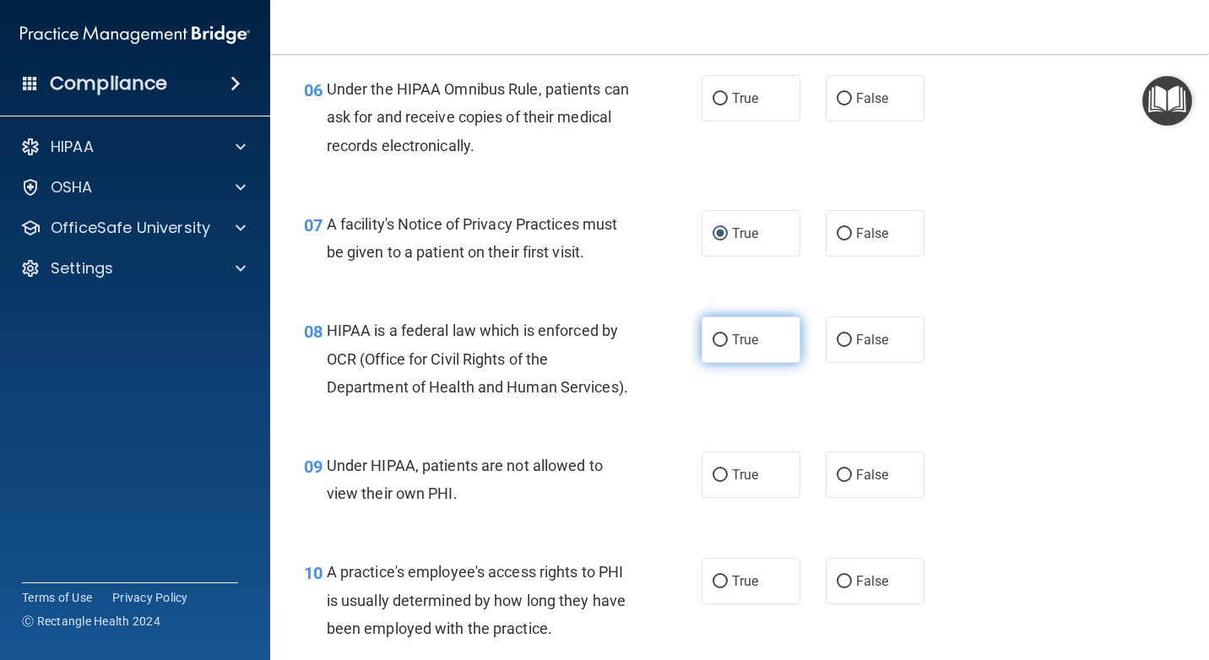
click at [716, 347] on input "True" at bounding box center [719, 340] width 15 height 13
radio input "true"
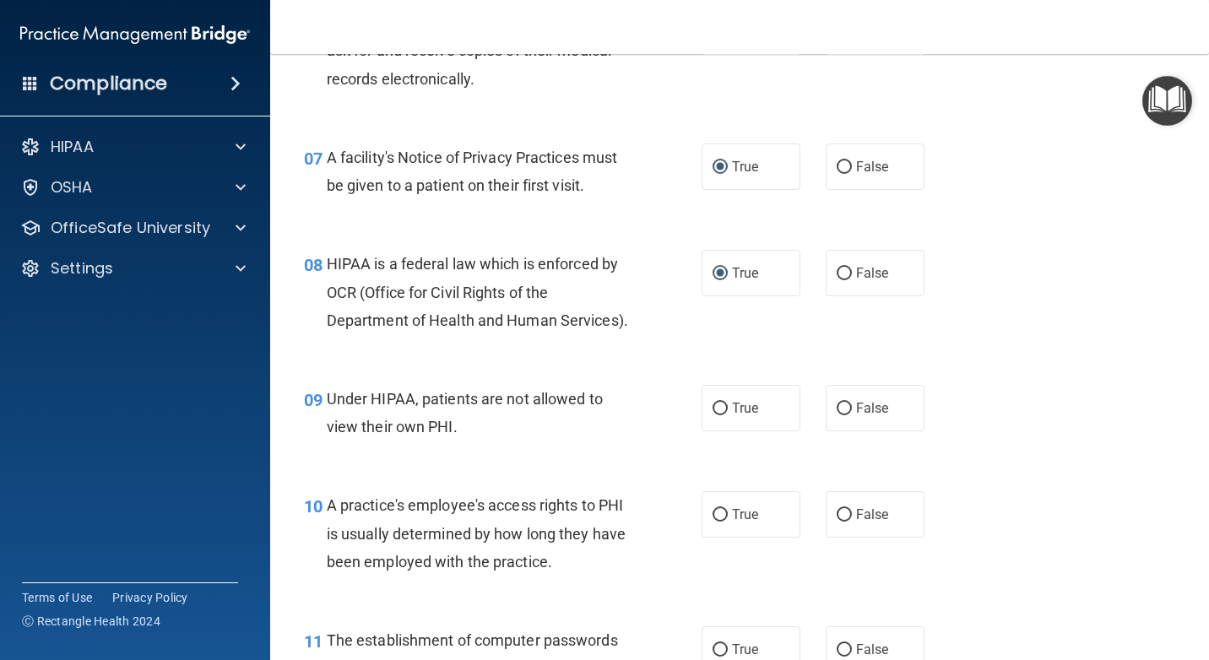
scroll to position [1097, 0]
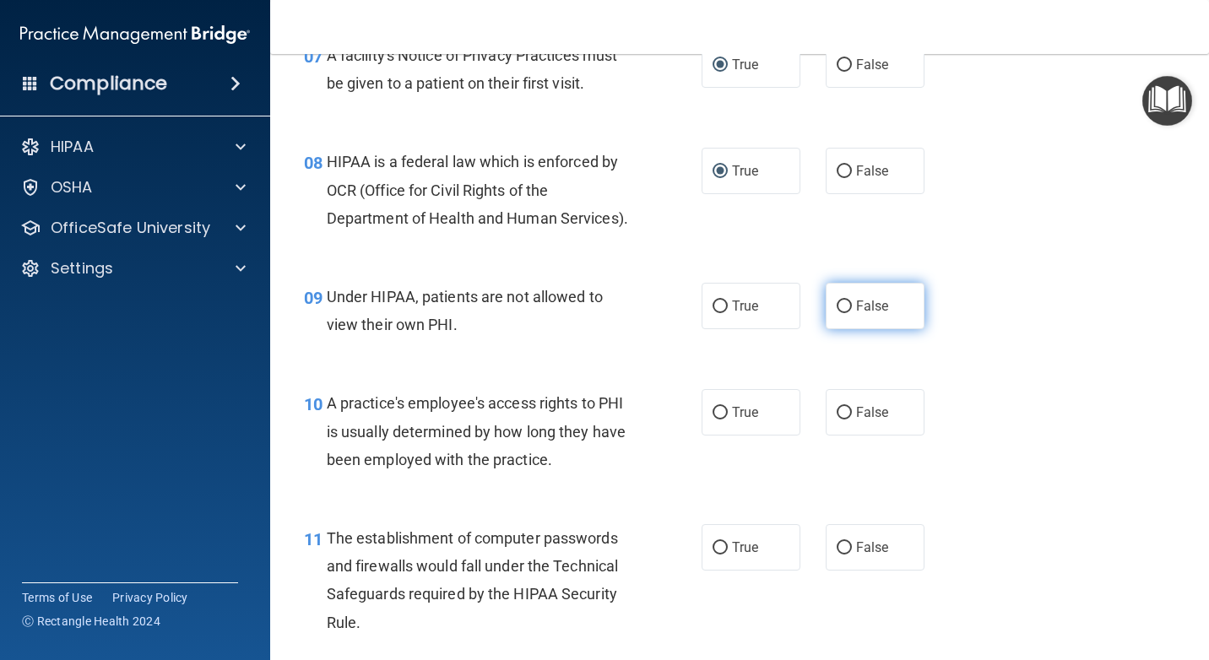
click at [837, 313] on input "False" at bounding box center [844, 307] width 15 height 13
radio input "true"
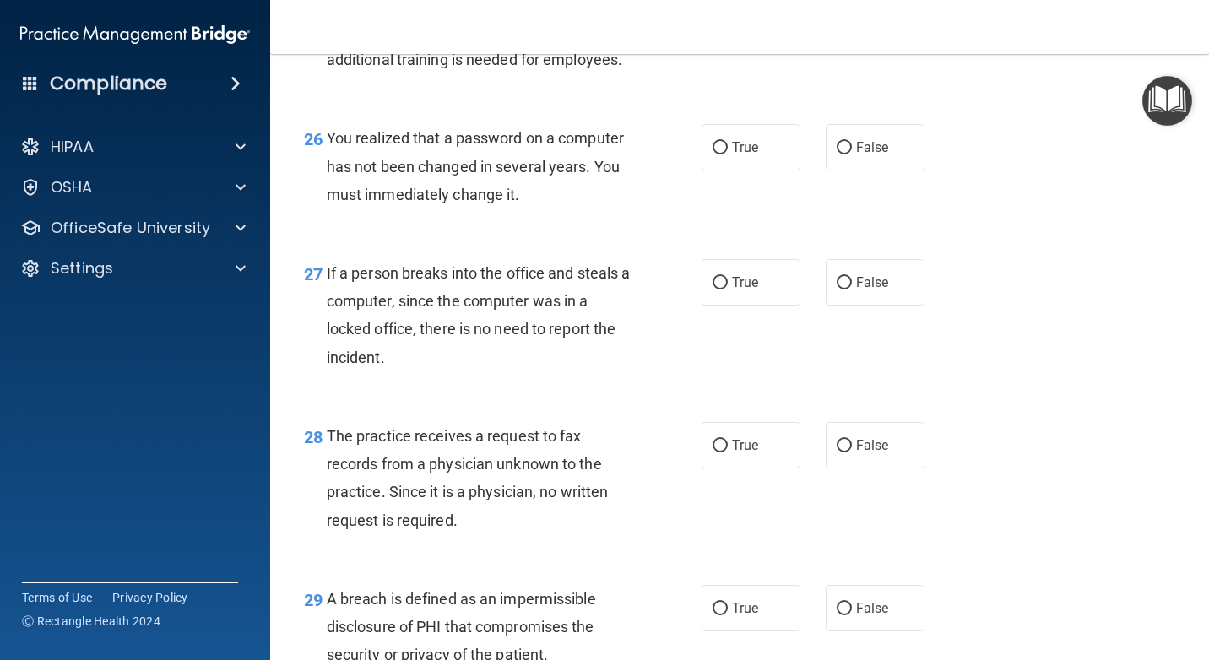
scroll to position [4335, 0]
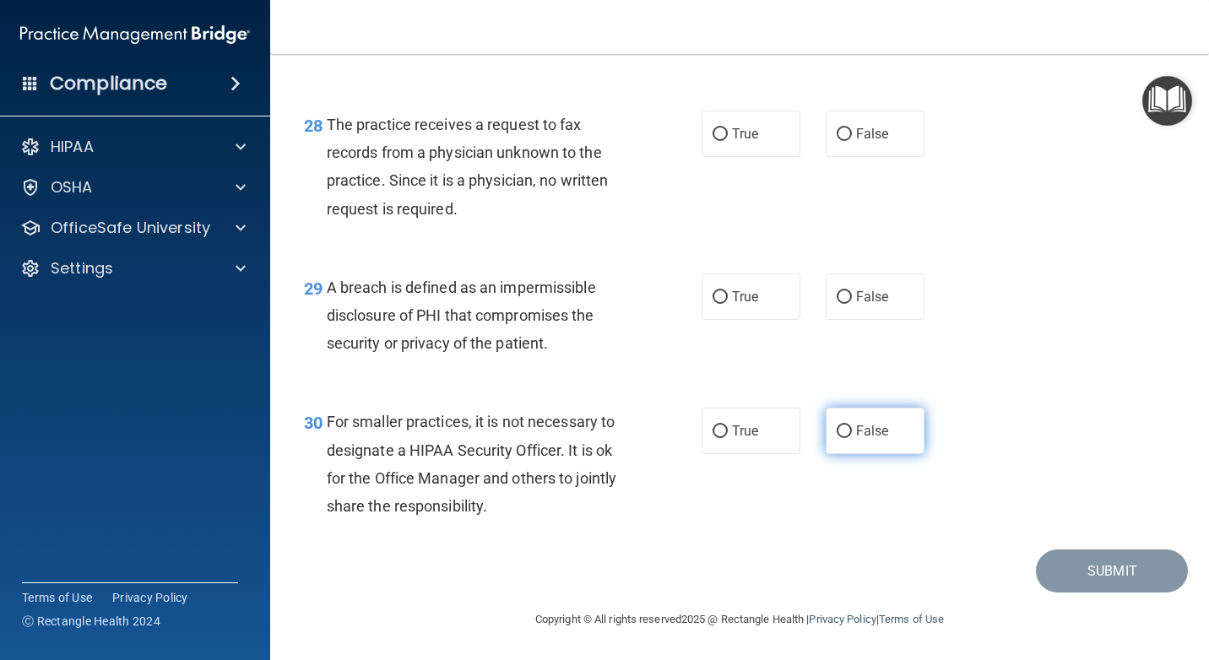
click at [842, 429] on input "False" at bounding box center [844, 431] width 15 height 13
radio input "true"
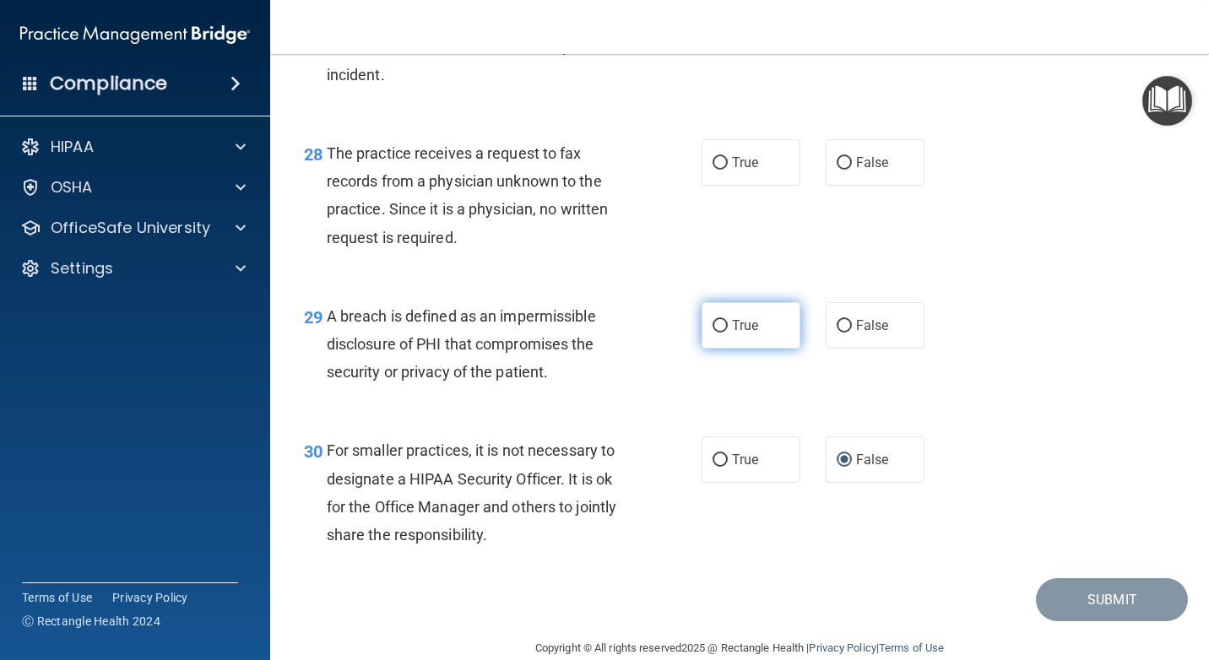
click at [712, 333] on input "True" at bounding box center [719, 326] width 15 height 13
radio input "true"
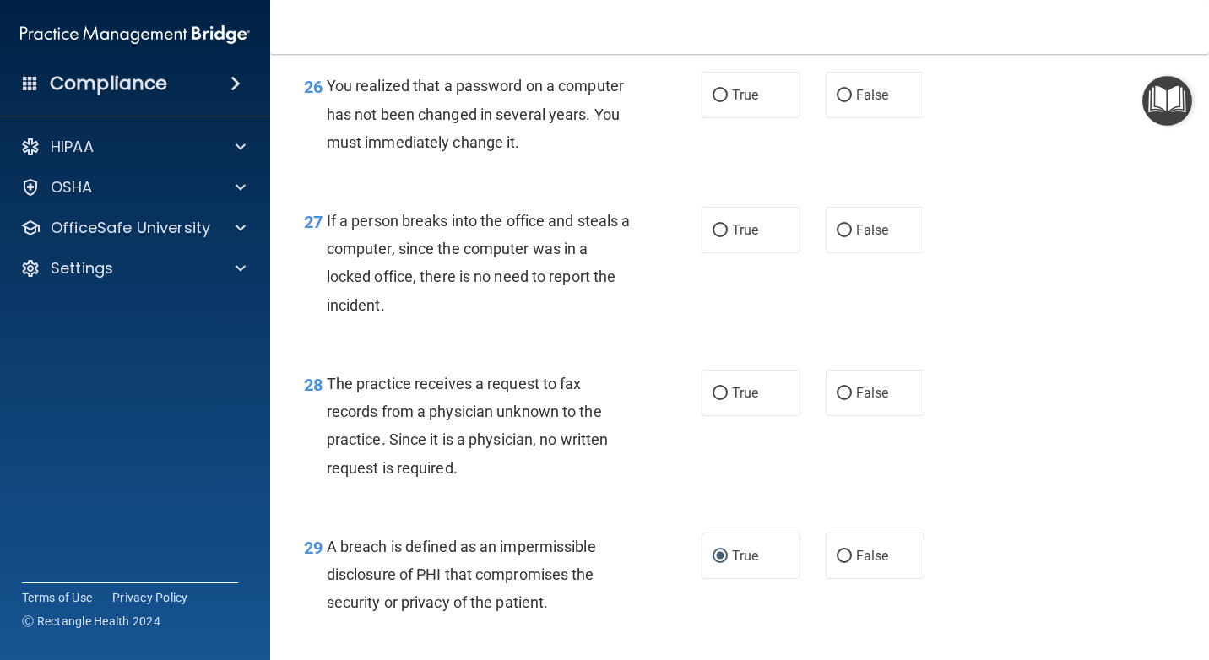
scroll to position [3997, 0]
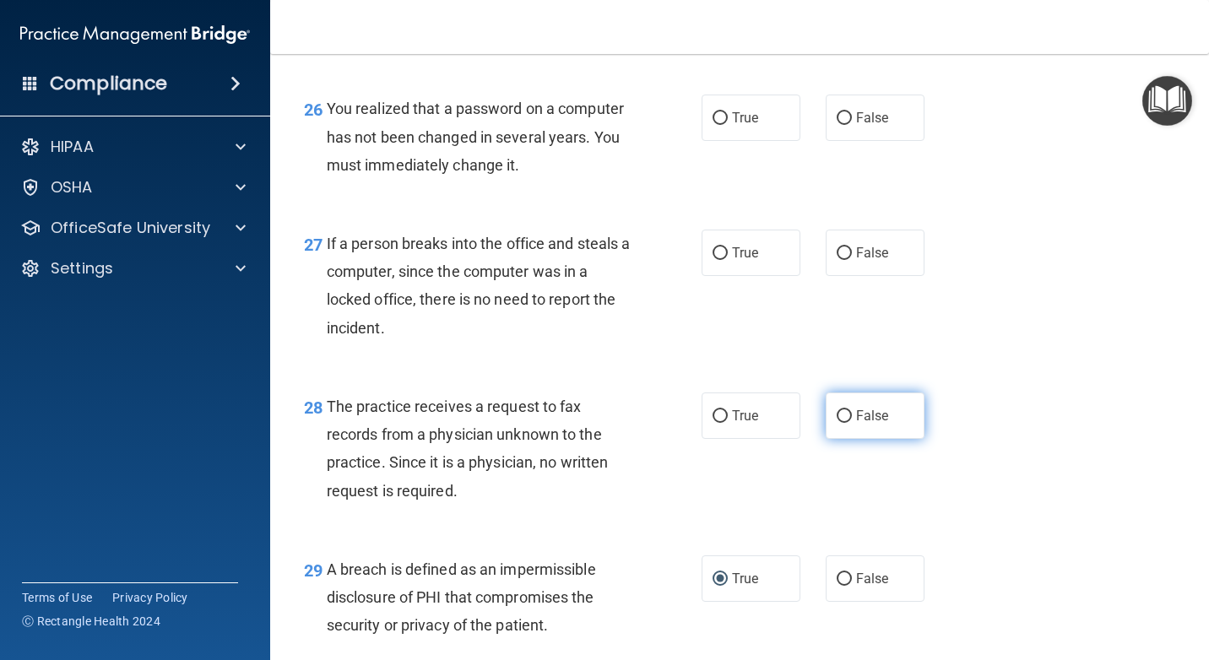
click at [838, 423] on input "False" at bounding box center [844, 416] width 15 height 13
radio input "true"
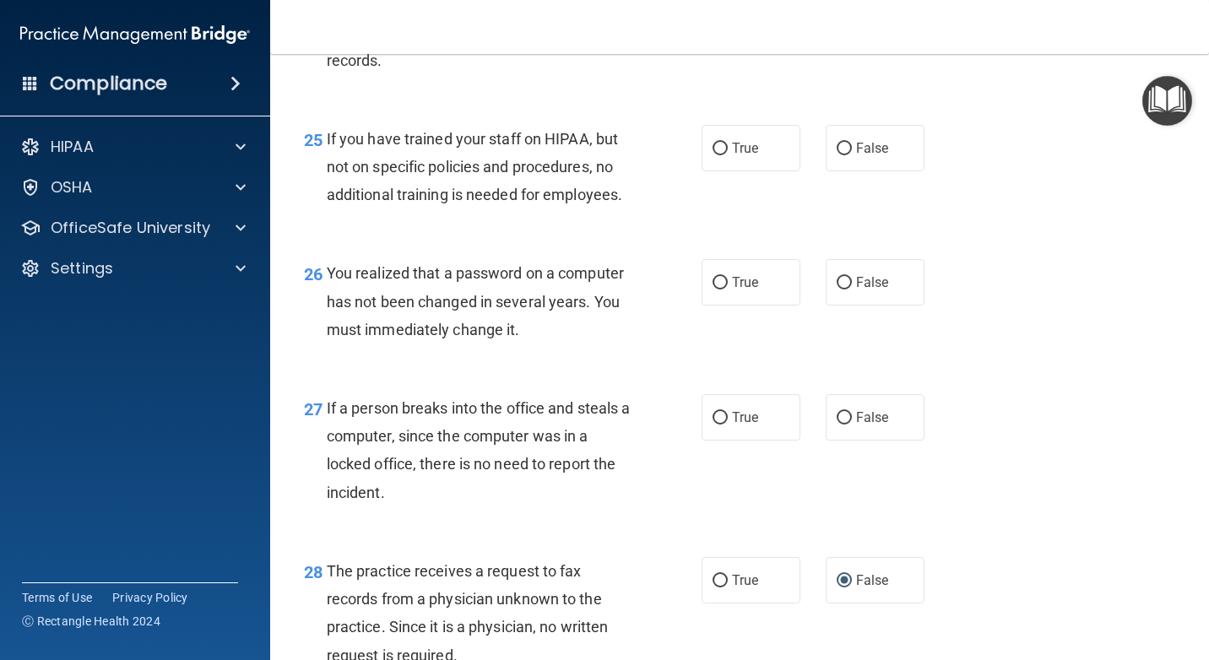
scroll to position [3828, 0]
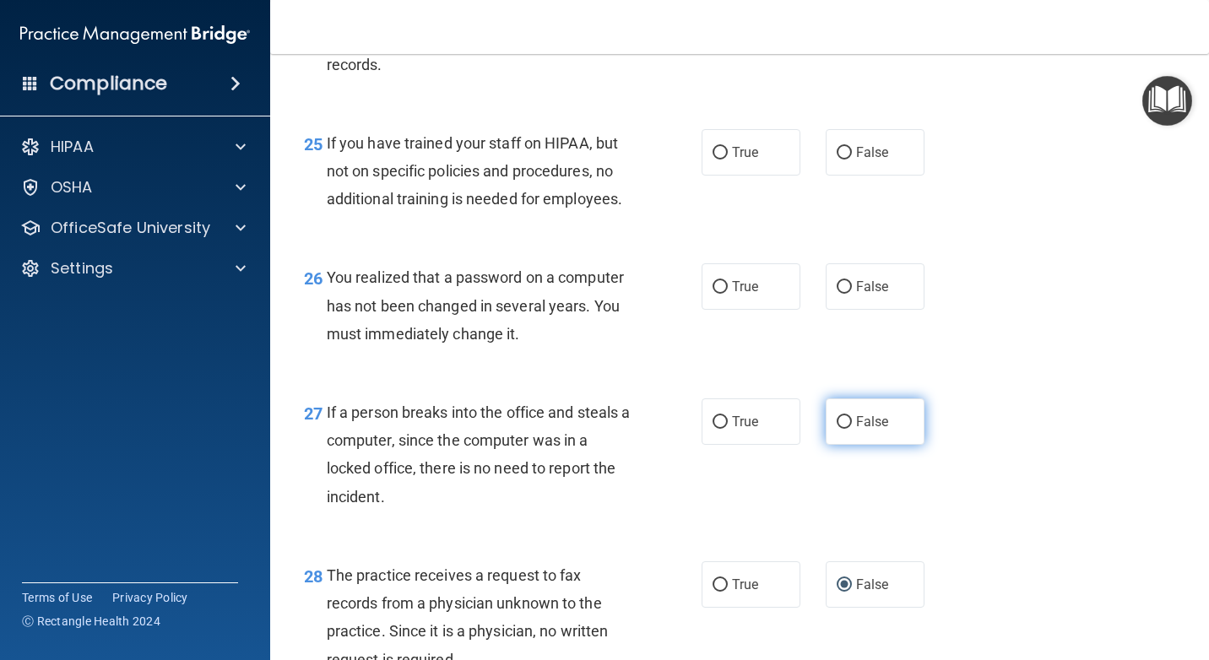
click at [837, 429] on input "False" at bounding box center [844, 422] width 15 height 13
radio input "true"
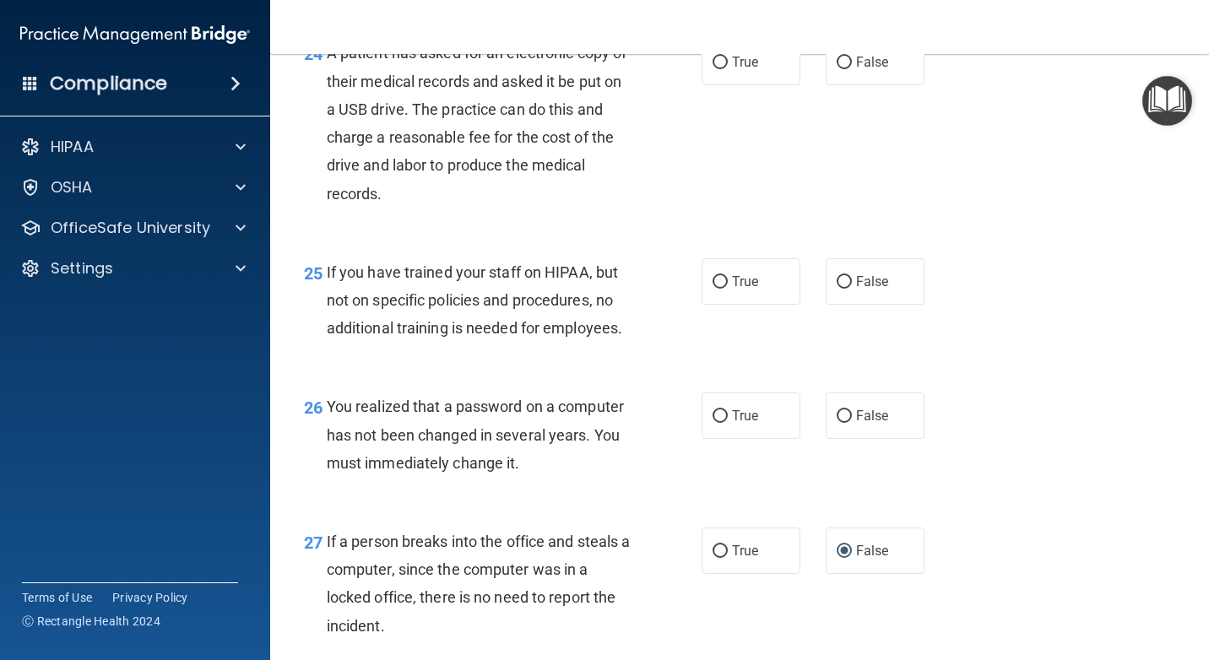
scroll to position [3659, 0]
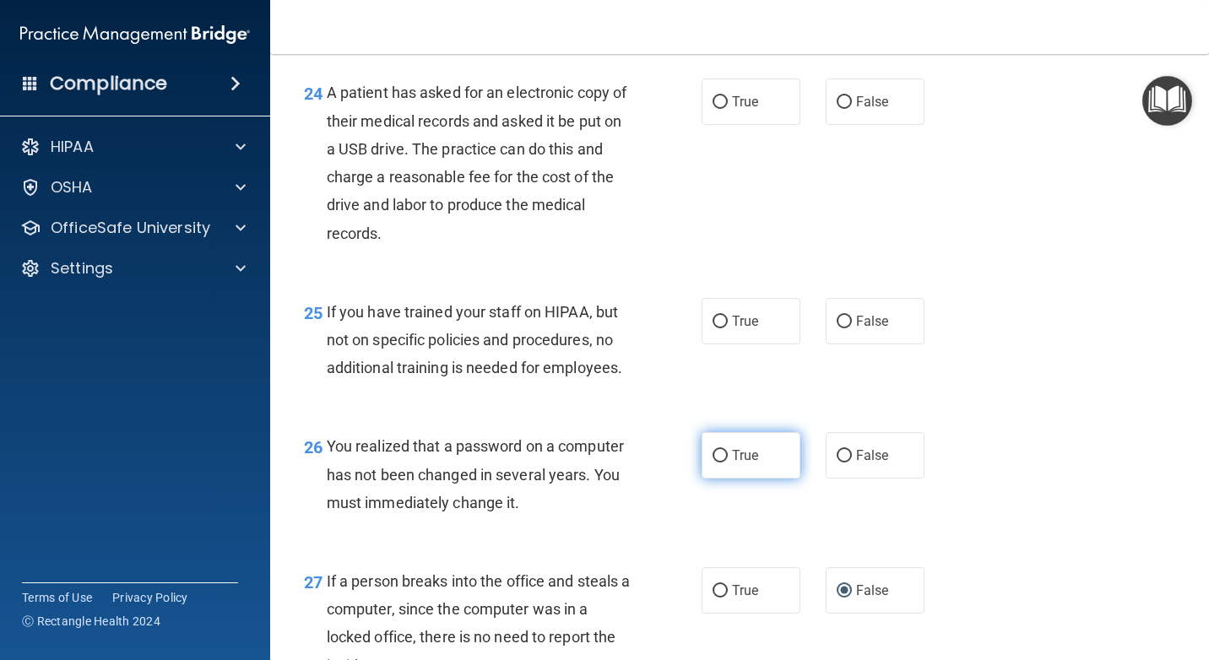
drag, startPoint x: 712, startPoint y: 515, endPoint x: 701, endPoint y: 518, distance: 10.7
click at [712, 463] on input "True" at bounding box center [719, 456] width 15 height 13
radio input "true"
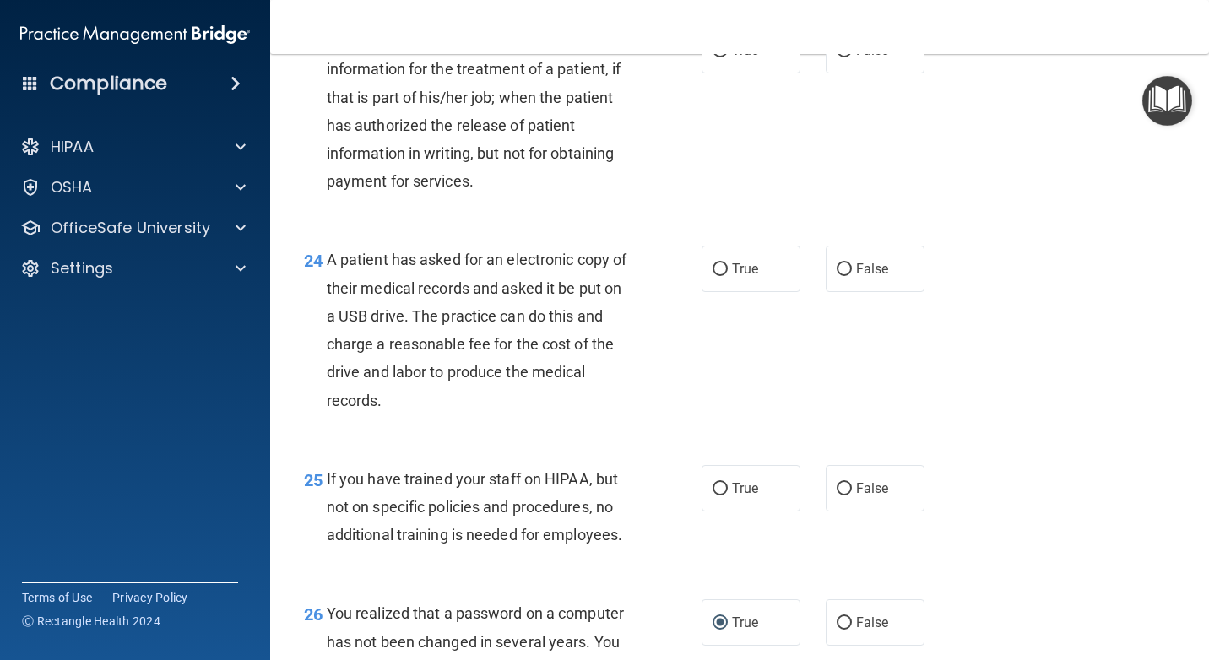
scroll to position [3491, 0]
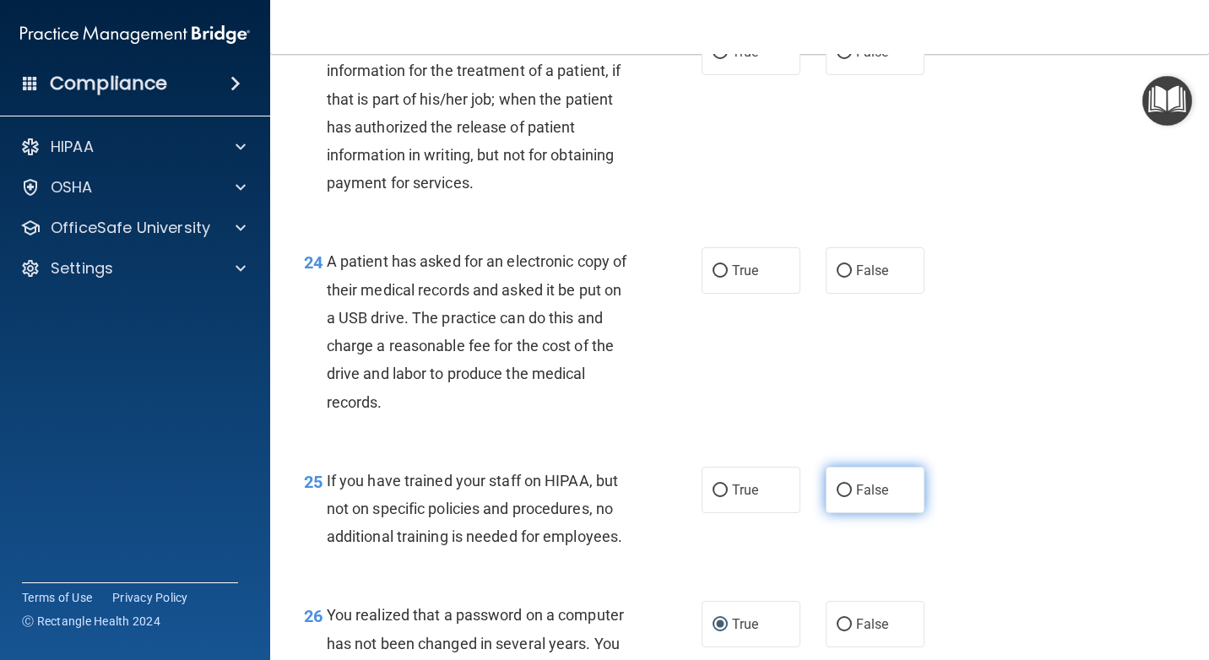
click at [837, 497] on input "False" at bounding box center [844, 491] width 15 height 13
radio input "true"
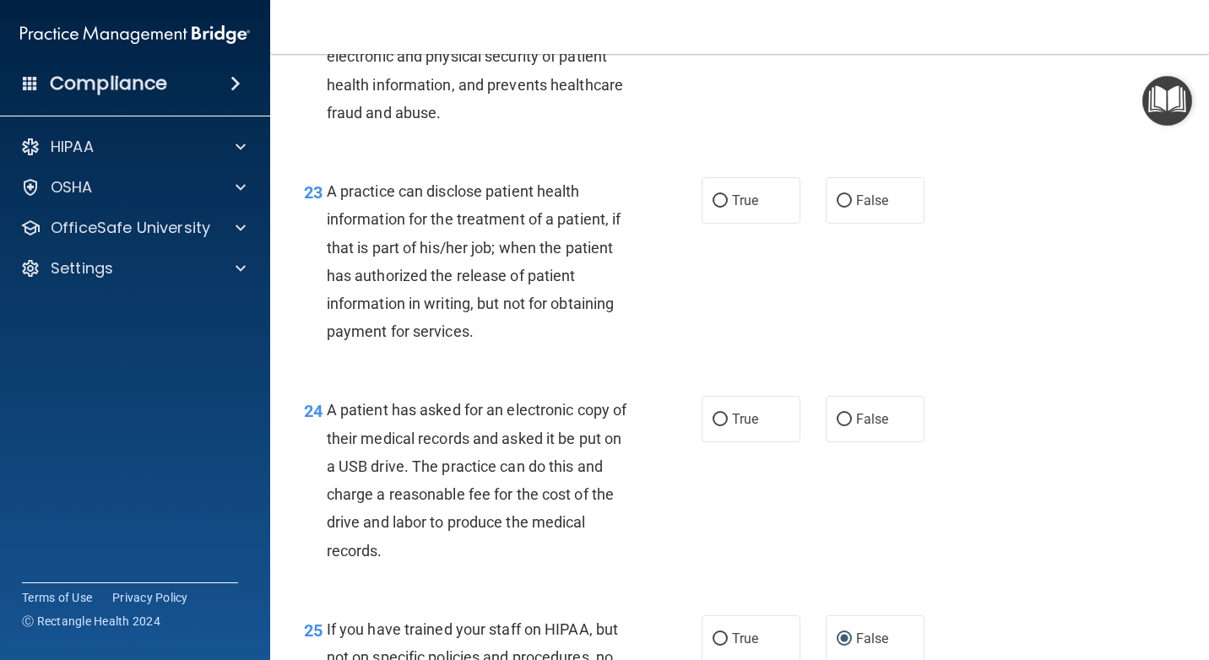
scroll to position [3322, 0]
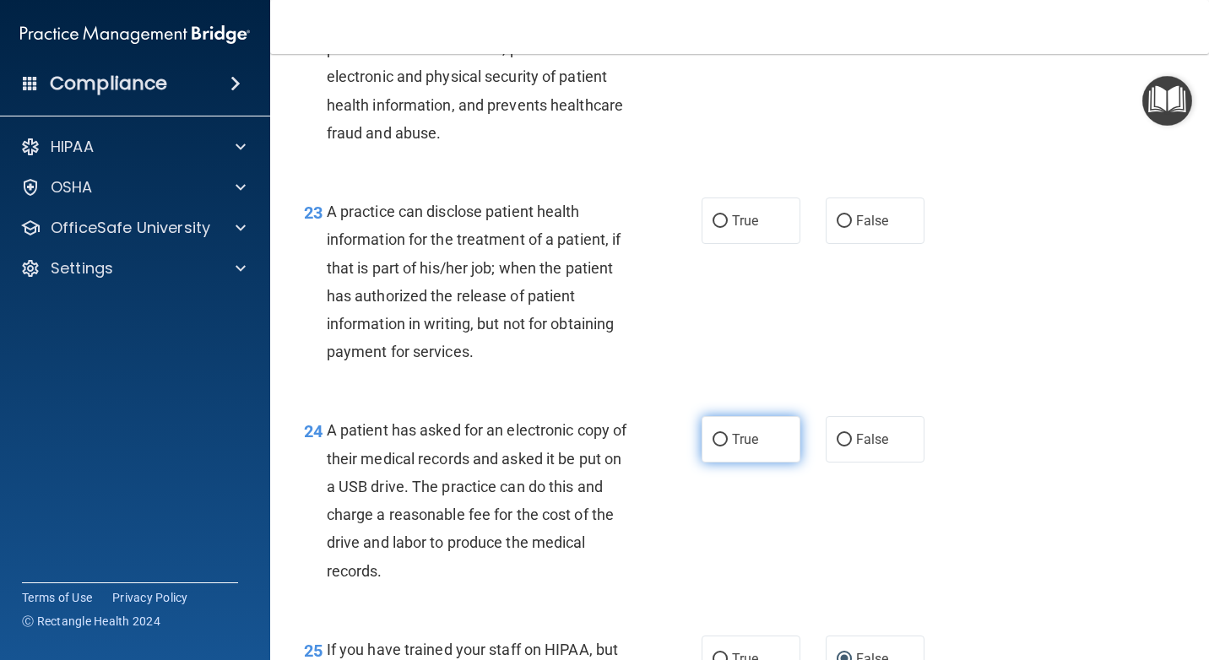
click at [714, 447] on input "True" at bounding box center [719, 440] width 15 height 13
radio input "true"
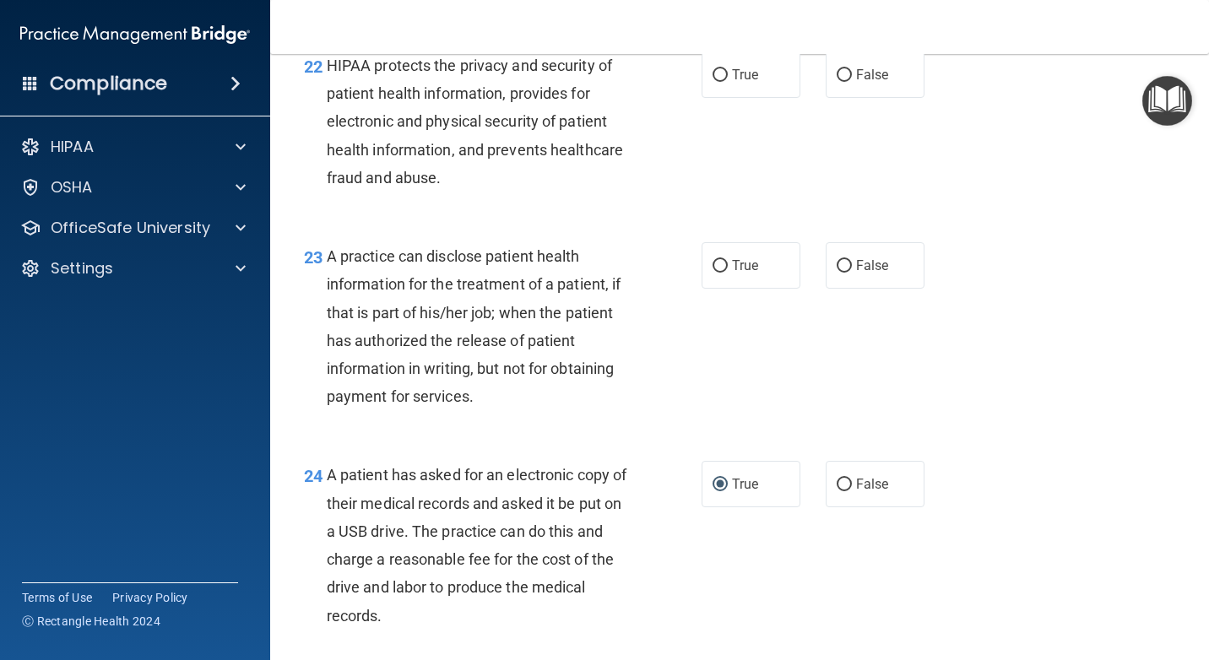
scroll to position [3237, 0]
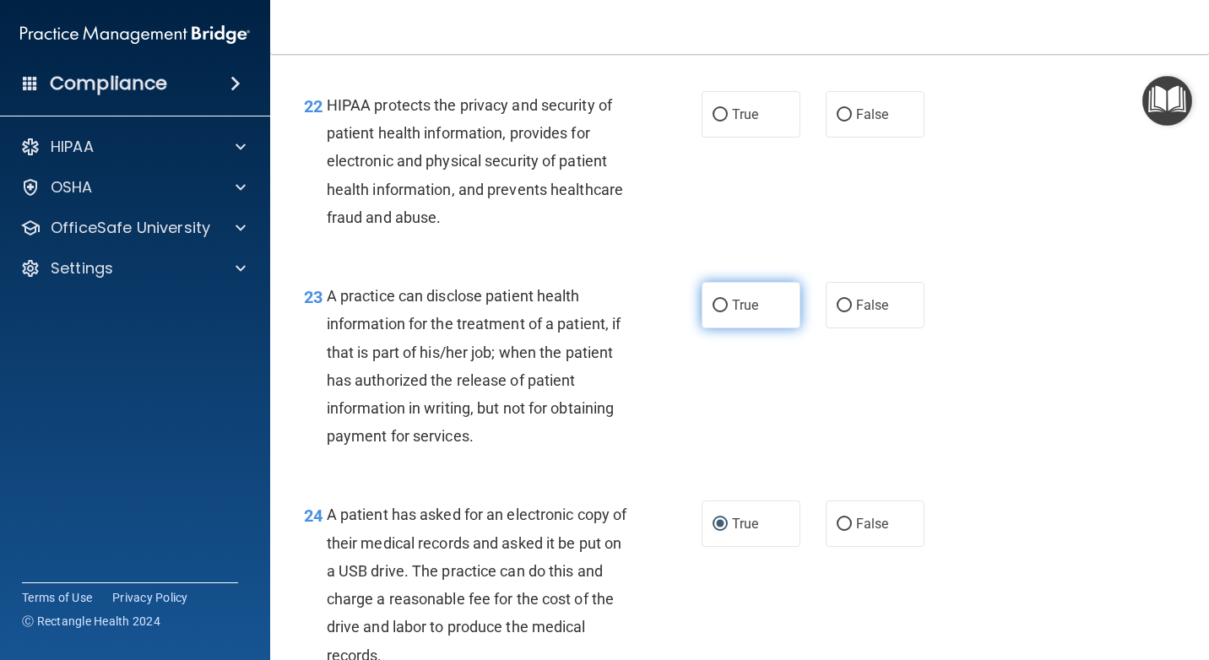
click at [713, 312] on input "True" at bounding box center [719, 306] width 15 height 13
radio input "true"
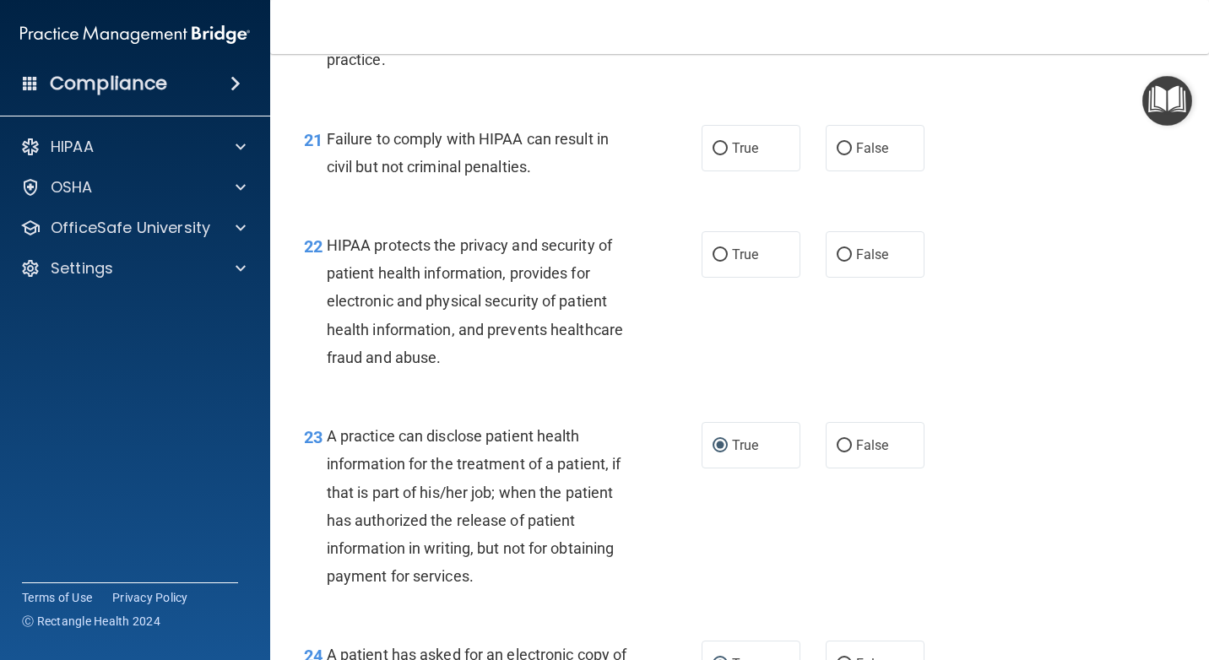
scroll to position [3069, 0]
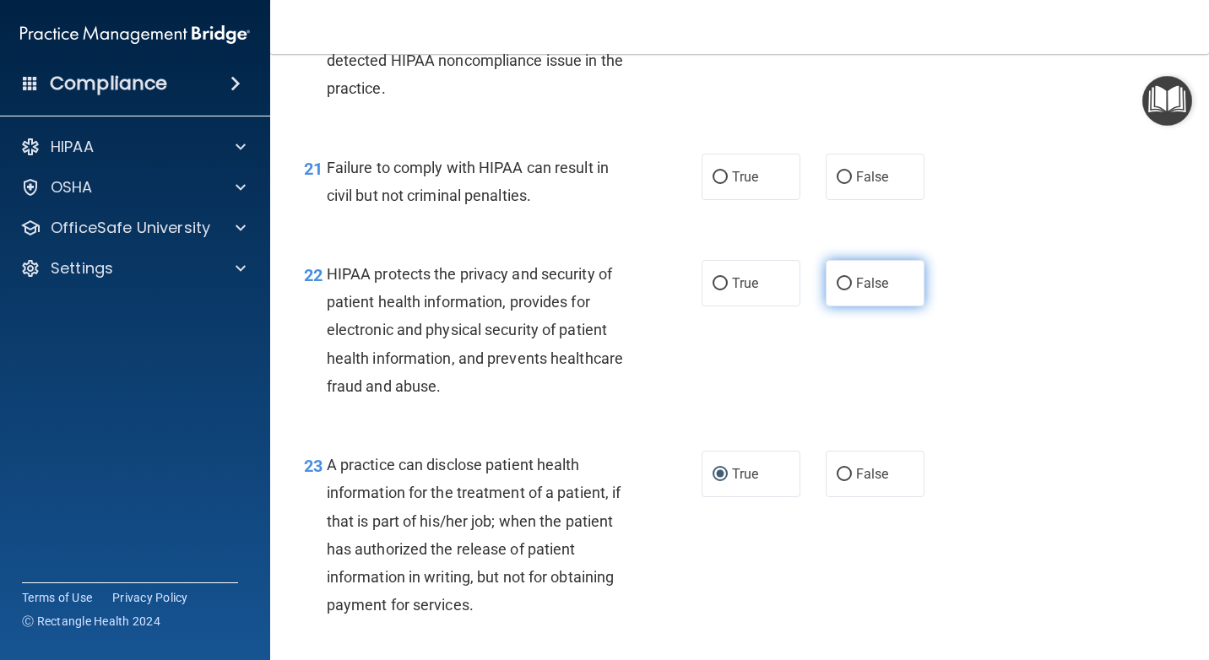
click at [838, 290] on input "False" at bounding box center [844, 284] width 15 height 13
radio input "true"
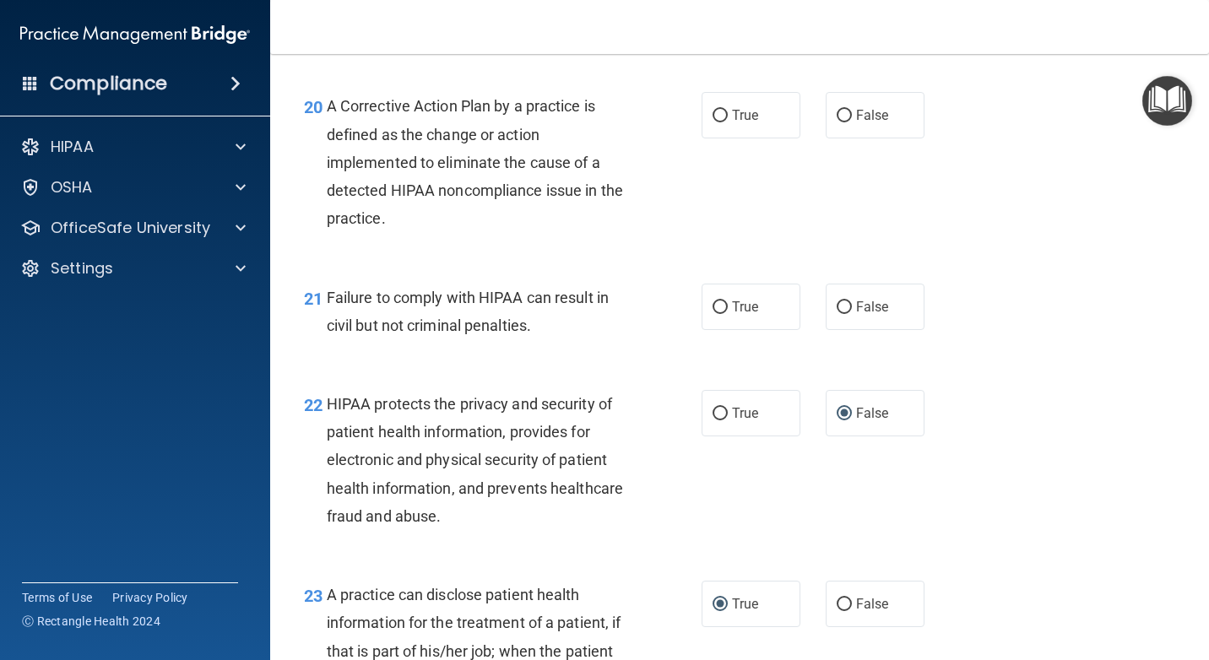
scroll to position [2900, 0]
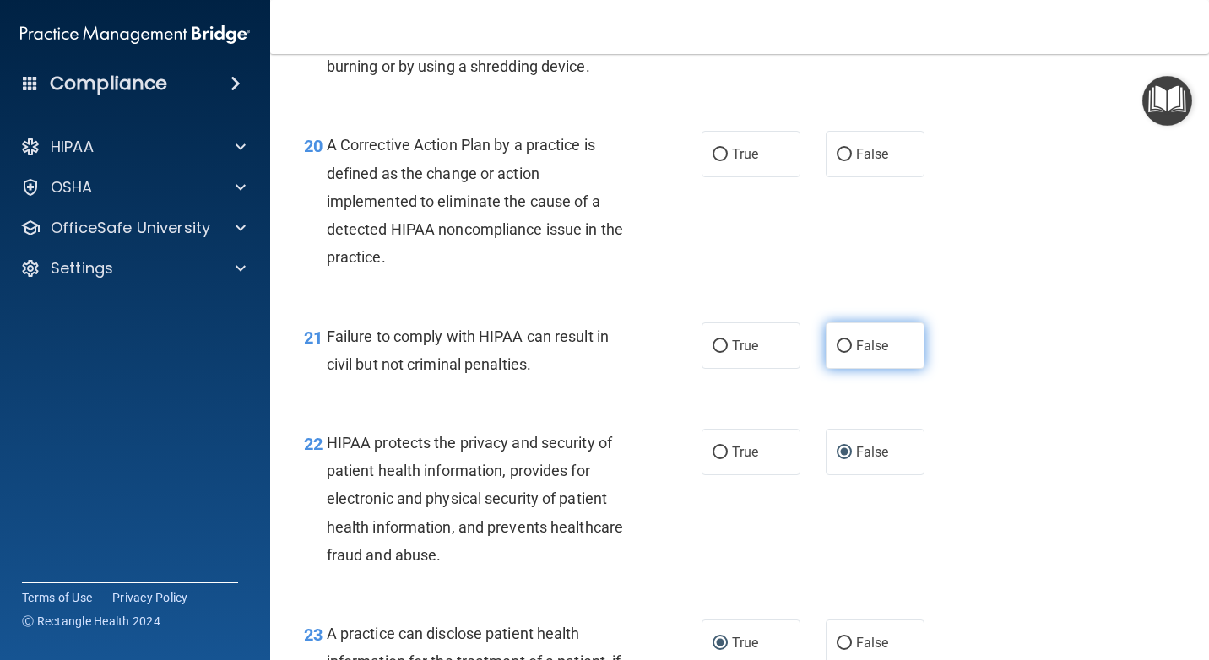
click at [837, 353] on input "False" at bounding box center [844, 346] width 15 height 13
radio input "true"
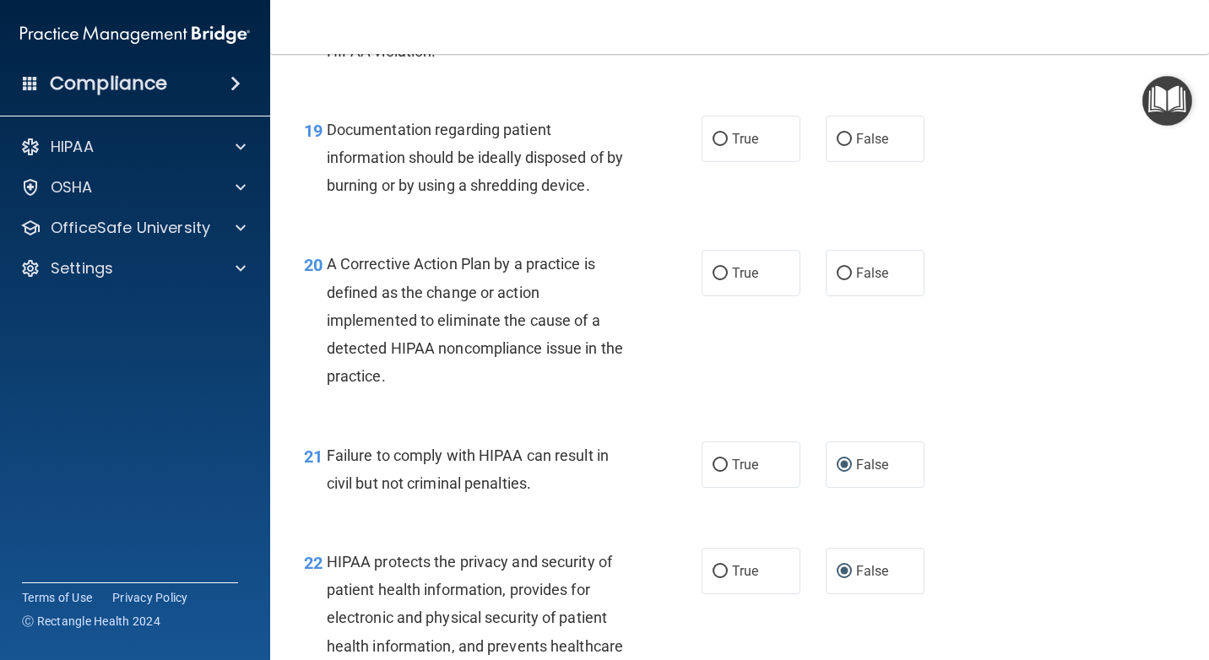
scroll to position [2731, 0]
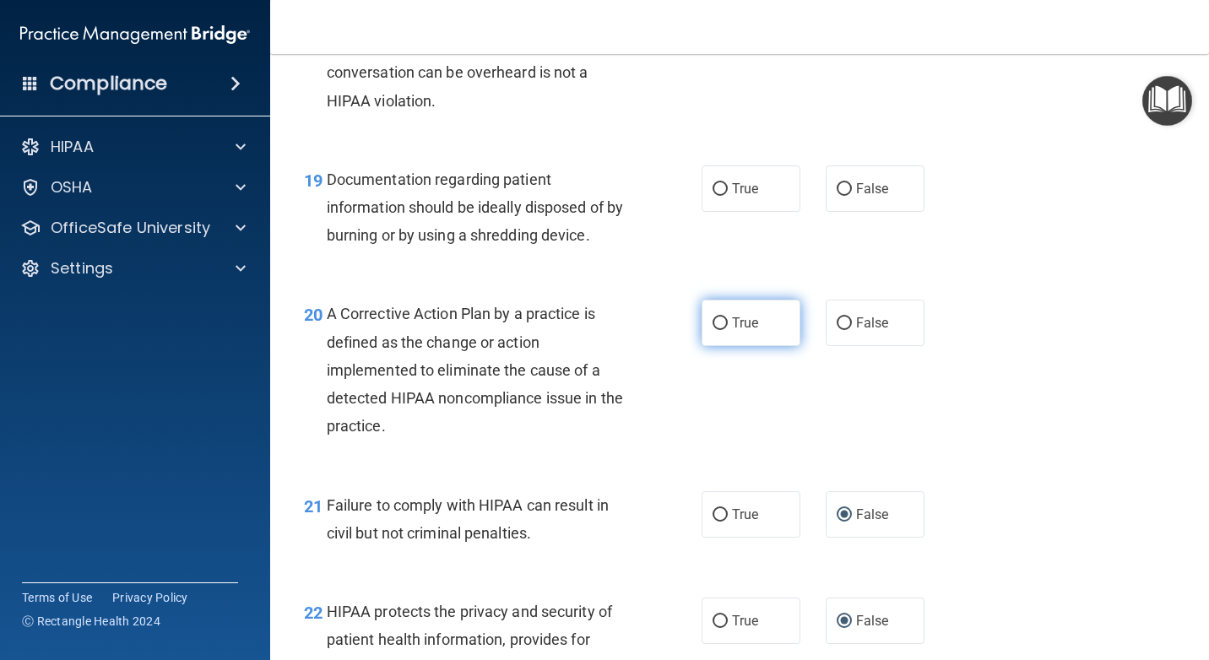
click at [715, 330] on input "True" at bounding box center [719, 323] width 15 height 13
radio input "true"
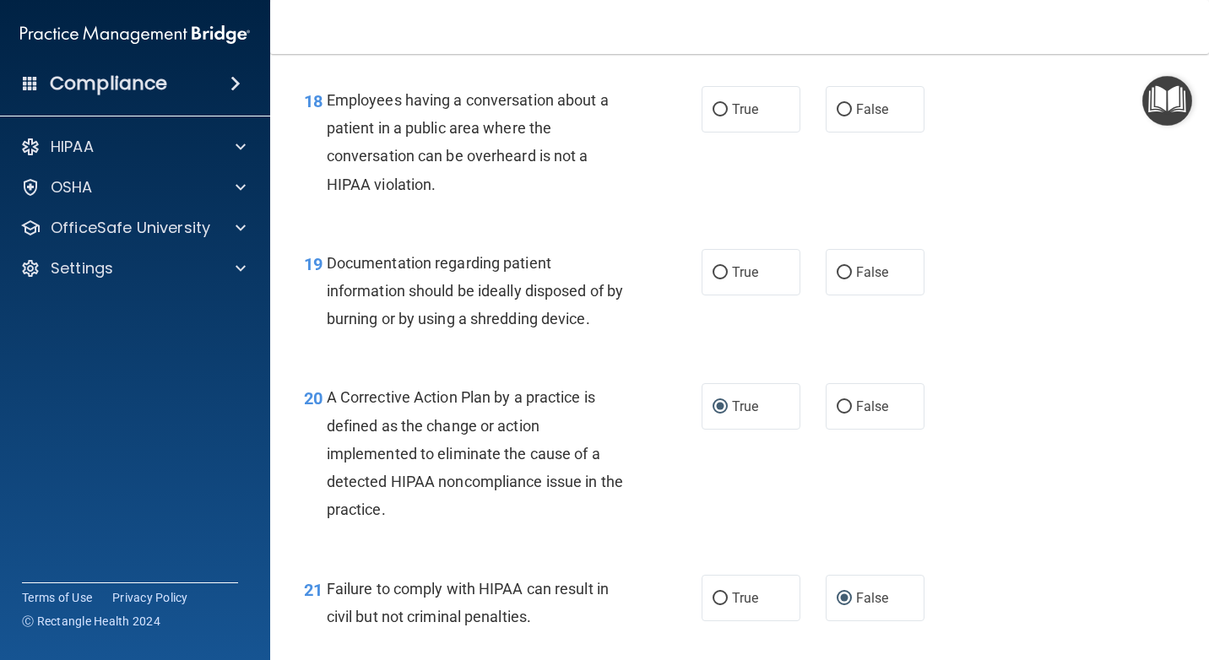
scroll to position [2646, 0]
click at [714, 280] on input "True" at bounding box center [719, 274] width 15 height 13
radio input "true"
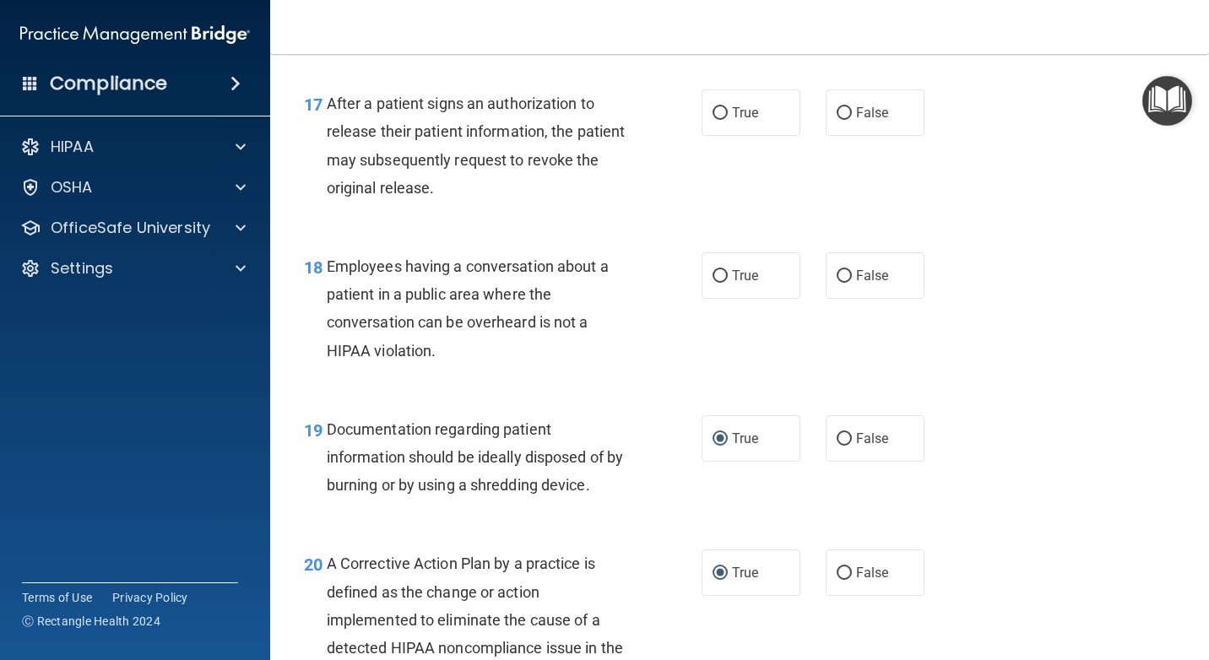
scroll to position [2478, 0]
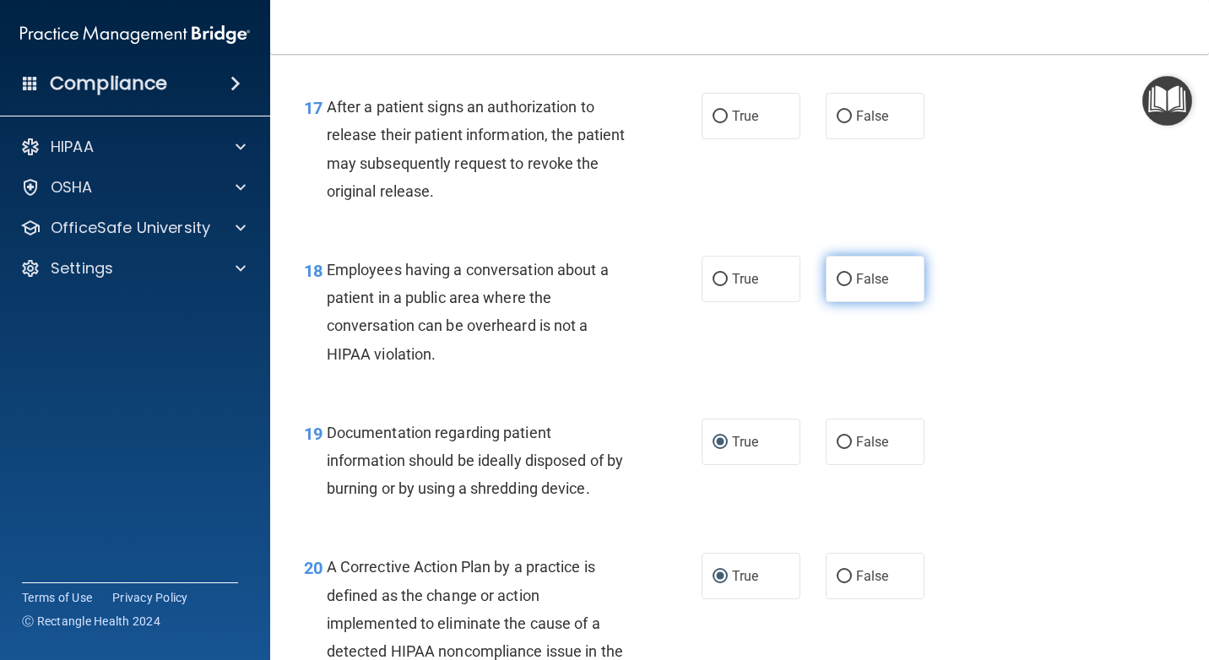
click at [837, 286] on input "False" at bounding box center [844, 280] width 15 height 13
radio input "true"
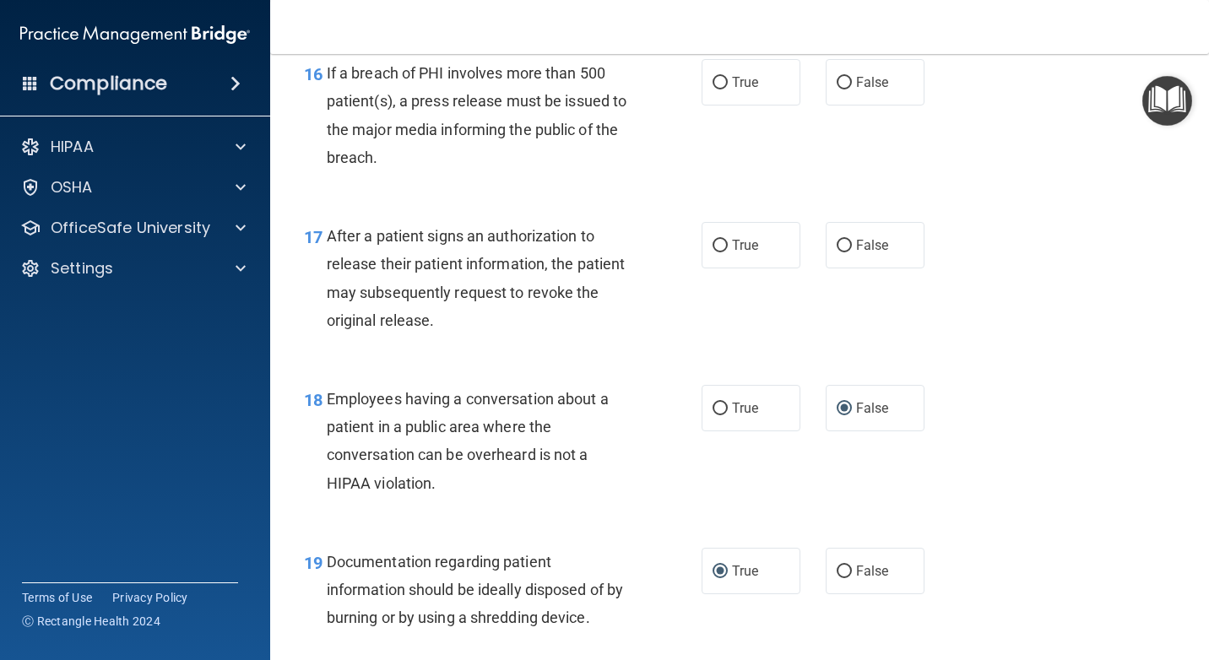
scroll to position [2309, 0]
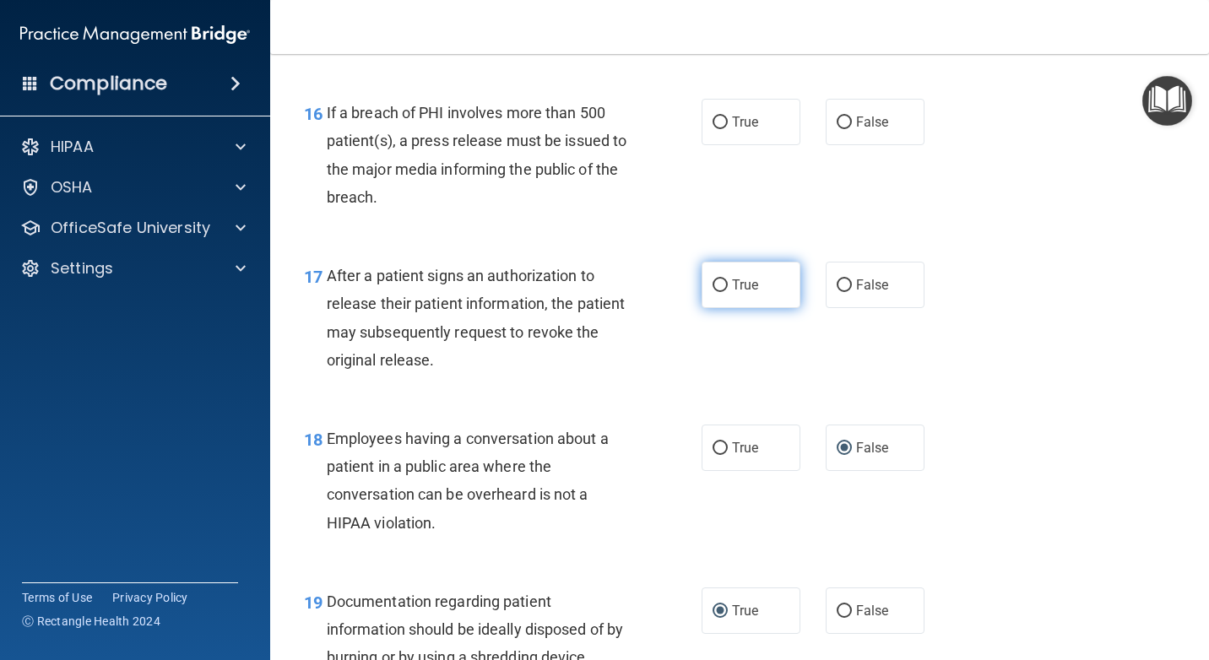
click at [712, 292] on input "True" at bounding box center [719, 285] width 15 height 13
radio input "true"
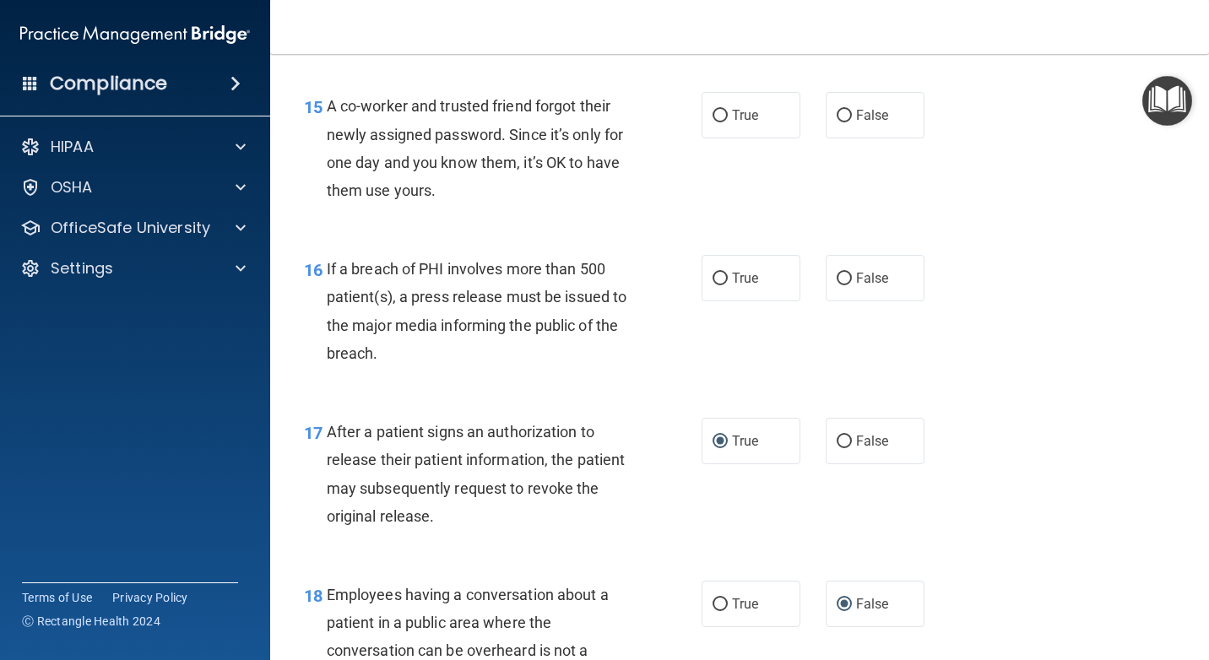
scroll to position [2140, 0]
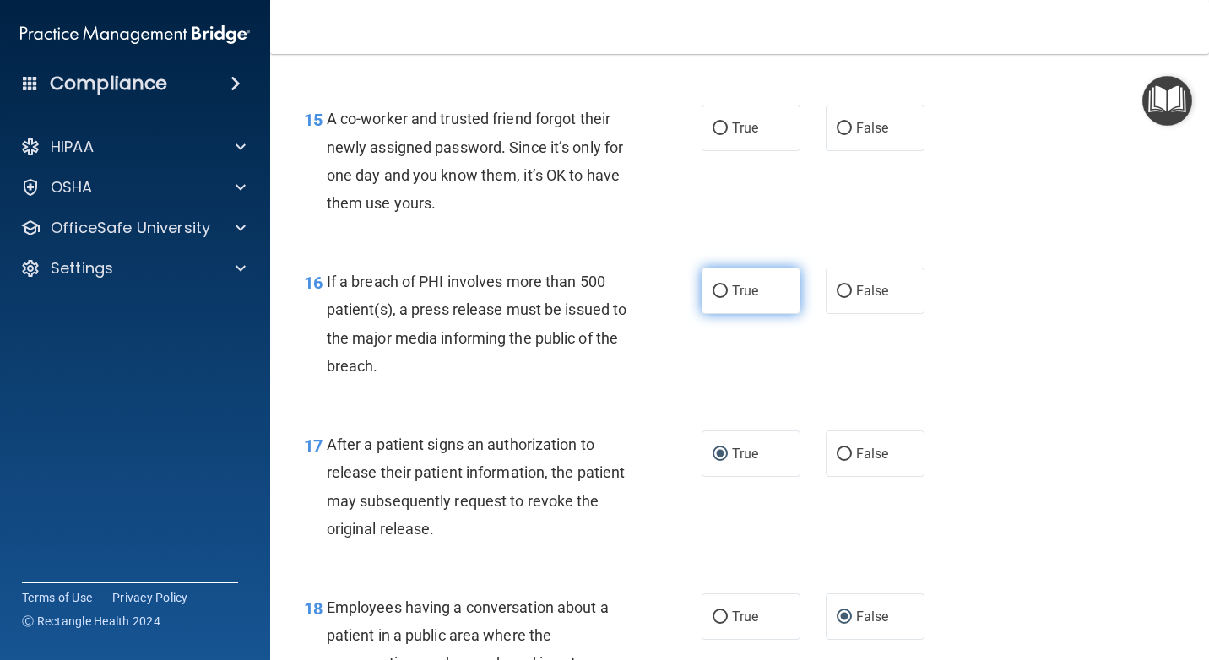
click at [718, 298] on input "True" at bounding box center [719, 291] width 15 height 13
radio input "true"
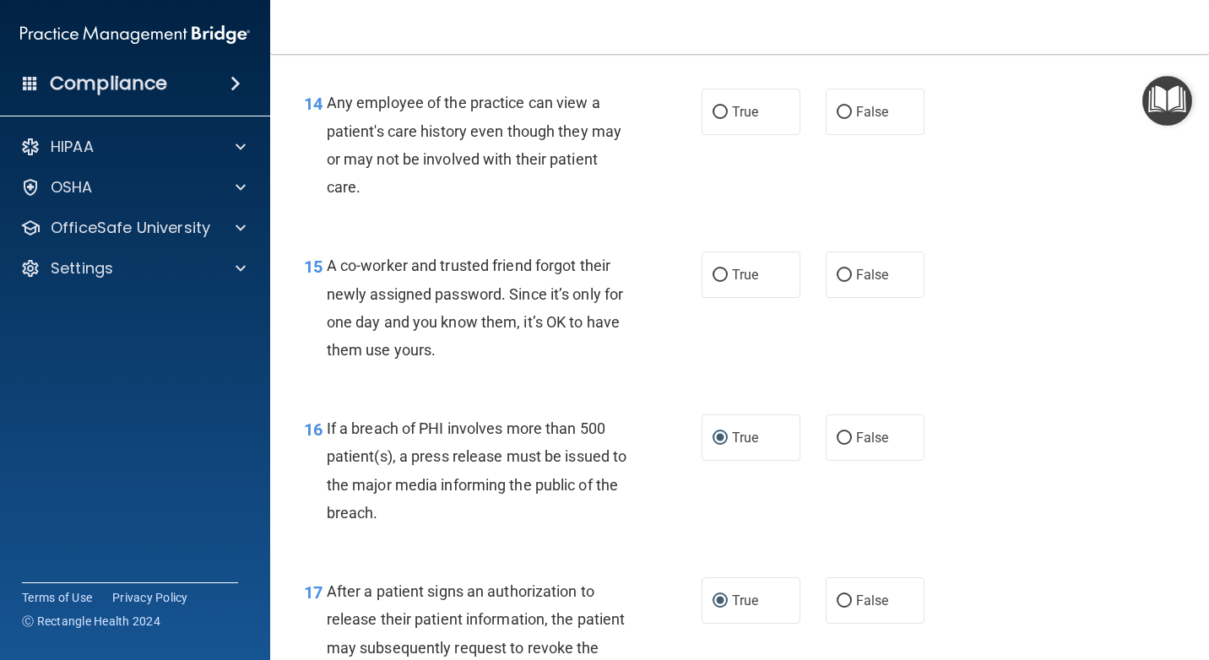
scroll to position [1971, 0]
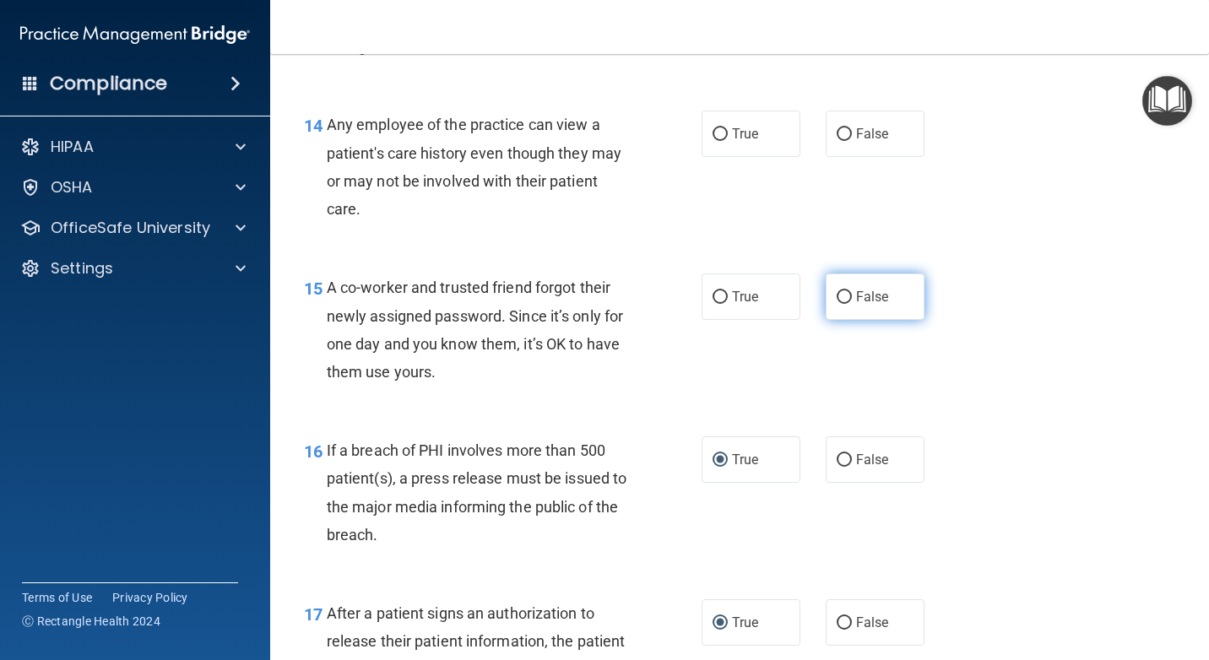
click at [842, 304] on input "False" at bounding box center [844, 297] width 15 height 13
radio input "true"
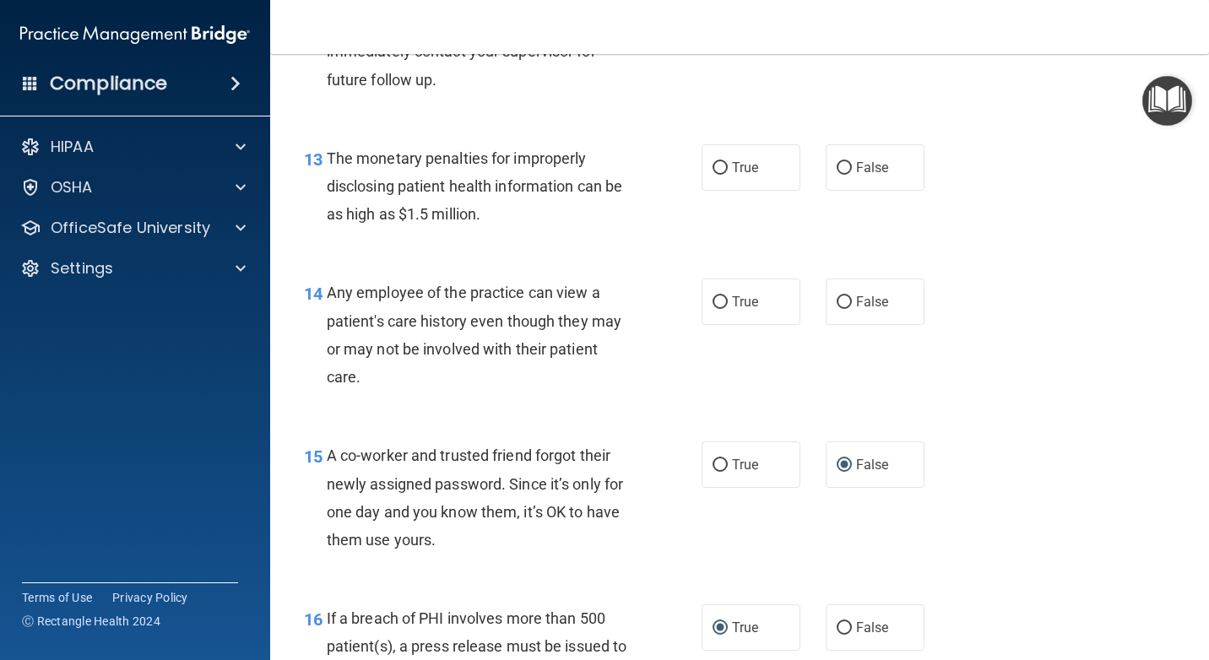
scroll to position [1802, 0]
click at [837, 310] on input "False" at bounding box center [844, 303] width 15 height 13
radio input "true"
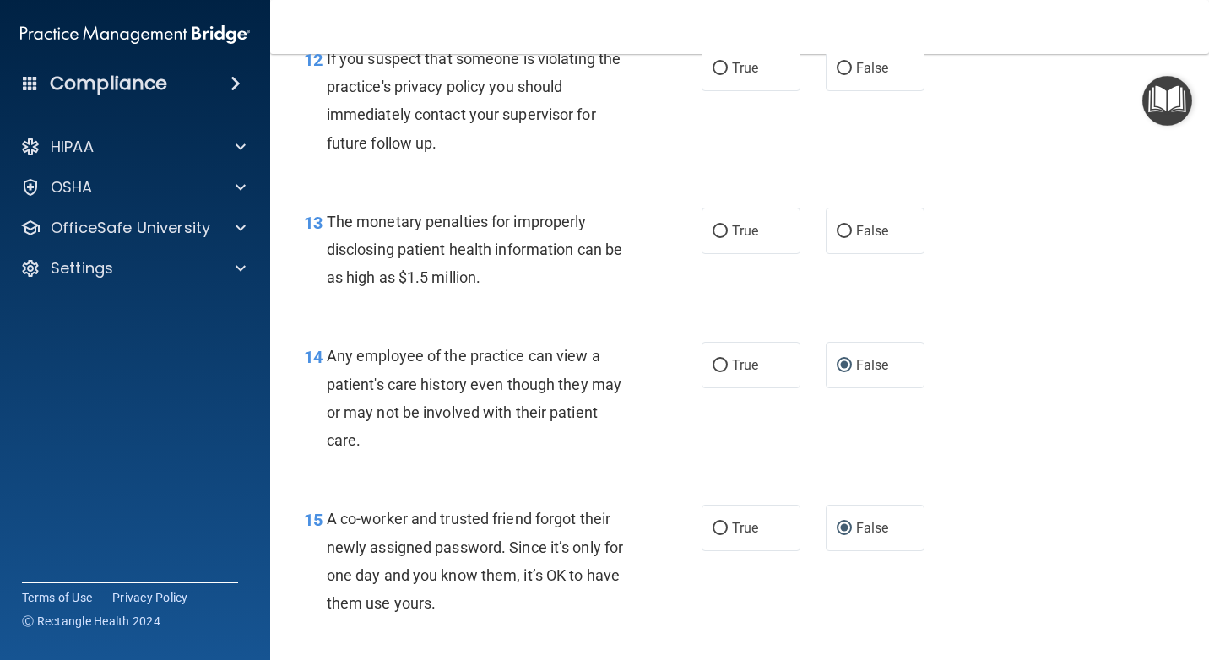
scroll to position [1633, 0]
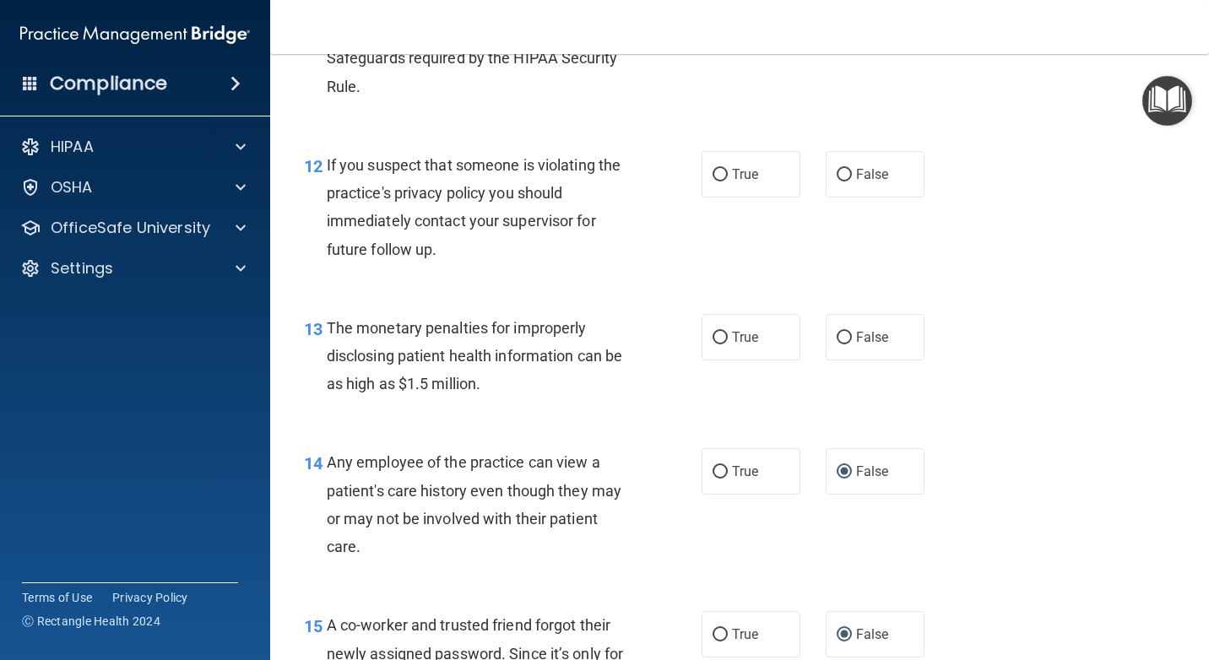
drag, startPoint x: 712, startPoint y: 392, endPoint x: 692, endPoint y: 419, distance: 33.3
click at [712, 344] on input "True" at bounding box center [719, 338] width 15 height 13
radio input "true"
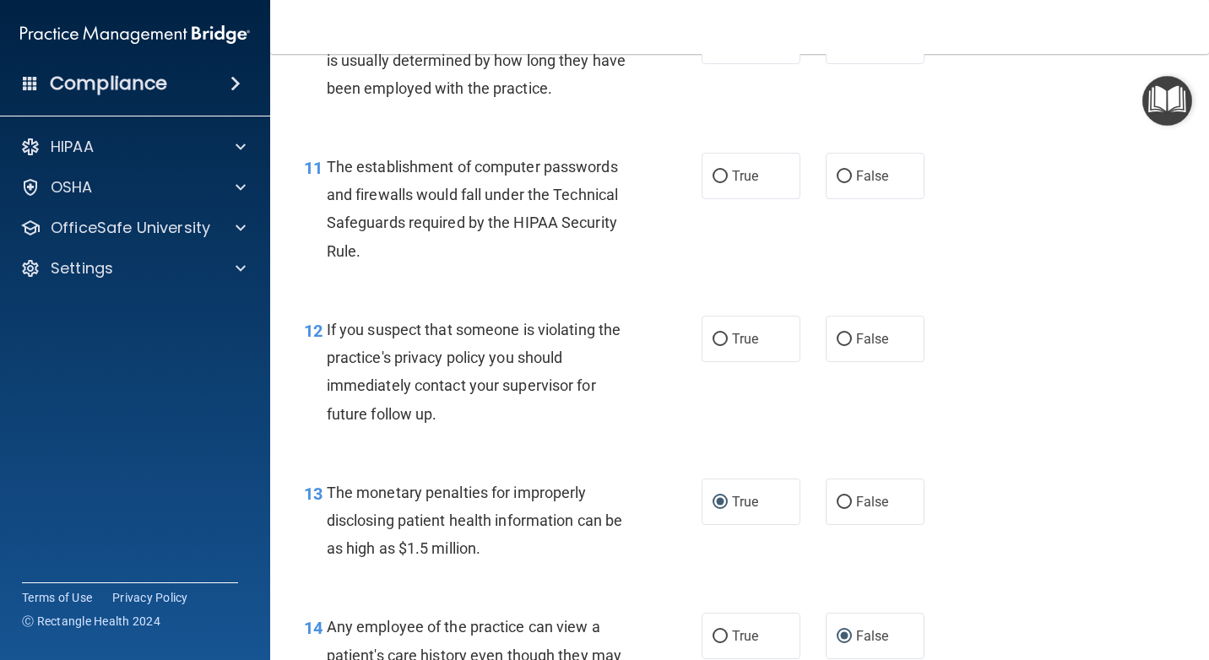
scroll to position [1465, 0]
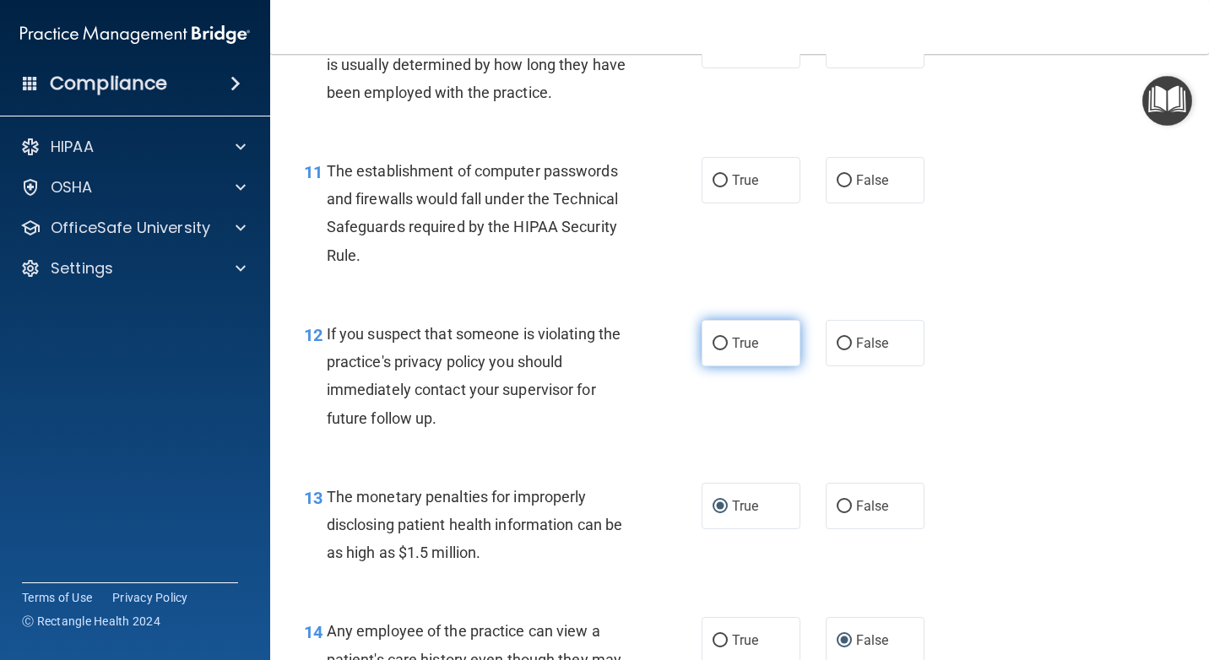
click at [712, 350] on input "True" at bounding box center [719, 344] width 15 height 13
radio input "true"
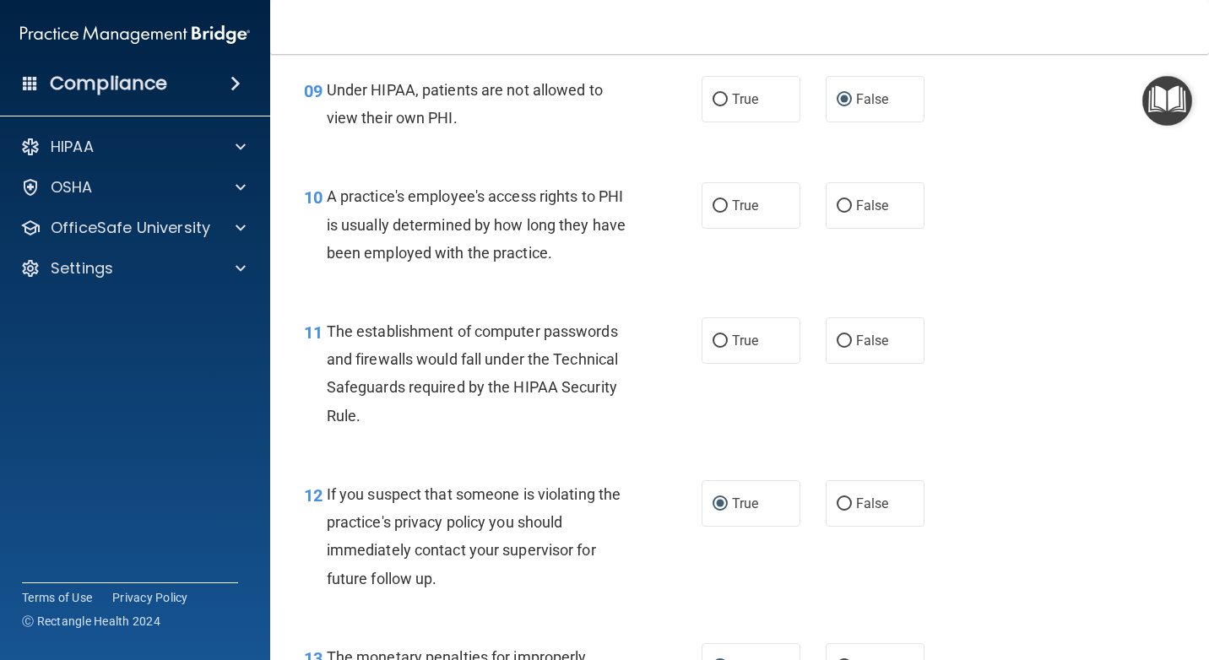
scroll to position [1296, 0]
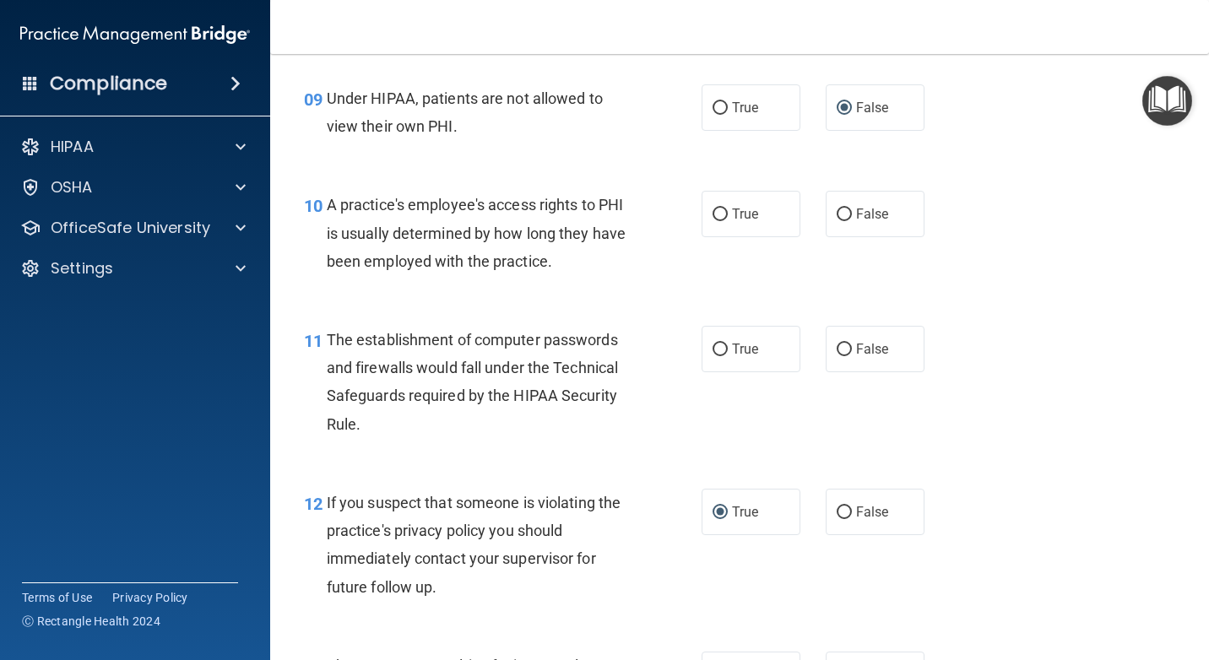
drag, startPoint x: 707, startPoint y: 403, endPoint x: 694, endPoint y: 422, distance: 23.2
click at [712, 356] on input "True" at bounding box center [719, 350] width 15 height 13
radio input "true"
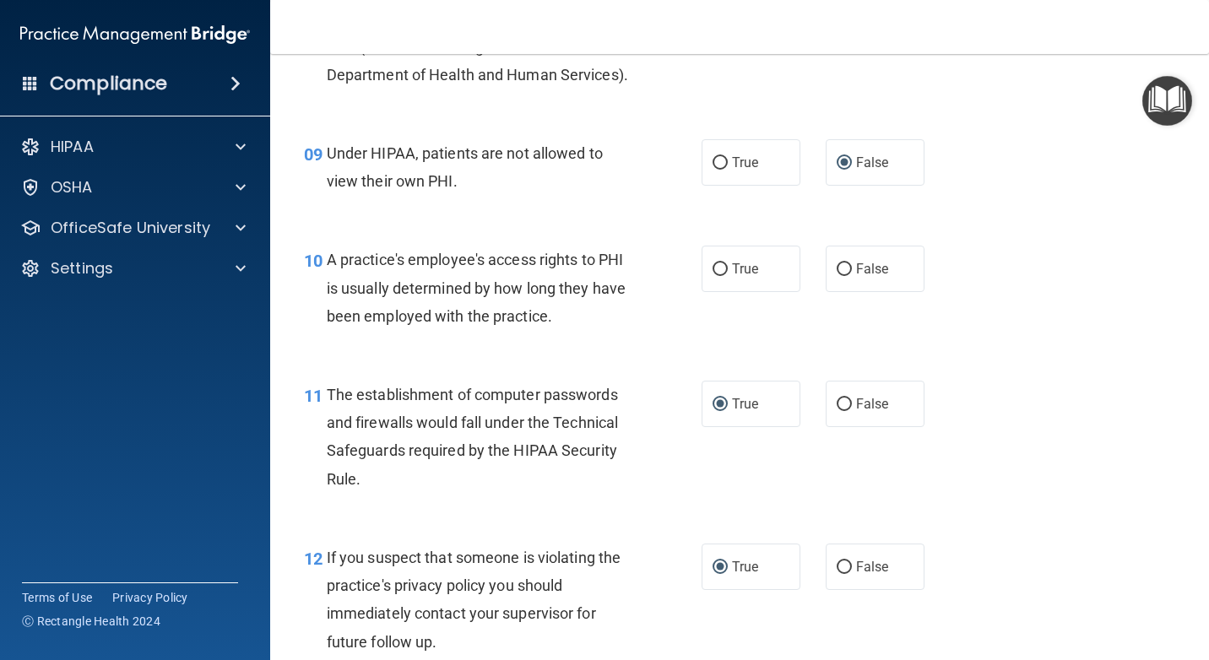
scroll to position [1211, 0]
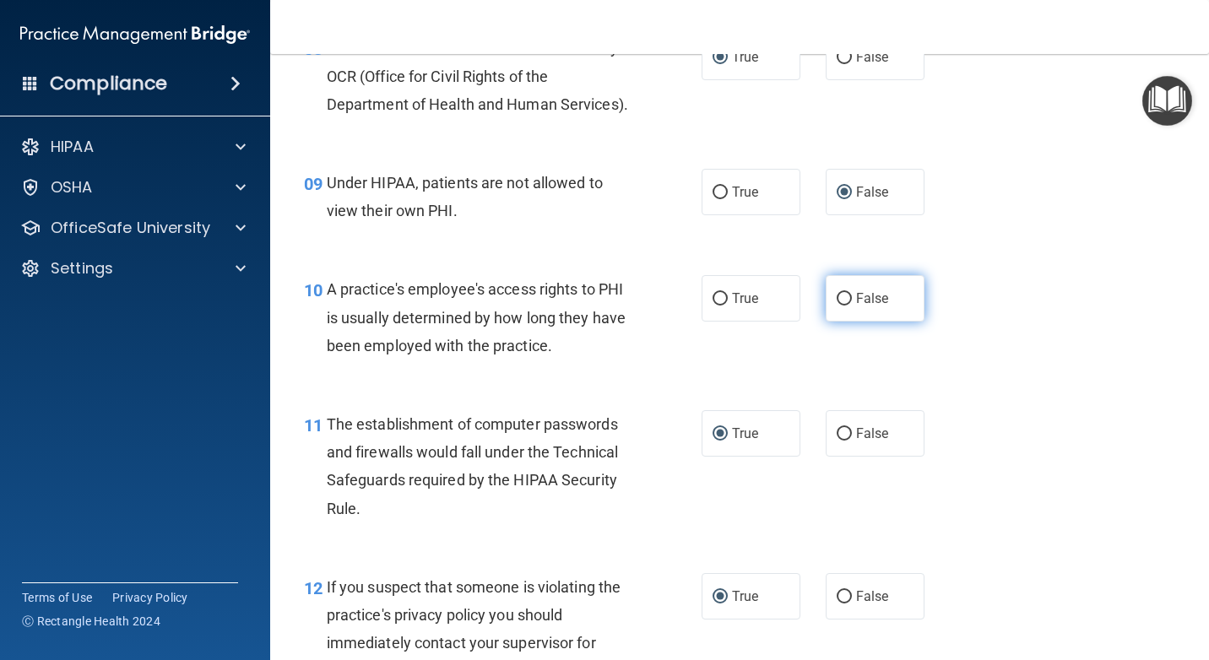
click at [837, 306] on input "False" at bounding box center [844, 299] width 15 height 13
radio input "true"
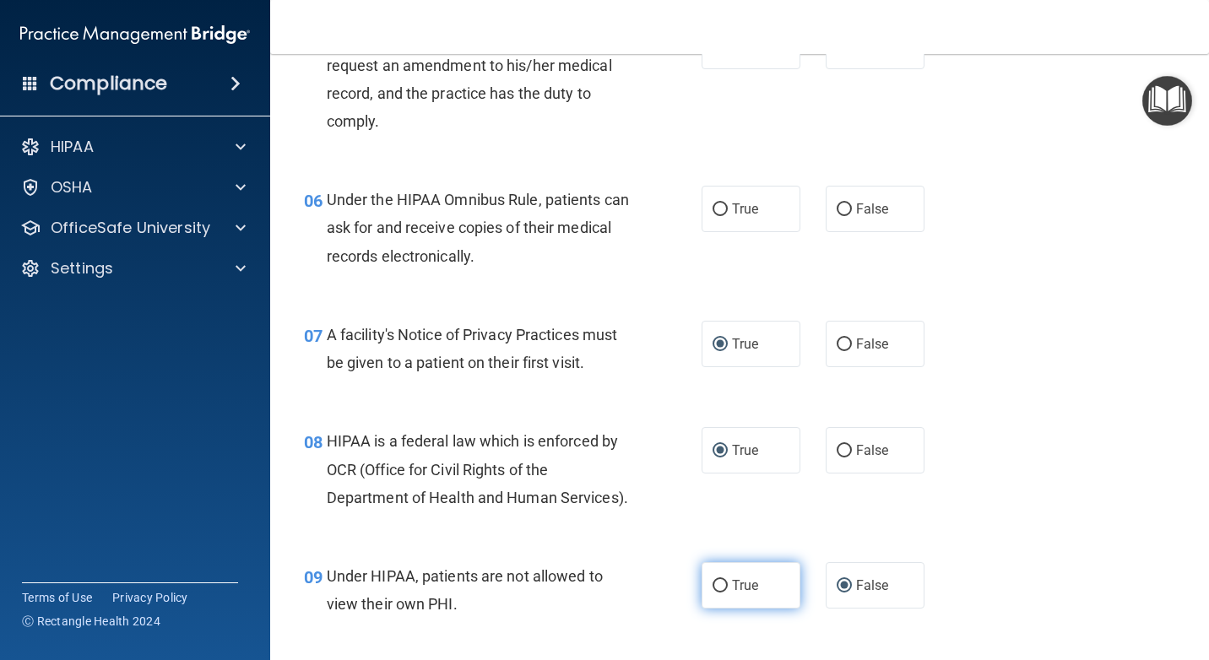
scroll to position [789, 0]
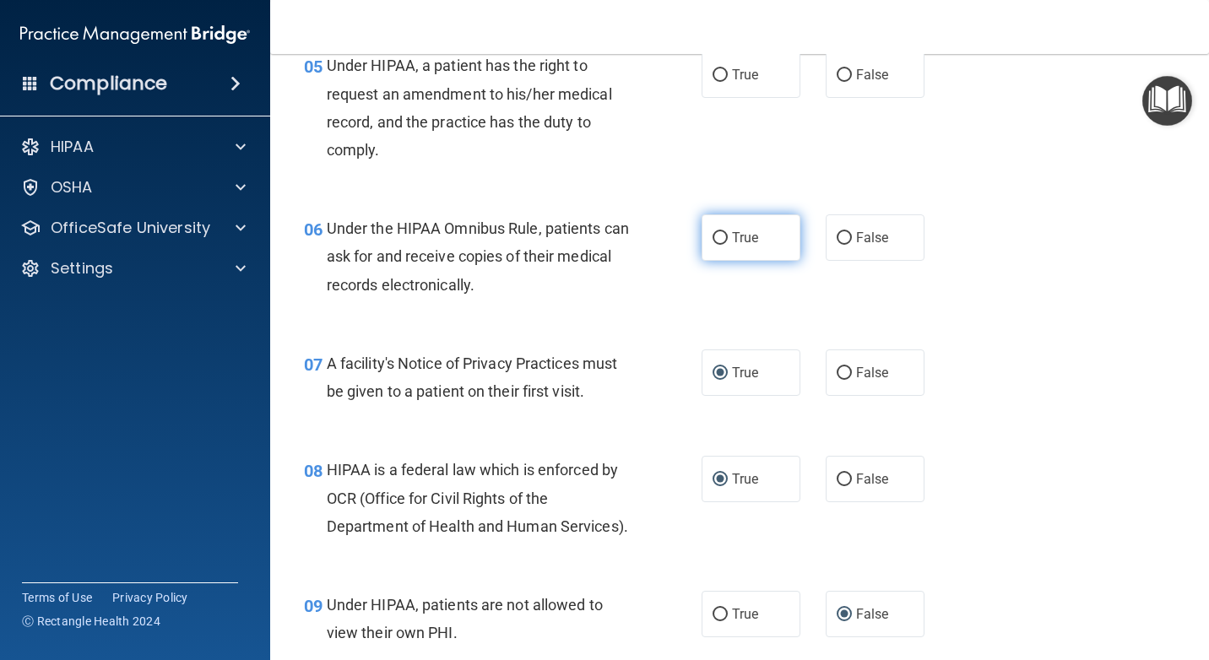
click at [712, 245] on input "True" at bounding box center [719, 238] width 15 height 13
radio input "true"
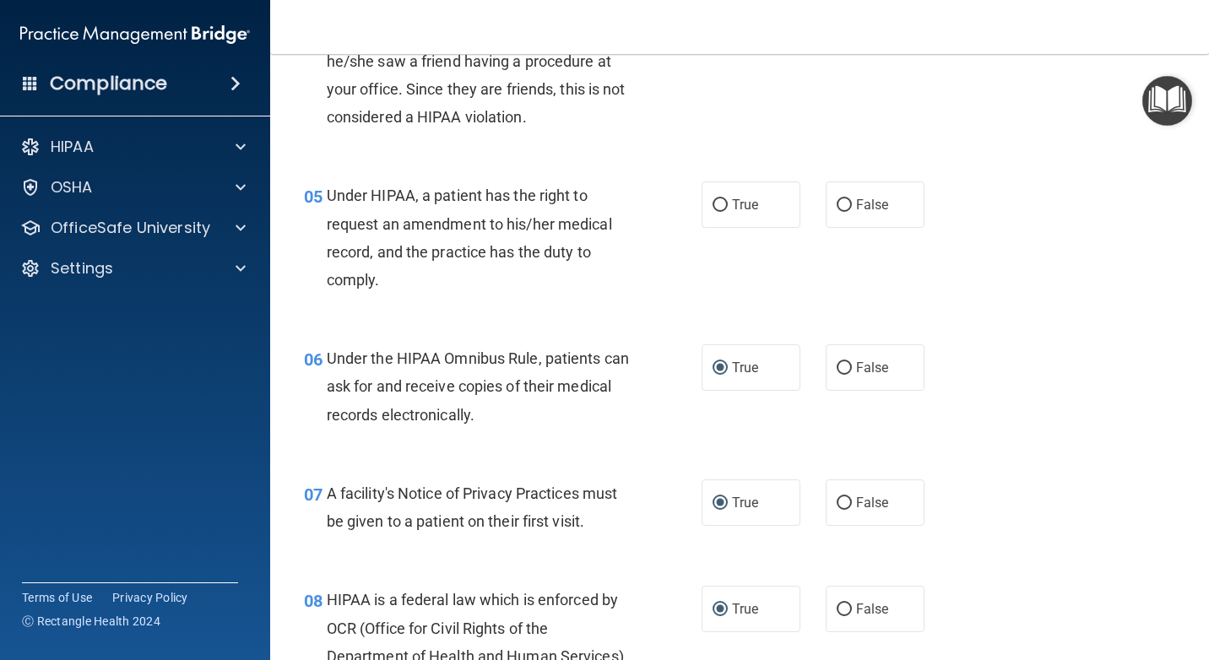
scroll to position [620, 0]
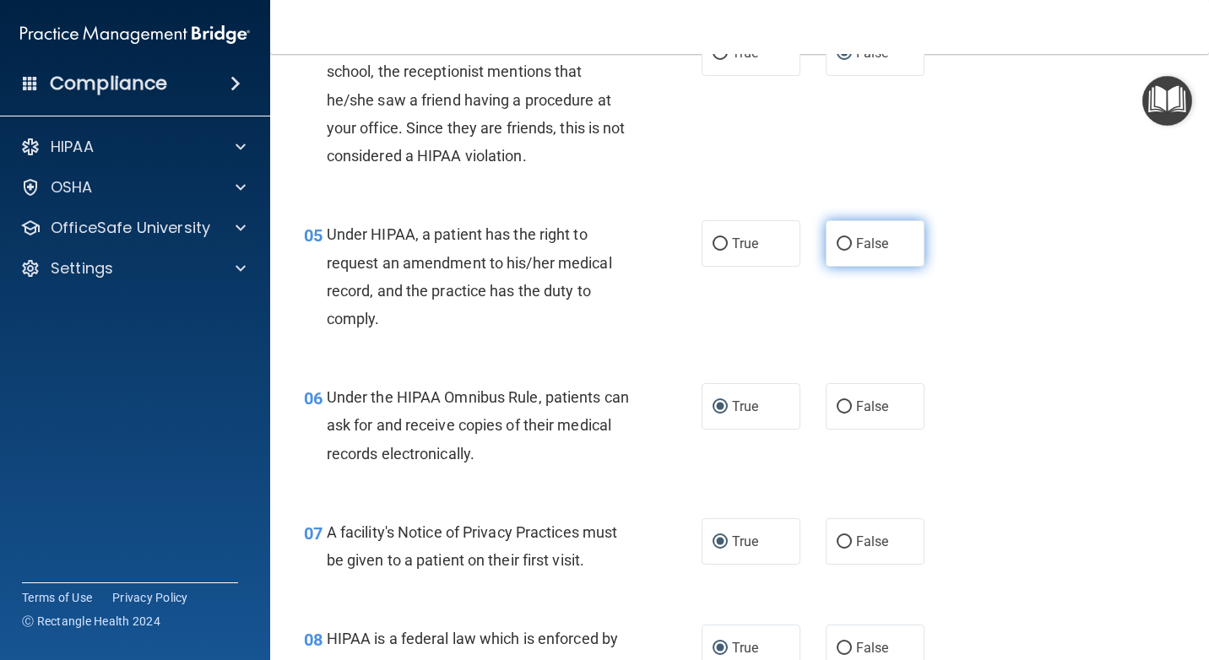
click at [837, 251] on input "False" at bounding box center [844, 244] width 15 height 13
radio input "true"
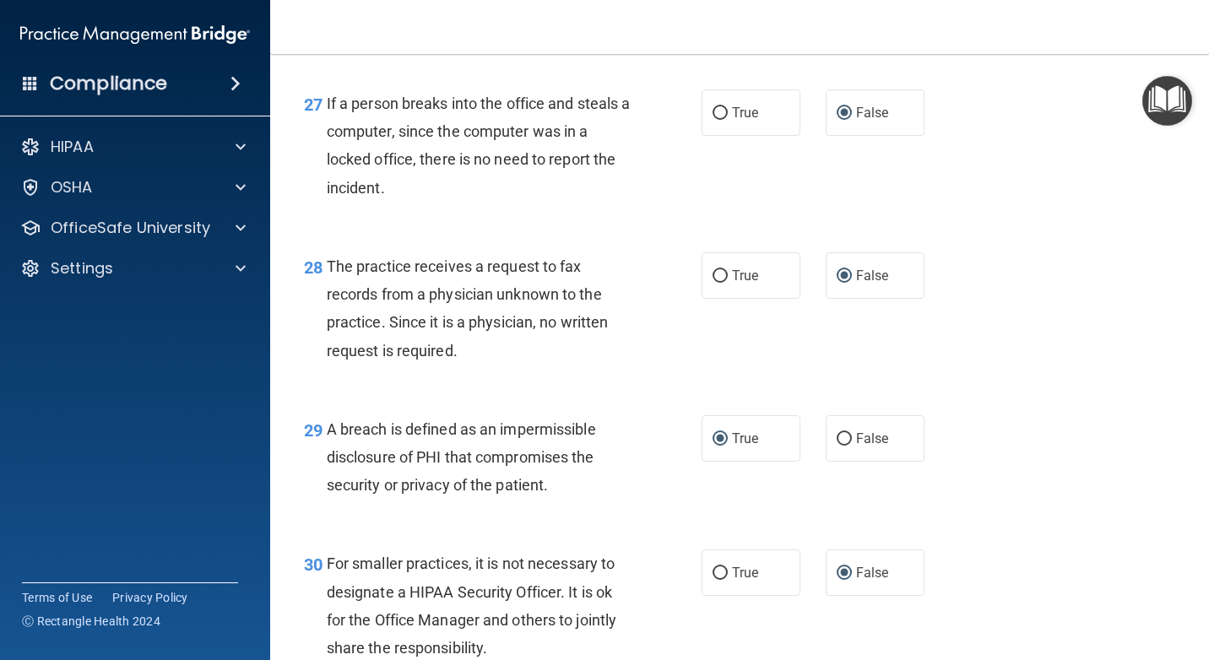
scroll to position [4335, 0]
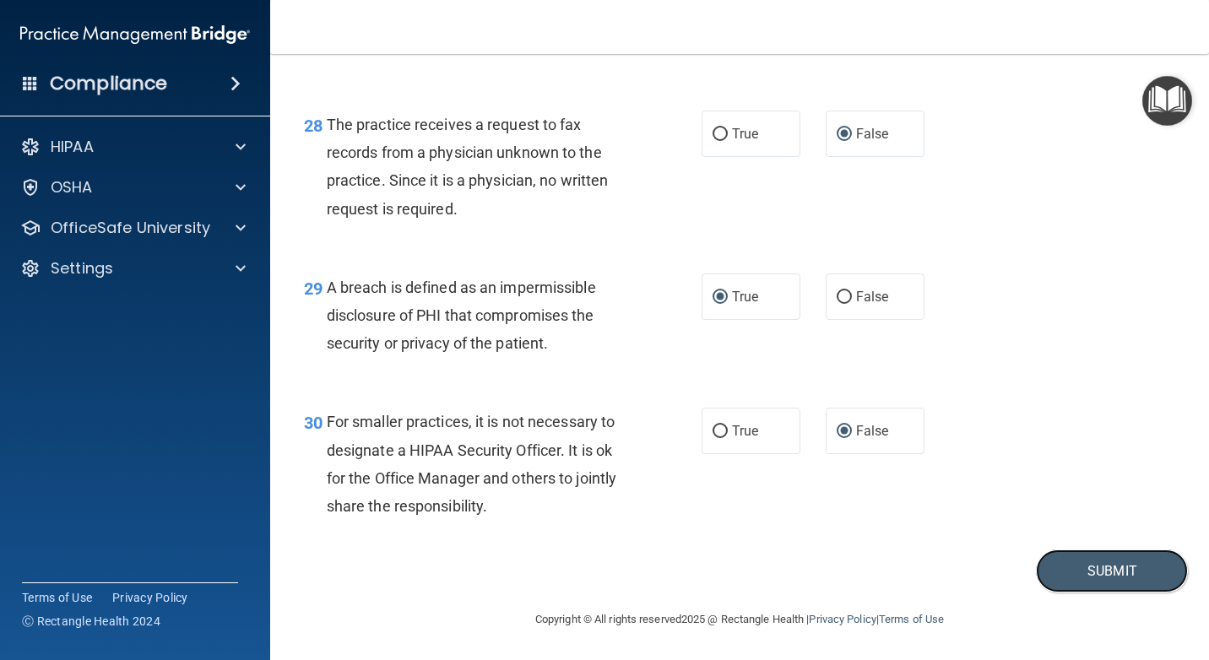
drag, startPoint x: 1071, startPoint y: 559, endPoint x: 961, endPoint y: 545, distance: 111.4
click at [1070, 559] on button "Submit" at bounding box center [1112, 571] width 152 height 43
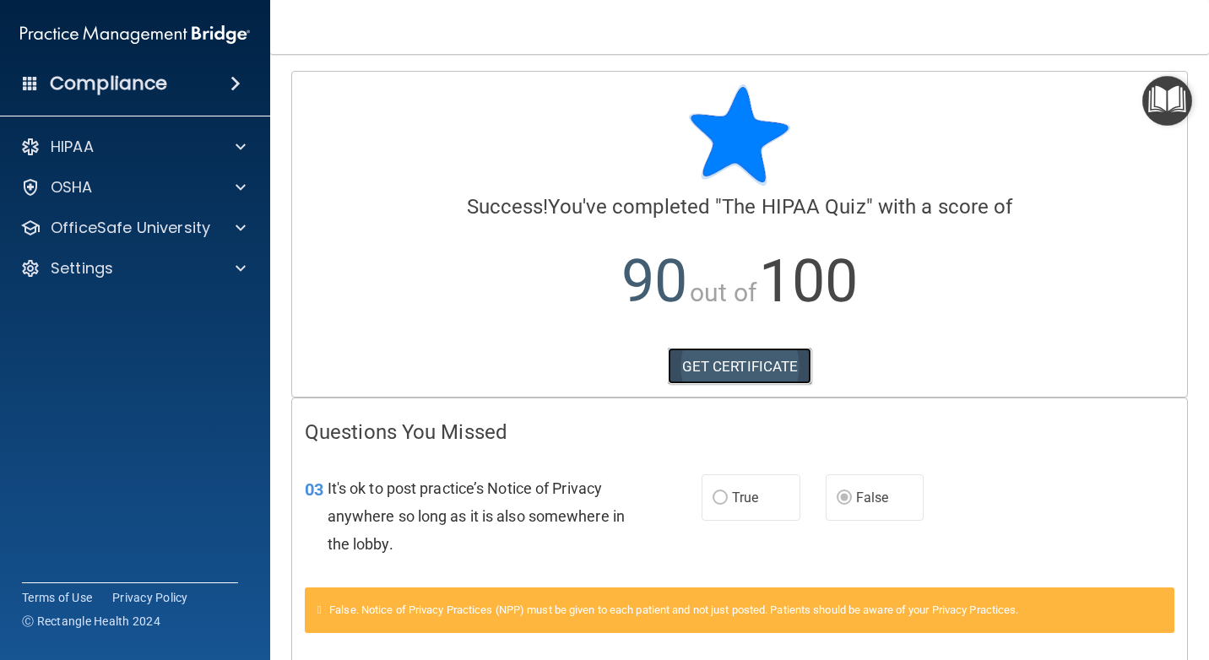
click at [709, 363] on link "GET CERTIFICATE" at bounding box center [740, 366] width 144 height 37
click at [73, 135] on div "HIPAA" at bounding box center [135, 147] width 271 height 34
click at [227, 144] on div at bounding box center [238, 147] width 42 height 20
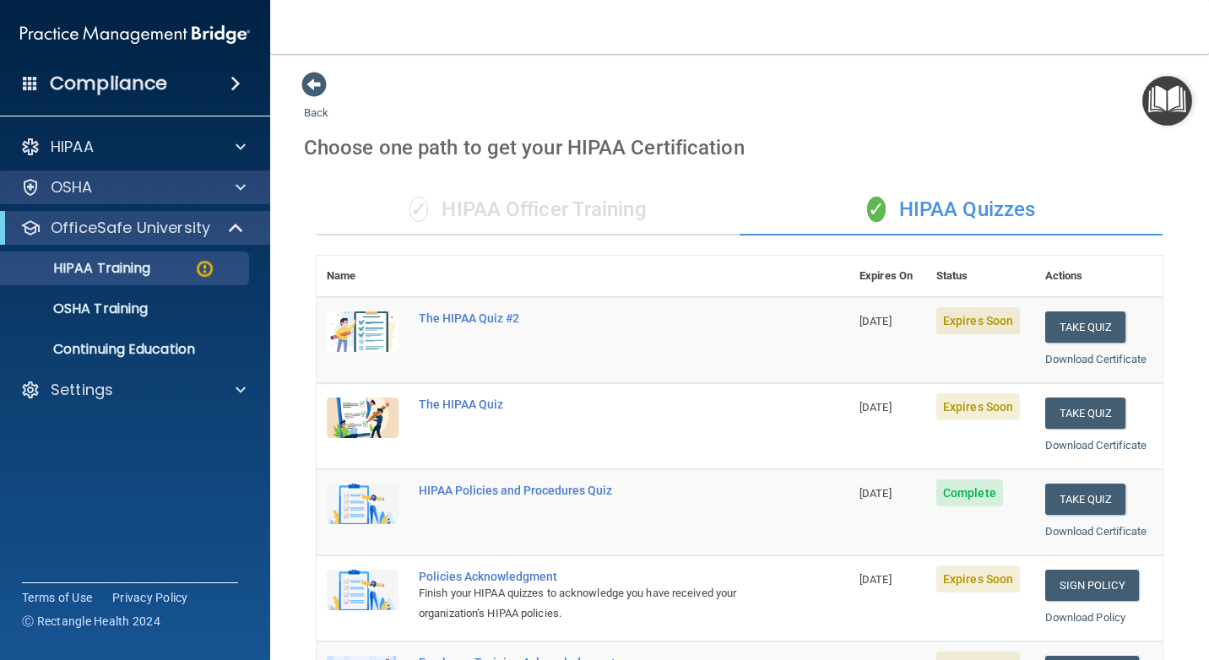
scroll to position [253, 0]
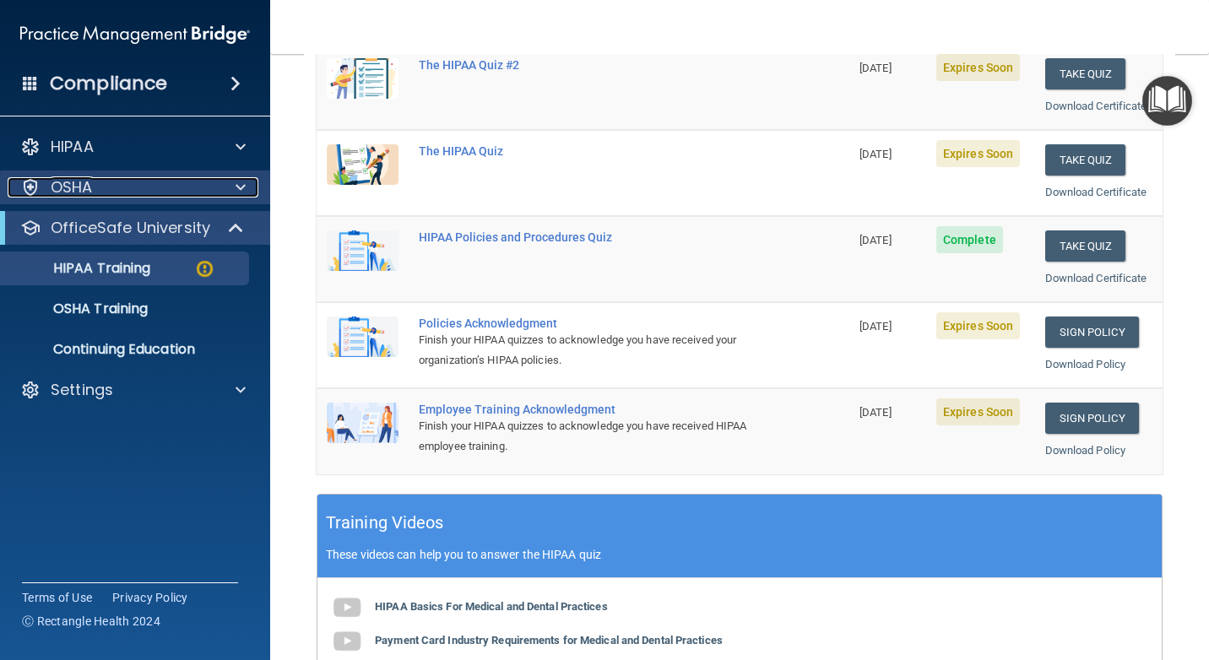
click at [84, 192] on p "OSHA" at bounding box center [72, 187] width 42 height 20
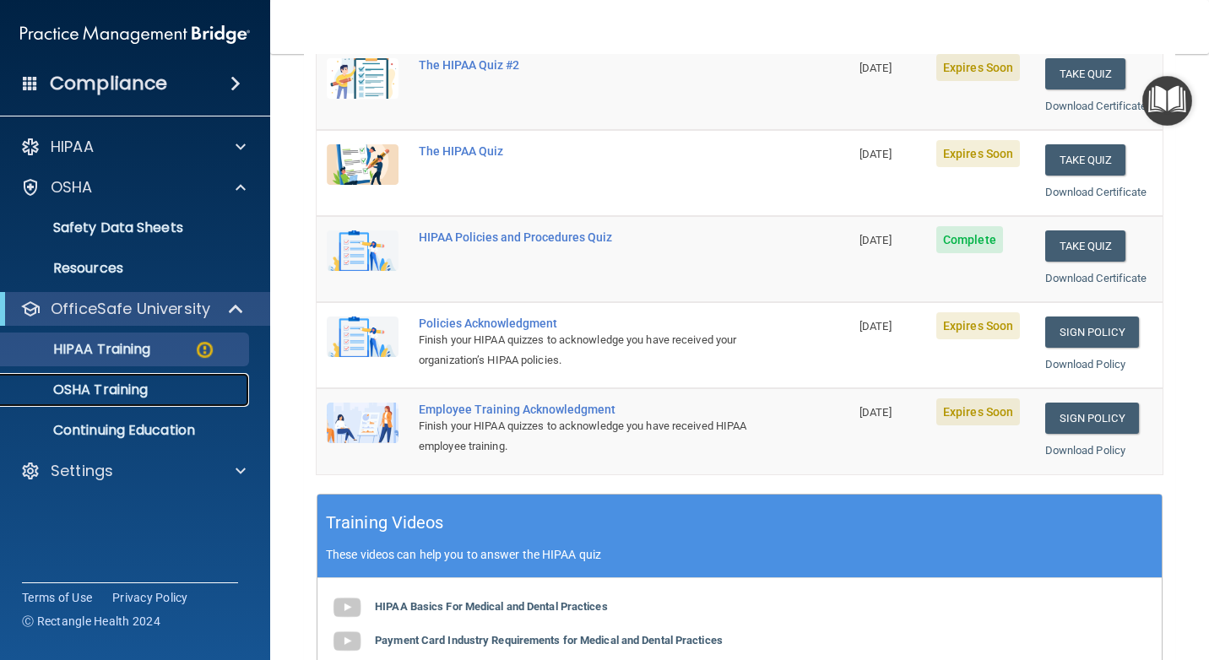
click at [108, 387] on p "OSHA Training" at bounding box center [79, 390] width 137 height 17
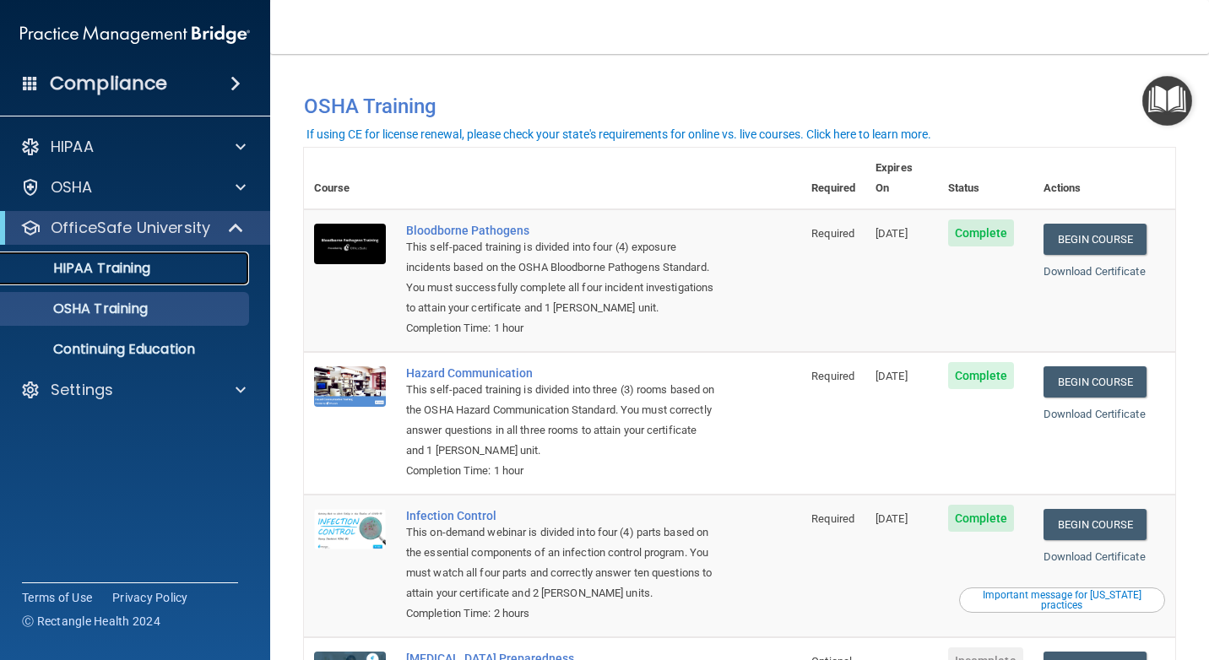
click at [131, 269] on p "HIPAA Training" at bounding box center [80, 268] width 139 height 17
